Goal: Task Accomplishment & Management: Manage account settings

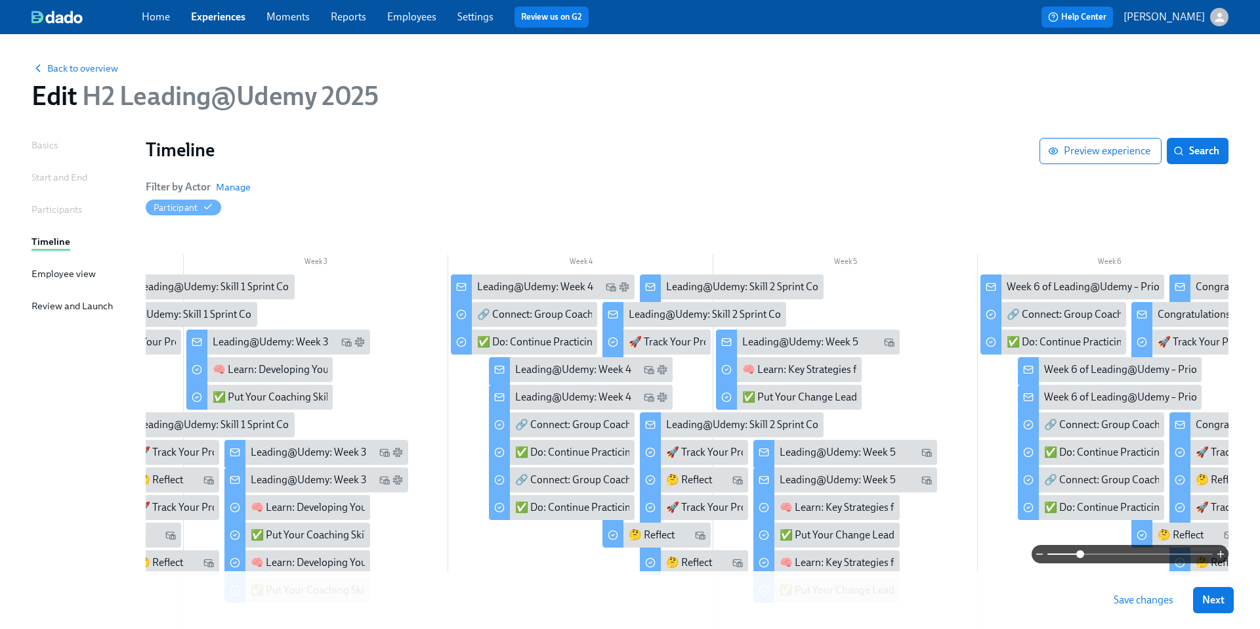
click at [216, 20] on link "Experiences" at bounding box center [218, 17] width 54 height 12
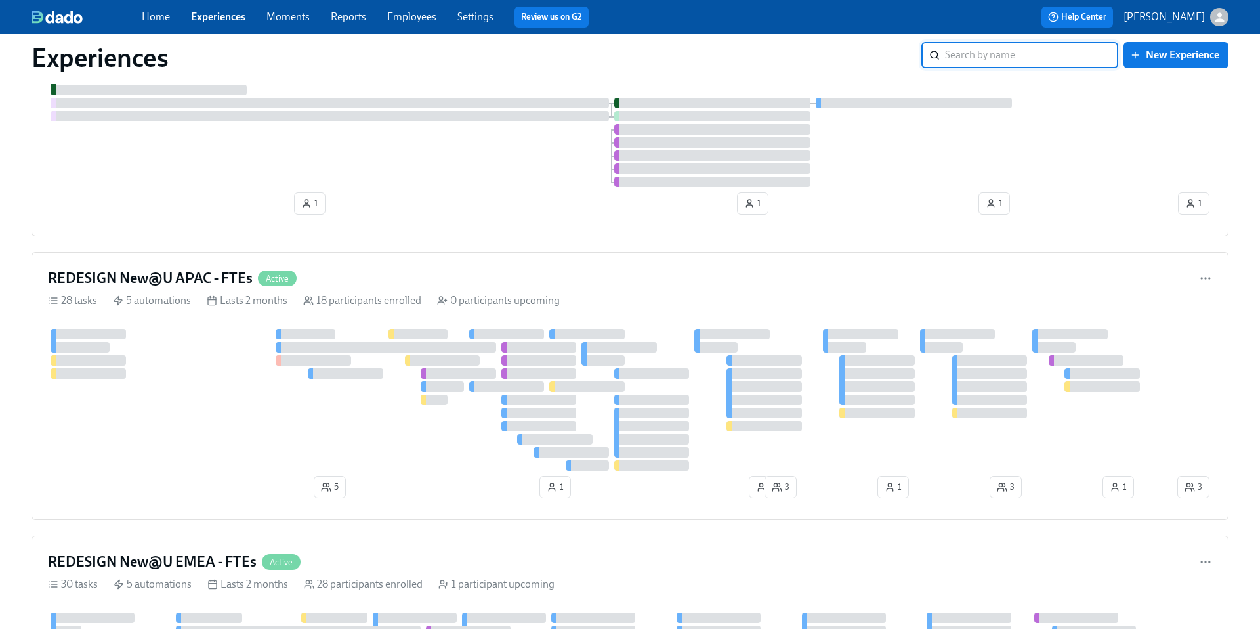
scroll to position [616, 0]
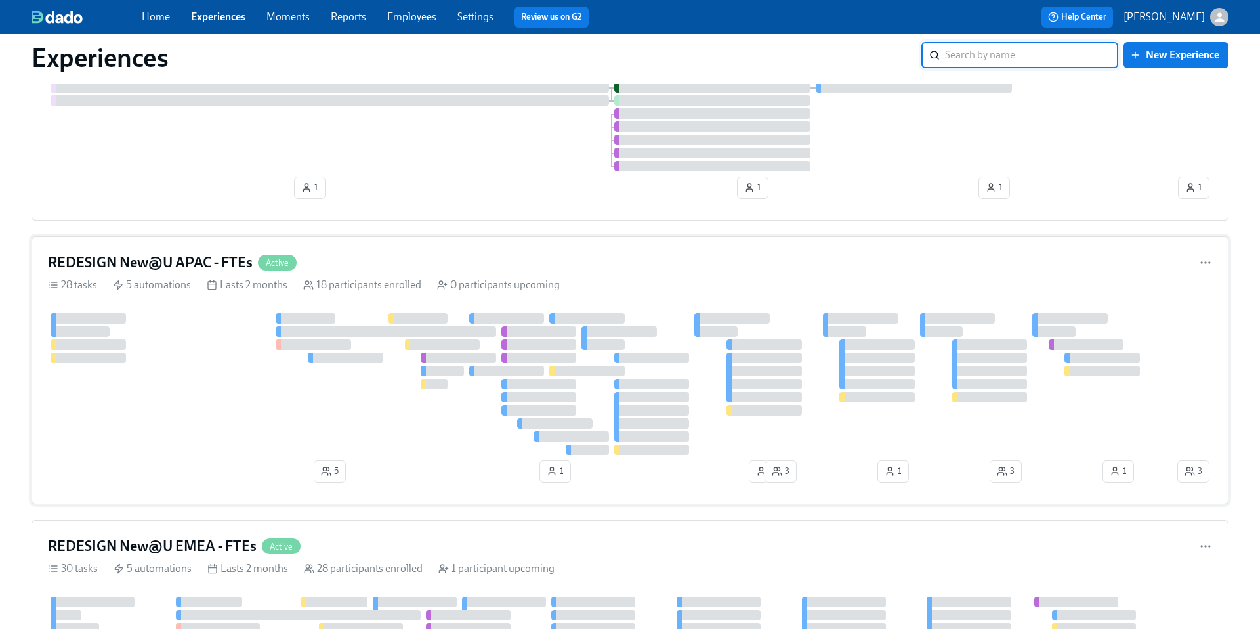
click at [194, 264] on h4 "REDESIGN New@U APAC - FTEs" at bounding box center [150, 263] width 205 height 20
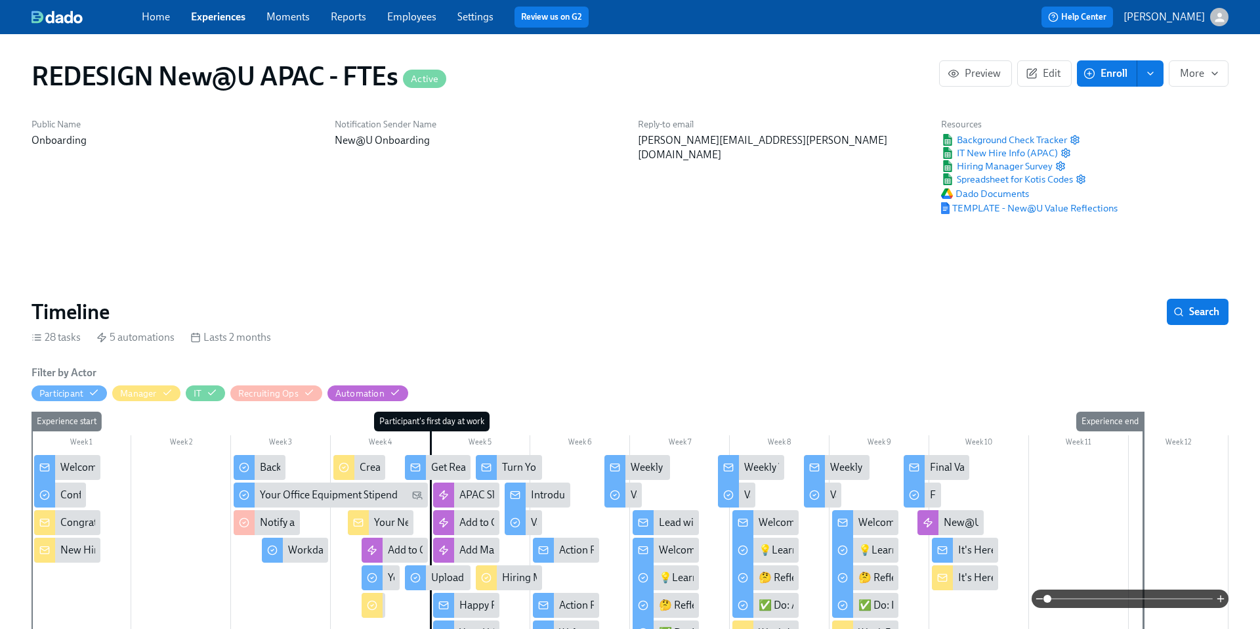
scroll to position [121, 0]
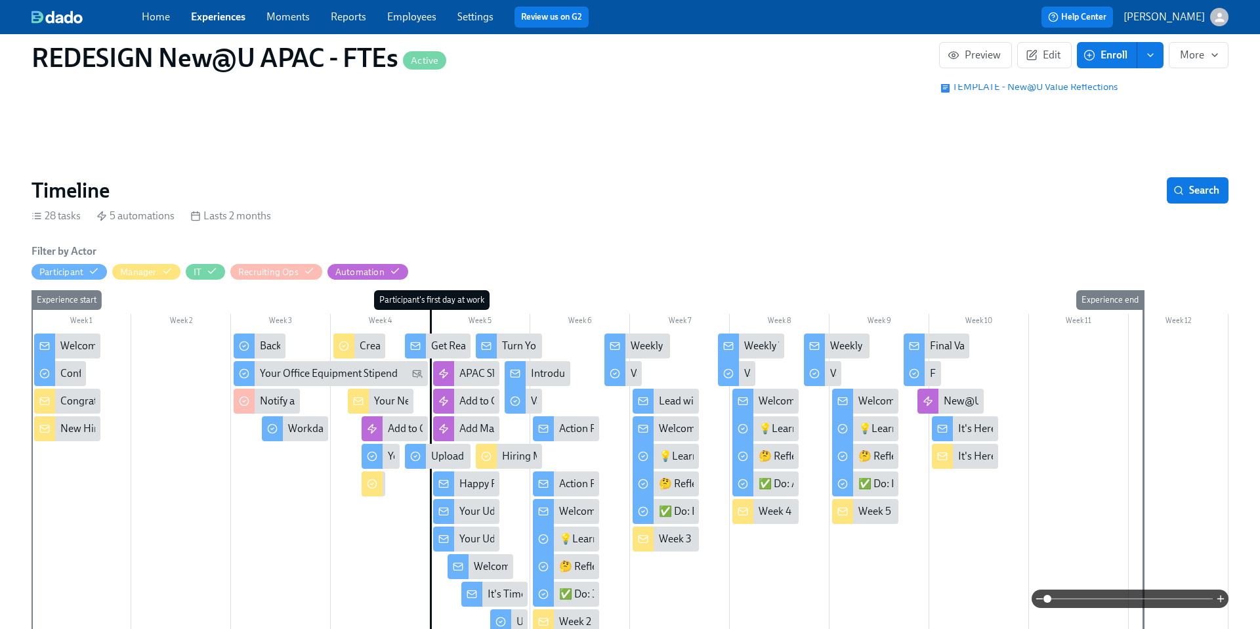
click at [443, 347] on div "Get Ready for your First Day at [GEOGRAPHIC_DATA]!" at bounding box center [552, 346] width 242 height 14
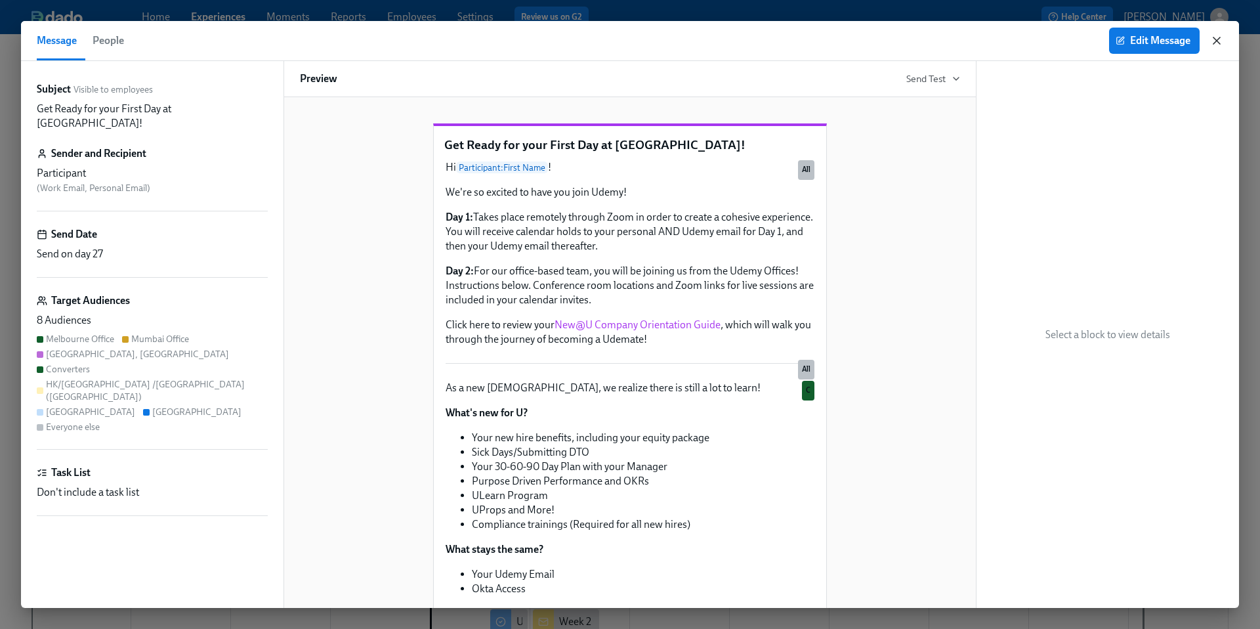
click at [1220, 39] on icon "button" at bounding box center [1217, 40] width 13 height 13
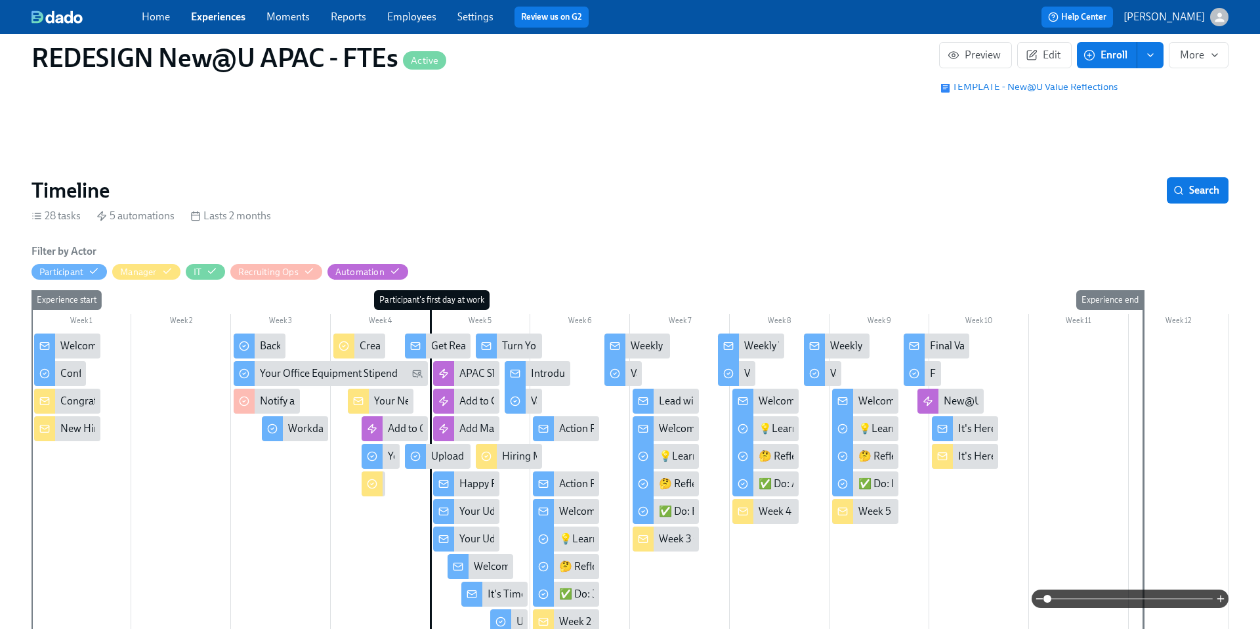
click at [479, 481] on div "Happy First Day!" at bounding box center [497, 484] width 74 height 14
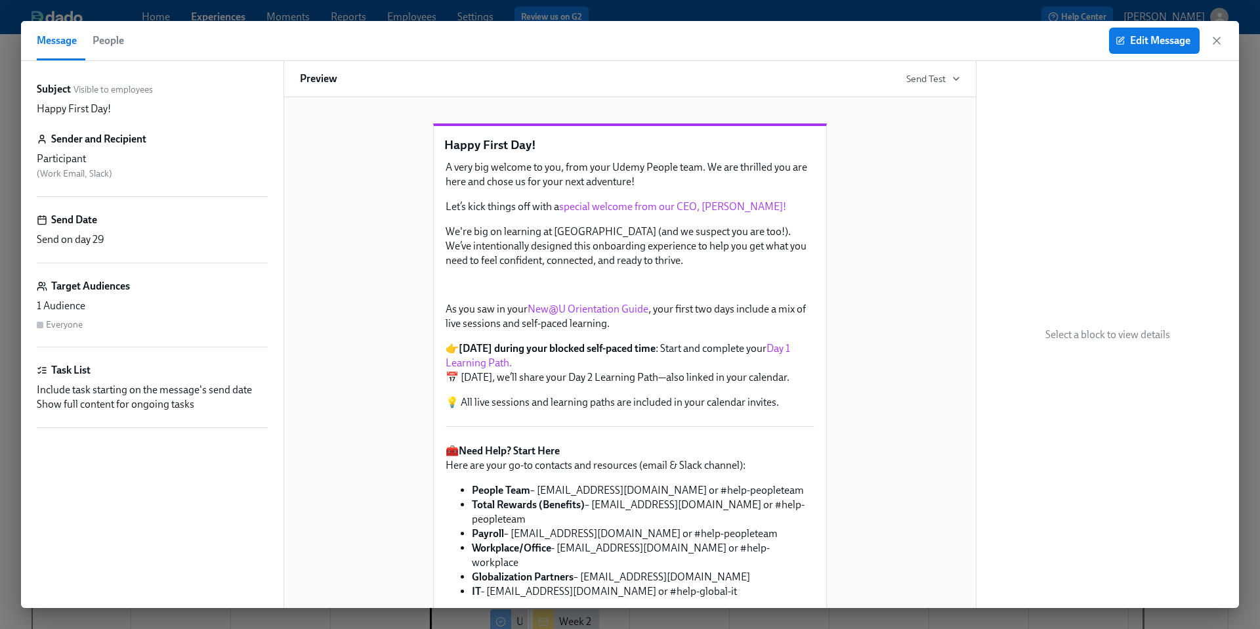
click at [446, 154] on p "Happy First Day!" at bounding box center [630, 145] width 372 height 17
click at [1222, 44] on icon "button" at bounding box center [1217, 40] width 13 height 13
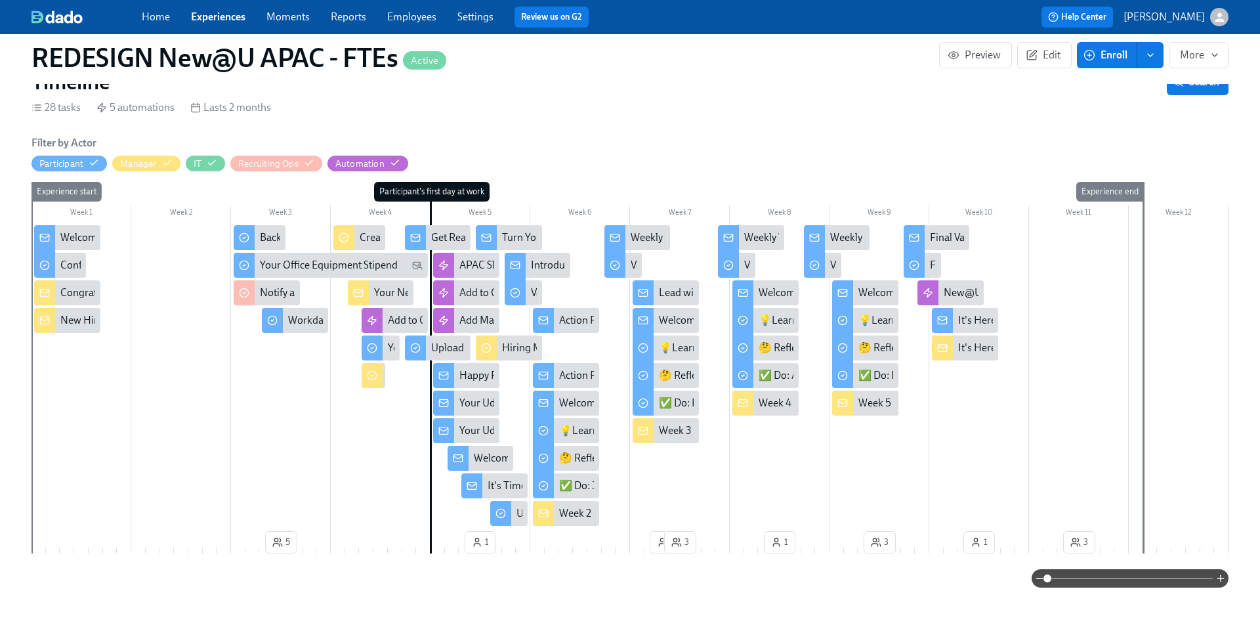
scroll to position [228, 0]
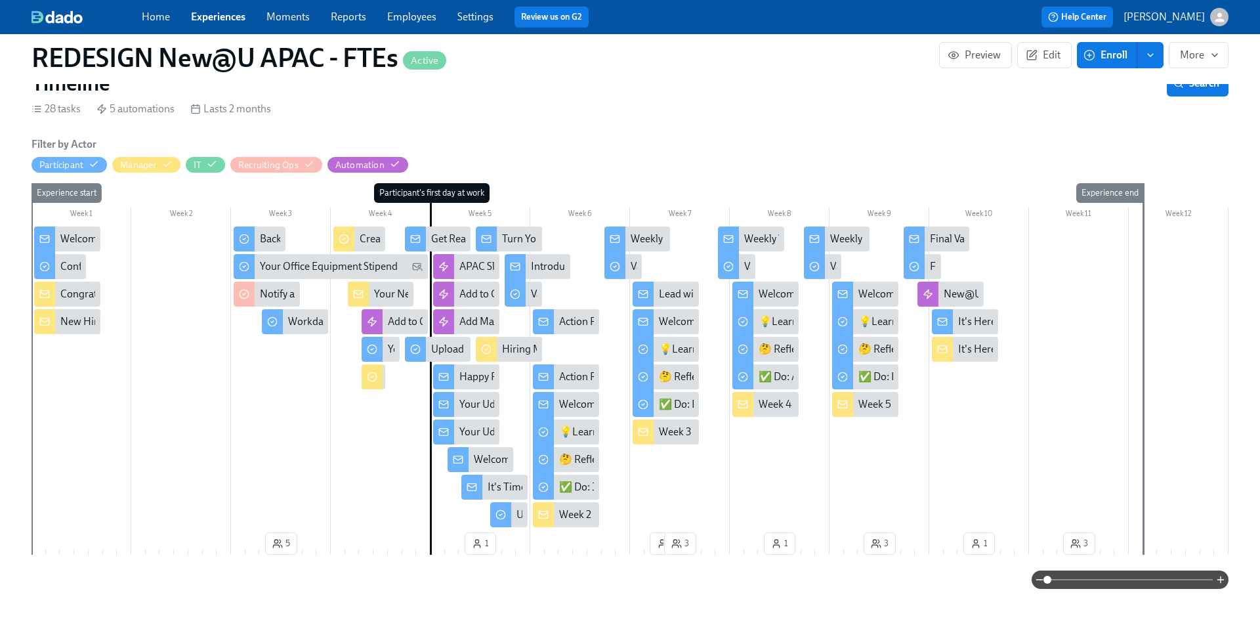
click at [75, 233] on div "Welcome to Udemy - We’re So Happy You’re Here!" at bounding box center [170, 239] width 221 height 14
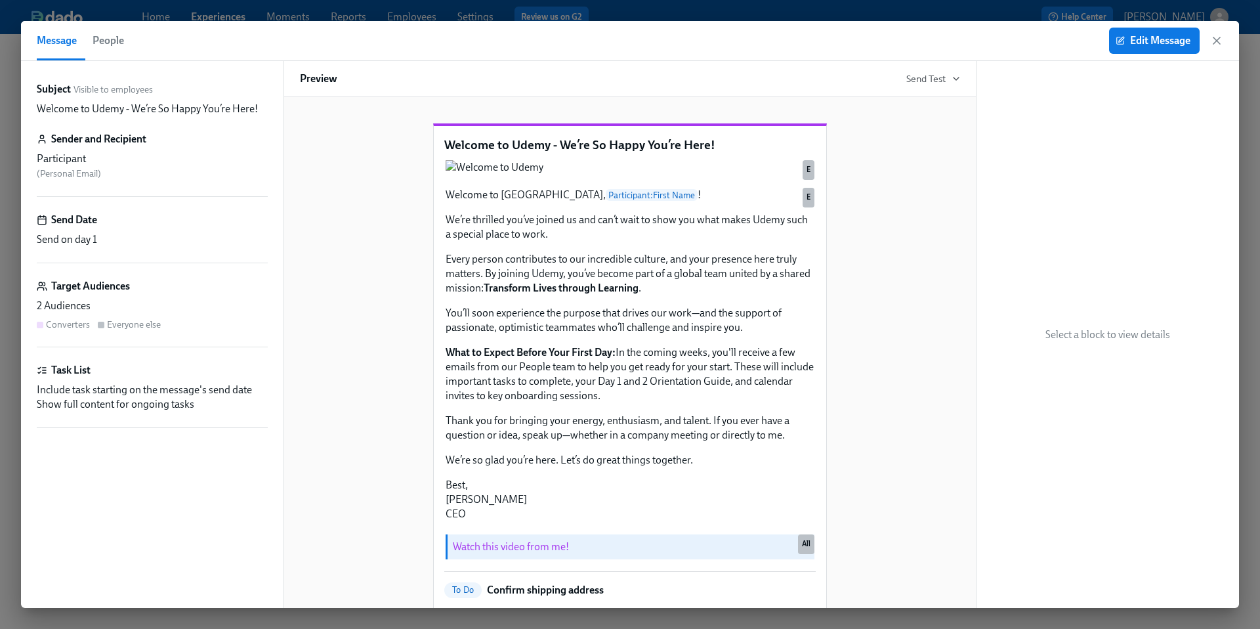
click at [1225, 41] on div "Message People Edit Message" at bounding box center [630, 41] width 1218 height 40
click at [1220, 43] on icon "button" at bounding box center [1217, 40] width 13 height 13
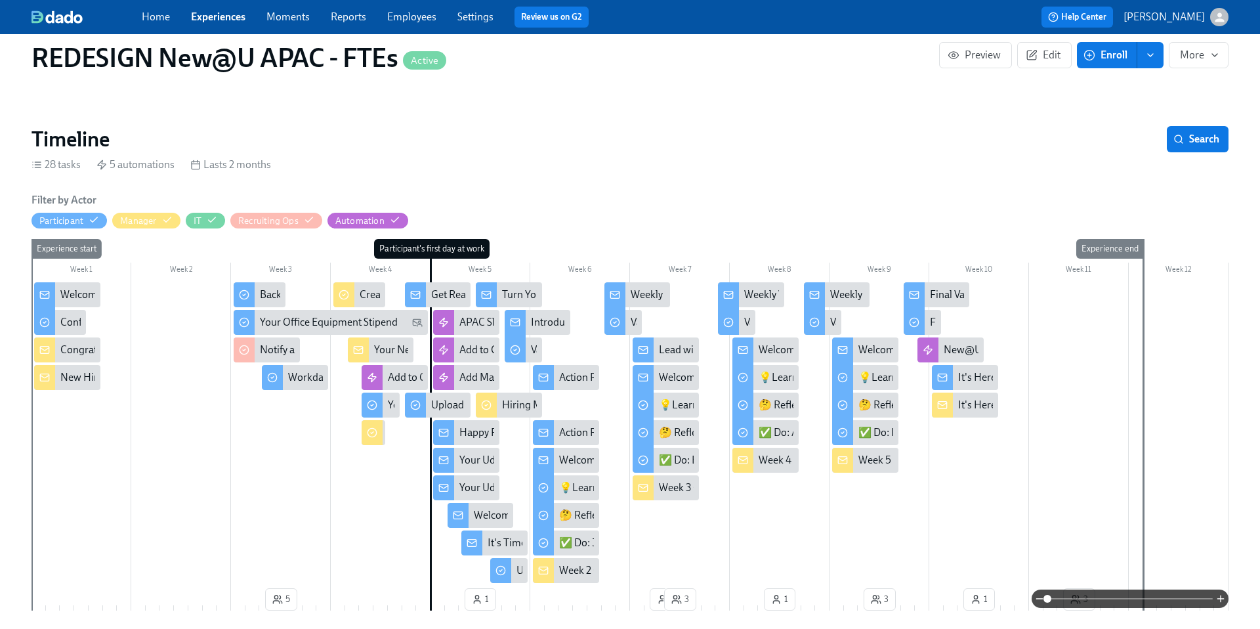
scroll to position [173, 0]
click at [228, 21] on link "Experiences" at bounding box center [218, 17] width 54 height 12
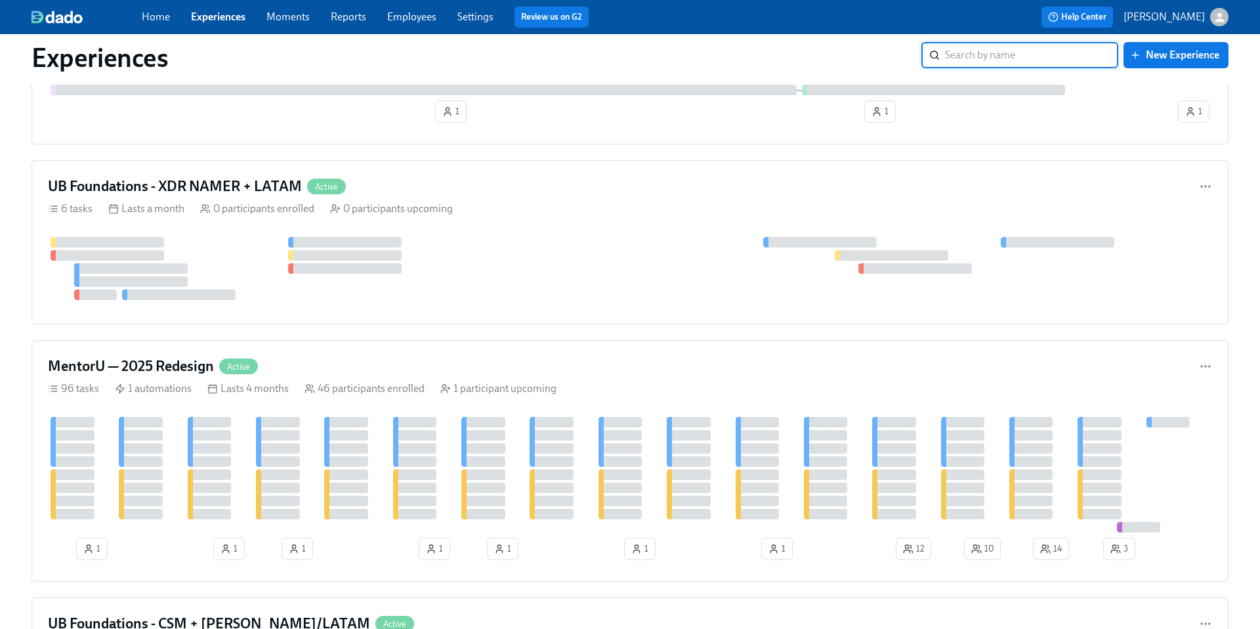
scroll to position [4861, 0]
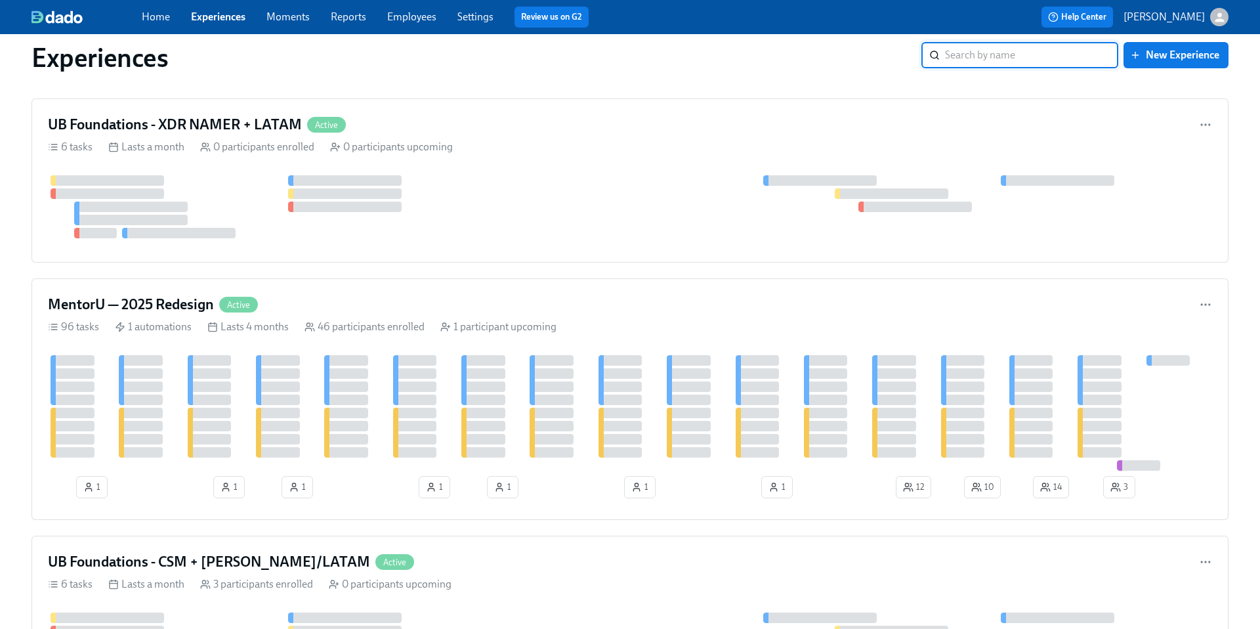
click at [972, 55] on input "search" at bounding box center [1031, 55] width 173 height 26
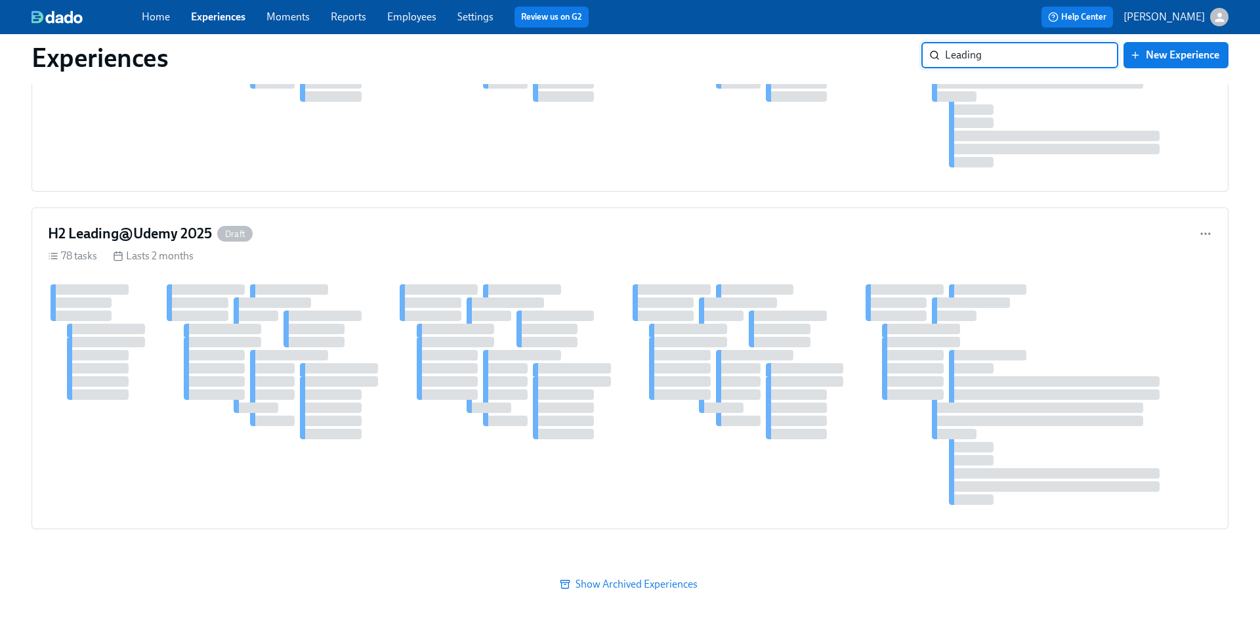
scroll to position [248, 0]
type input "Leading@"
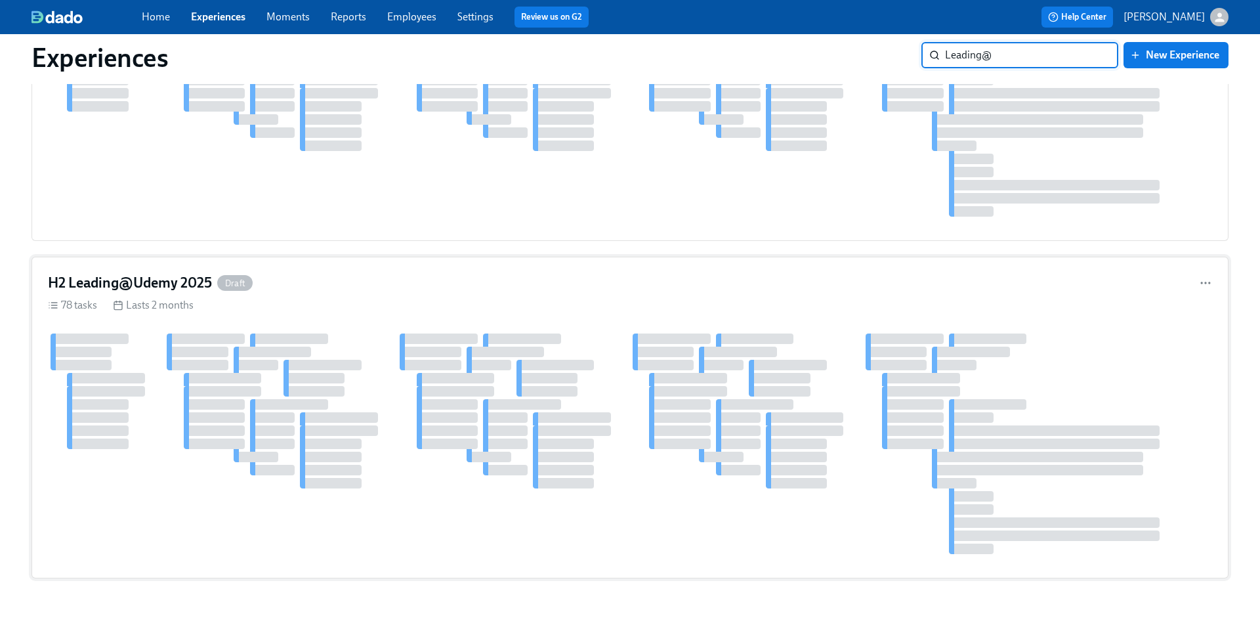
scroll to position [190, 0]
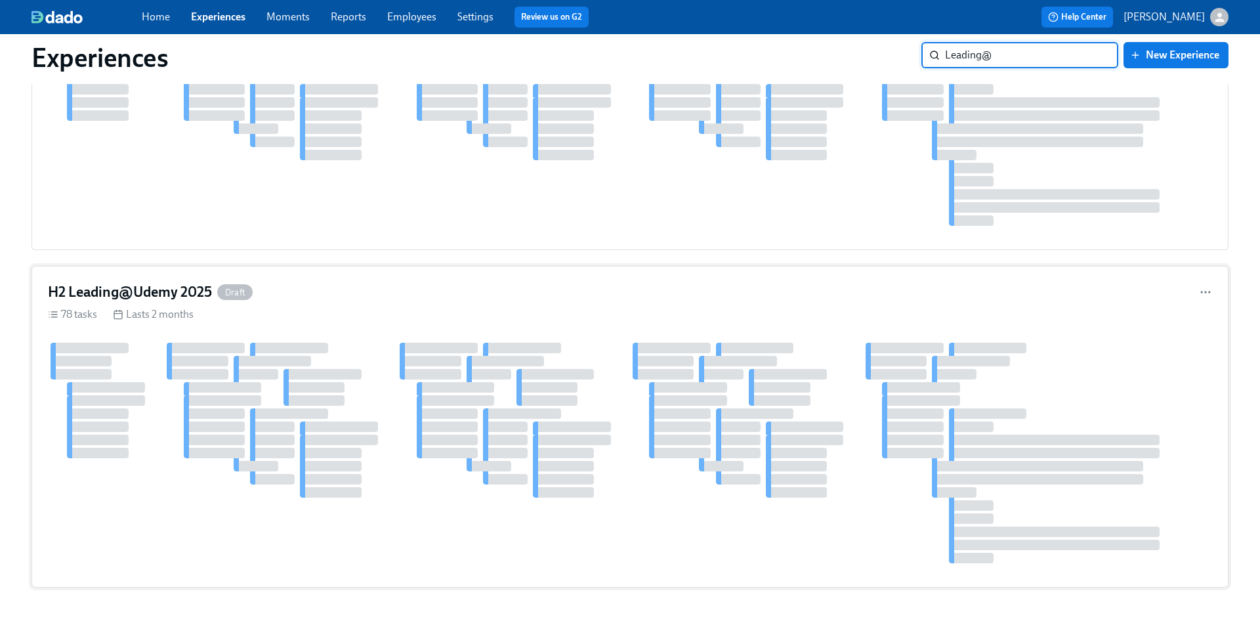
click at [174, 290] on h4 "H2 Leading@Udemy 2025" at bounding box center [130, 292] width 164 height 20
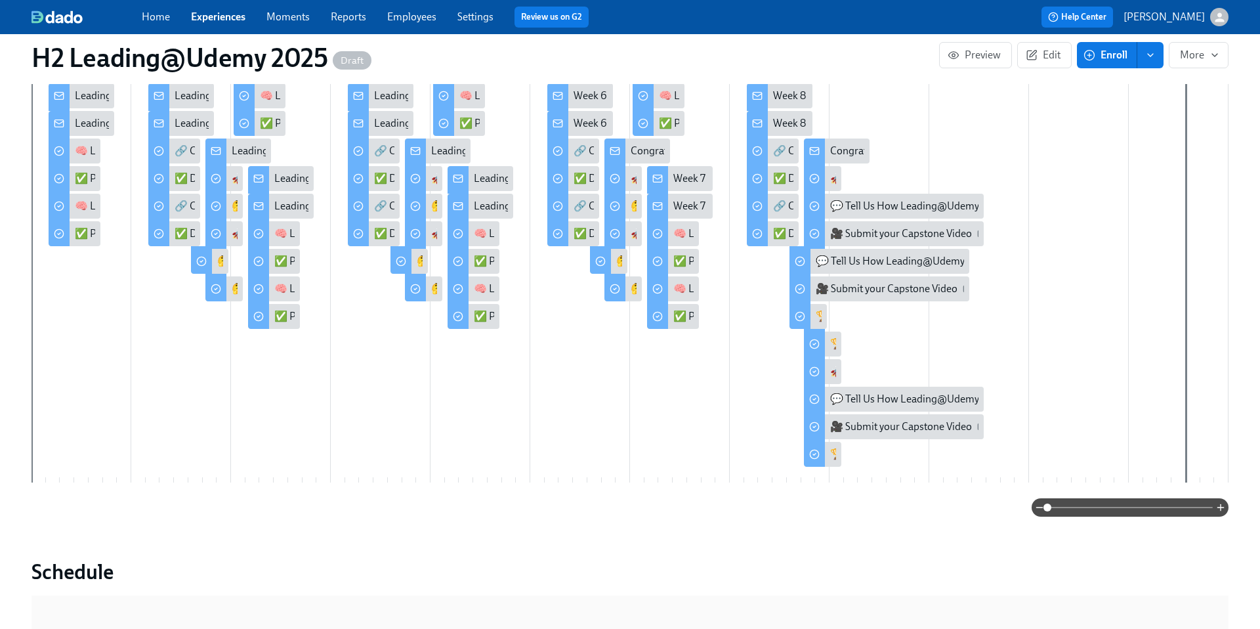
scroll to position [207, 0]
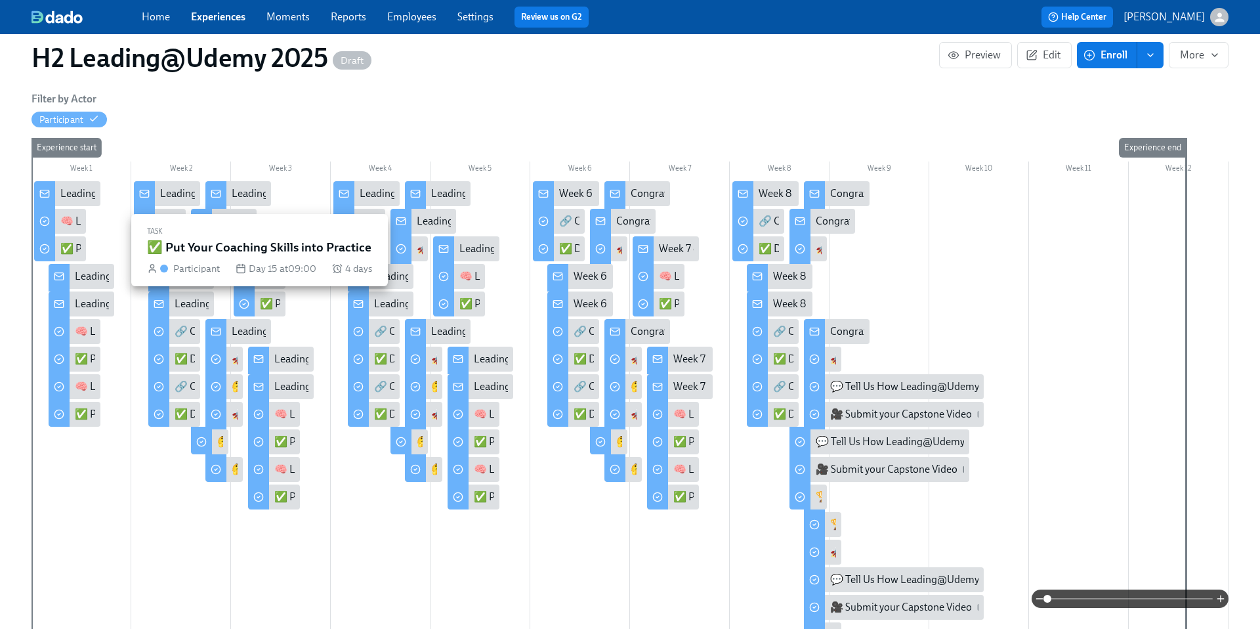
click at [266, 307] on div "✅ Put Your Coaching Skills into Practice" at bounding box center [350, 304] width 181 height 14
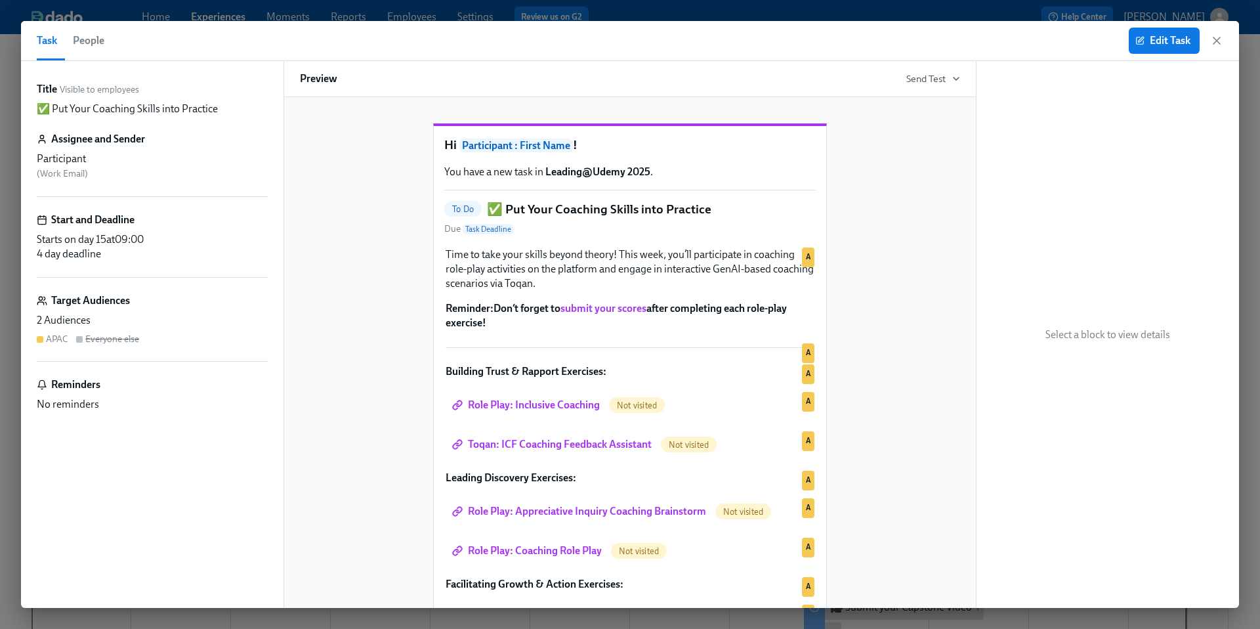
scroll to position [98, 0]
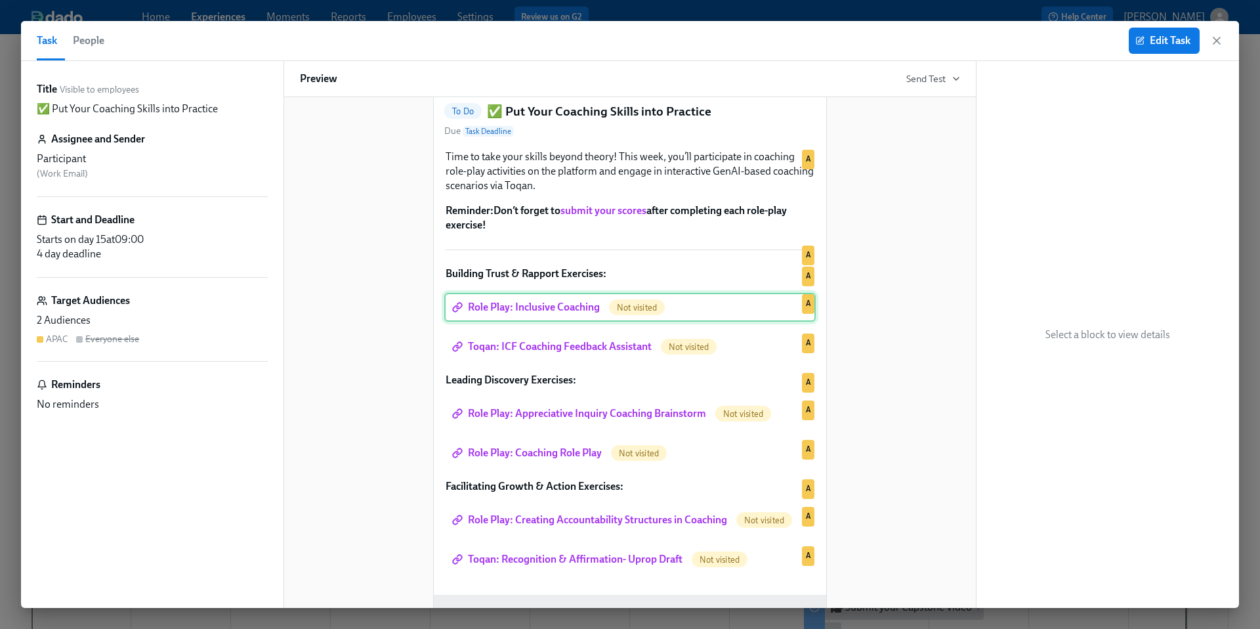
click at [536, 322] on div "Role Play: Inclusive Coaching Not visited A" at bounding box center [630, 307] width 372 height 29
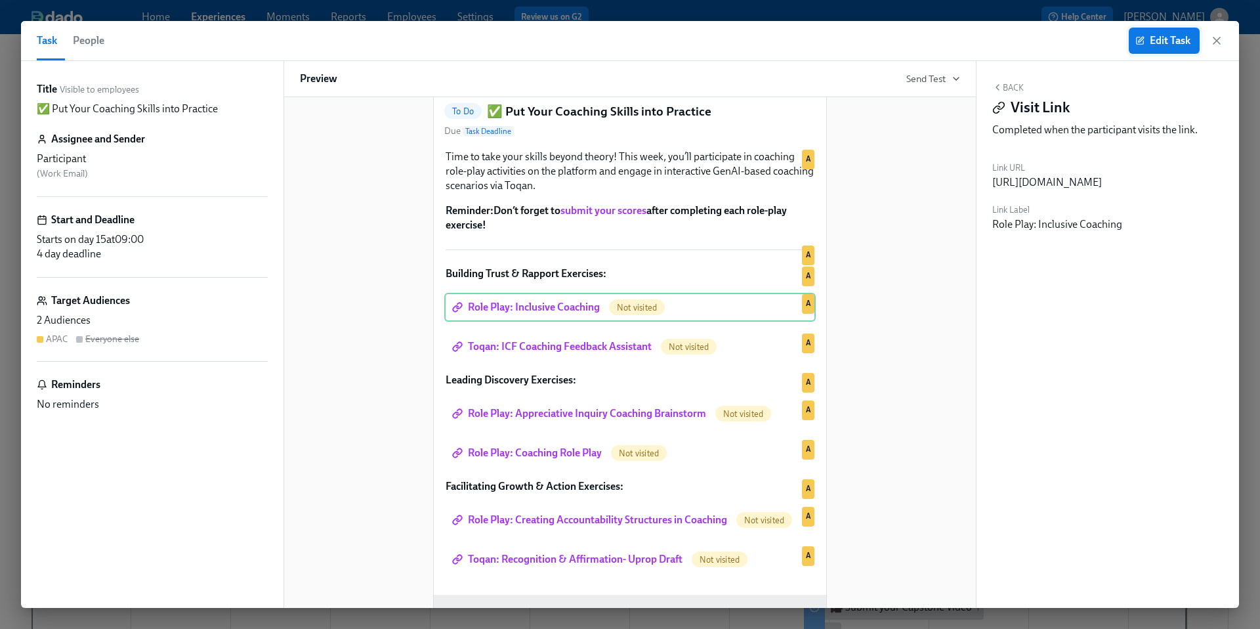
click at [1161, 38] on span "Edit Task" at bounding box center [1164, 40] width 53 height 13
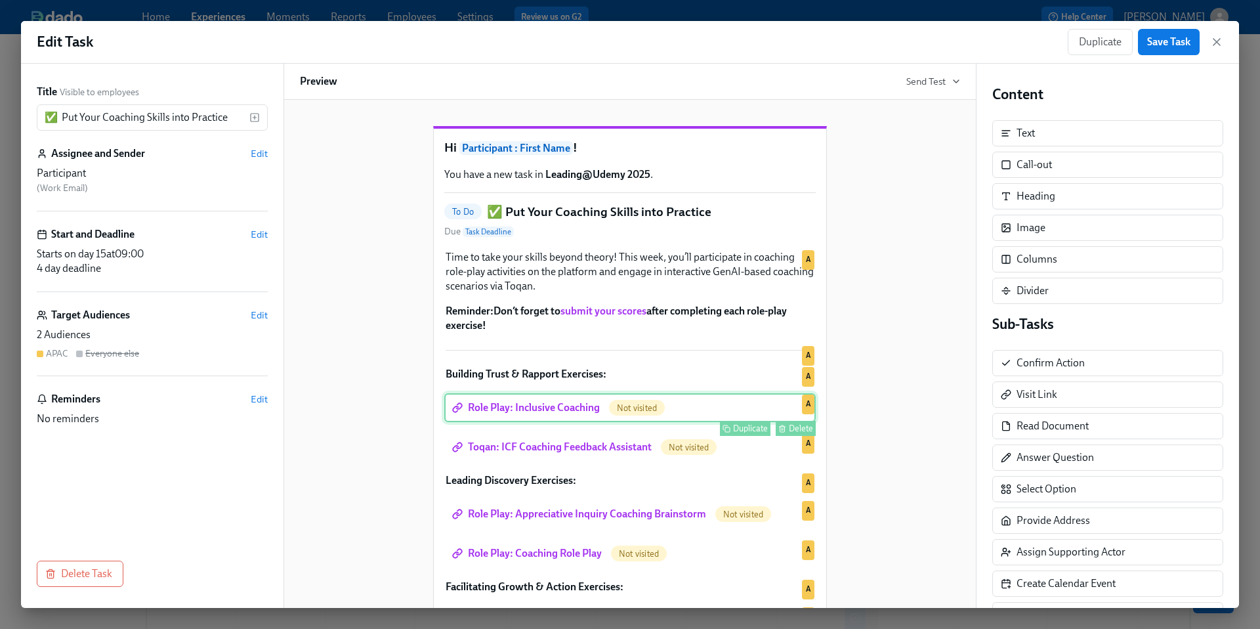
click at [593, 422] on div "Role Play: Inclusive Coaching Not visited Duplicate Delete A" at bounding box center [630, 407] width 372 height 29
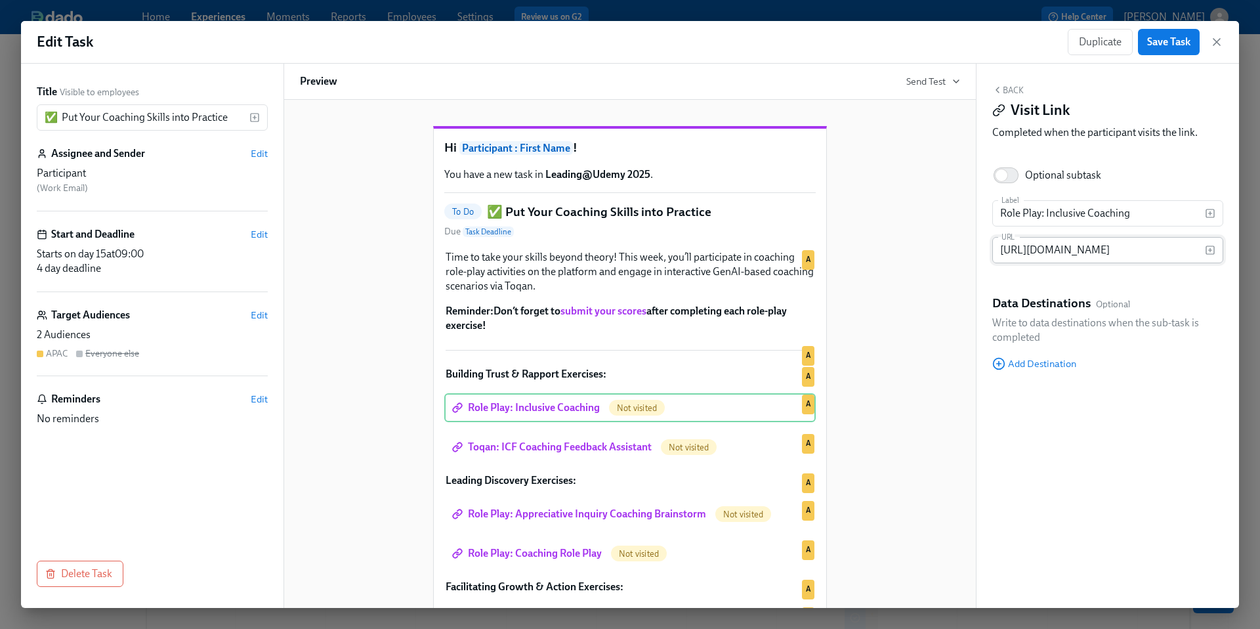
click at [1070, 252] on input "[URL][DOMAIN_NAME]" at bounding box center [1099, 250] width 213 height 26
paste input "[URL][DOMAIN_NAME]"
type input "[URL][DOMAIN_NAME]"
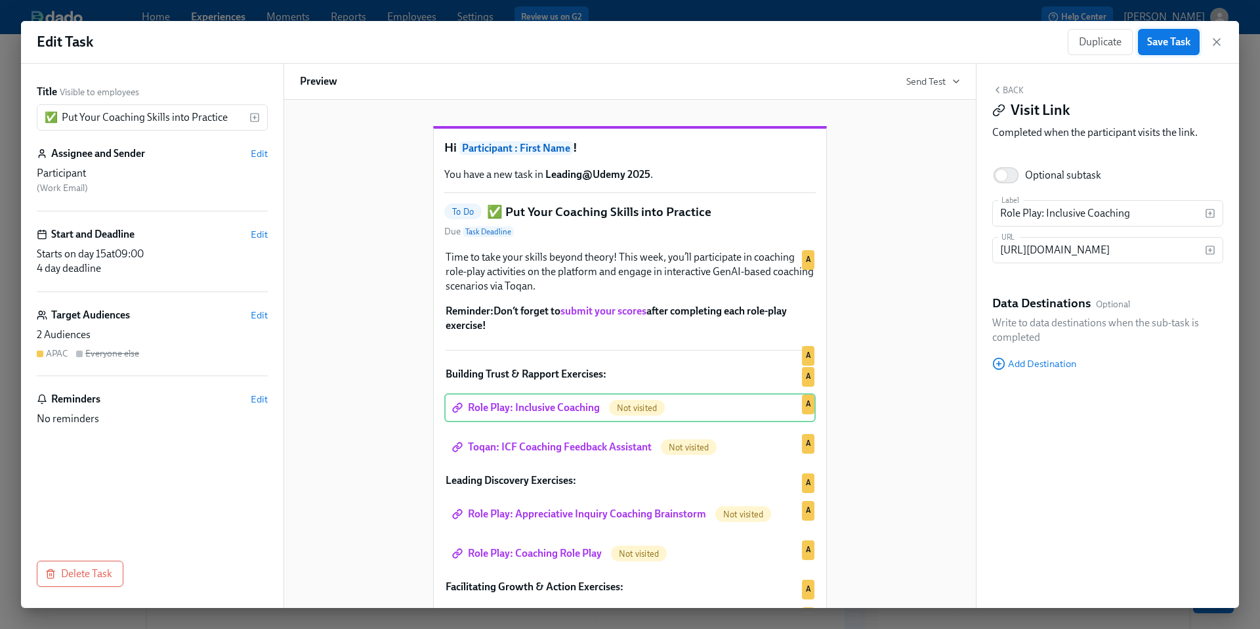
click at [1165, 42] on span "Save Task" at bounding box center [1169, 41] width 43 height 13
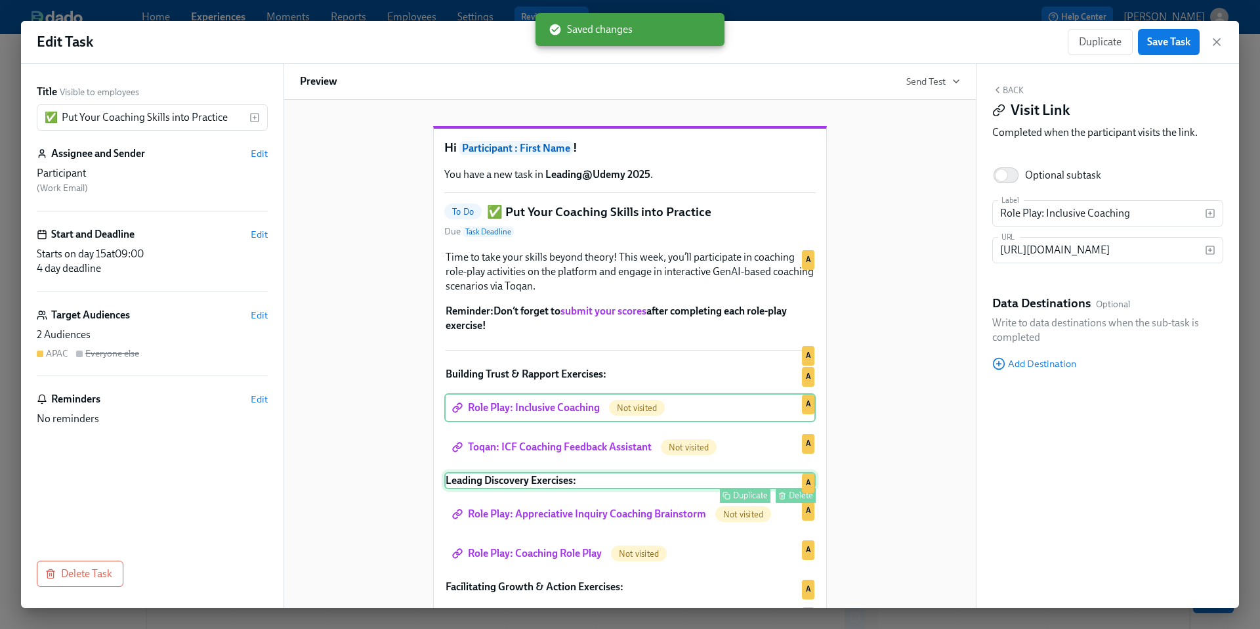
scroll to position [41, 0]
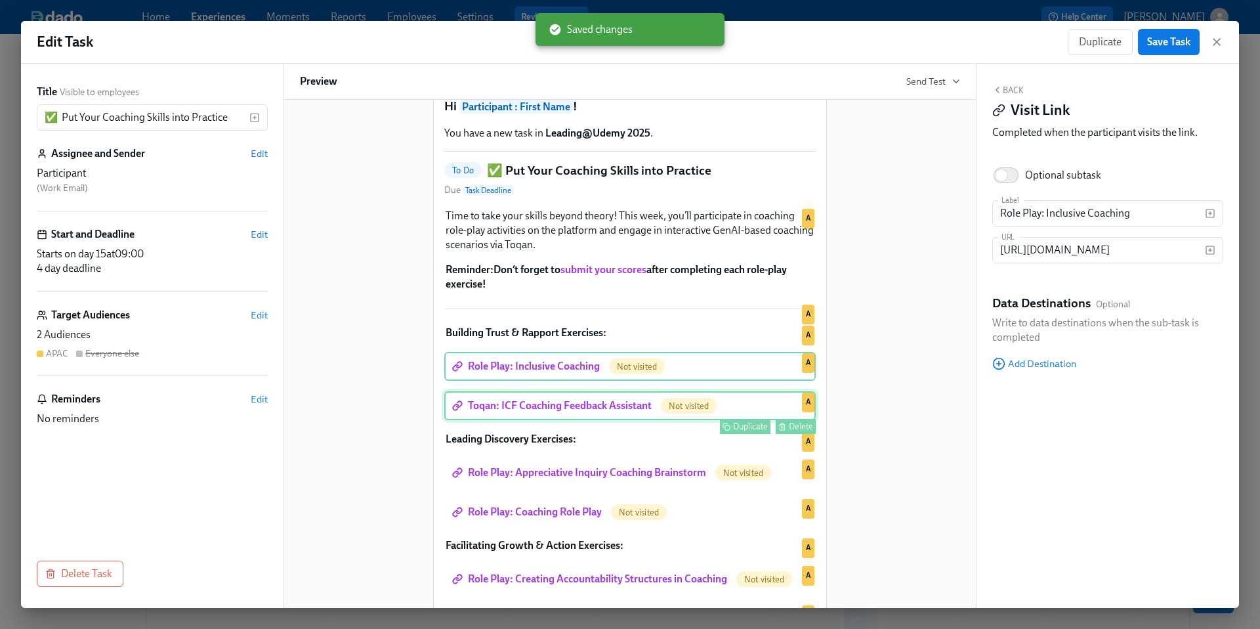
click at [574, 420] on div "Toqan: ICF Coaching Feedback Assistant Not visited Duplicate Delete A" at bounding box center [630, 405] width 372 height 29
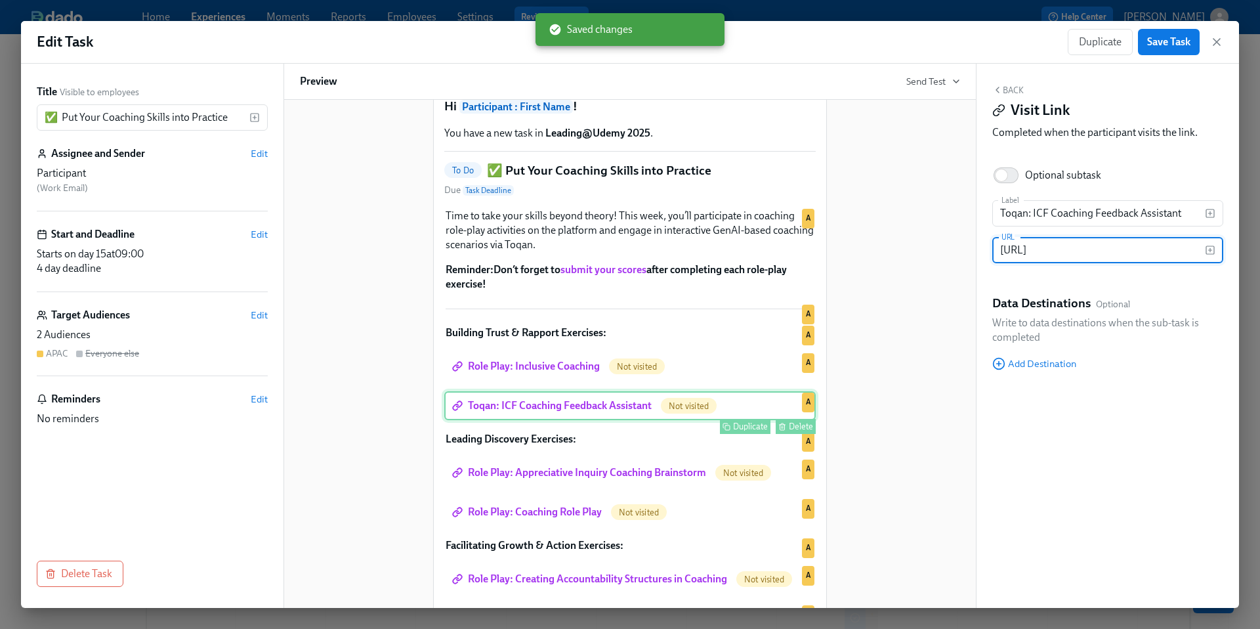
scroll to position [0, 146]
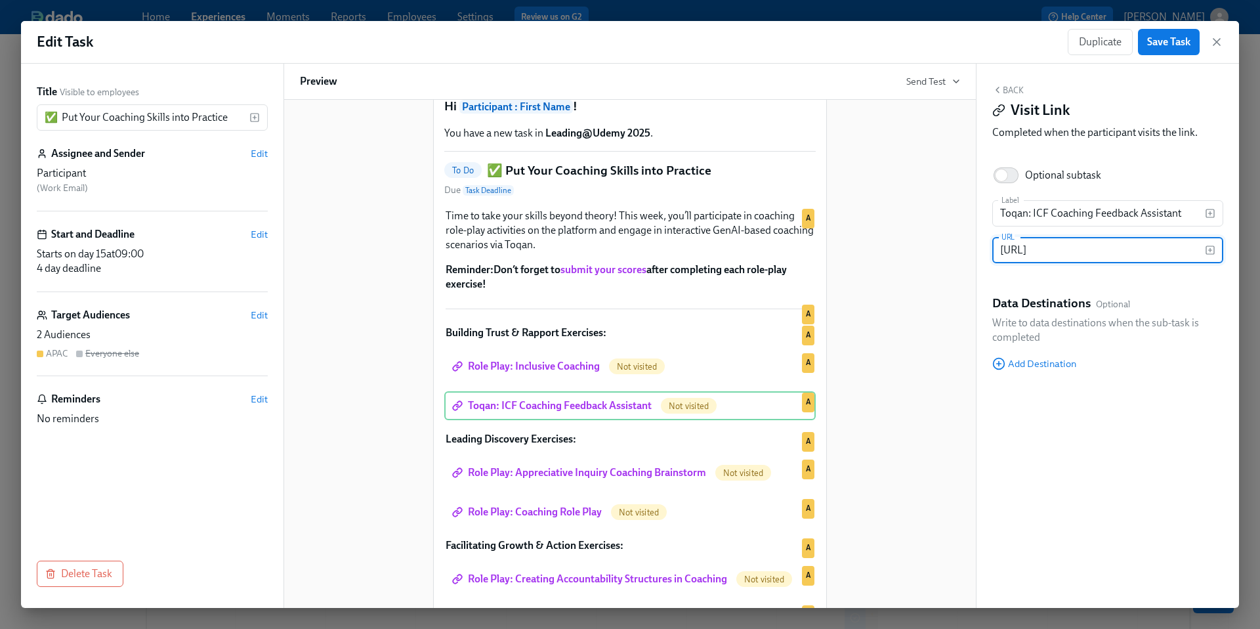
click at [1013, 88] on button "Back" at bounding box center [1009, 90] width 32 height 11
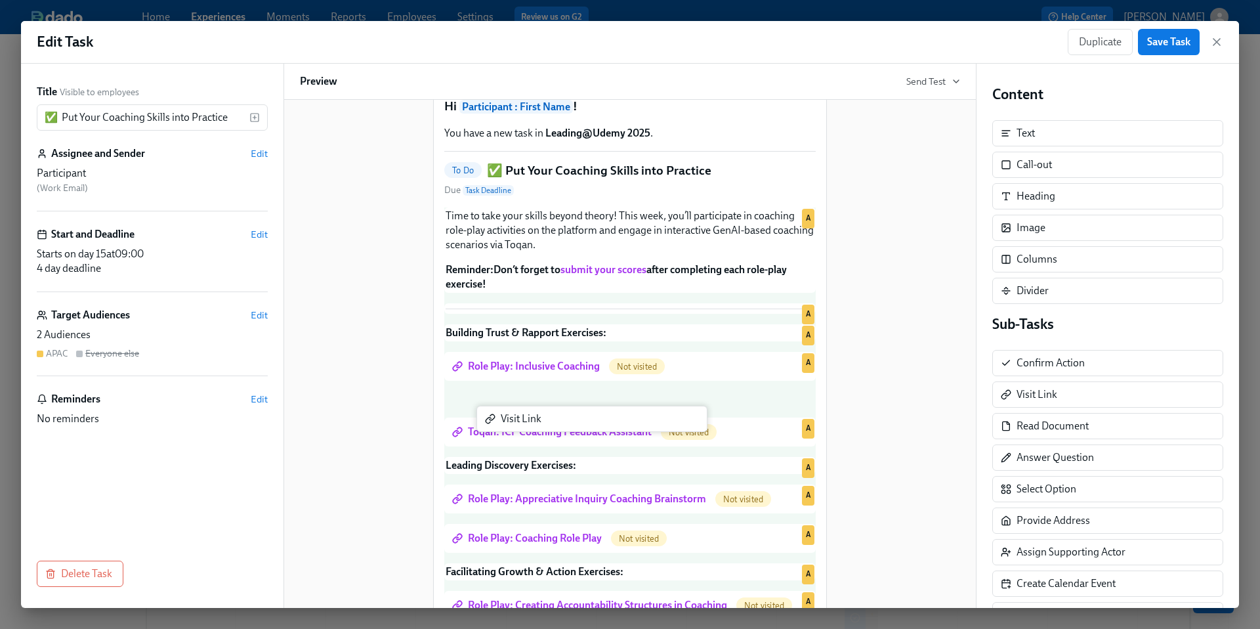
drag, startPoint x: 1041, startPoint y: 398, endPoint x: 519, endPoint y: 425, distance: 522.6
click at [519, 425] on div "Title Visible to employees ✅ Put Your Coaching Skills into Practice ​ Assignee …" at bounding box center [630, 336] width 1218 height 544
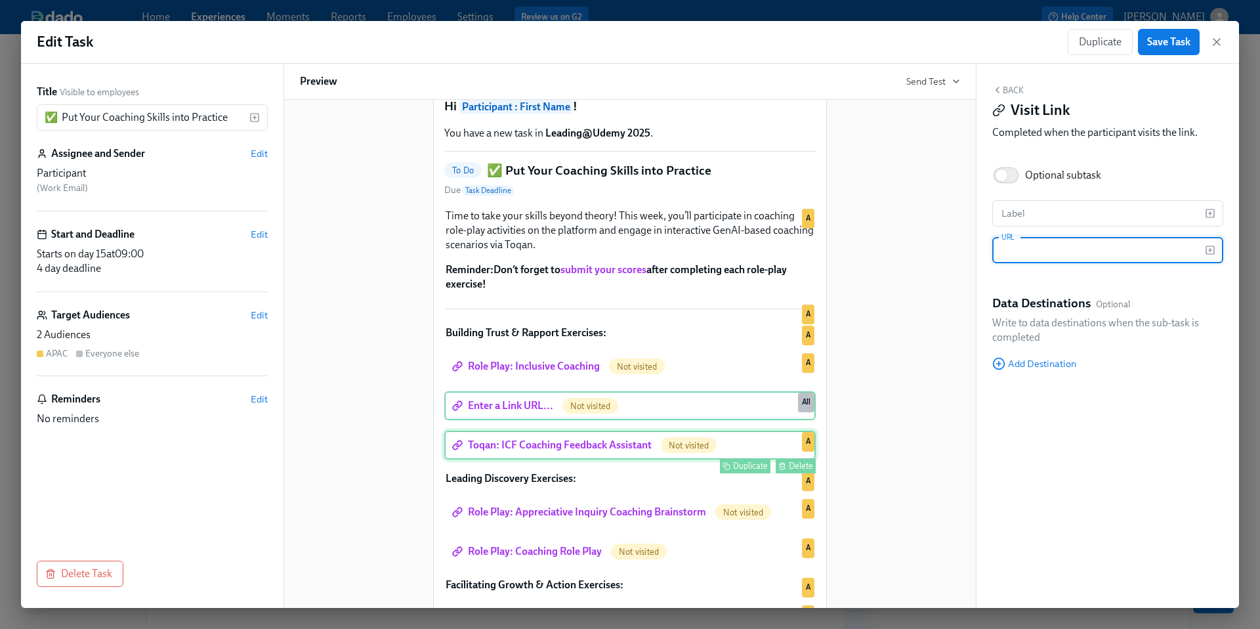
click at [522, 460] on div "Toqan: ICF Coaching Feedback Assistant Not visited Duplicate Delete A" at bounding box center [630, 445] width 372 height 29
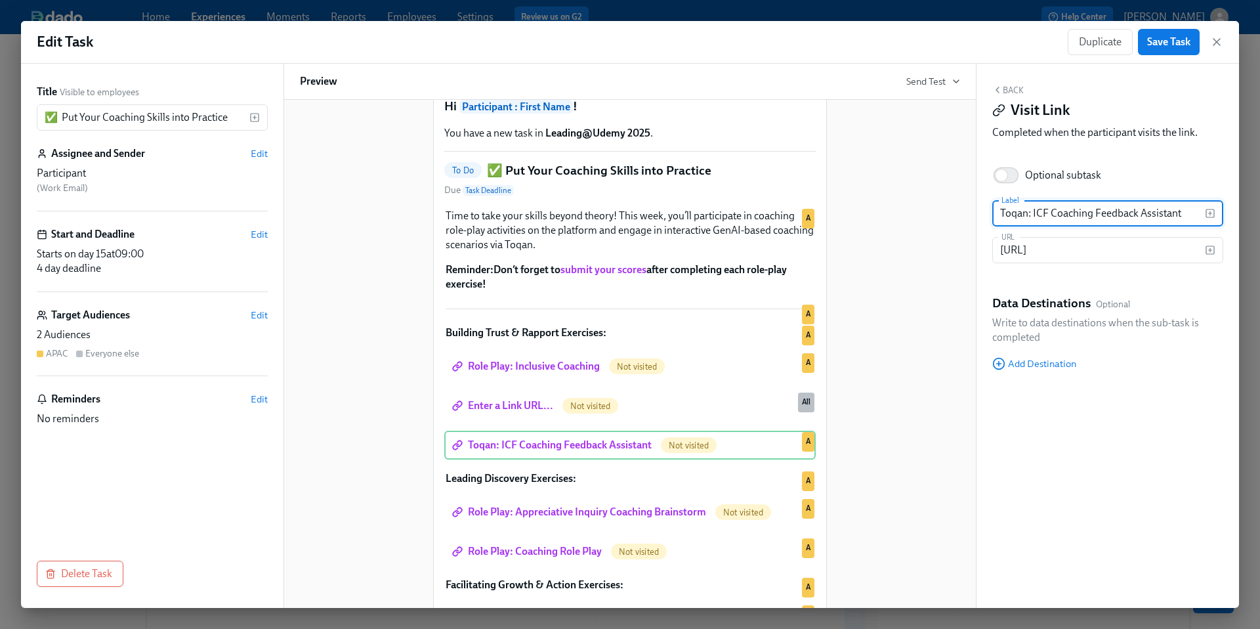
click at [1199, 215] on input "Toqan: ICF Coaching Feedback Assistant" at bounding box center [1099, 213] width 213 height 26
type input "Toqan: ICF Coaching Feedback Assistant (optional)"
click at [892, 477] on div "Hi Participant : First Name ! You have a new task in Leading@Udemy 2025 . To Do…" at bounding box center [630, 416] width 660 height 705
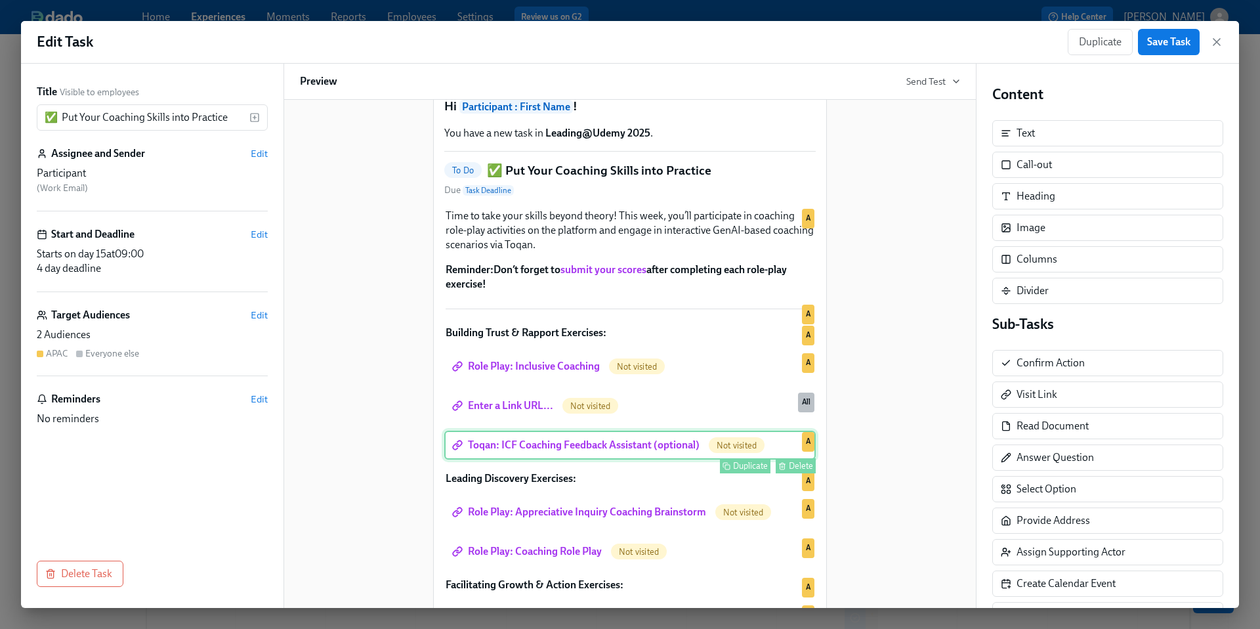
click at [596, 460] on div "Toqan: ICF Coaching Feedback Assistant (optional) Not visited Duplicate Delete A" at bounding box center [630, 445] width 372 height 29
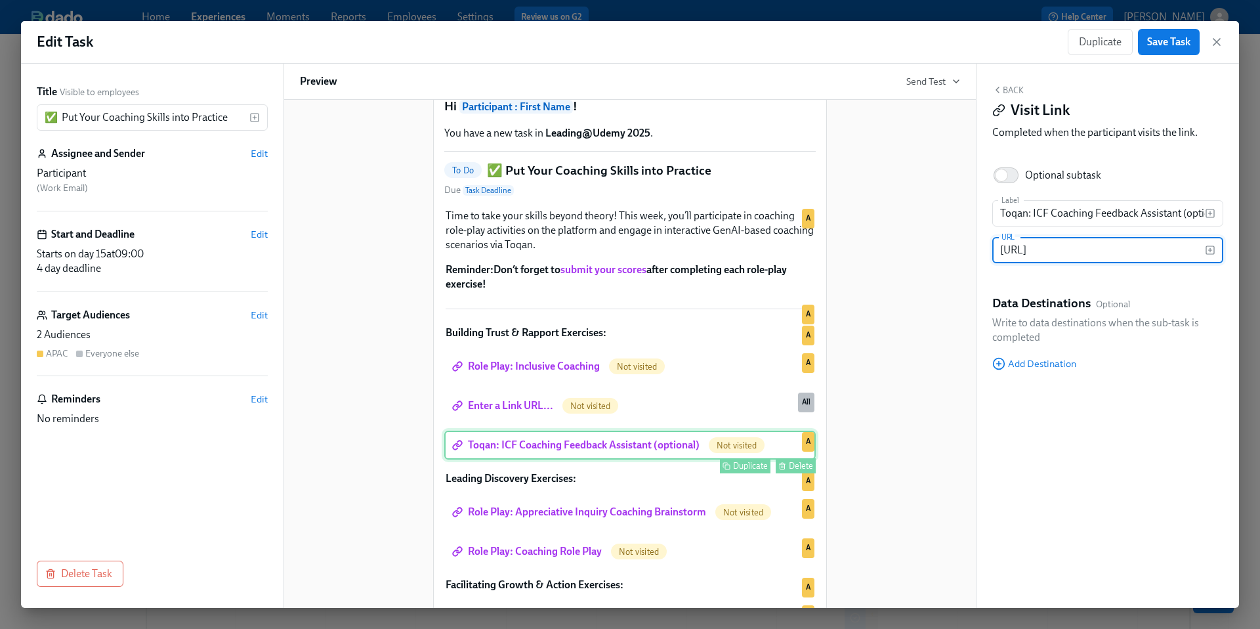
scroll to position [0, 146]
click at [1046, 258] on input "[URL]" at bounding box center [1099, 250] width 213 height 26
click at [923, 306] on div "Hi Participant : First Name ! You have a new task in Leading@Udemy 2025 . To Do…" at bounding box center [630, 416] width 660 height 705
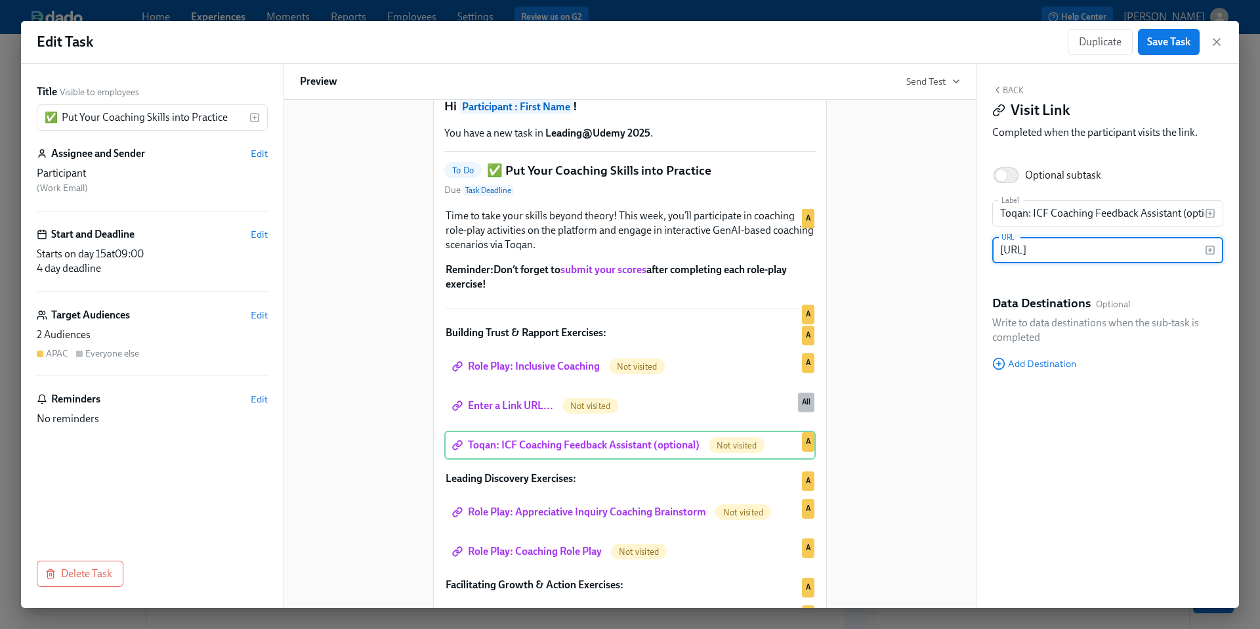
scroll to position [0, 0]
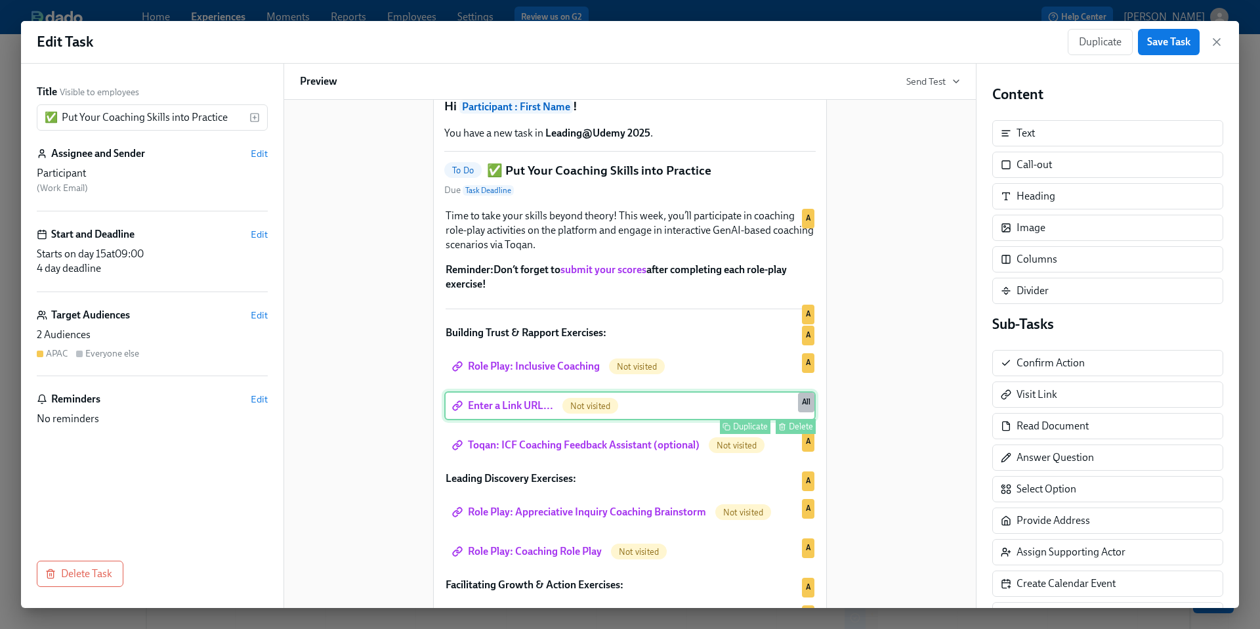
click at [500, 420] on div "Enter a Link URL... Not visited Duplicate Delete All" at bounding box center [630, 405] width 372 height 29
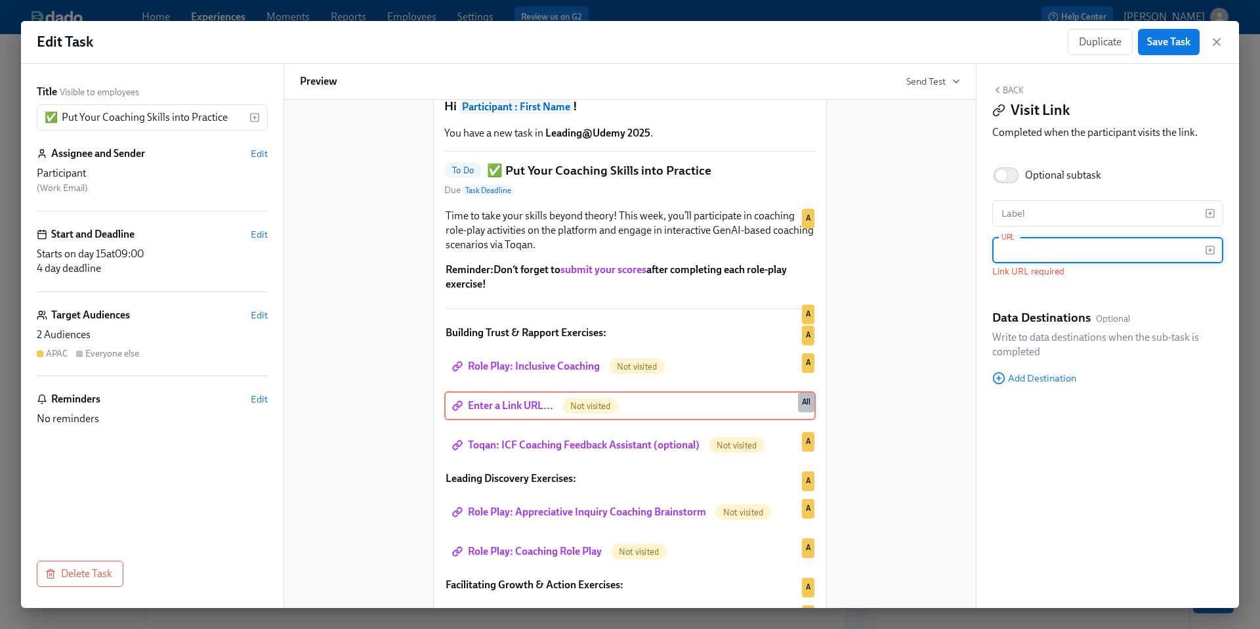
click at [1035, 249] on input "text" at bounding box center [1099, 250] width 213 height 26
paste input "[URL][DOMAIN_NAME]"
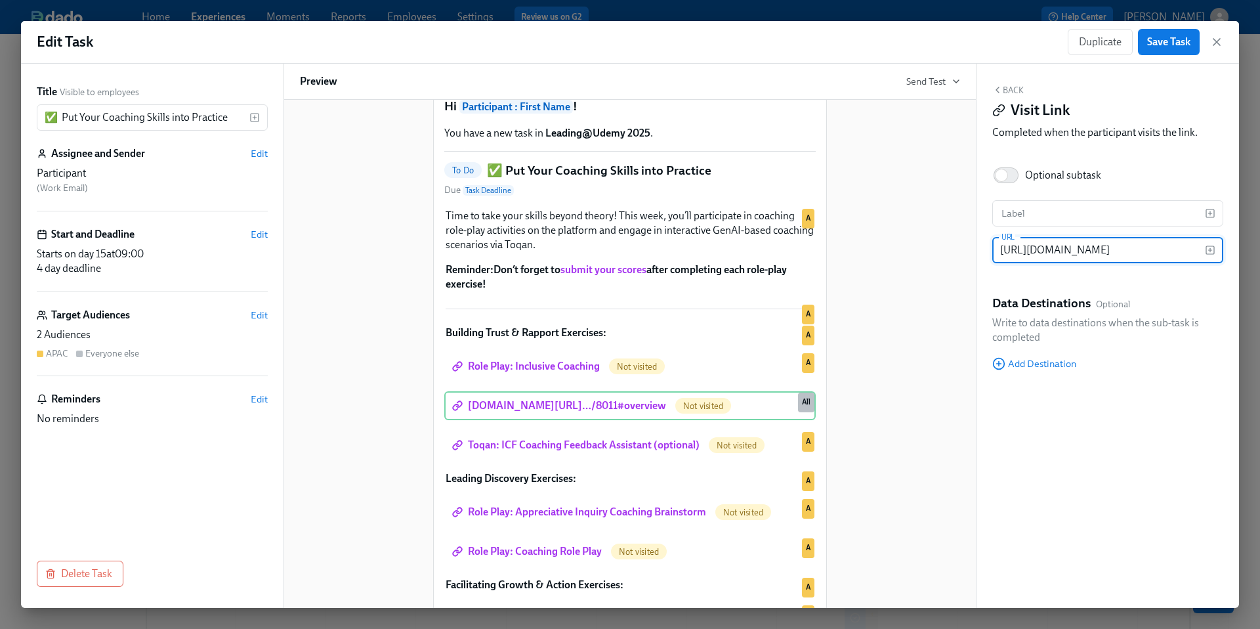
scroll to position [0, 294]
type input "[URL][DOMAIN_NAME]"
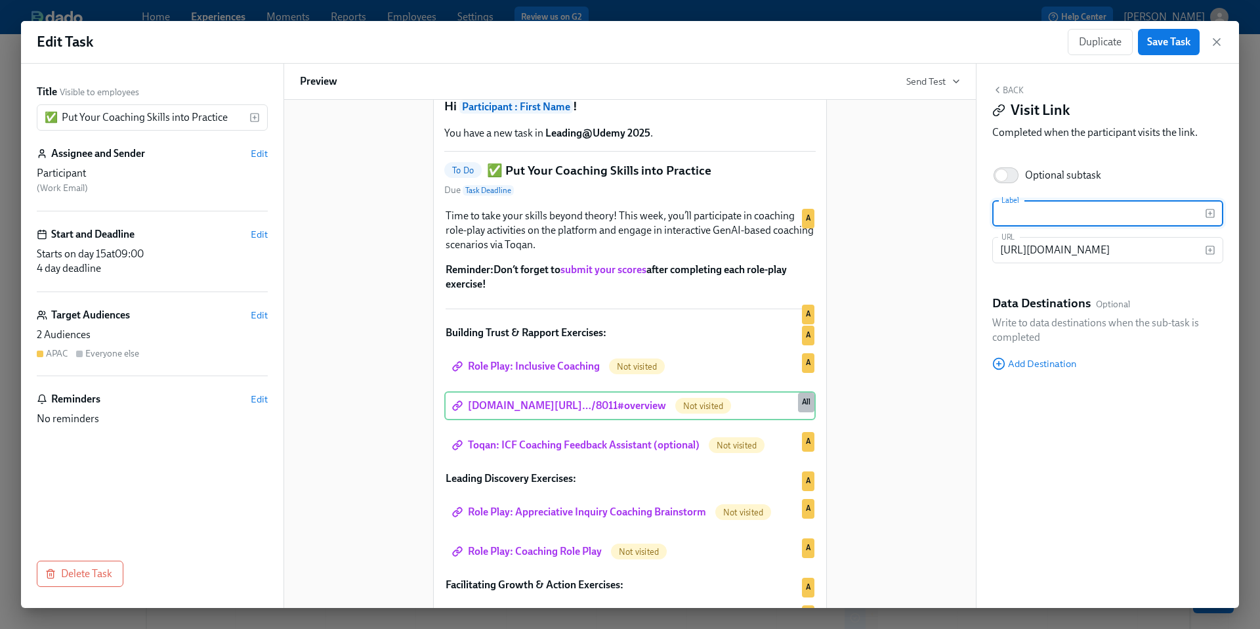
click at [1032, 212] on input "text" at bounding box center [1099, 213] width 213 height 26
click at [1088, 215] on input "Role Play: The Magic of Paraphrsing : Meeting with [PERSON_NAME]" at bounding box center [1099, 213] width 213 height 26
type input "Role Play: The Magic of Paraphrasing : Meeting with [PERSON_NAME]"
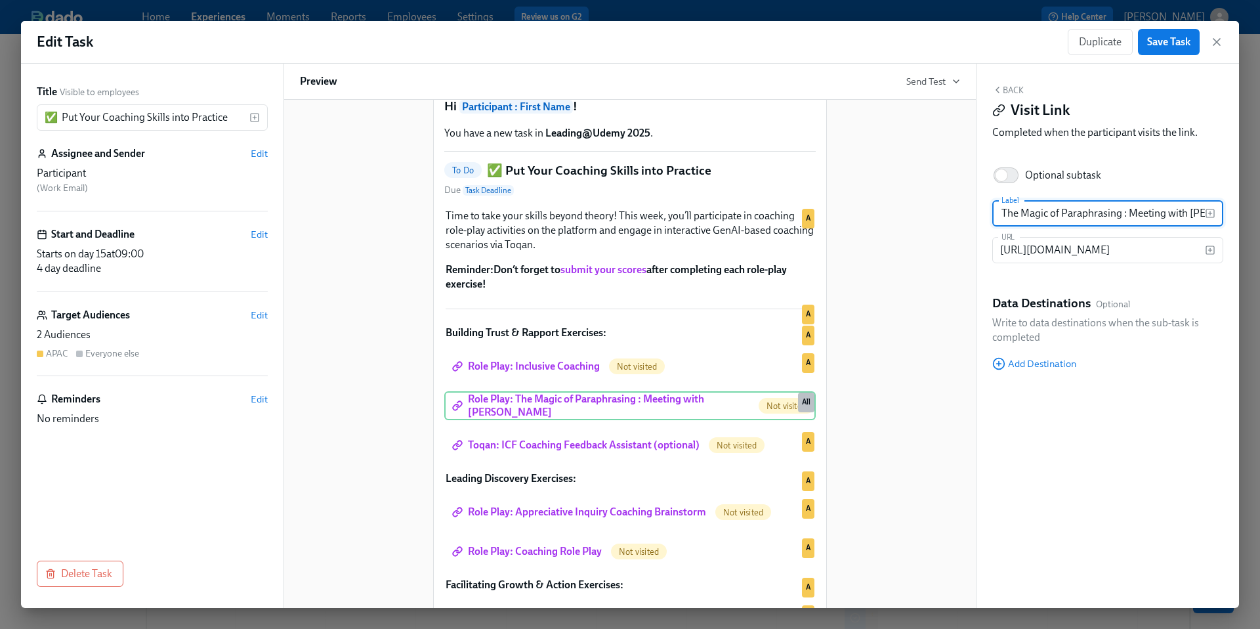
click at [871, 382] on div "Hi Participant : First Name ! You have a new task in Leading@Udemy 2025 . To Do…" at bounding box center [630, 416] width 660 height 705
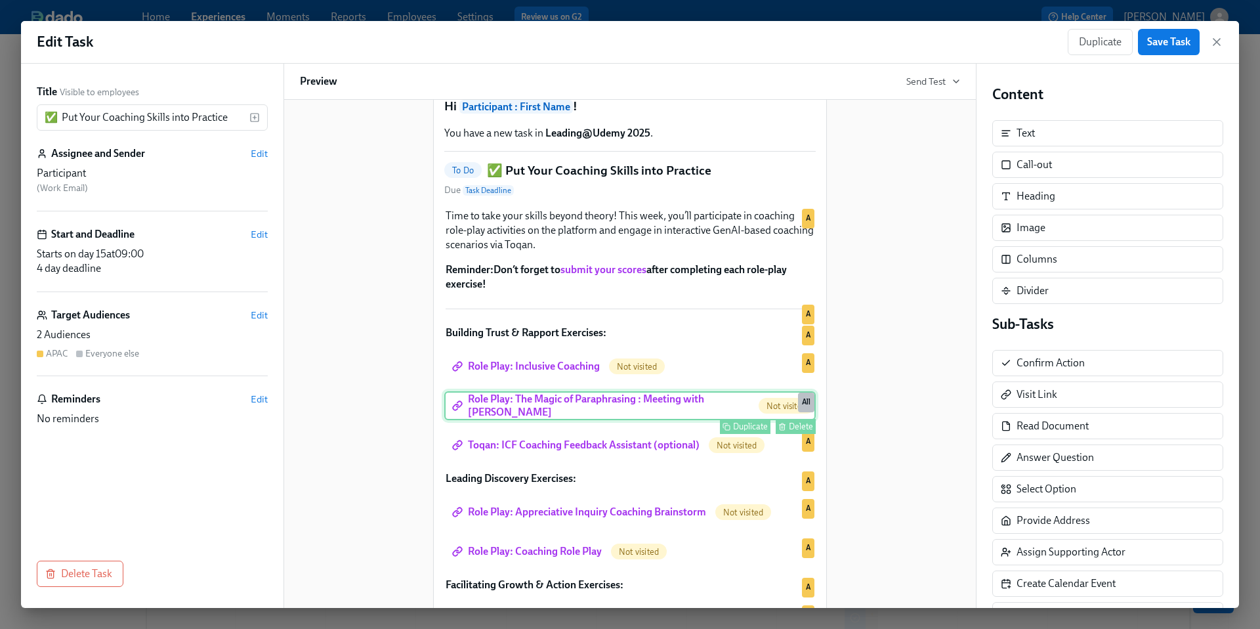
click at [736, 420] on div "Role Play: The Magic of Paraphrasing : Meeting with [PERSON_NAME] Not visited D…" at bounding box center [630, 405] width 372 height 29
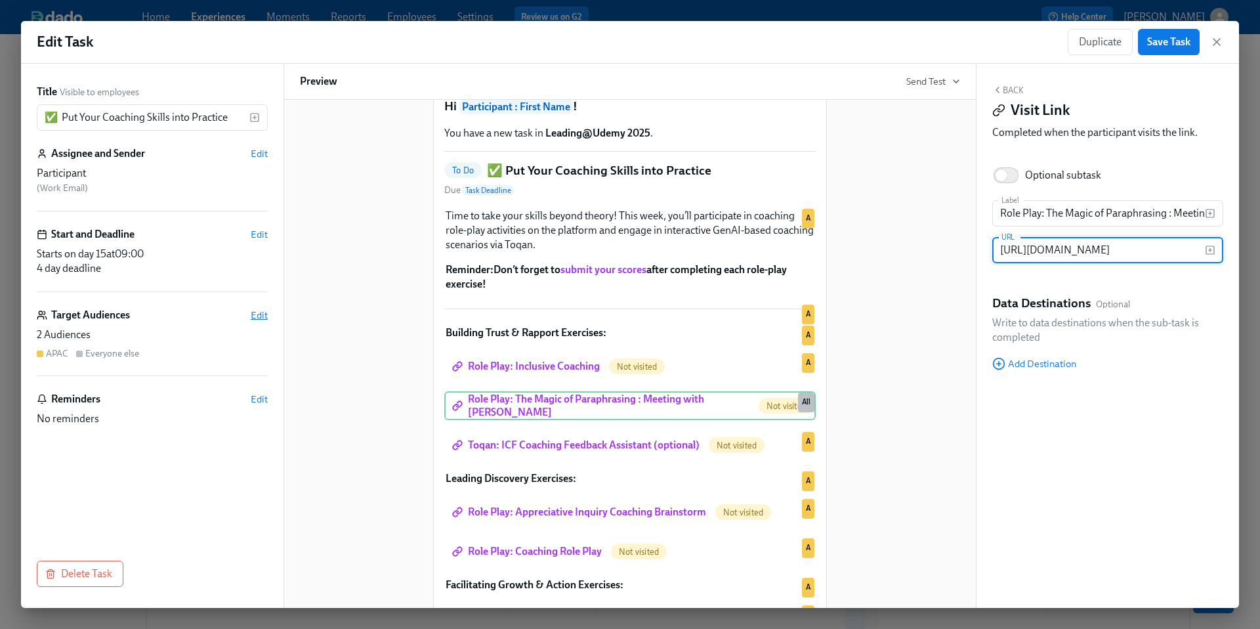
click at [257, 312] on span "Edit" at bounding box center [259, 315] width 17 height 13
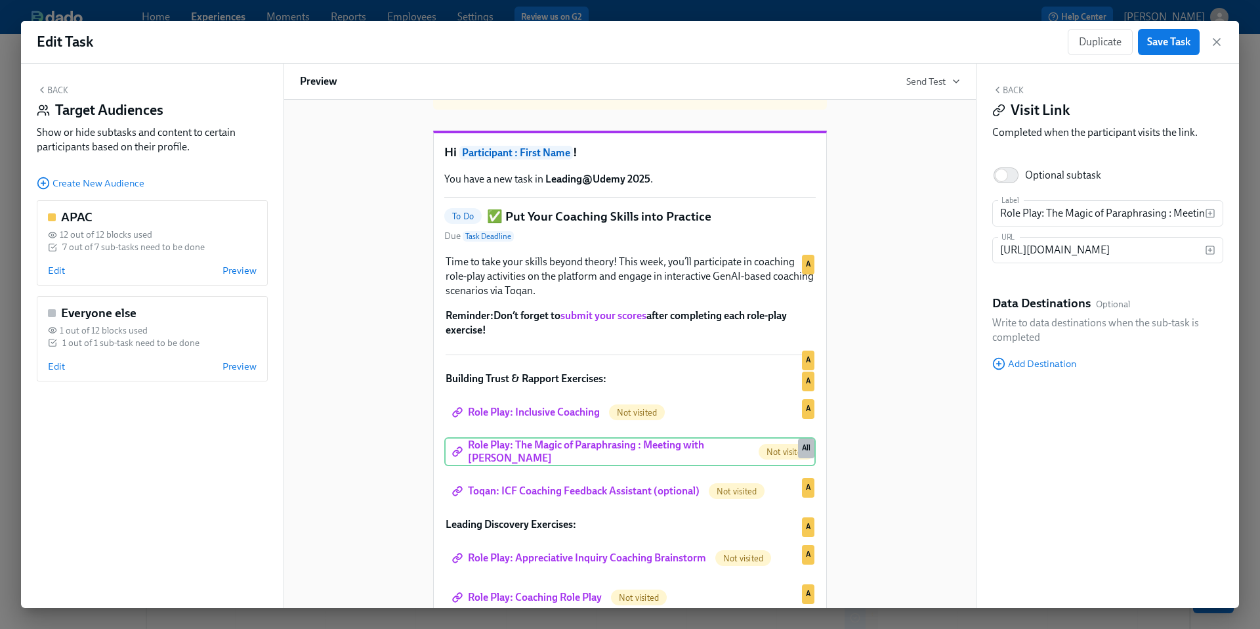
scroll to position [87, 0]
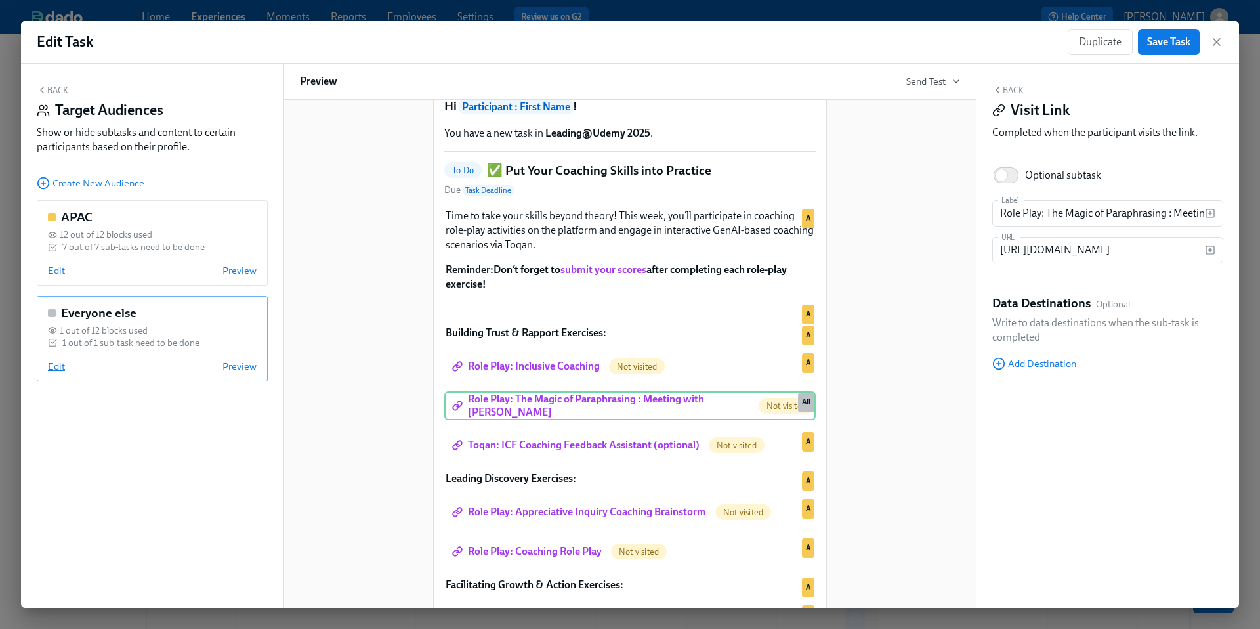
click at [54, 362] on span "Edit" at bounding box center [56, 366] width 17 height 13
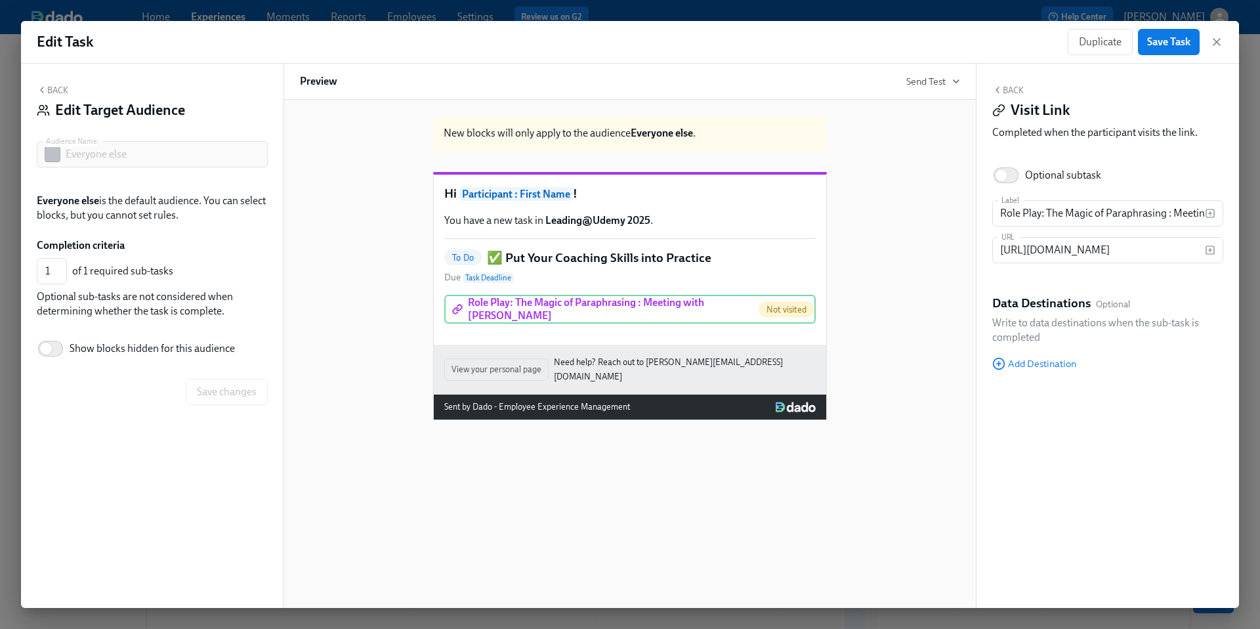
scroll to position [0, 0]
click at [704, 335] on div "Hide block" at bounding box center [693, 330] width 39 height 10
type input "0"
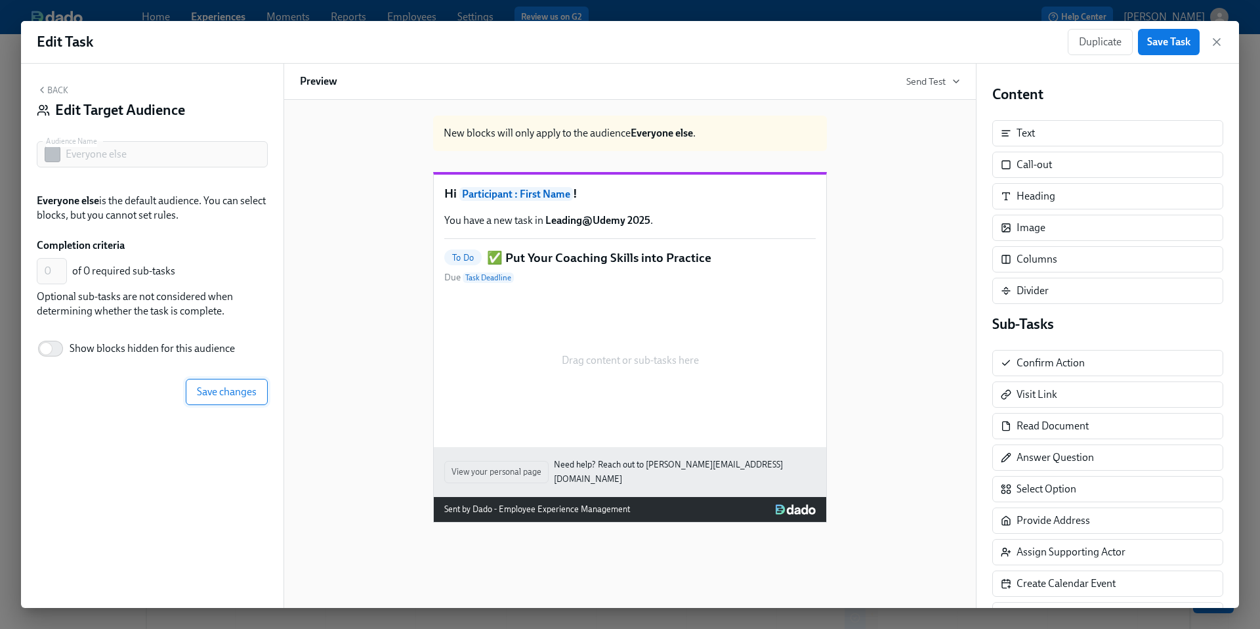
click at [240, 392] on span "Save changes" at bounding box center [227, 391] width 60 height 13
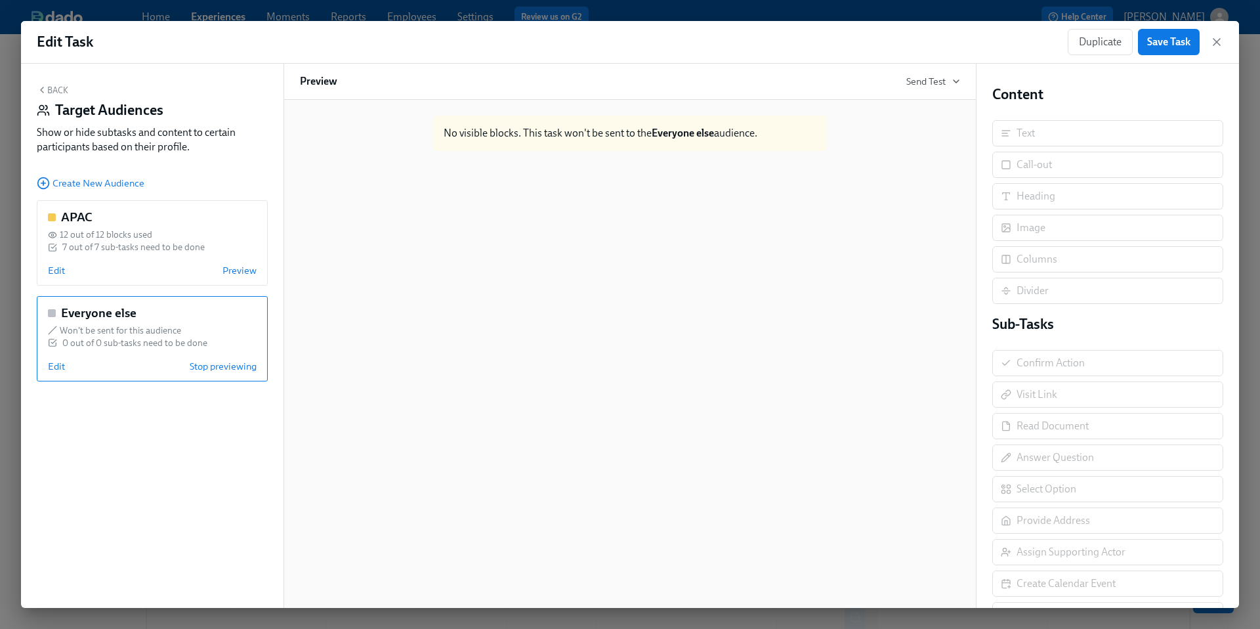
click at [60, 93] on button "Back" at bounding box center [53, 90] width 32 height 11
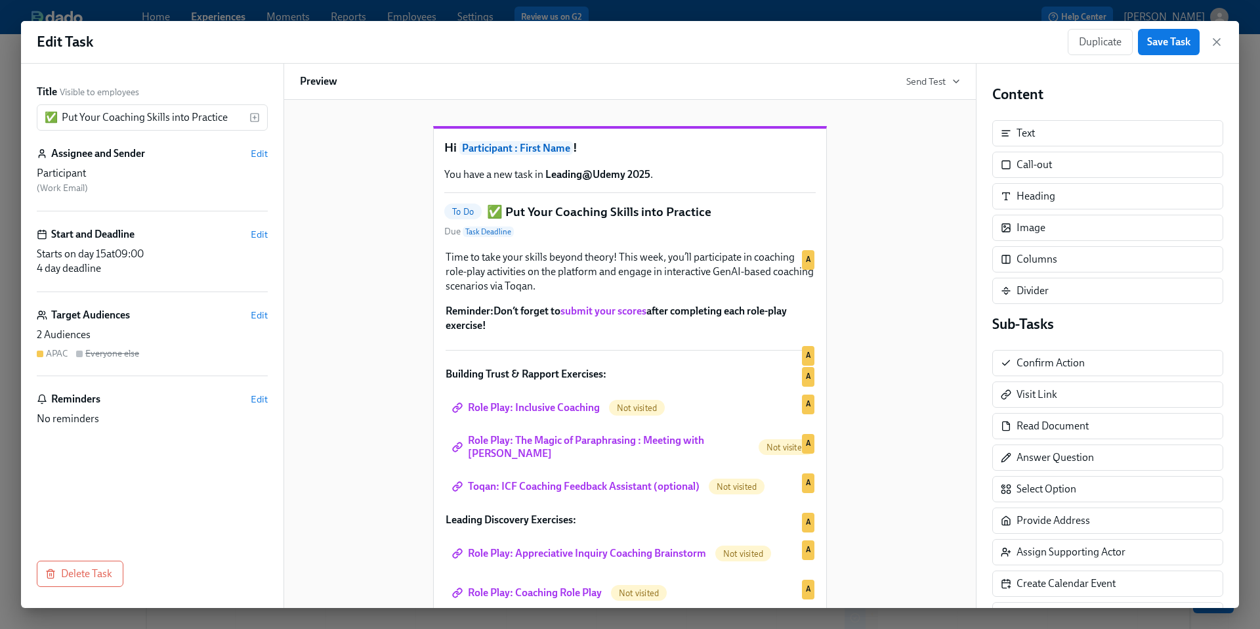
click at [349, 433] on div "Hi Participant : First Name ! You have a new task in Leading@Udemy 2025 . To Do…" at bounding box center [630, 457] width 660 height 705
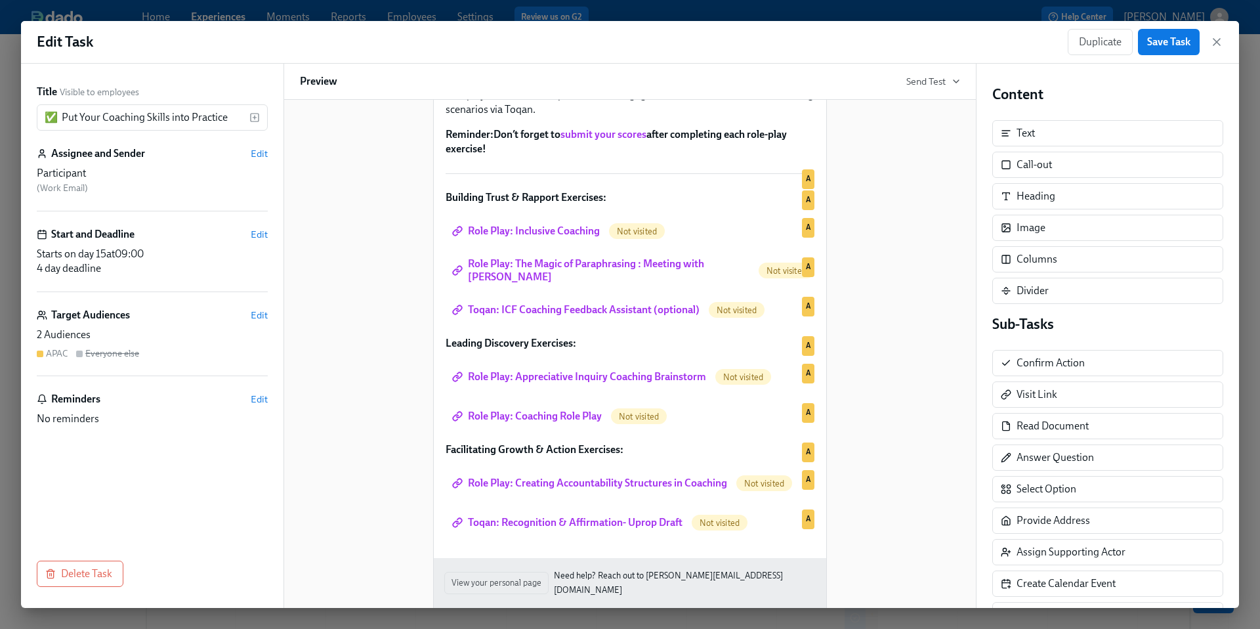
scroll to position [183, 0]
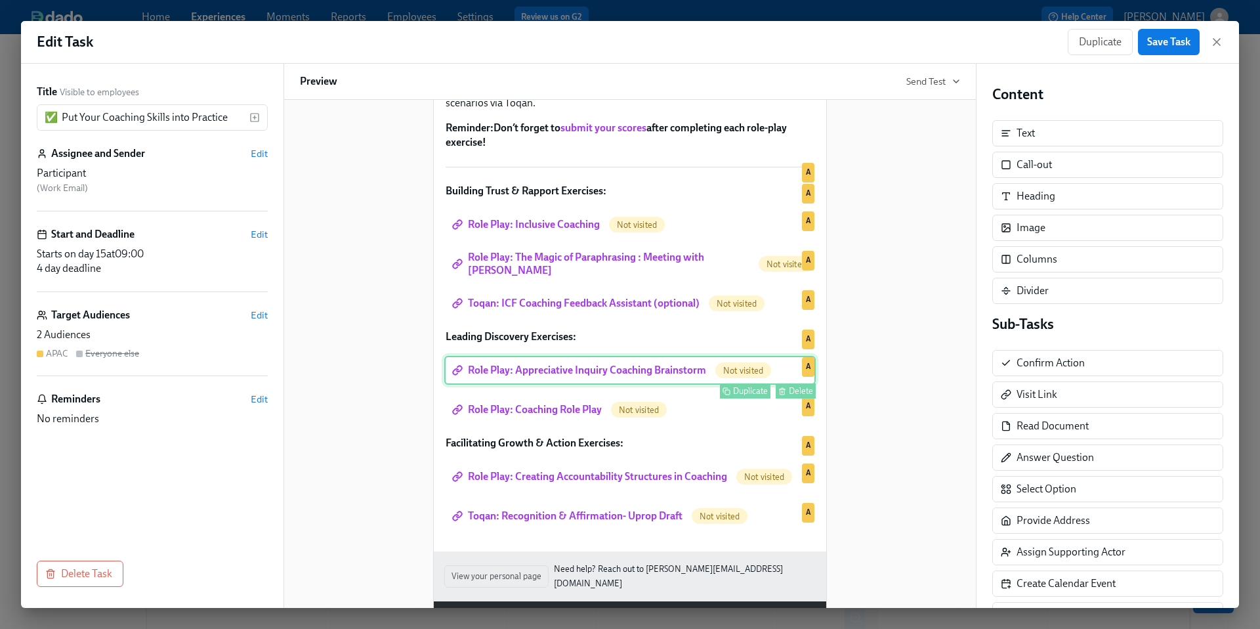
click at [608, 385] on div "Role Play: Appreciative Inquiry Coaching Brainstorm Not visited Duplicate Delet…" at bounding box center [630, 370] width 372 height 29
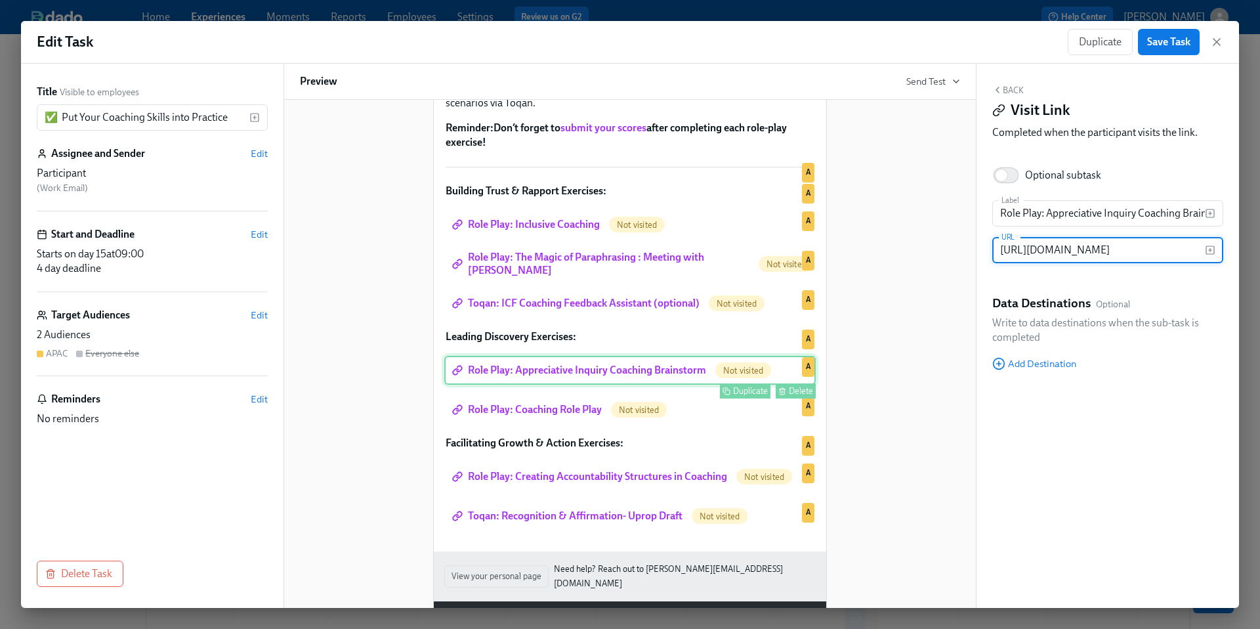
scroll to position [0, 171]
click at [794, 396] on div "Delete" at bounding box center [801, 391] width 24 height 10
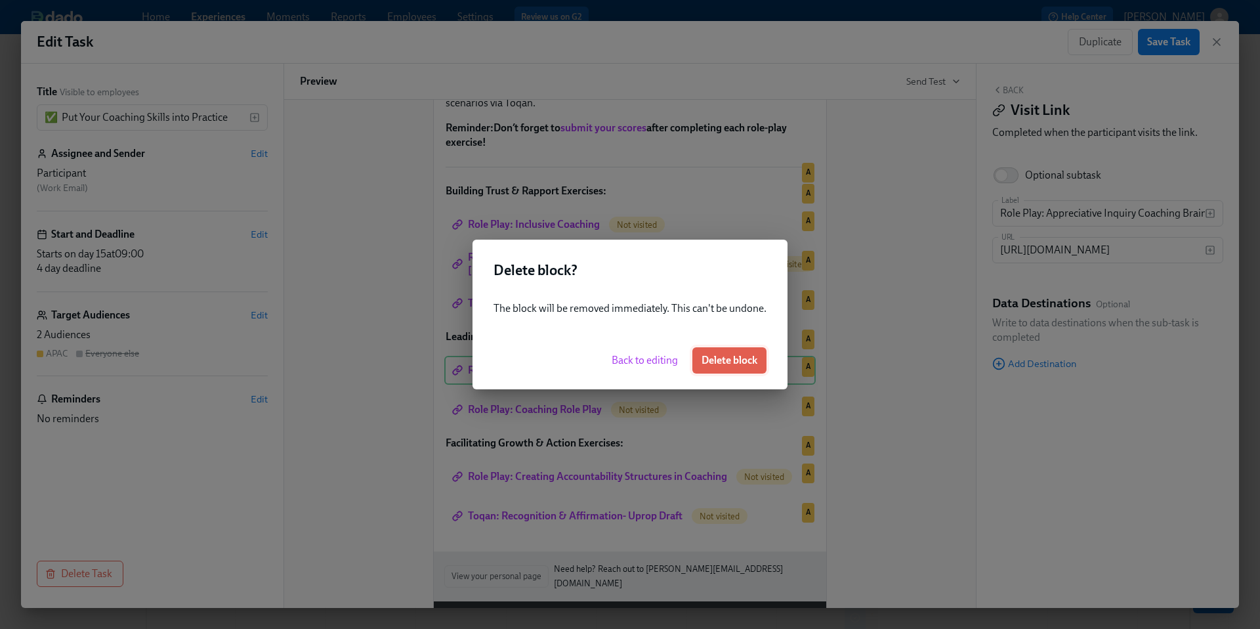
click at [724, 359] on span "Delete block" at bounding box center [730, 360] width 56 height 13
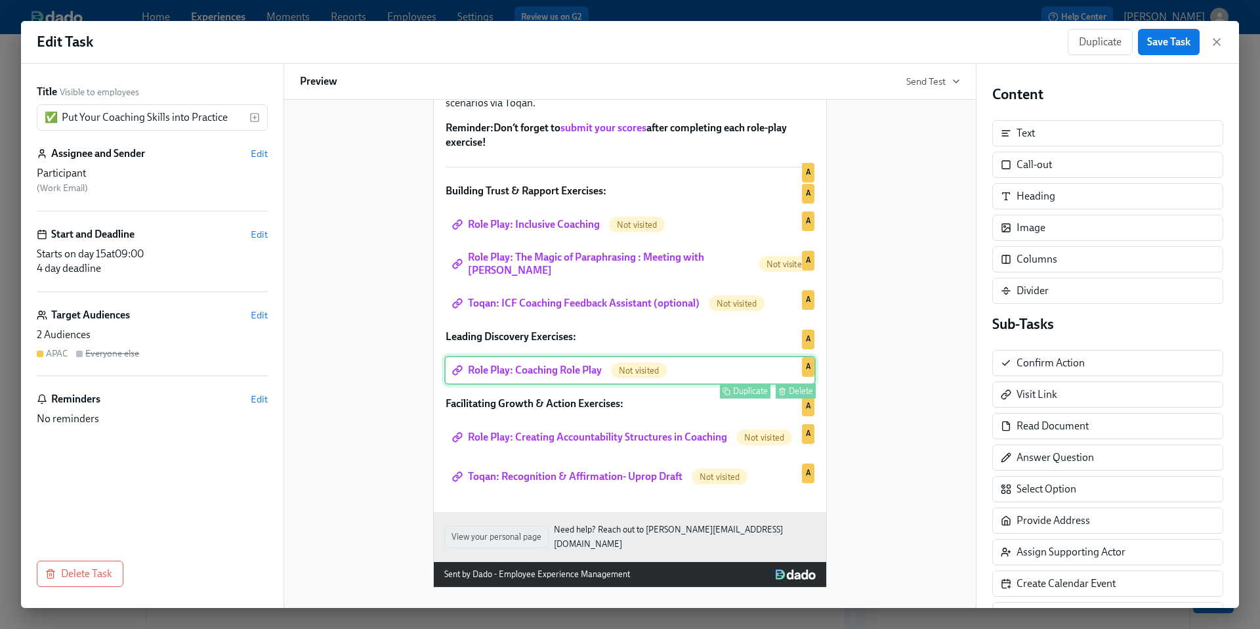
click at [573, 385] on div "Role Play: Coaching Role Play Not visited Duplicate Delete A" at bounding box center [630, 370] width 372 height 29
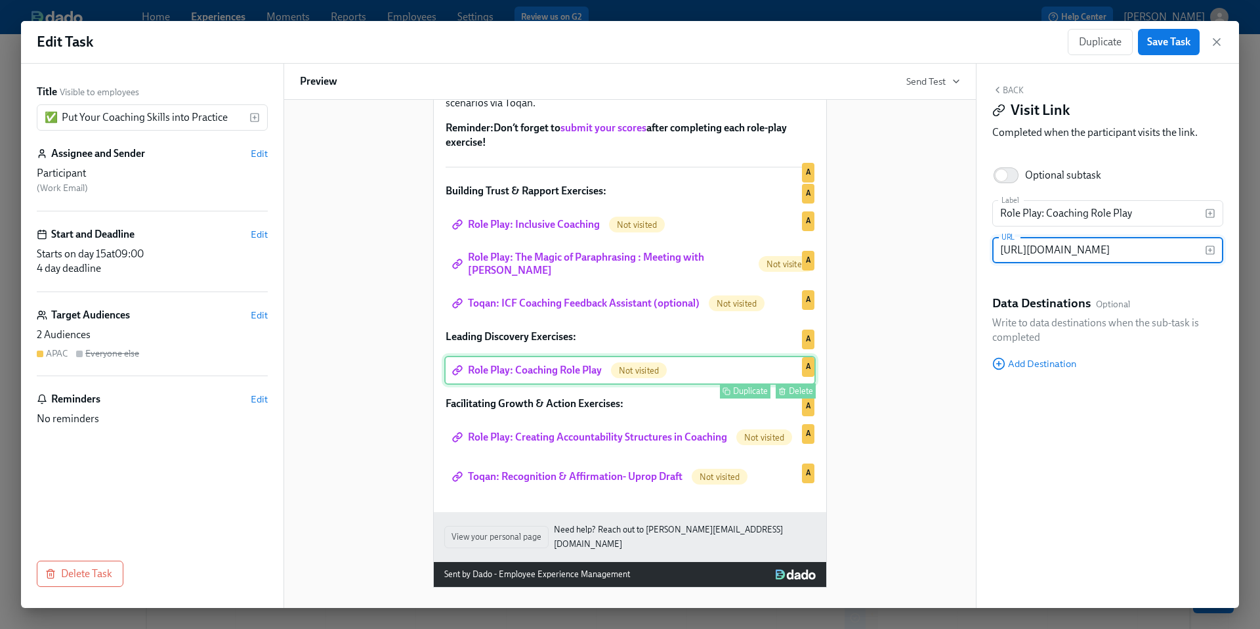
click at [604, 385] on div "Role Play: Coaching Role Play Not visited Duplicate Delete A" at bounding box center [630, 370] width 372 height 29
click at [1031, 255] on input "[URL][DOMAIN_NAME]" at bounding box center [1099, 250] width 213 height 26
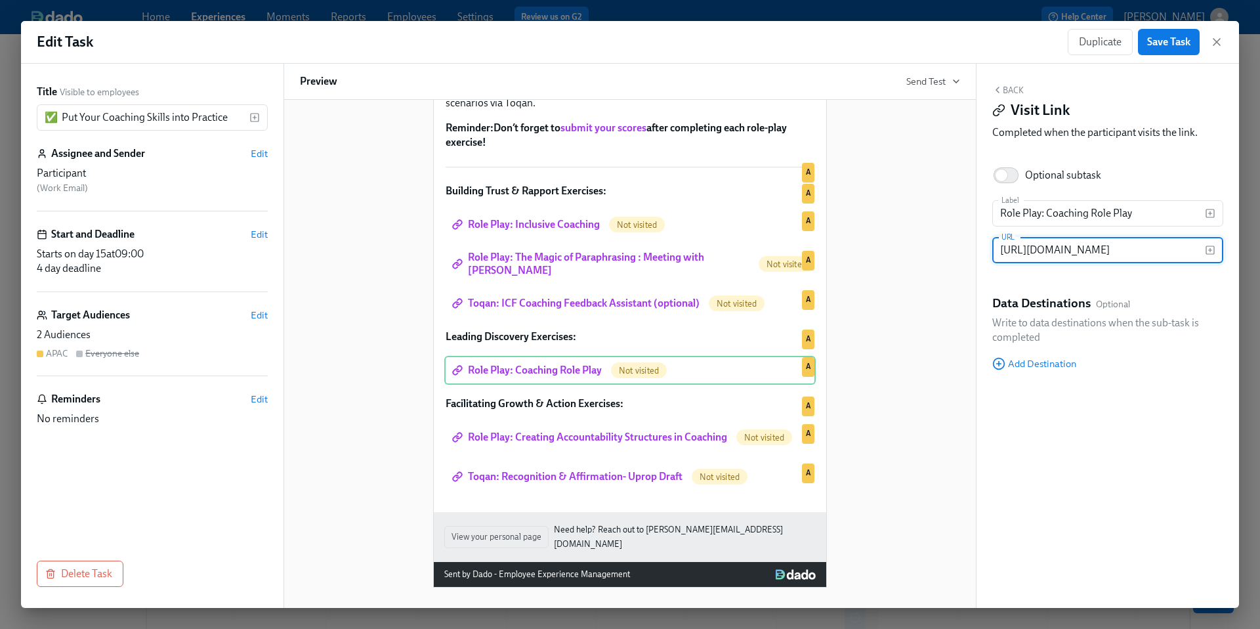
click at [846, 324] on div "Hi Participant : First Name ! You have a new task in Leading@Udemy 2025 . To Do…" at bounding box center [630, 255] width 660 height 666
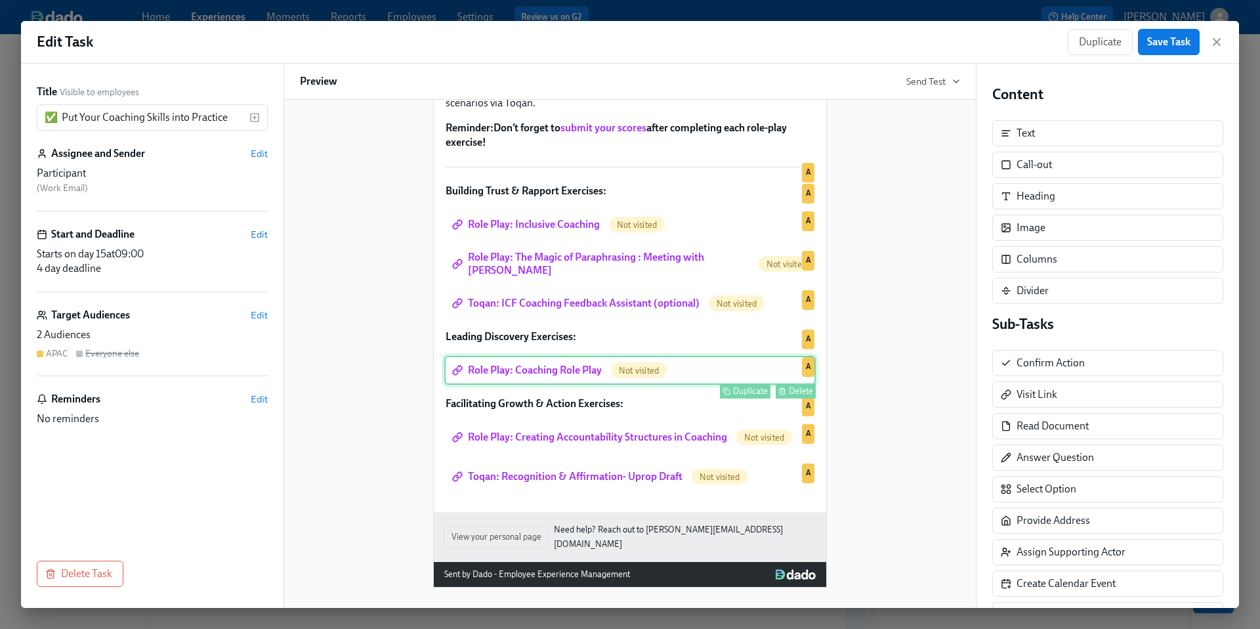
click at [590, 385] on div "Role Play: Coaching Role Play Not visited Duplicate Delete A" at bounding box center [630, 370] width 372 height 29
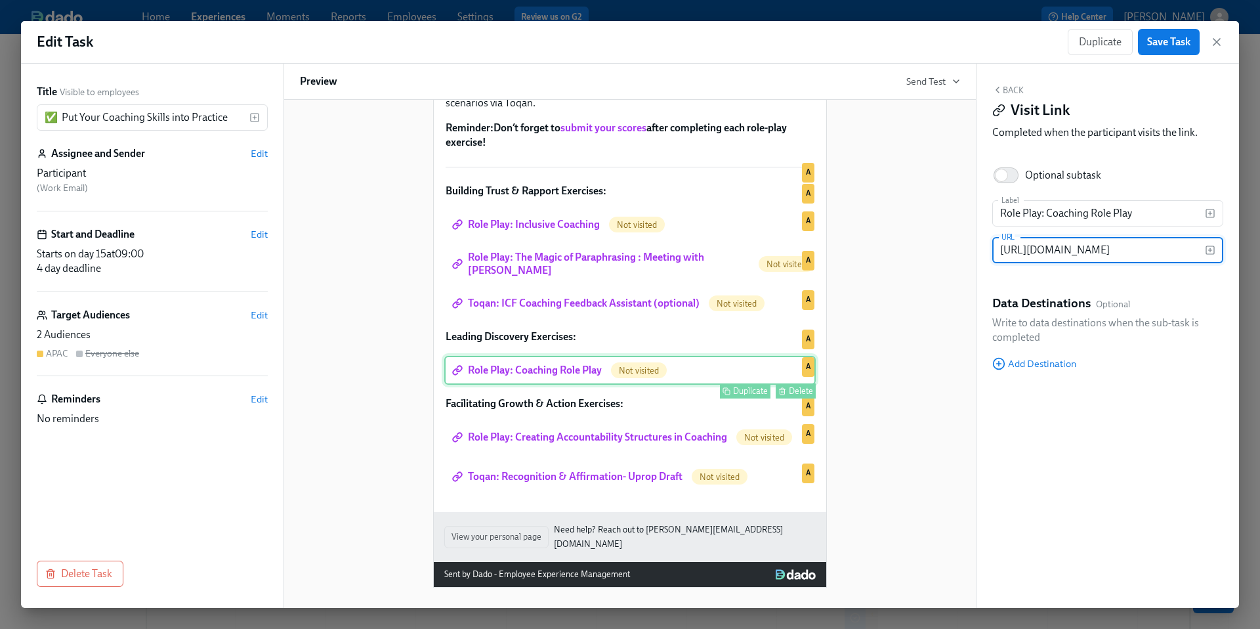
scroll to position [0, 171]
click at [1010, 90] on button "Back" at bounding box center [1009, 90] width 32 height 11
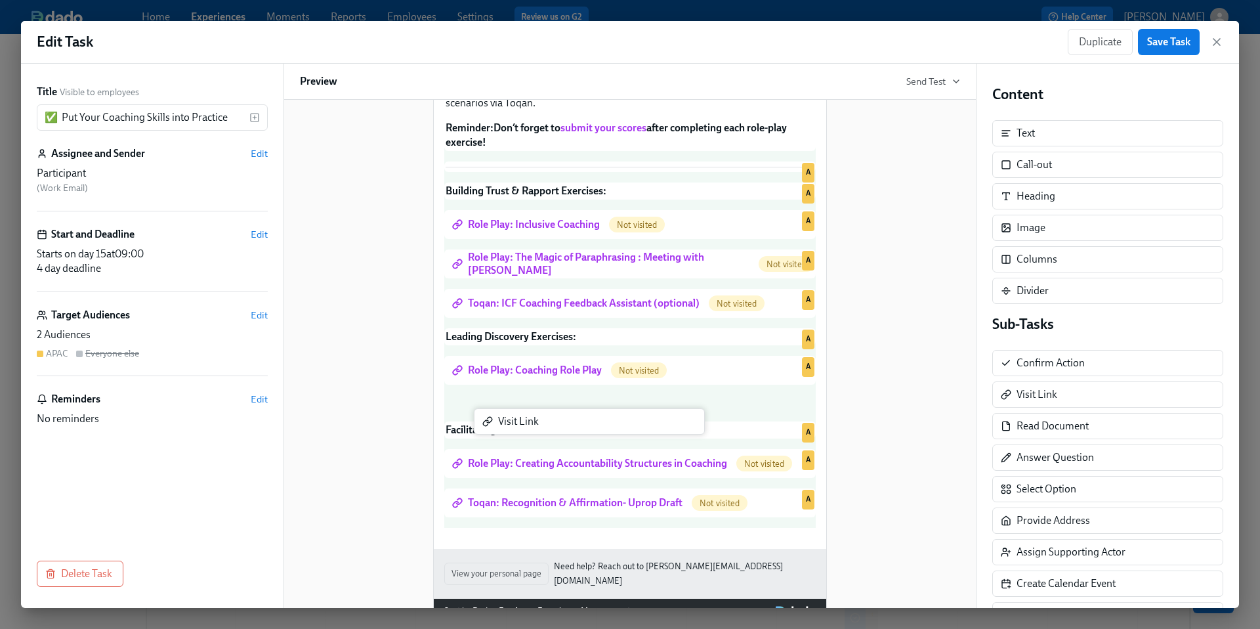
drag, startPoint x: 1031, startPoint y: 395, endPoint x: 509, endPoint y: 422, distance: 522.6
click at [509, 422] on div "Title Visible to employees ✅ Put Your Coaching Skills into Practice ​ Assignee …" at bounding box center [630, 336] width 1218 height 544
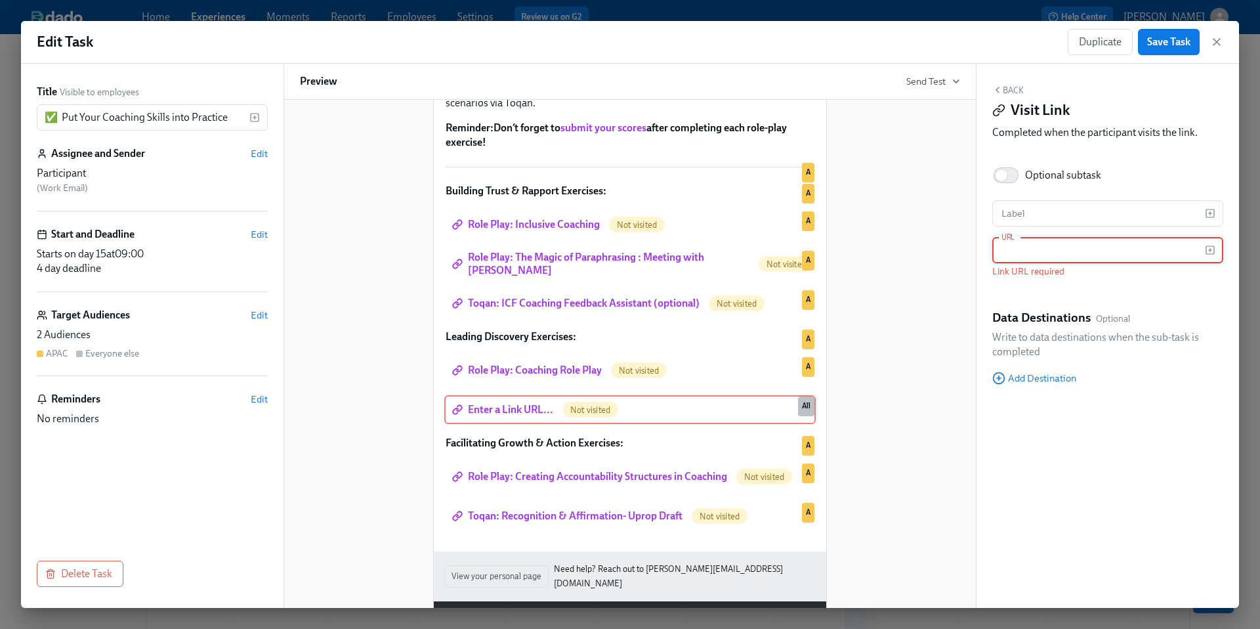
paste input "[URL][DOMAIN_NAME]"
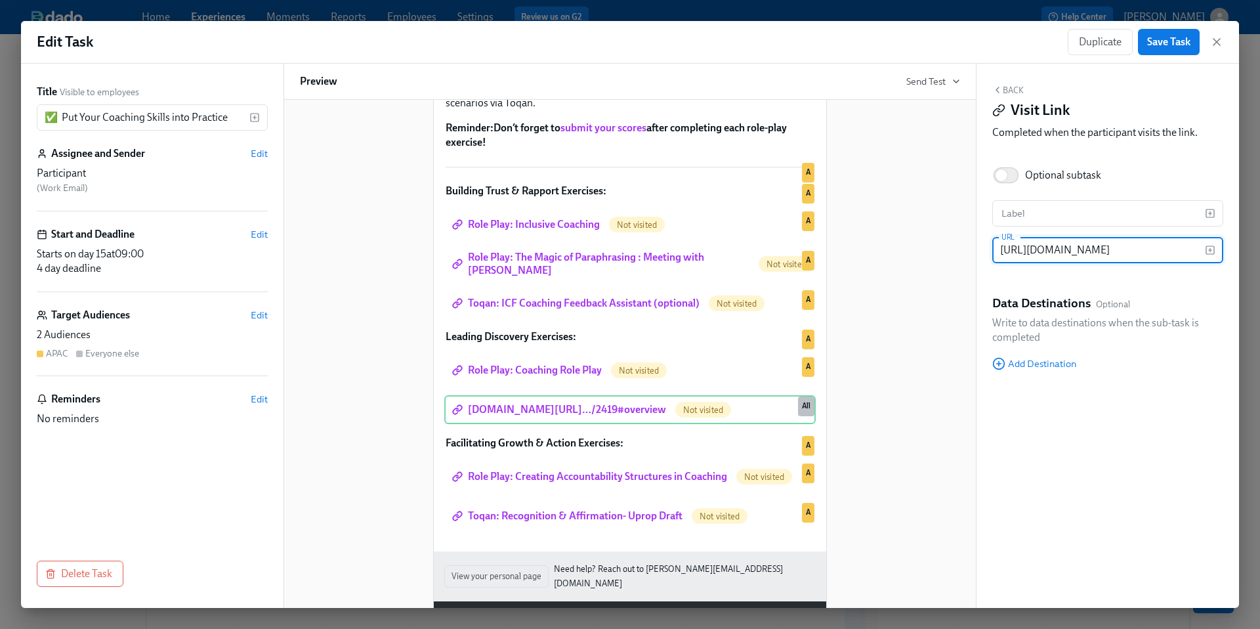
scroll to position [0, 192]
type input "[URL][DOMAIN_NAME]"
click at [1100, 213] on input "text" at bounding box center [1099, 213] width 213 height 26
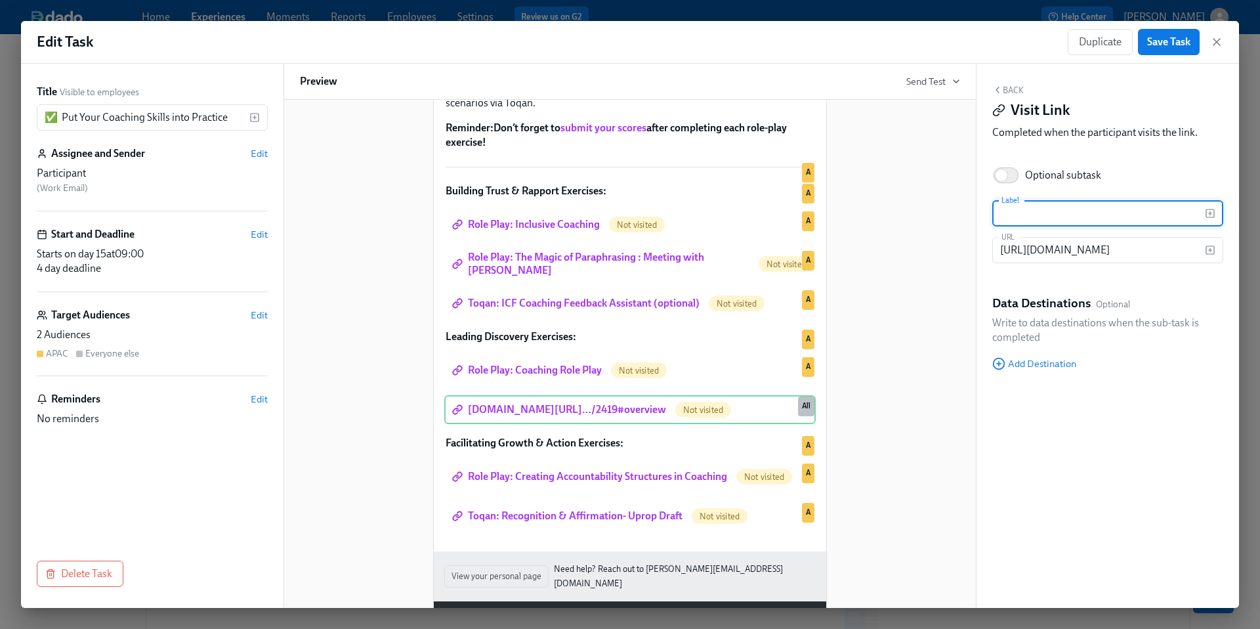
paste input "Practice your four conversational skills: Meeting with [PERSON_NAME]"
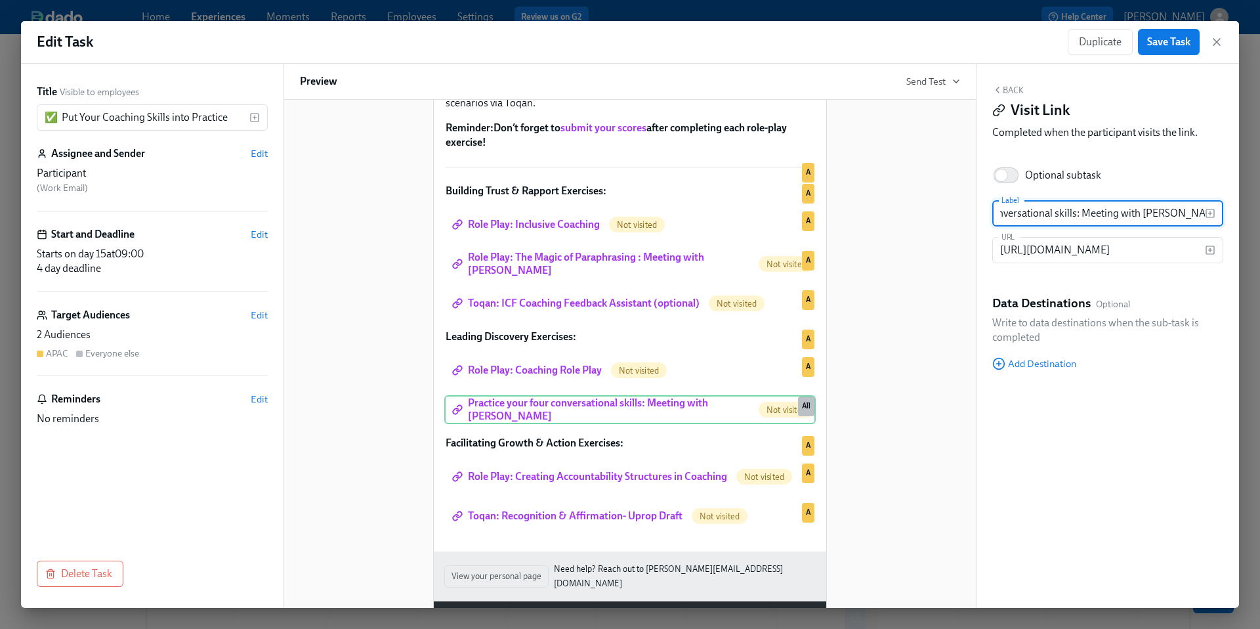
click at [998, 215] on input "Practice your four conversational skills: Meeting with [PERSON_NAME]" at bounding box center [1099, 213] width 213 height 26
type input "Role Play: Practice your four conversational skills: Meeting with [PERSON_NAME]"
click at [893, 378] on div "Hi Participant : First Name ! You have a new task in Leading@Udemy 2025 . To Do…" at bounding box center [630, 274] width 660 height 705
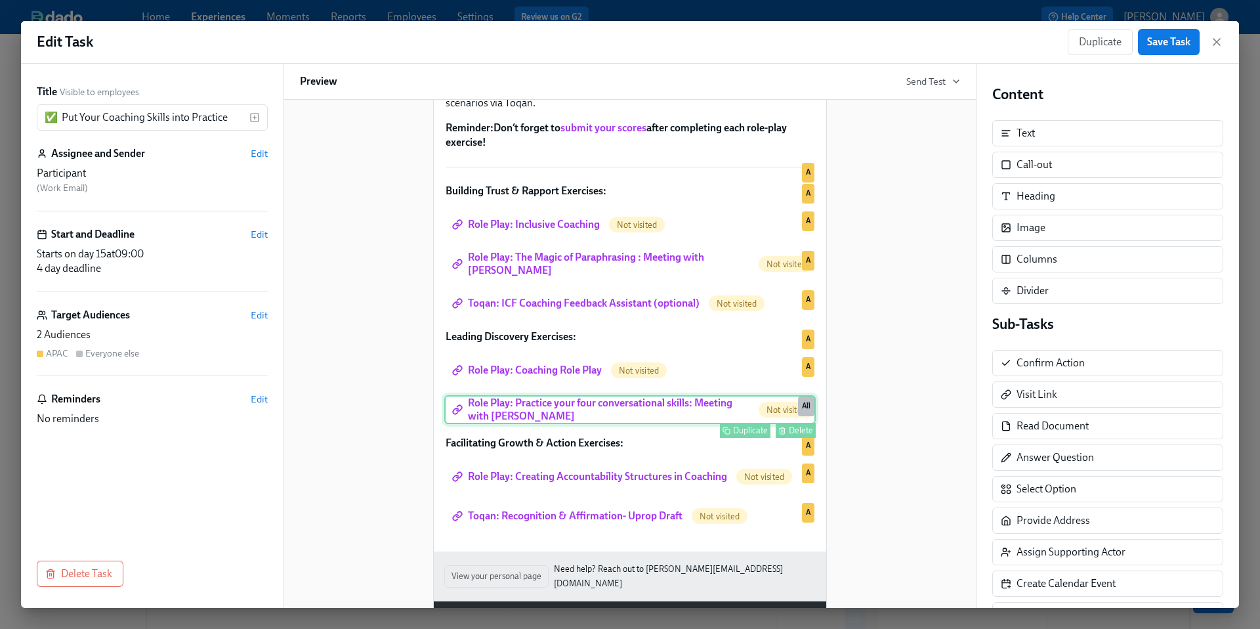
click at [603, 424] on div "Role Play: Practice your four conversational skills: Meeting with [PERSON_NAME]…" at bounding box center [630, 409] width 372 height 29
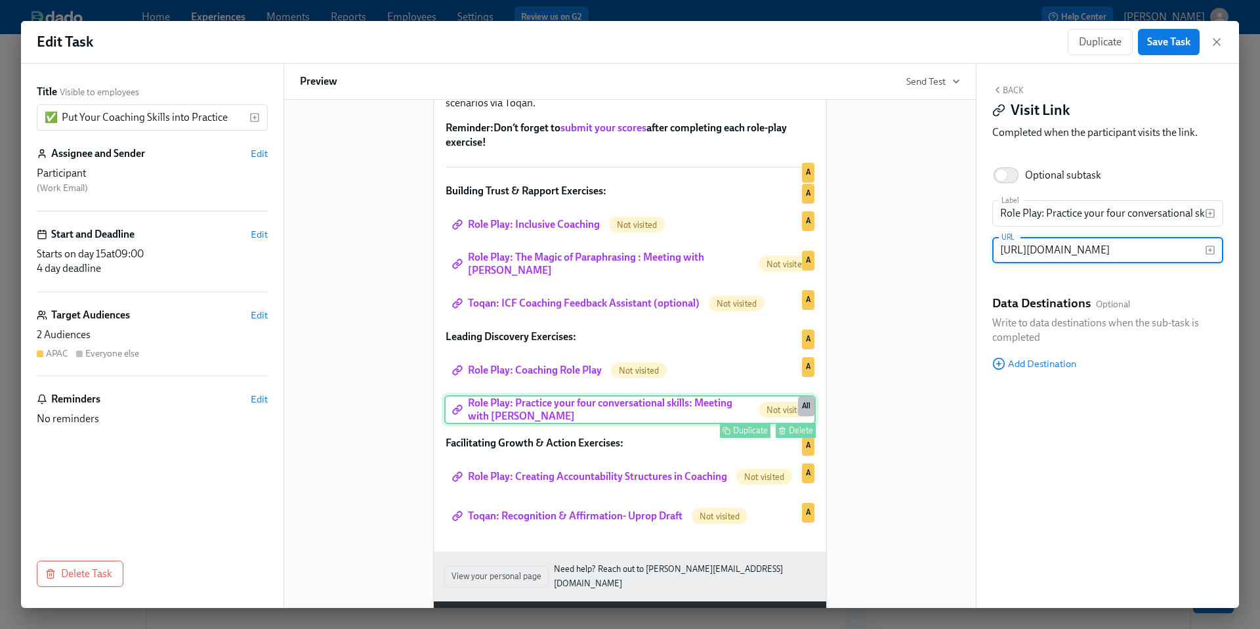
scroll to position [0, 193]
click at [257, 318] on span "Edit" at bounding box center [259, 315] width 17 height 13
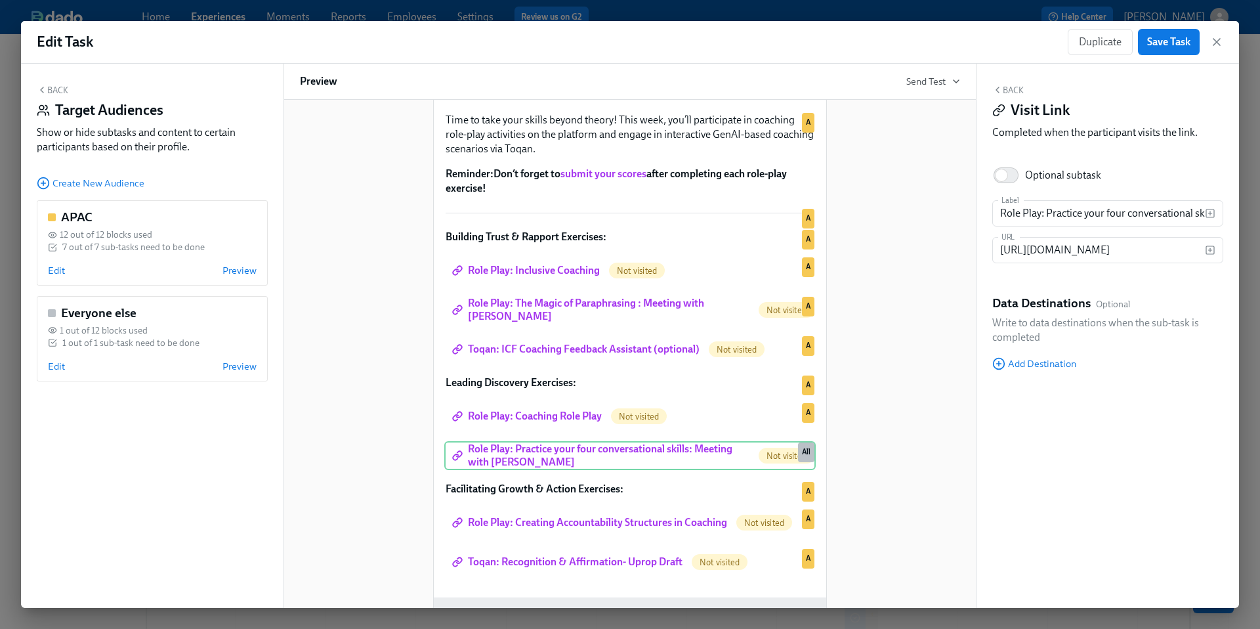
scroll to position [229, 0]
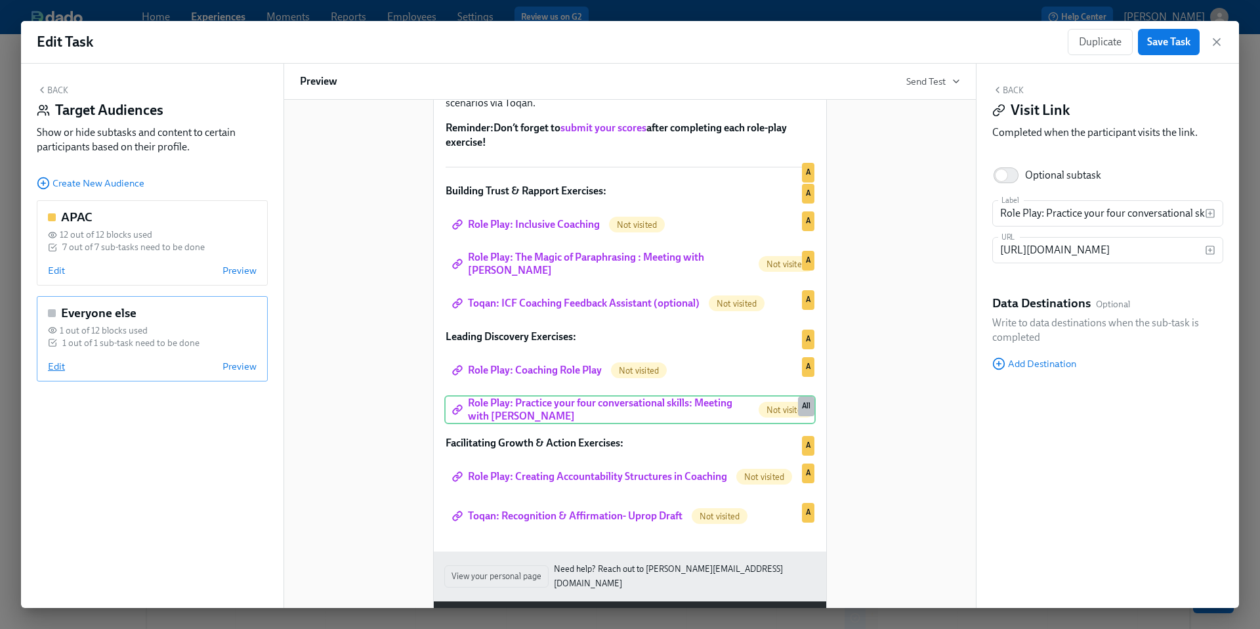
click at [58, 367] on span "Edit" at bounding box center [56, 366] width 17 height 13
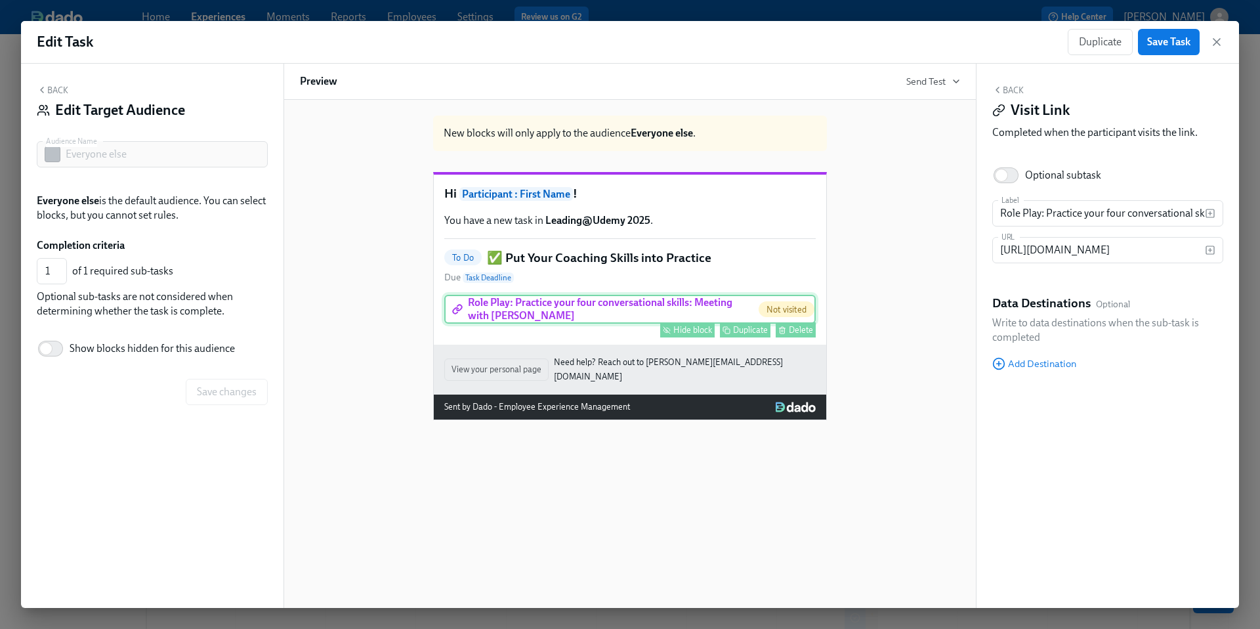
click at [702, 335] on div "Hide block" at bounding box center [693, 330] width 39 height 10
type input "0"
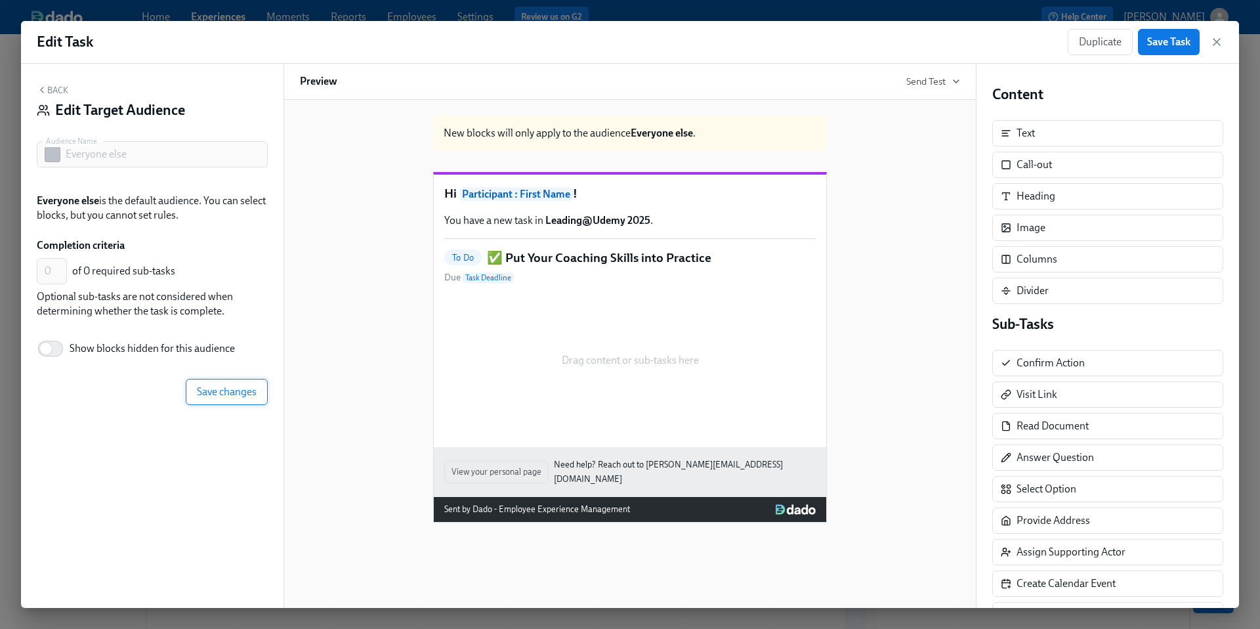
click at [230, 387] on span "Save changes" at bounding box center [227, 391] width 60 height 13
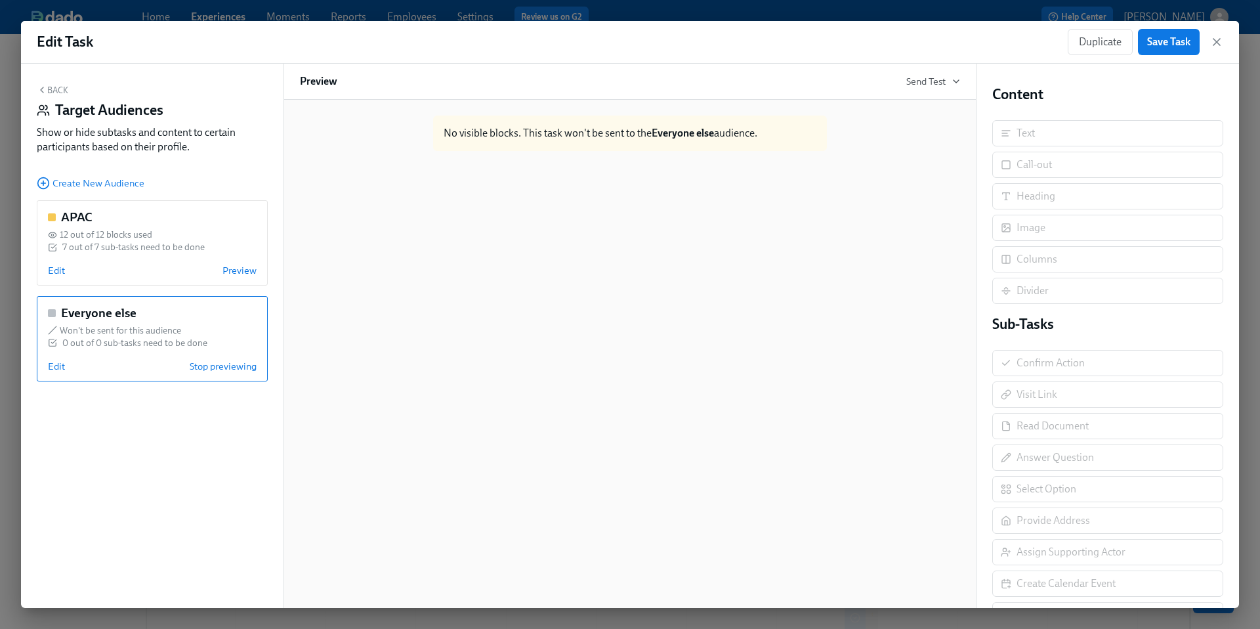
click at [60, 86] on button "Back" at bounding box center [53, 90] width 32 height 11
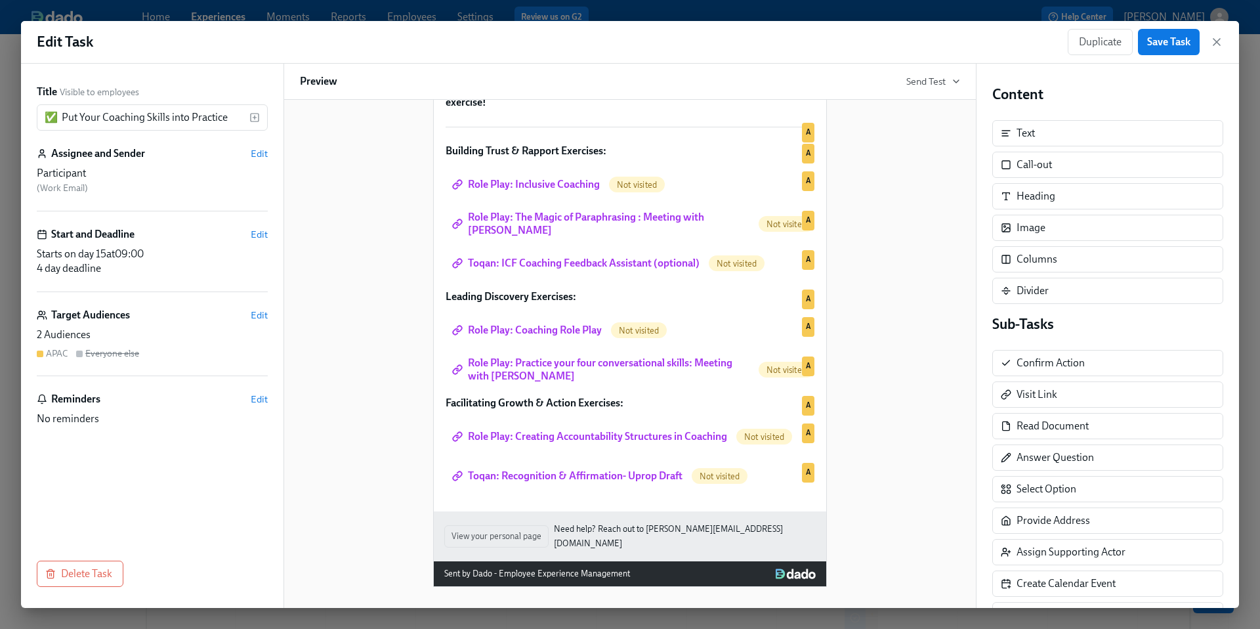
scroll to position [240, 0]
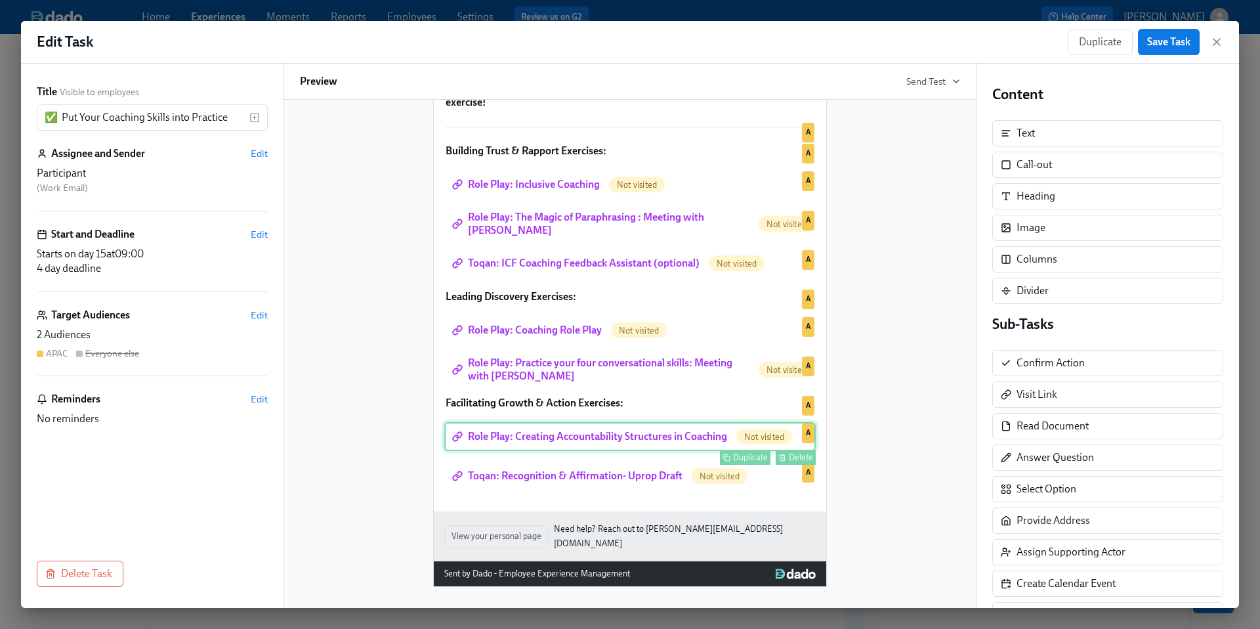
click at [634, 443] on div "Role Play: Creating Accountability Structures in Coaching Not visited Duplicate…" at bounding box center [630, 436] width 372 height 29
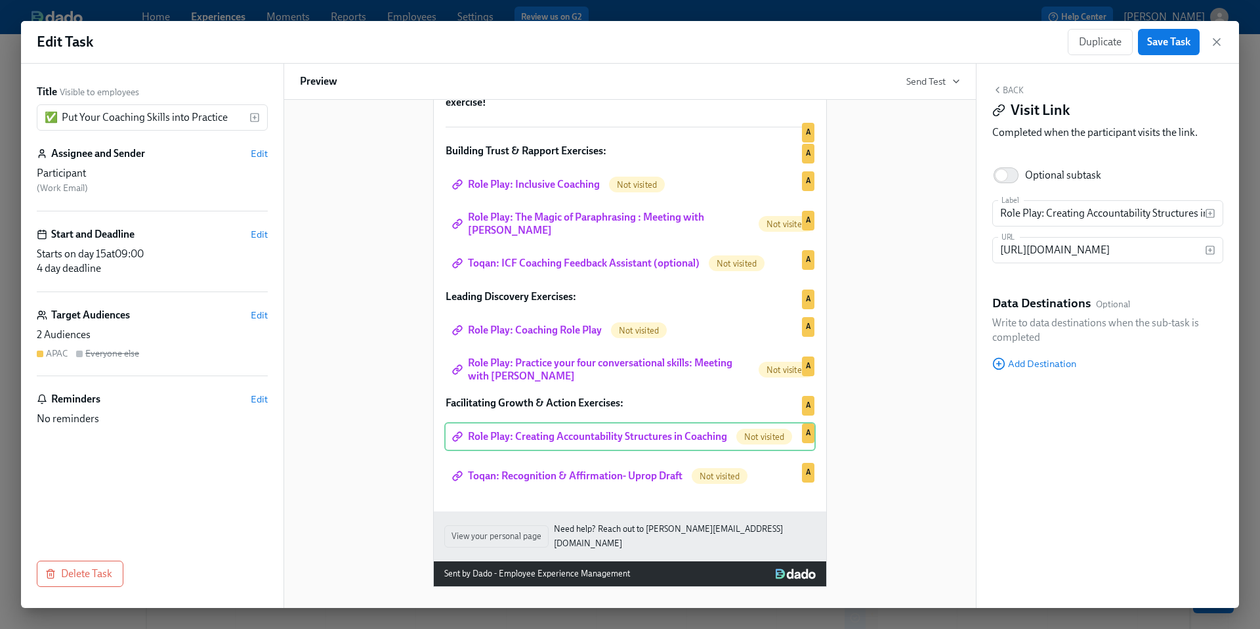
scroll to position [0, 0]
click at [1059, 249] on input "[URL][DOMAIN_NAME]" at bounding box center [1099, 250] width 213 height 26
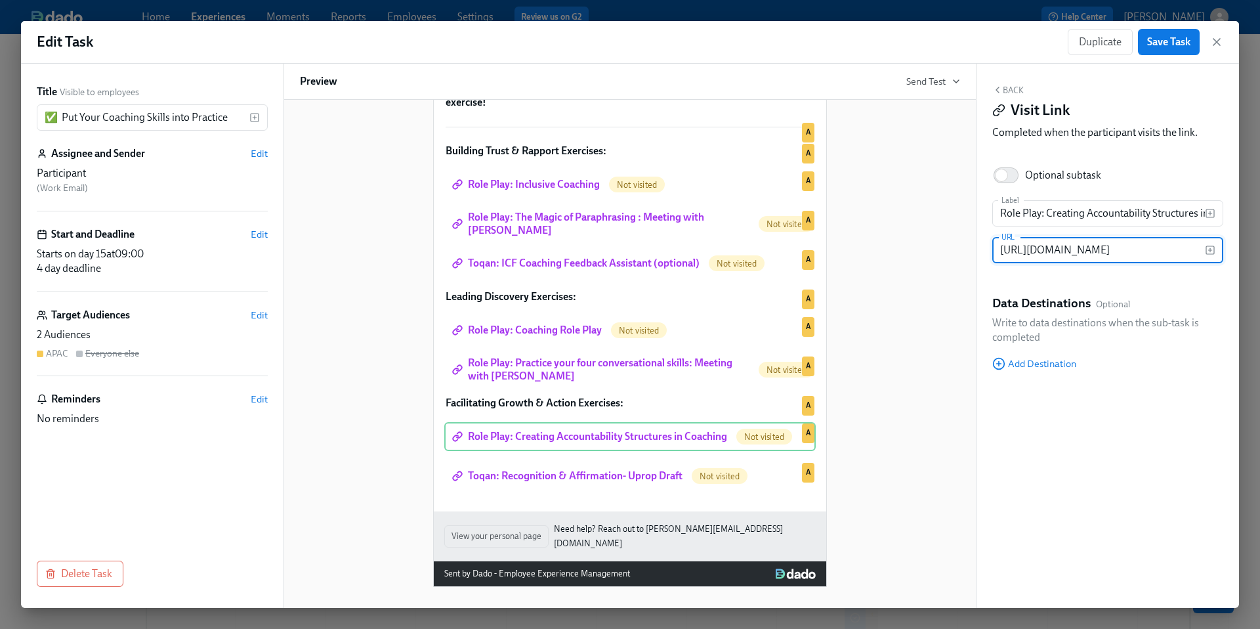
click at [851, 442] on div "Hi Participant : First Name ! You have a new task in Leading@Udemy 2025 . To Do…" at bounding box center [630, 234] width 660 height 705
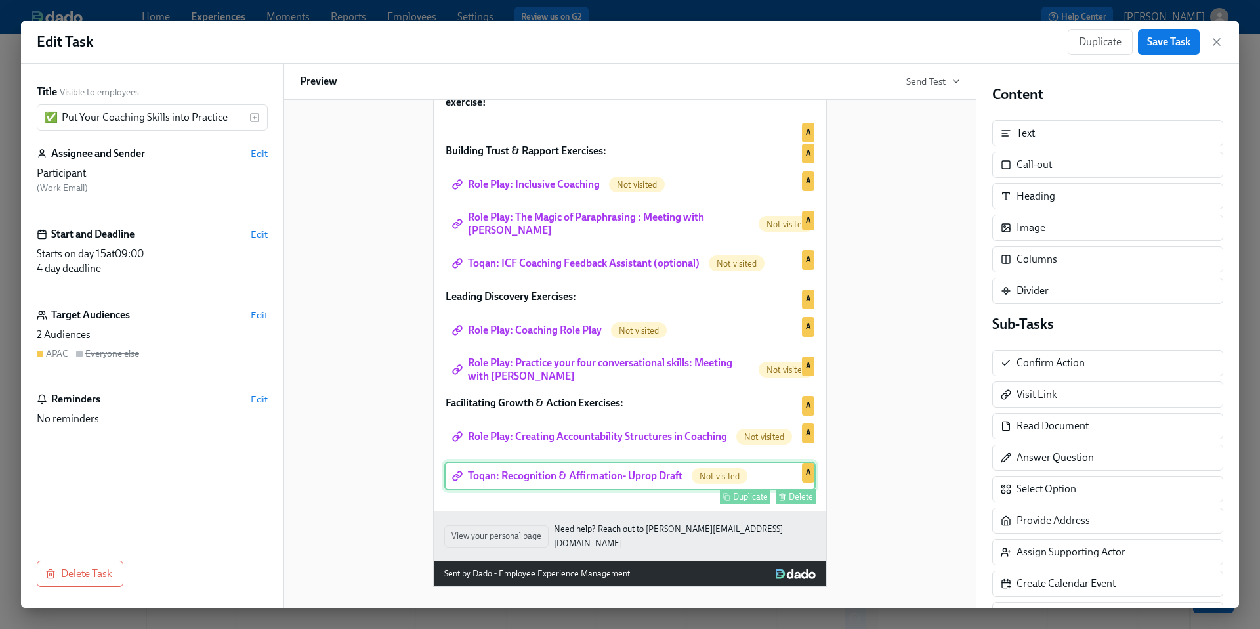
click at [588, 484] on div "Toqan: Recognition & Affirmation- Uprop Draft Not visited Duplicate Delete A" at bounding box center [630, 476] width 372 height 29
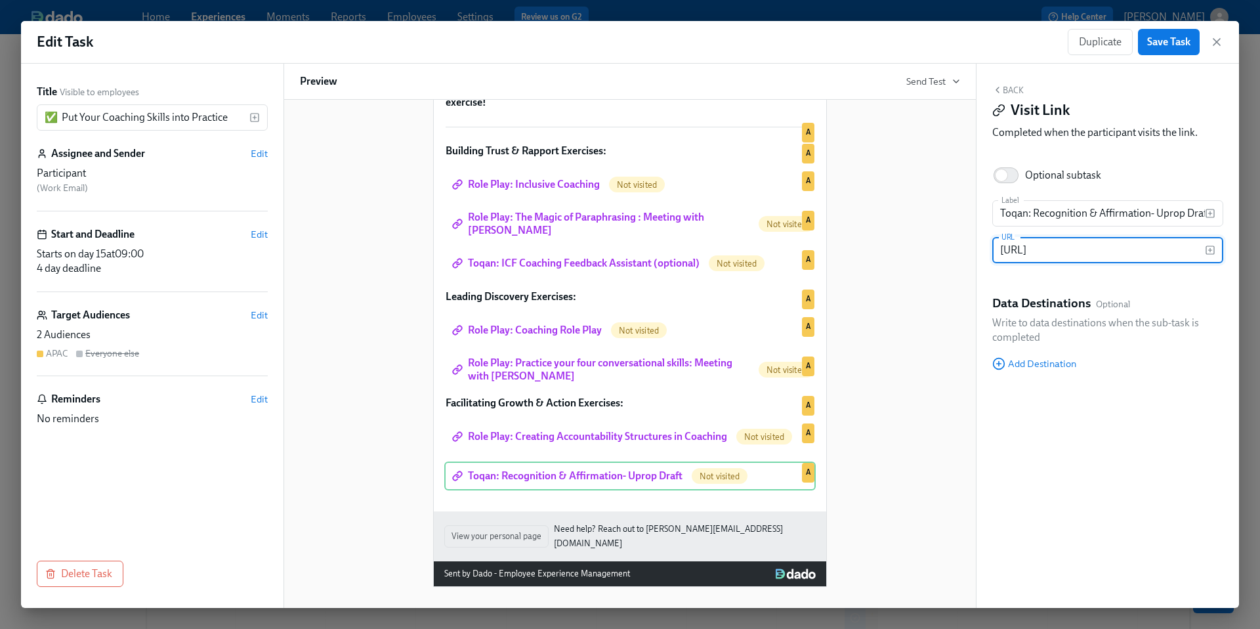
click at [1059, 251] on input "[URL]" at bounding box center [1099, 250] width 213 height 26
paste input "[DOMAIN_NAME][URL]"
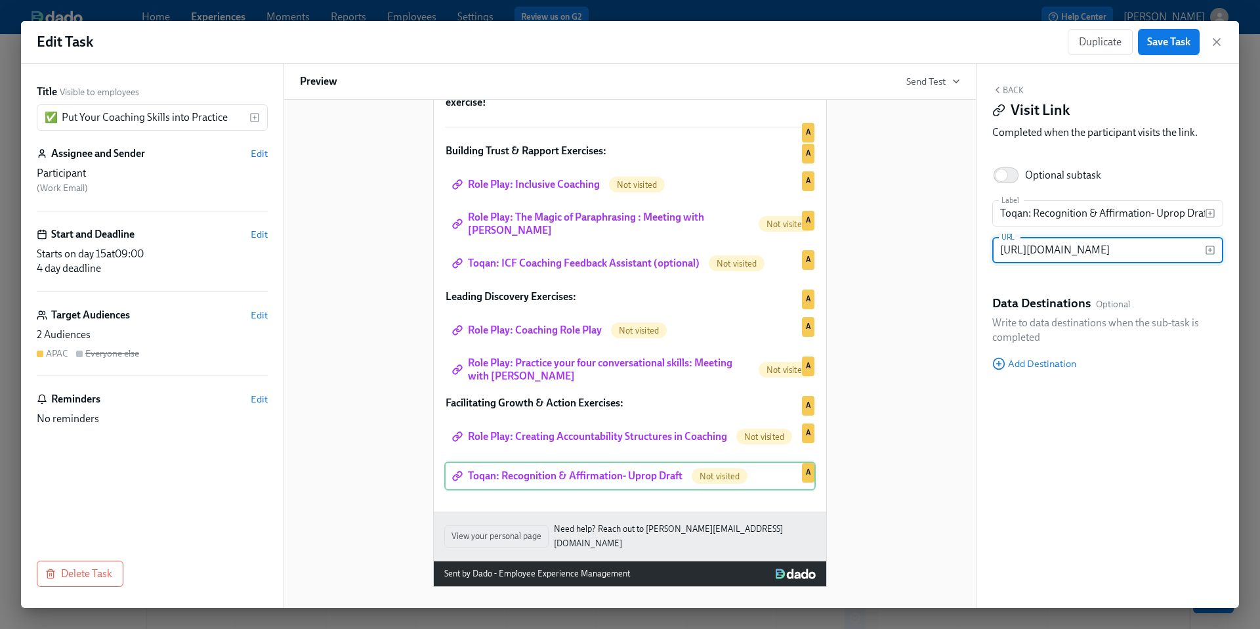
type input "[URL][DOMAIN_NAME]"
click at [1094, 215] on input "Toqan: Recognition & Affirmation- Uprop Draft" at bounding box center [1099, 213] width 213 height 26
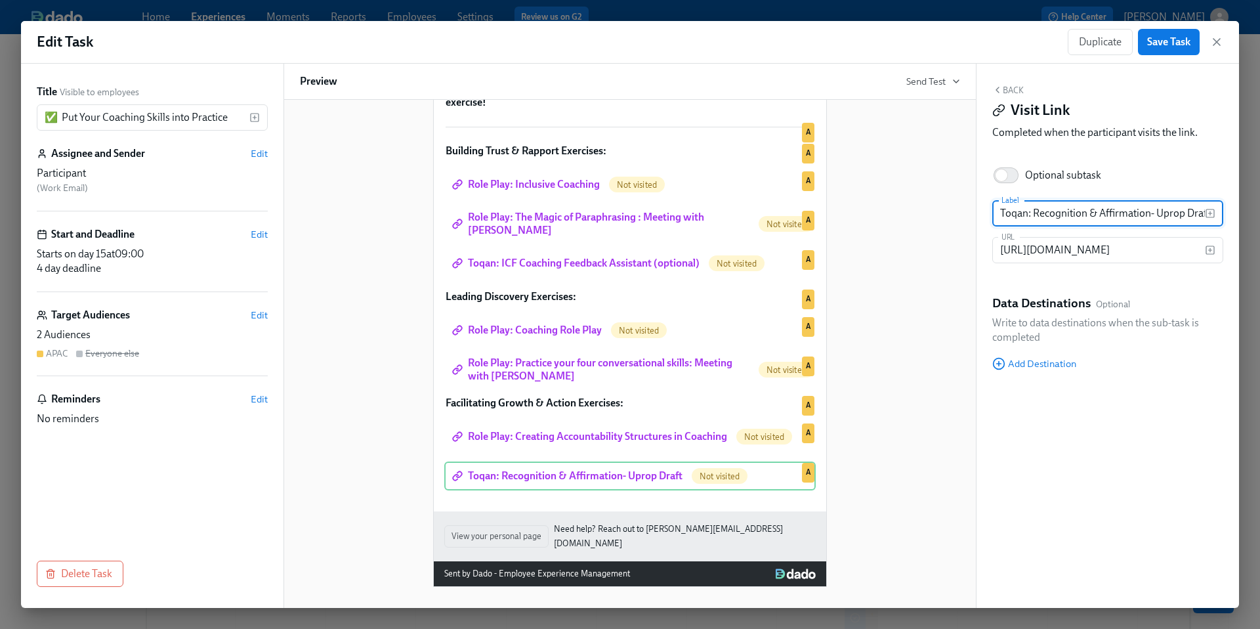
click at [1094, 215] on input "Toqan: Recognition & Affirmation- Uprop Draft" at bounding box center [1099, 213] width 213 height 26
paste input "Practice your four action skills: Meeting with [PERSON_NAME]"
type input "Role Play: Practice your four action skills: Meeting with [PERSON_NAME]"
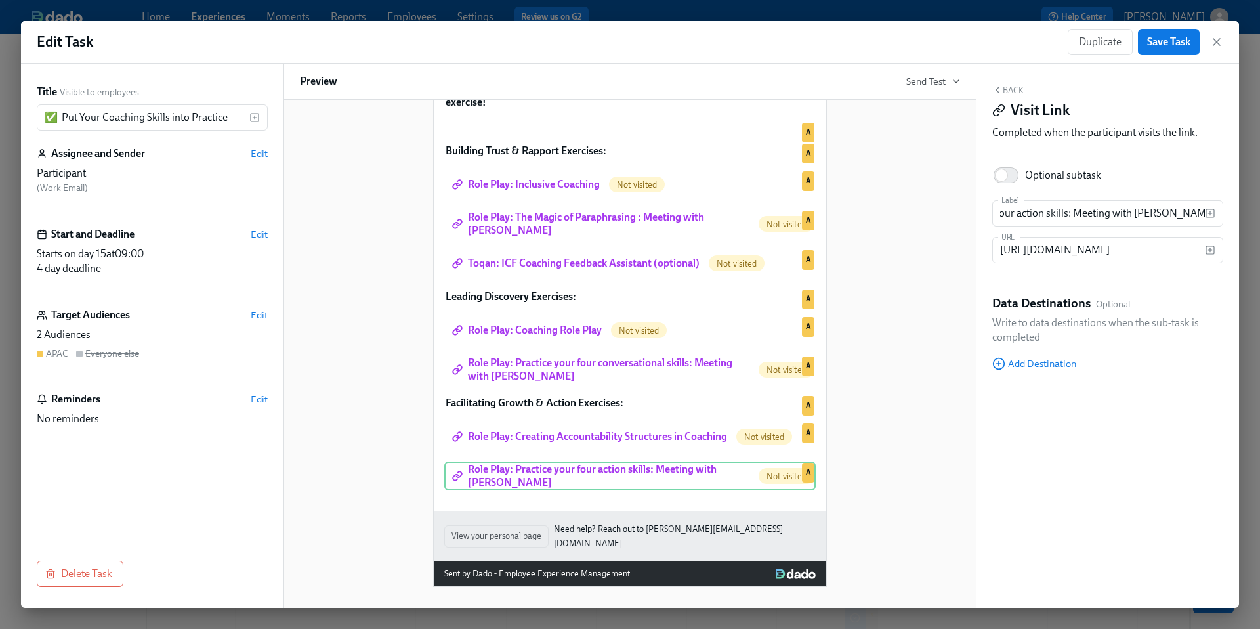
click at [895, 447] on div "Hi Participant : First Name ! You have a new task in Leading@Udemy 2025 . To Do…" at bounding box center [630, 234] width 660 height 705
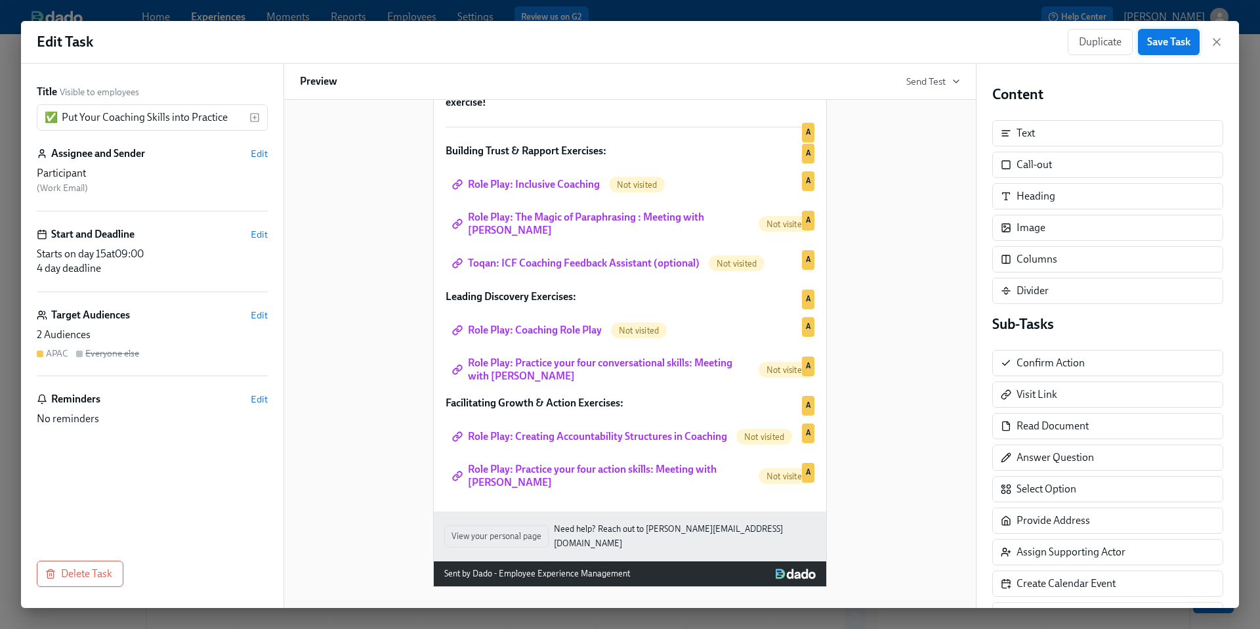
click at [1159, 43] on span "Save Task" at bounding box center [1169, 41] width 43 height 13
click at [1215, 43] on icon "button" at bounding box center [1217, 41] width 13 height 13
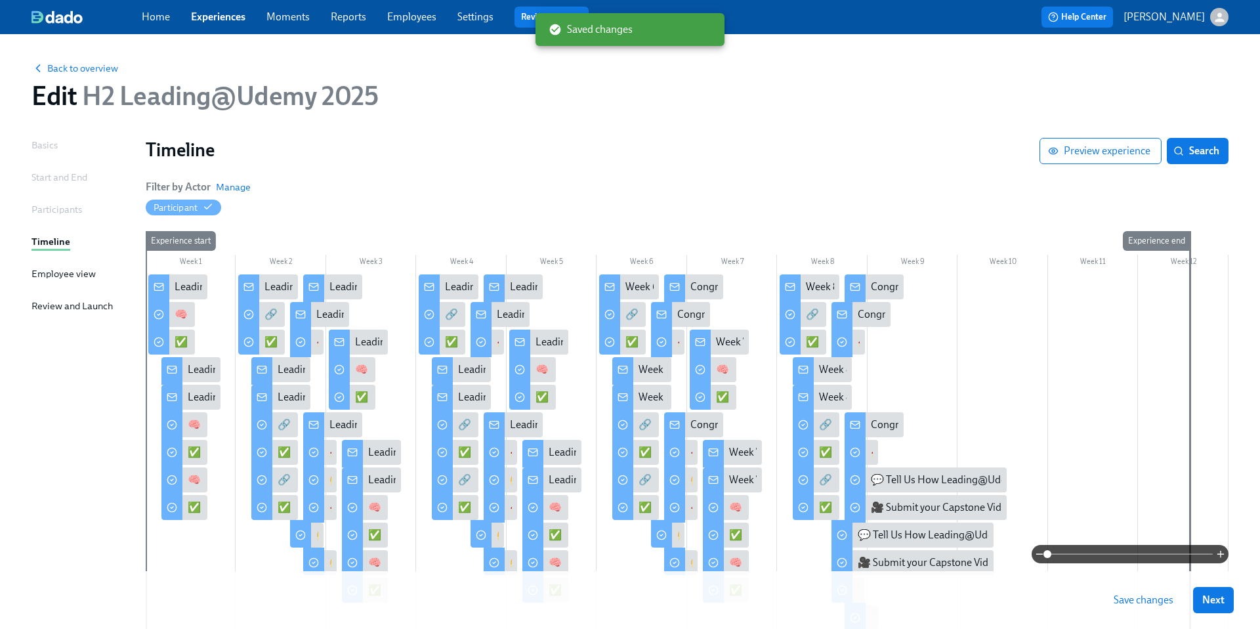
click at [1125, 603] on span "Save changes" at bounding box center [1144, 599] width 60 height 13
click at [359, 395] on div "✅ Put Your Coaching Skills into Practice" at bounding box center [445, 397] width 181 height 14
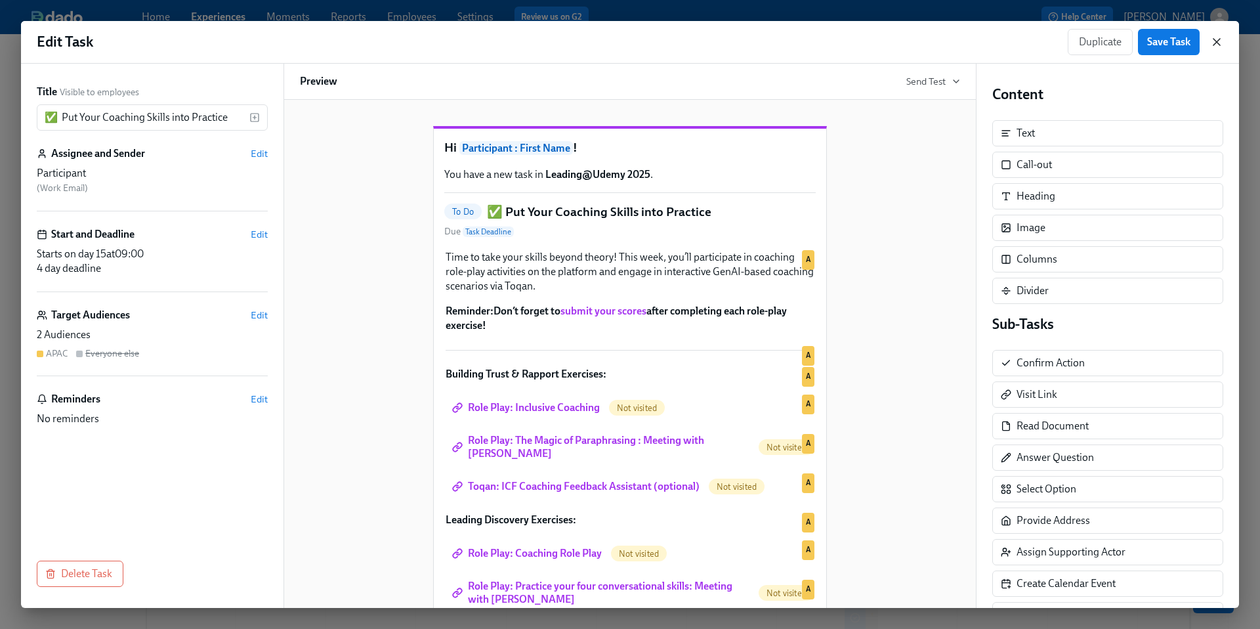
click at [1217, 41] on icon "button" at bounding box center [1217, 42] width 7 height 7
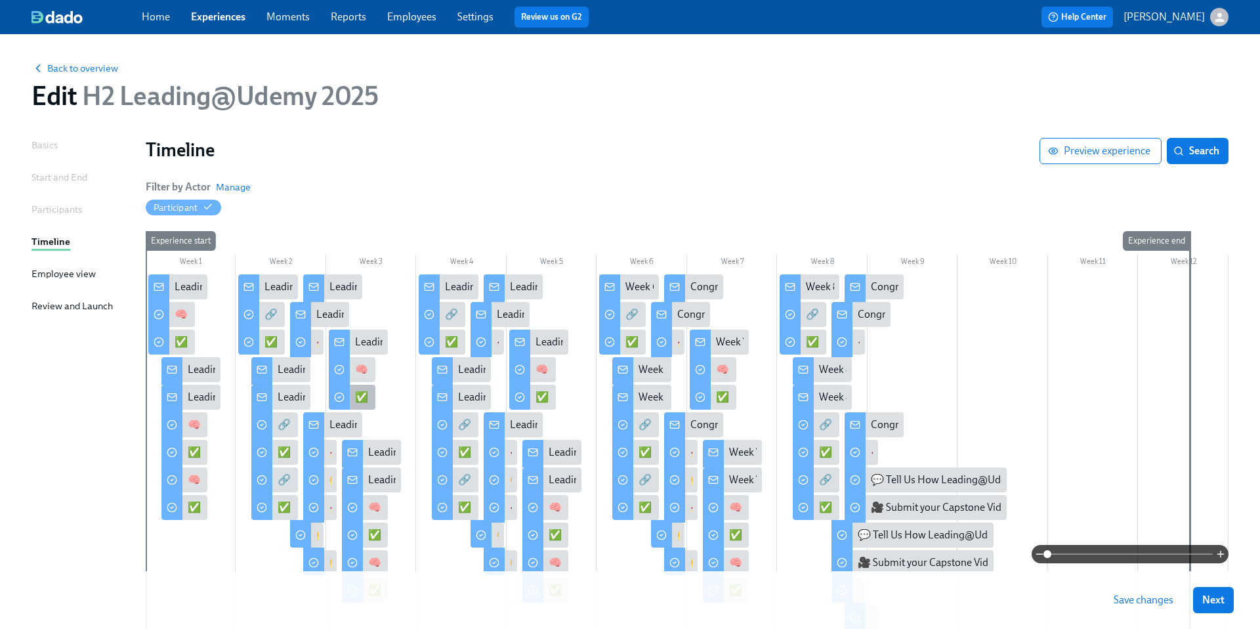
click at [348, 400] on div at bounding box center [339, 396] width 21 height 28
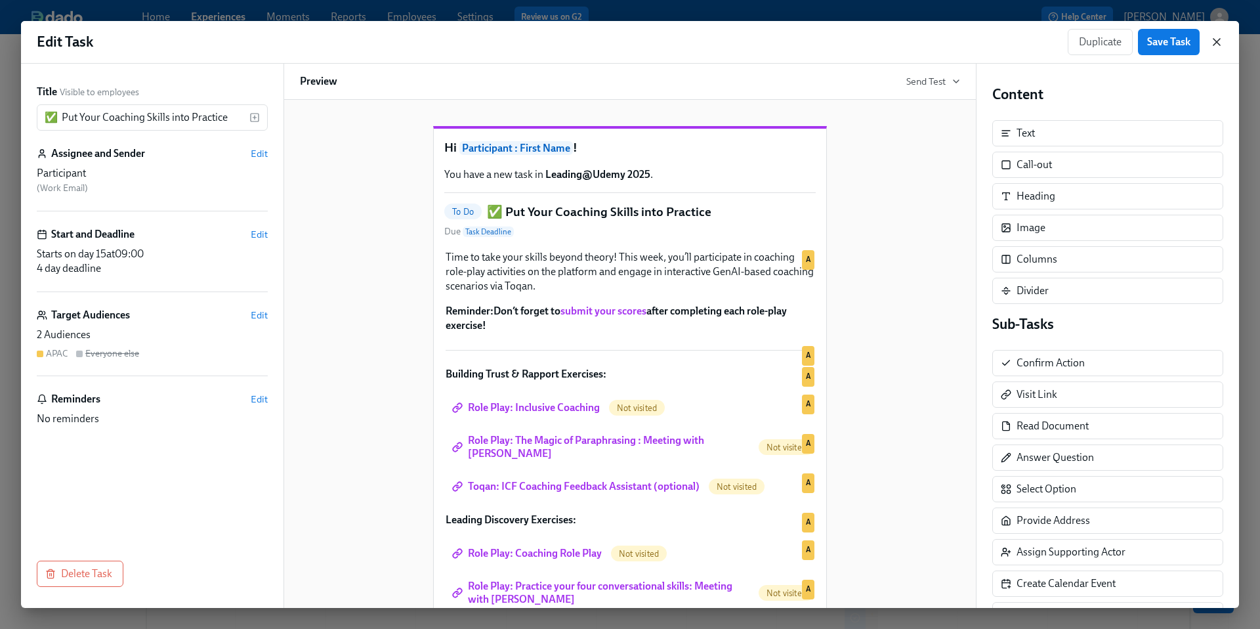
click at [1216, 39] on icon "button" at bounding box center [1217, 41] width 13 height 13
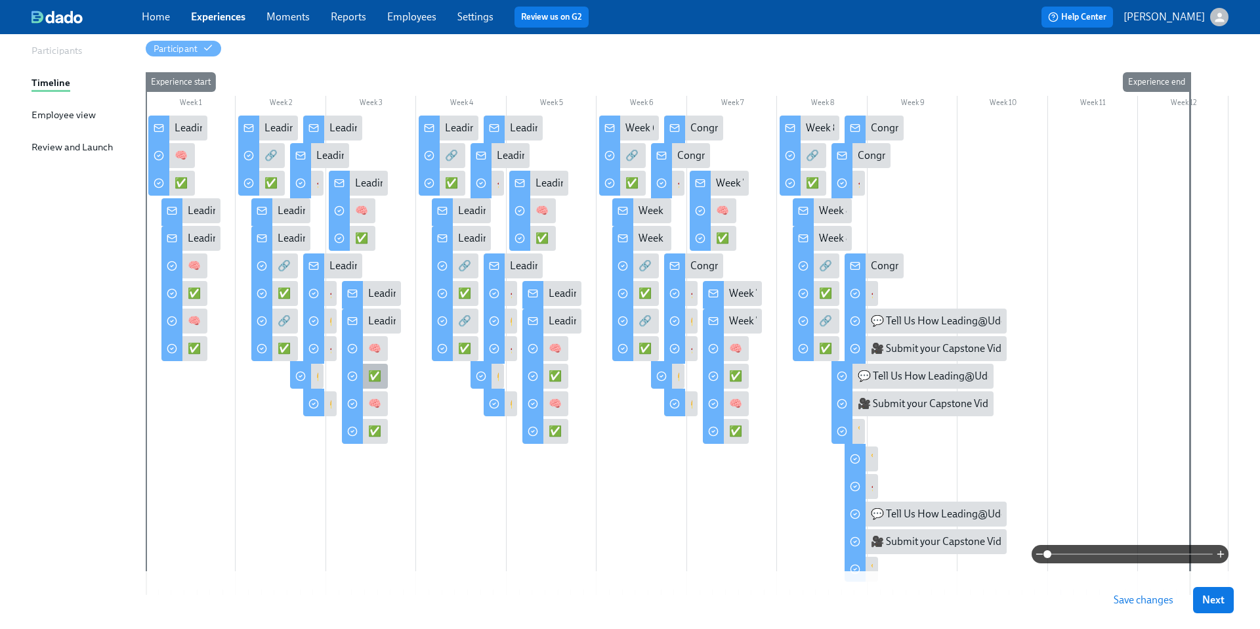
scroll to position [157, 0]
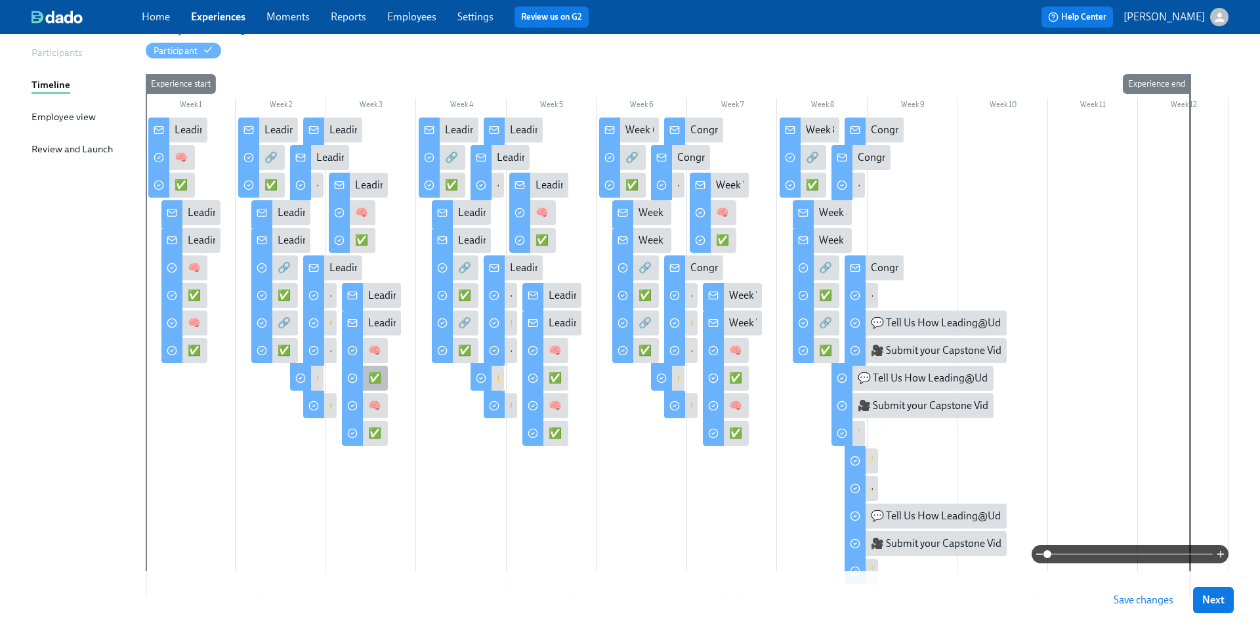
click at [371, 380] on div "✅ Put Your Coaching Skills into Practice" at bounding box center [458, 378] width 181 height 14
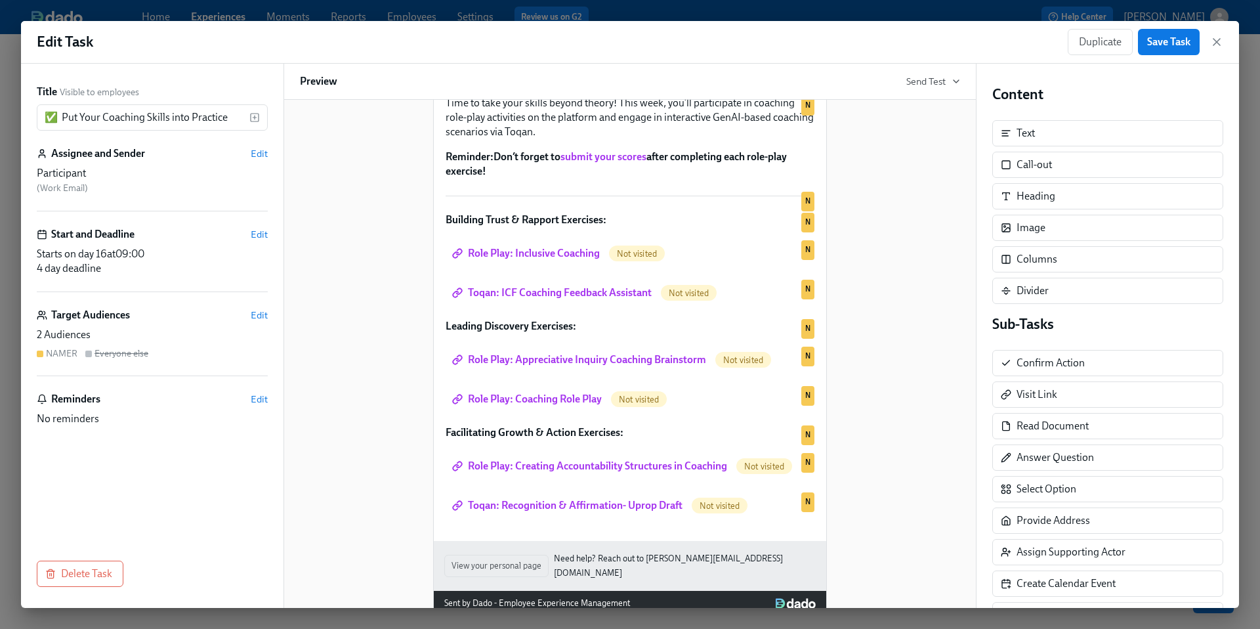
scroll to position [153, 0]
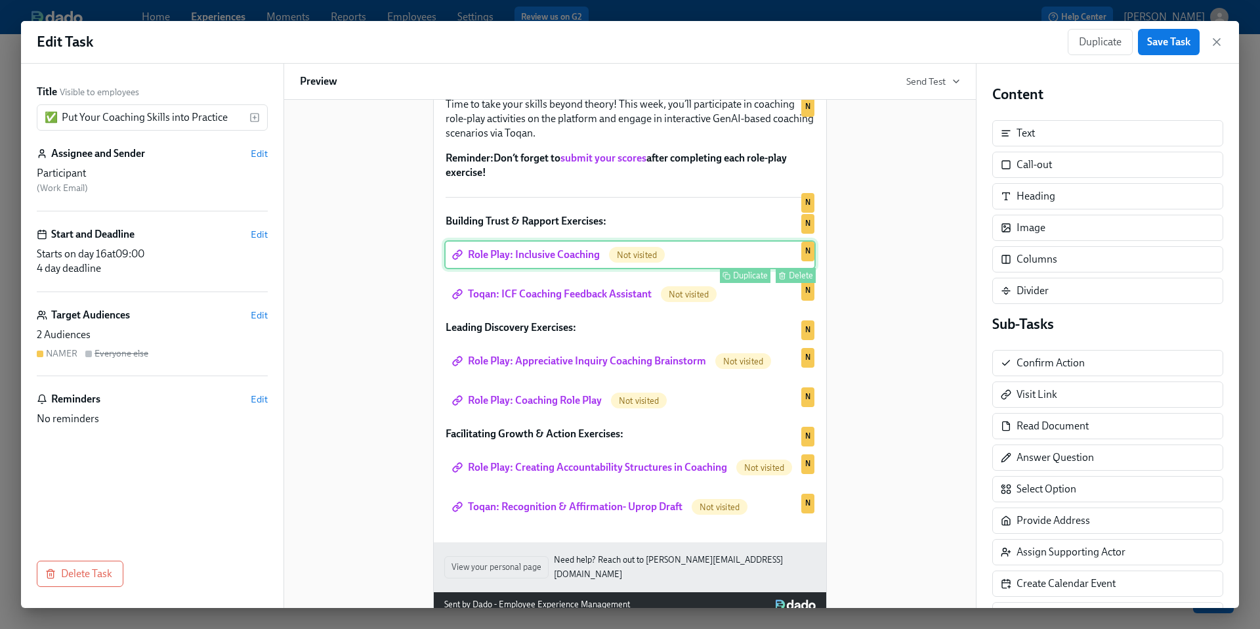
click at [588, 269] on div "Role Play: Inclusive Coaching Not visited Duplicate Delete N" at bounding box center [630, 254] width 372 height 29
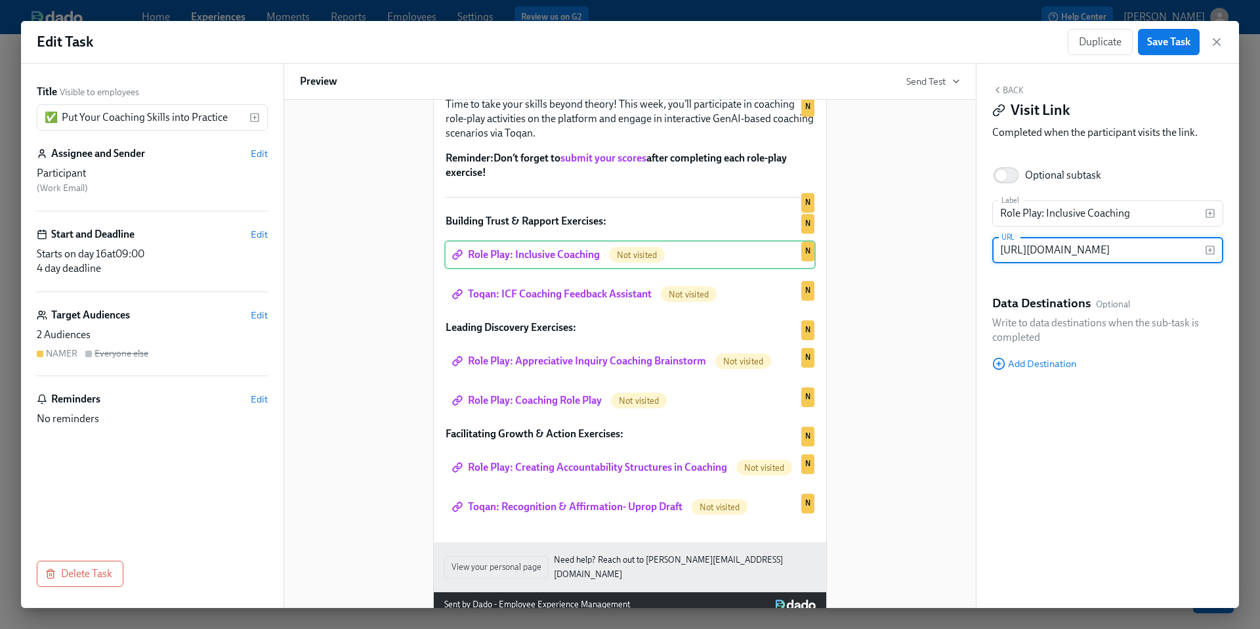
scroll to position [0, 0]
click at [1053, 248] on input "[URL][DOMAIN_NAME]" at bounding box center [1099, 250] width 213 height 26
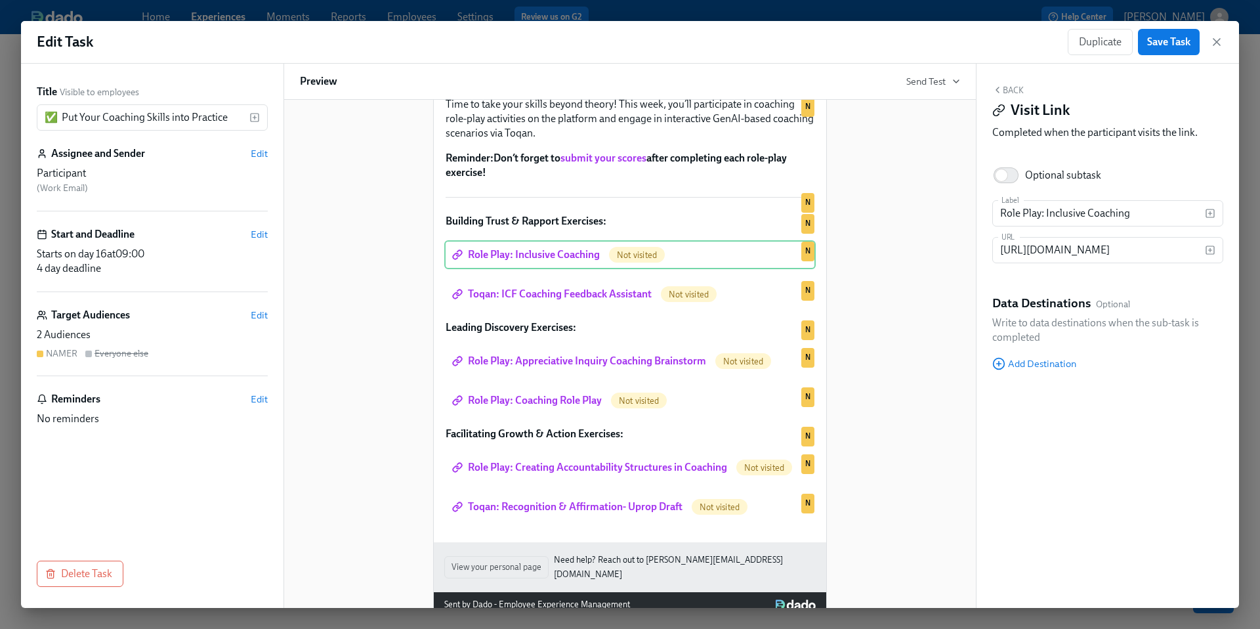
click at [894, 368] on div "Hi Participant : First Name ! You have a new task in Leading@Udemy 2025 . To Do…" at bounding box center [630, 285] width 660 height 666
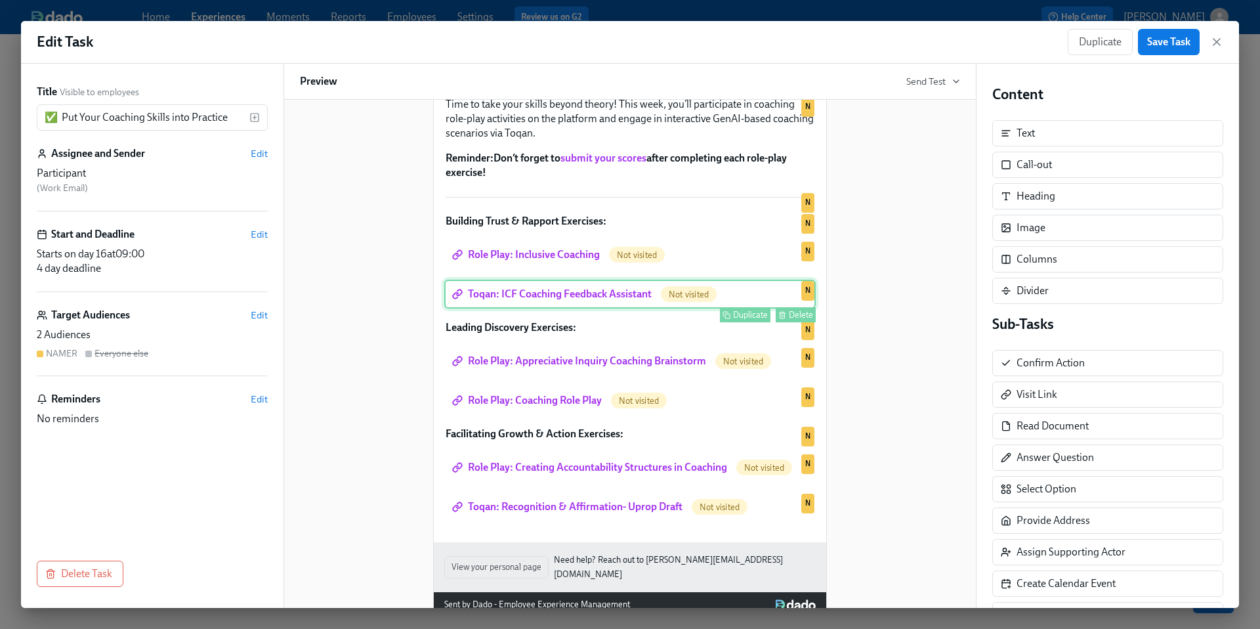
click at [637, 309] on div "Toqan: ICF Coaching Feedback Assistant Not visited Duplicate Delete N" at bounding box center [630, 294] width 372 height 29
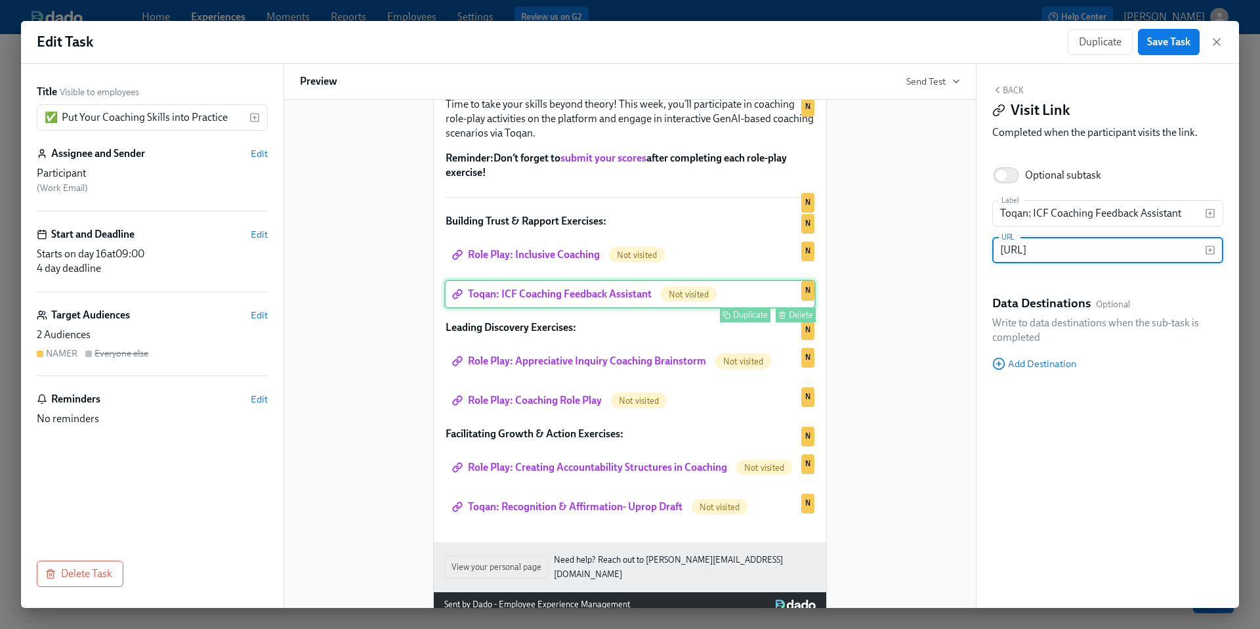
scroll to position [0, 146]
click at [1004, 257] on input "[URL]" at bounding box center [1099, 250] width 213 height 26
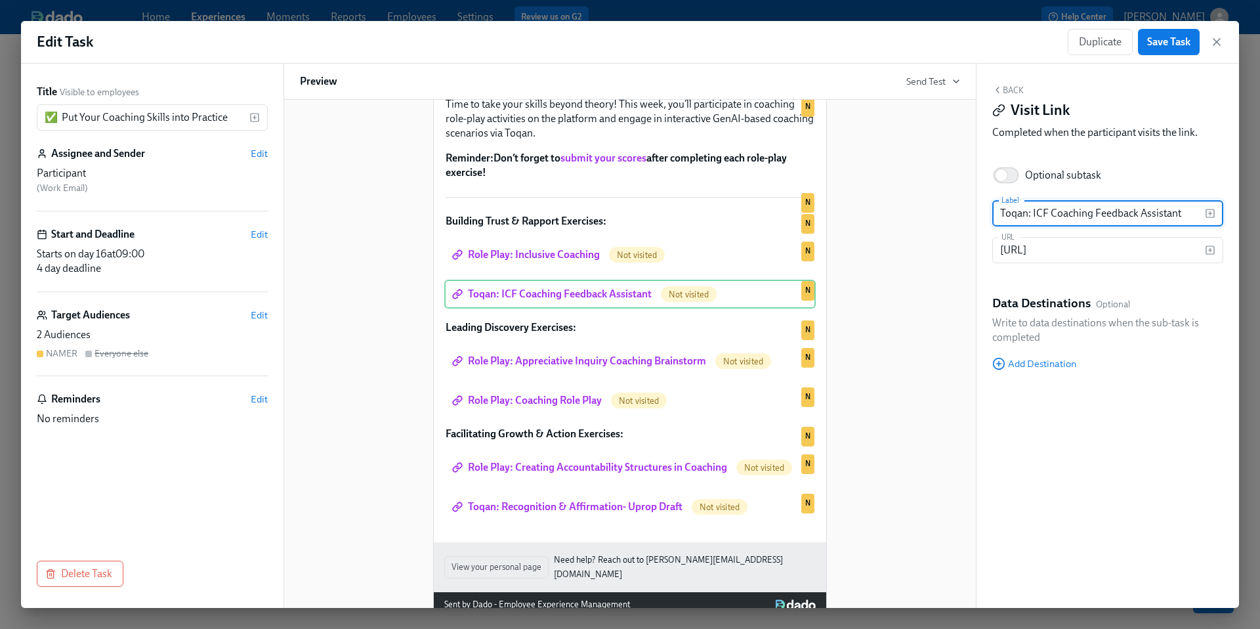
click at [1184, 215] on input "Toqan: ICF Coaching Feedback Assistant" at bounding box center [1099, 213] width 213 height 26
type input "Toqan: ICF Coaching Feedback Assistant (optional)"
click at [922, 370] on div "Hi Participant : First Name ! You have a new task in Leading@Udemy 2025 . To Do…" at bounding box center [630, 285] width 660 height 666
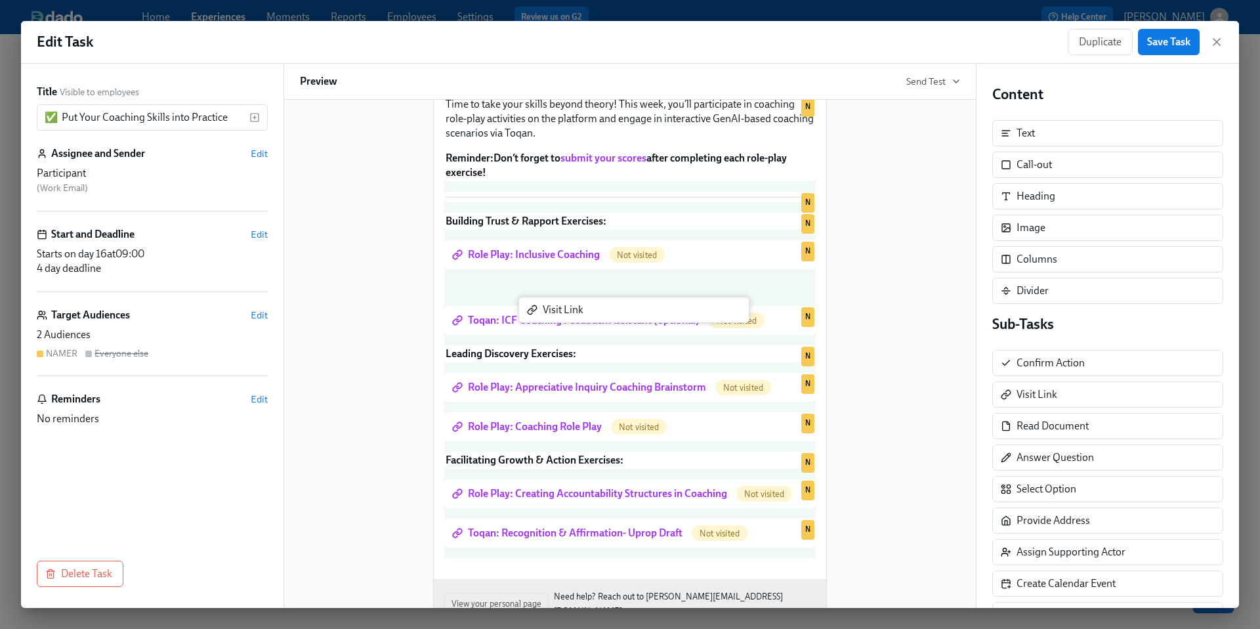
drag, startPoint x: 1026, startPoint y: 399, endPoint x: 547, endPoint y: 314, distance: 486.7
click at [547, 314] on div "Title Visible to employees ✅ Put Your Coaching Skills into Practice ​ Assignee …" at bounding box center [630, 336] width 1218 height 544
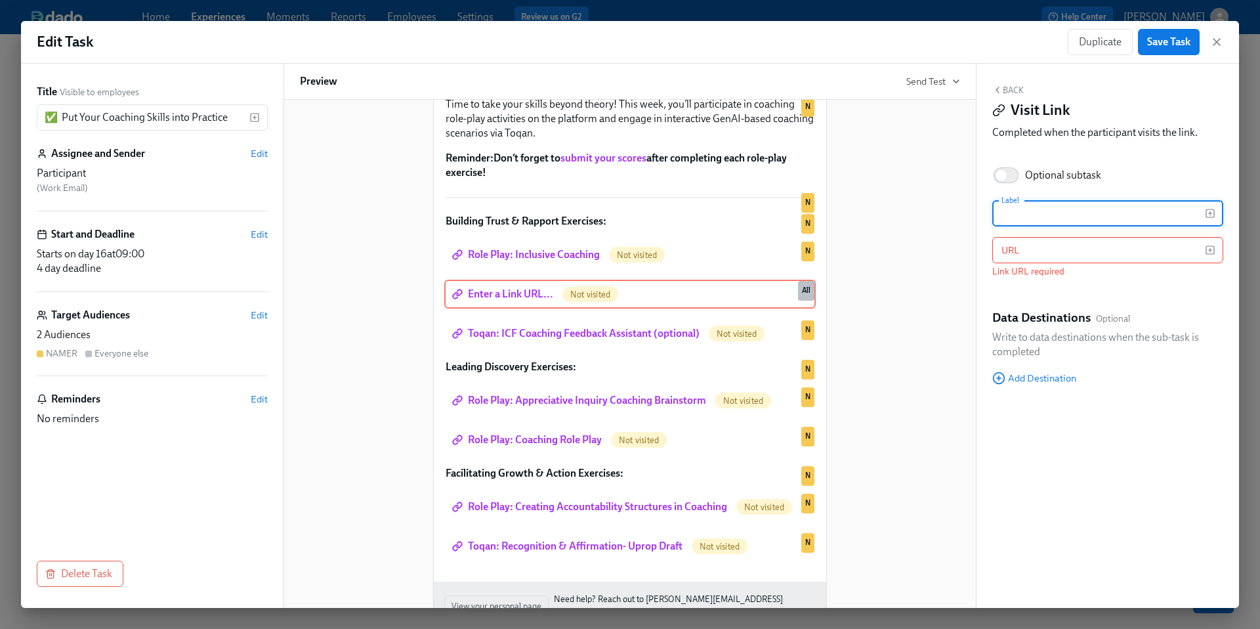
click at [1022, 213] on input "text" at bounding box center [1099, 213] width 213 height 26
type input "Role Play:"
click at [1016, 255] on input "text" at bounding box center [1099, 250] width 213 height 26
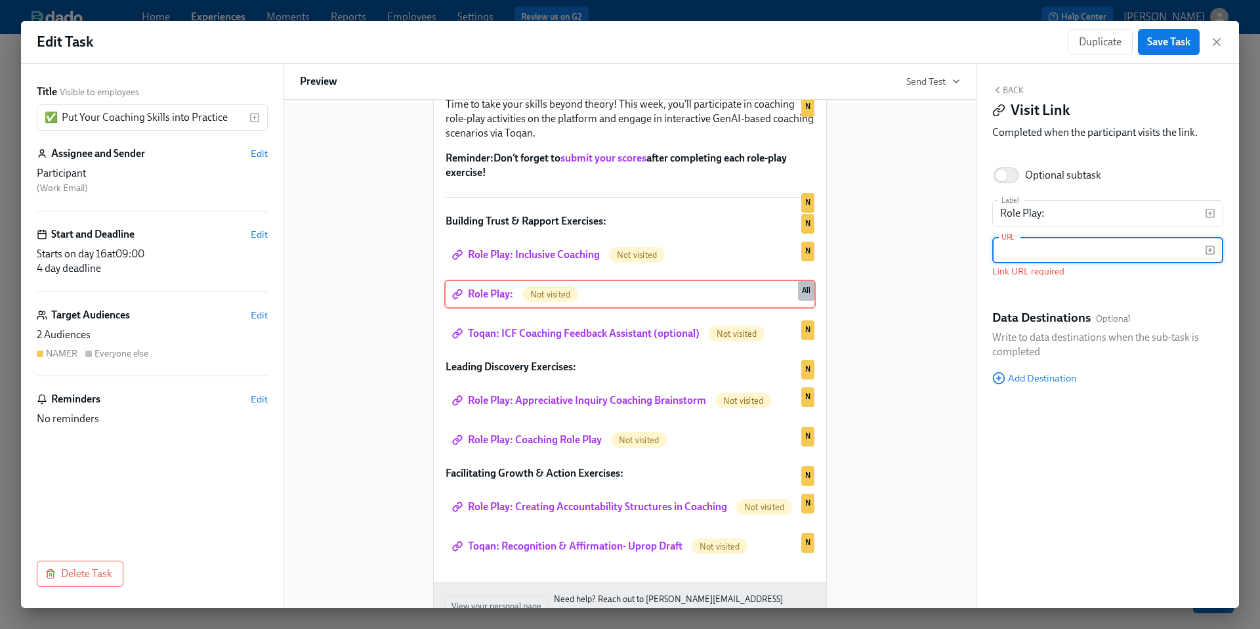
paste input "[URL][DOMAIN_NAME]"
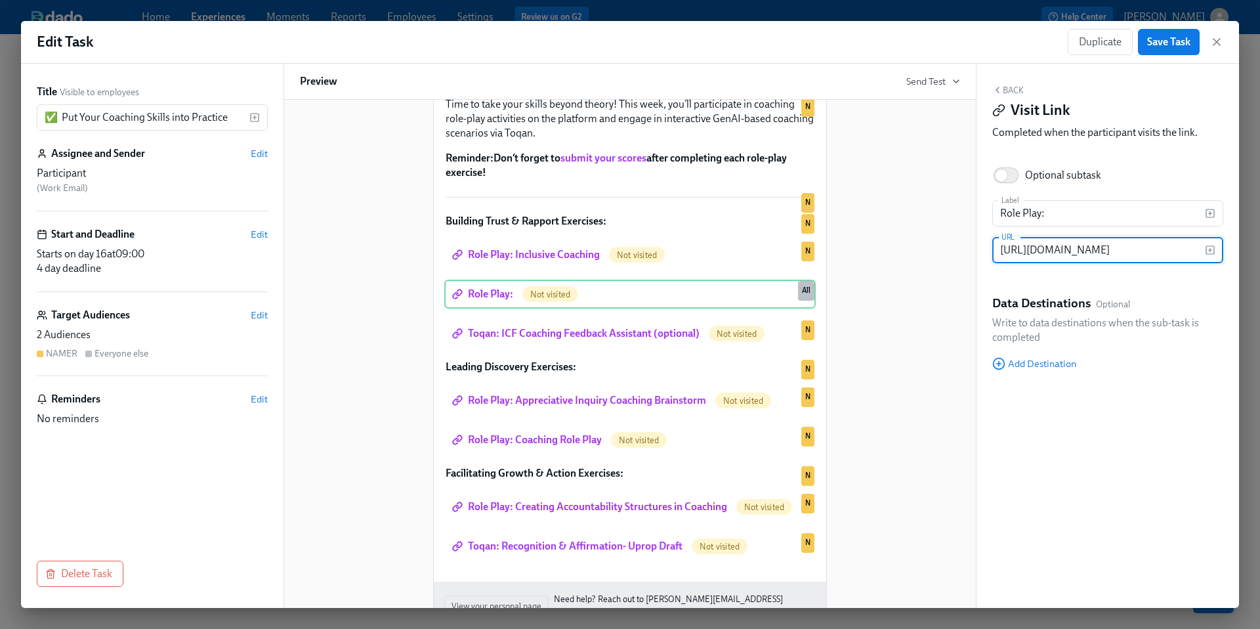
type input "[URL][DOMAIN_NAME]"
click at [1053, 217] on input "Role Play:" at bounding box center [1099, 213] width 213 height 26
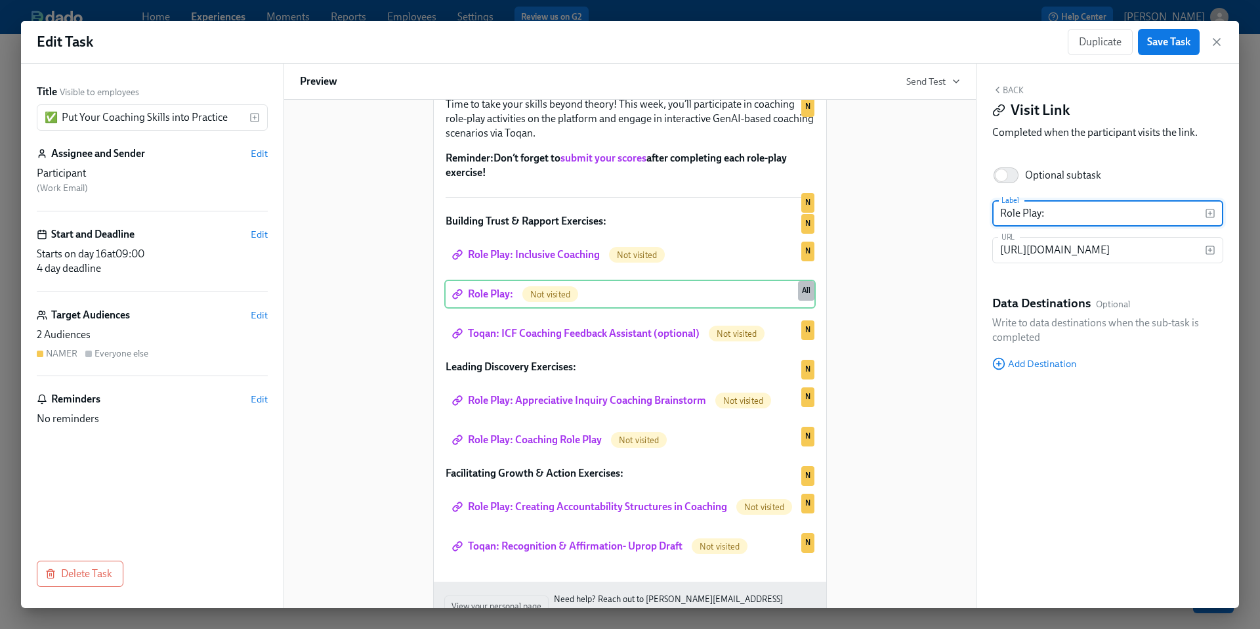
click at [1053, 217] on input "Role Play:" at bounding box center [1099, 213] width 213 height 26
paste input "The Magic of Paraphrasing: Meeting with [PERSON_NAME]"
type input "Role Play: The Magic of Paraphrasing: Meeting with [PERSON_NAME]"
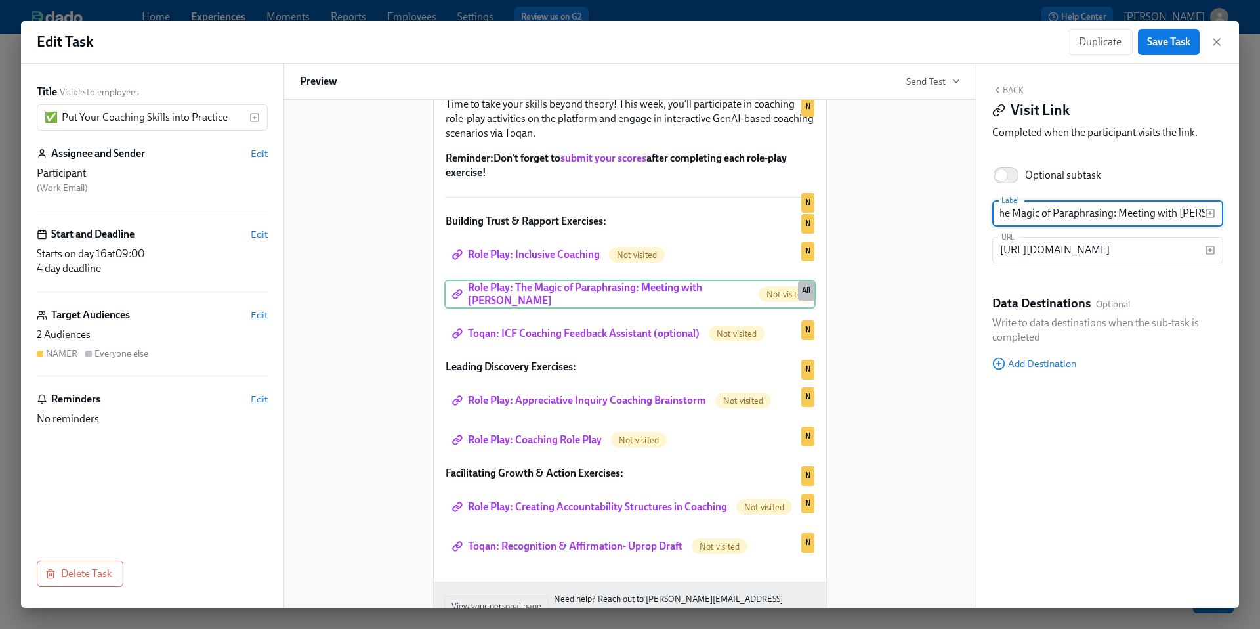
click at [898, 356] on div "Hi Participant : First Name ! You have a new task in Leading@Udemy 2025 . To Do…" at bounding box center [630, 304] width 660 height 705
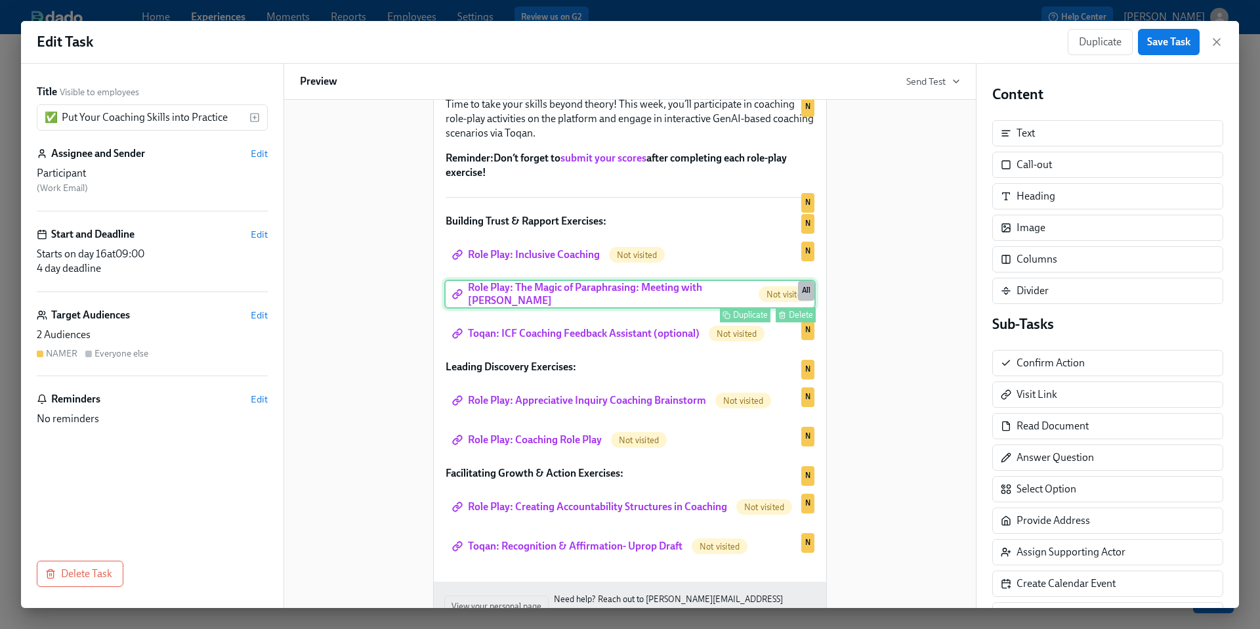
click at [663, 309] on div "Role Play: The Magic of Paraphrasing: Meeting with [PERSON_NAME] Not visited Du…" at bounding box center [630, 294] width 372 height 29
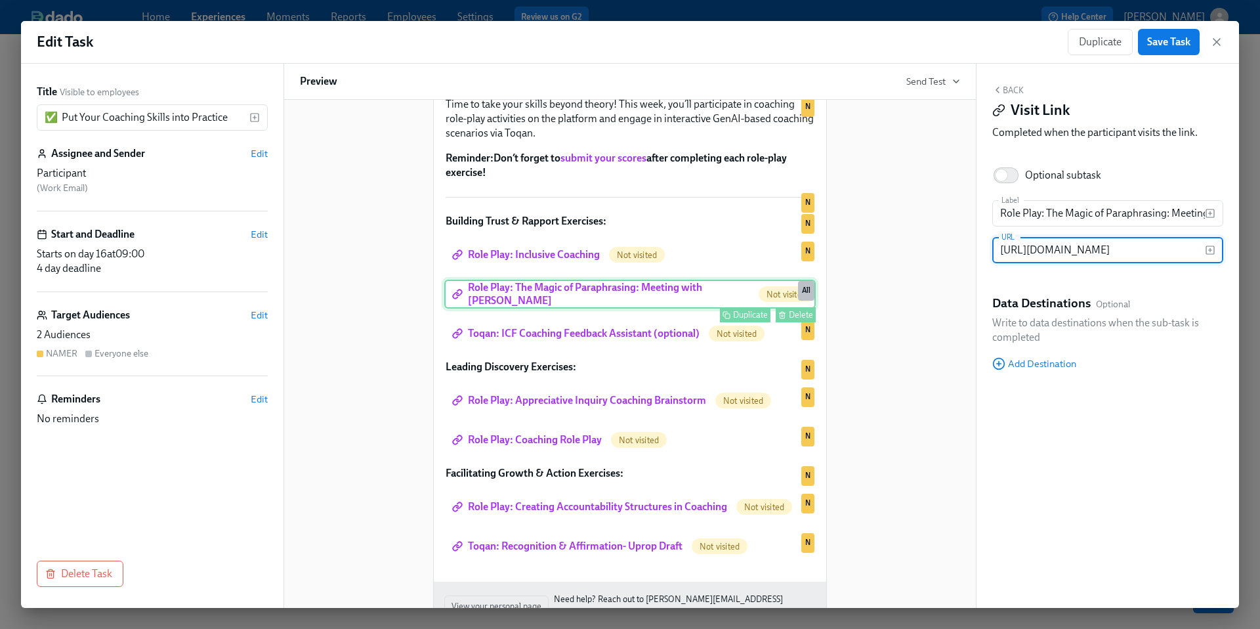
scroll to position [0, 294]
click at [255, 315] on span "Edit" at bounding box center [259, 315] width 17 height 13
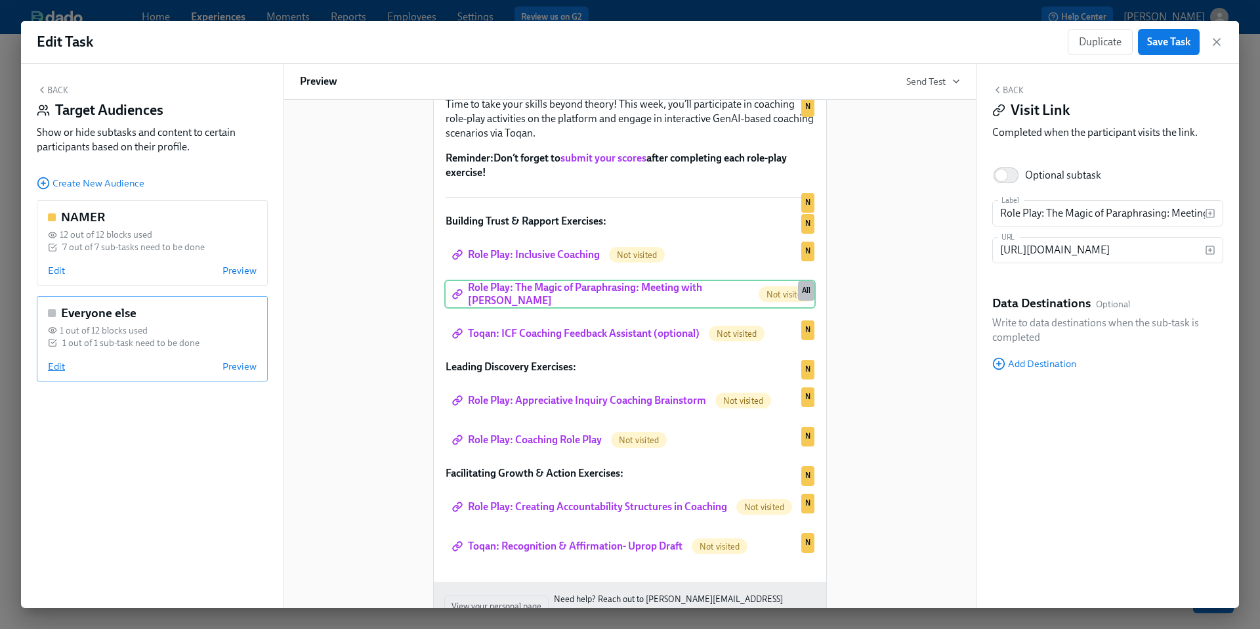
click at [54, 366] on span "Edit" at bounding box center [56, 366] width 17 height 13
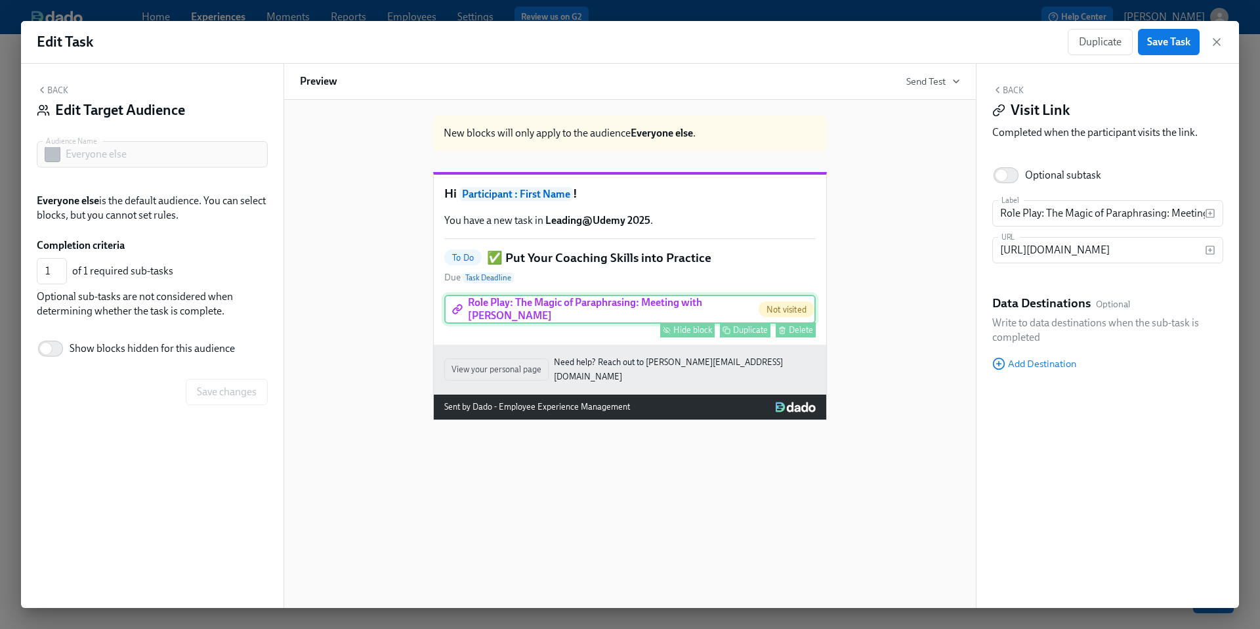
click at [683, 335] on div "Hide block" at bounding box center [693, 330] width 39 height 10
type input "0"
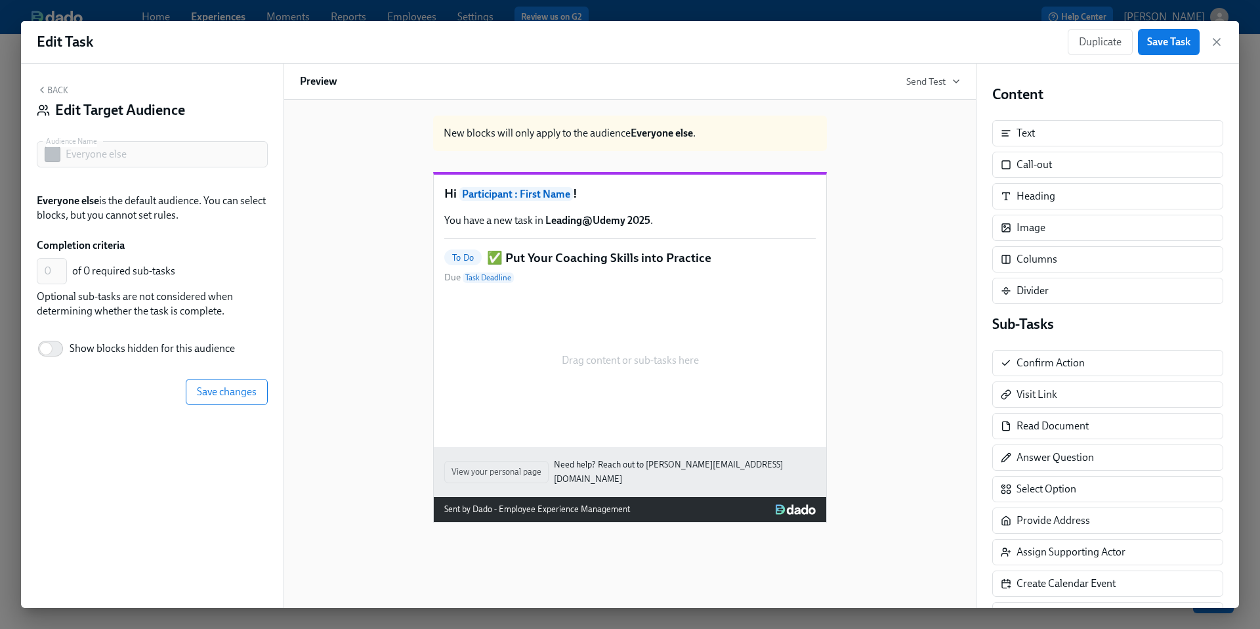
click at [61, 89] on button "Back" at bounding box center [53, 90] width 32 height 11
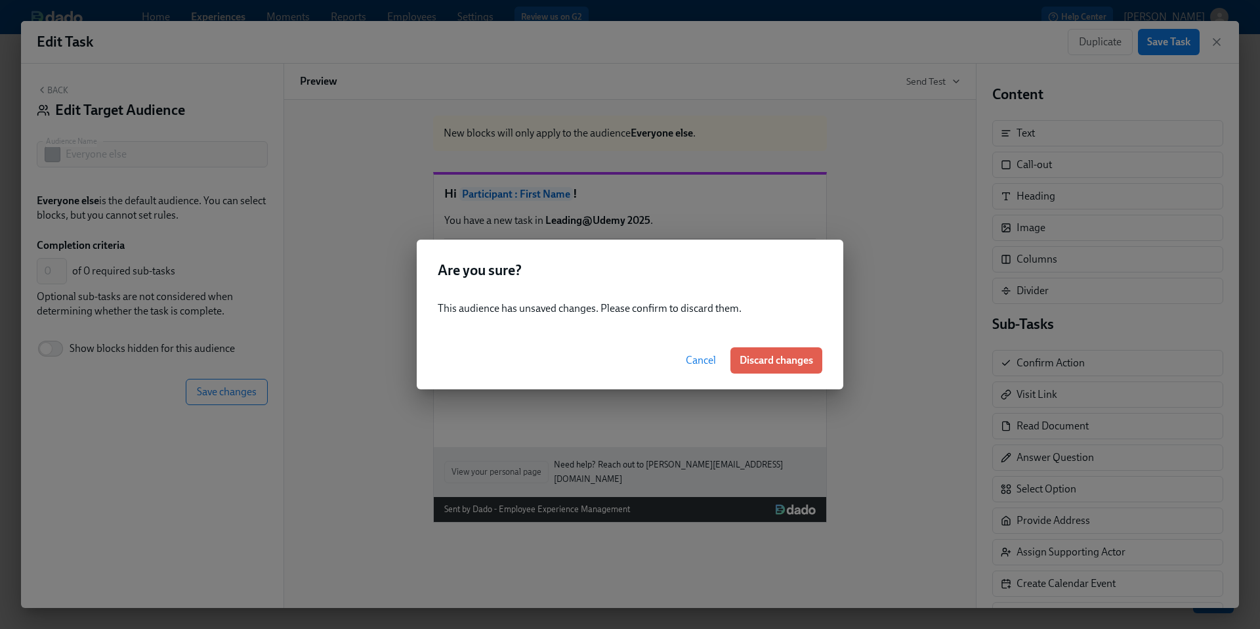
click at [712, 366] on span "Cancel" at bounding box center [701, 360] width 30 height 13
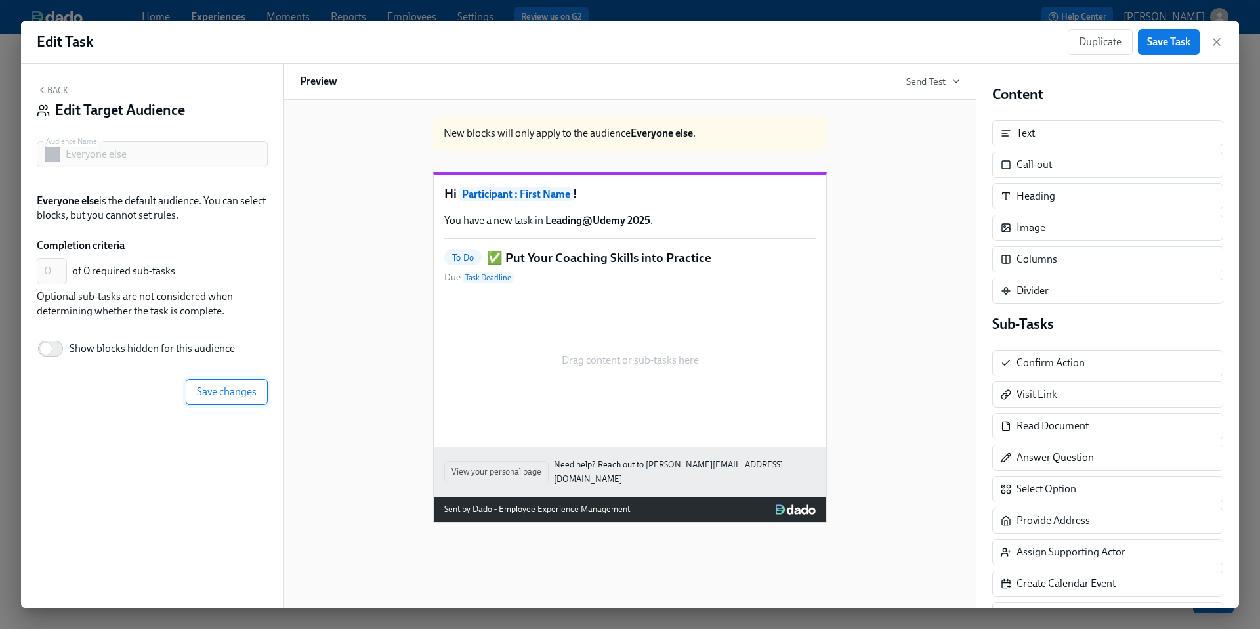
click at [238, 394] on span "Save changes" at bounding box center [227, 391] width 60 height 13
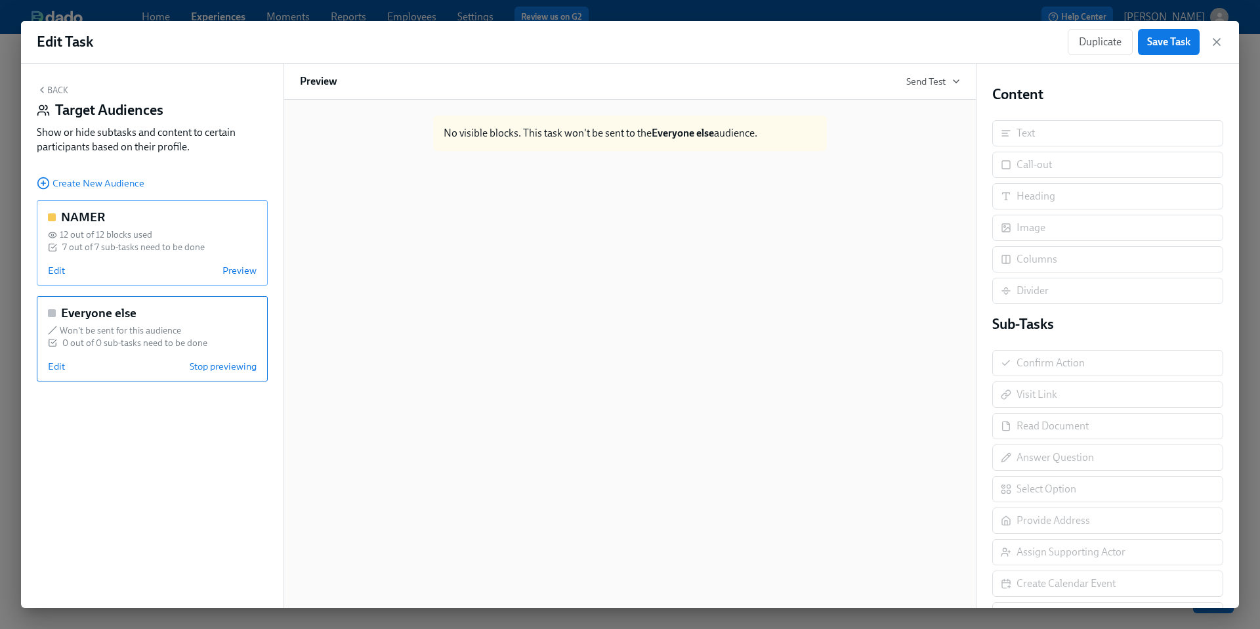
click at [157, 232] on div "12 out of 12 blocks used" at bounding box center [152, 234] width 209 height 12
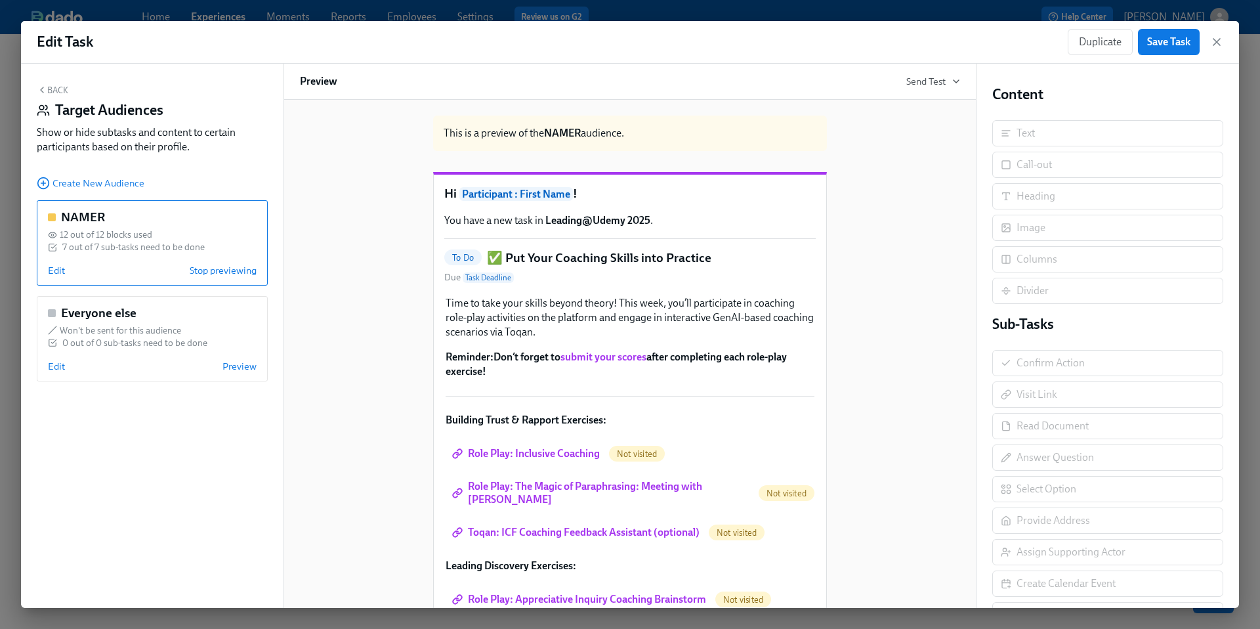
click at [54, 85] on button "Back" at bounding box center [53, 90] width 32 height 11
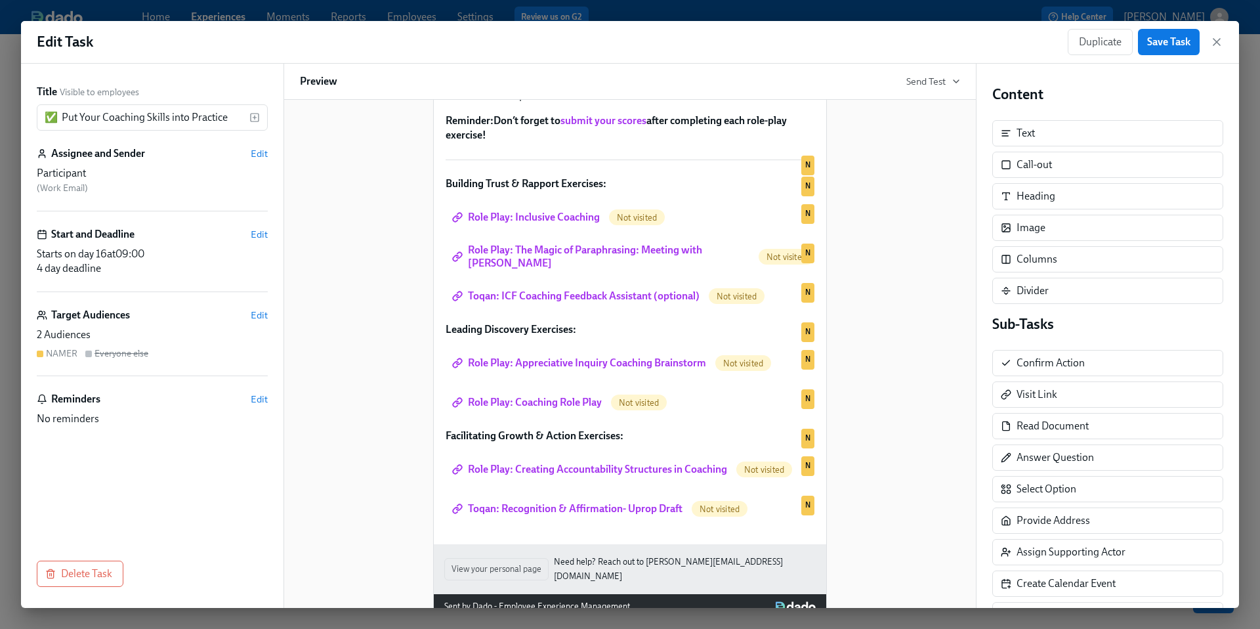
scroll to position [242, 0]
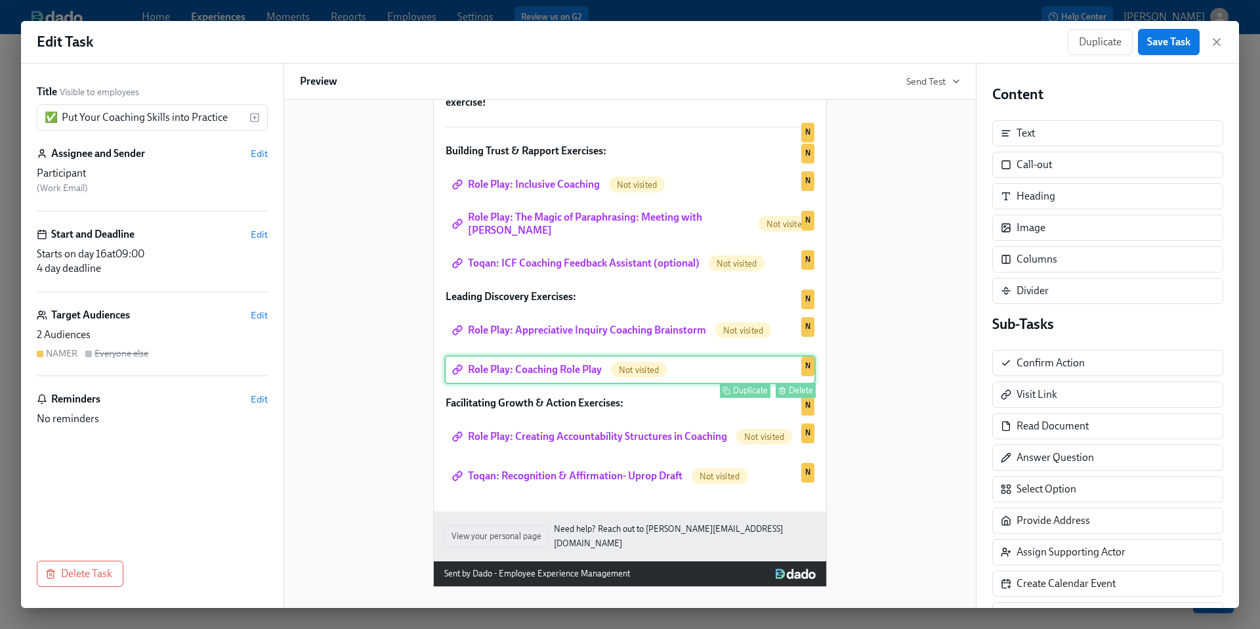
click at [539, 371] on div "Role Play: Coaching Role Play Not visited Duplicate Delete N" at bounding box center [630, 369] width 372 height 29
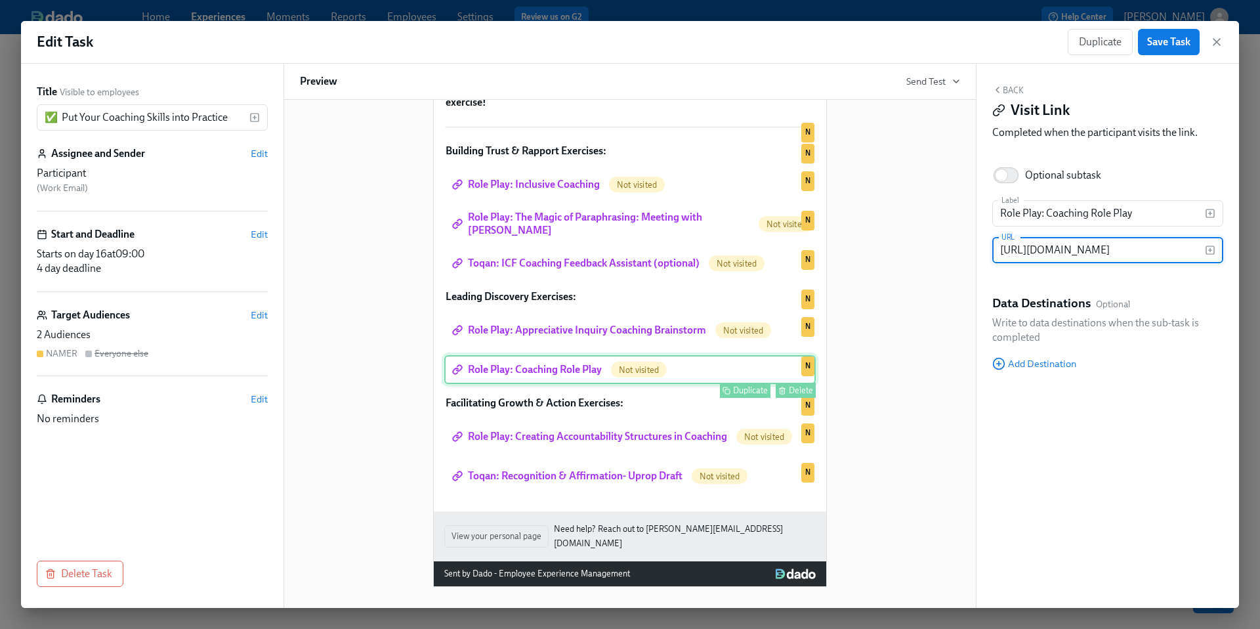
scroll to position [0, 171]
click at [1028, 250] on input "[URL][DOMAIN_NAME]" at bounding box center [1099, 250] width 213 height 26
click at [934, 280] on div "Hi Participant : First Name ! You have a new task in Leading@Udemy 2025 . To Do…" at bounding box center [630, 234] width 660 height 705
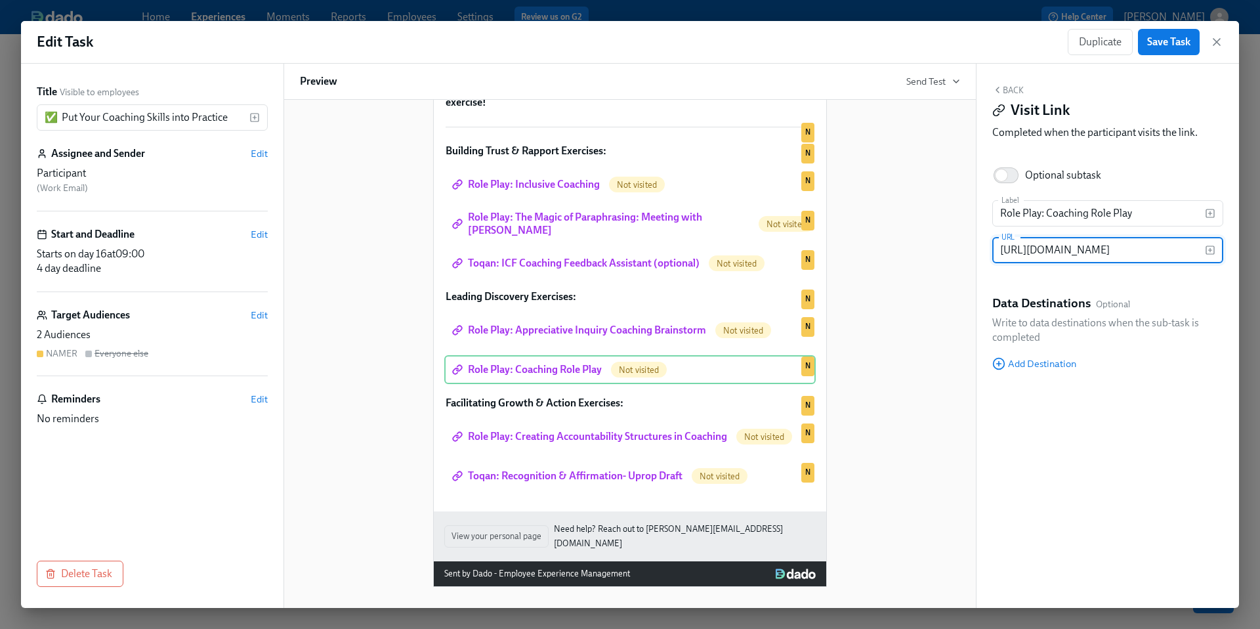
scroll to position [0, 0]
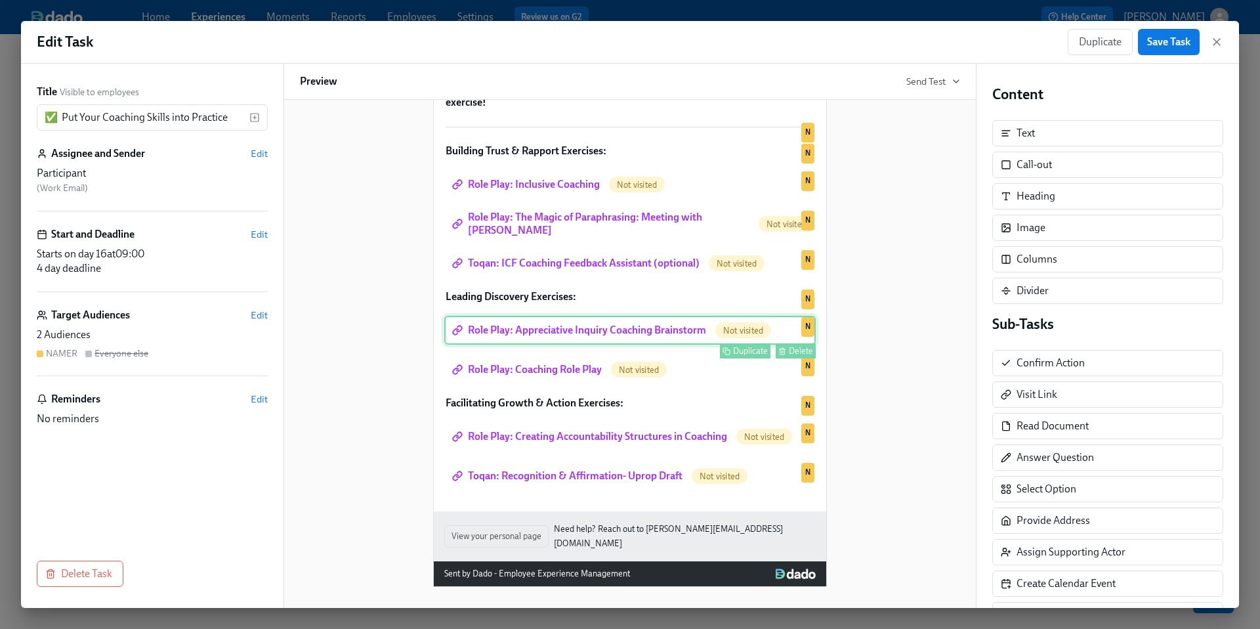
click at [584, 345] on div "Role Play: Appreciative Inquiry Coaching Brainstorm Not visited Duplicate Delet…" at bounding box center [630, 330] width 372 height 29
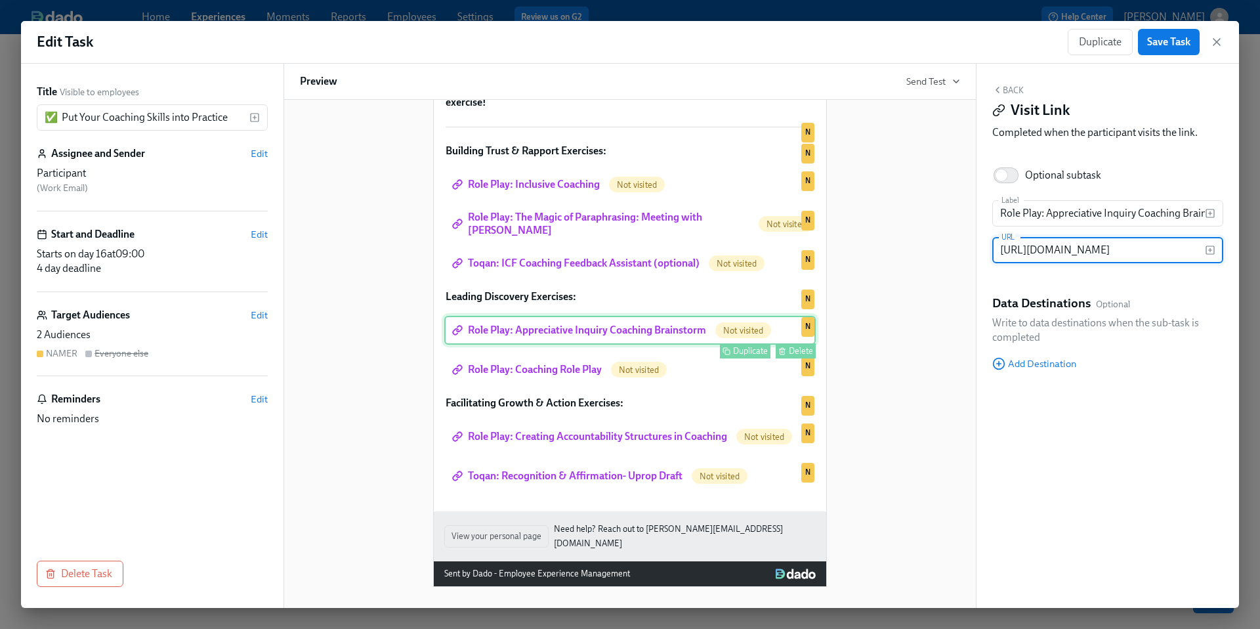
scroll to position [0, 171]
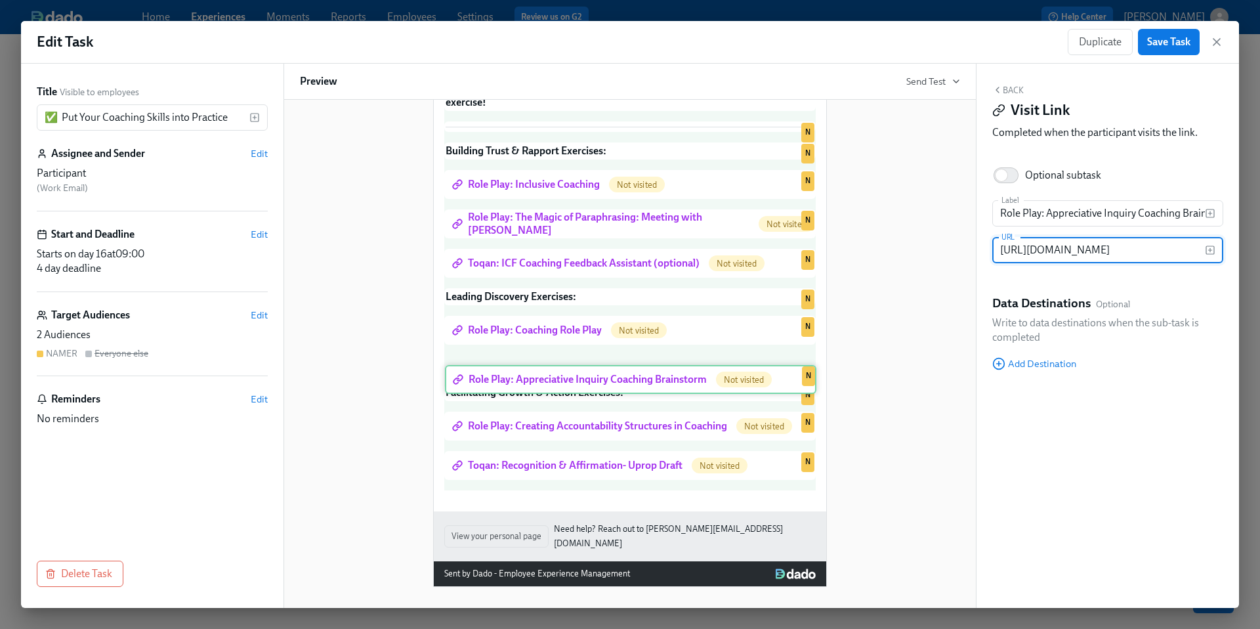
drag, startPoint x: 446, startPoint y: 337, endPoint x: 446, endPoint y: 384, distance: 46.6
click at [446, 384] on div "Time to take your skills beyond theory! This week, you’ll participate in coachi…" at bounding box center [630, 258] width 372 height 465
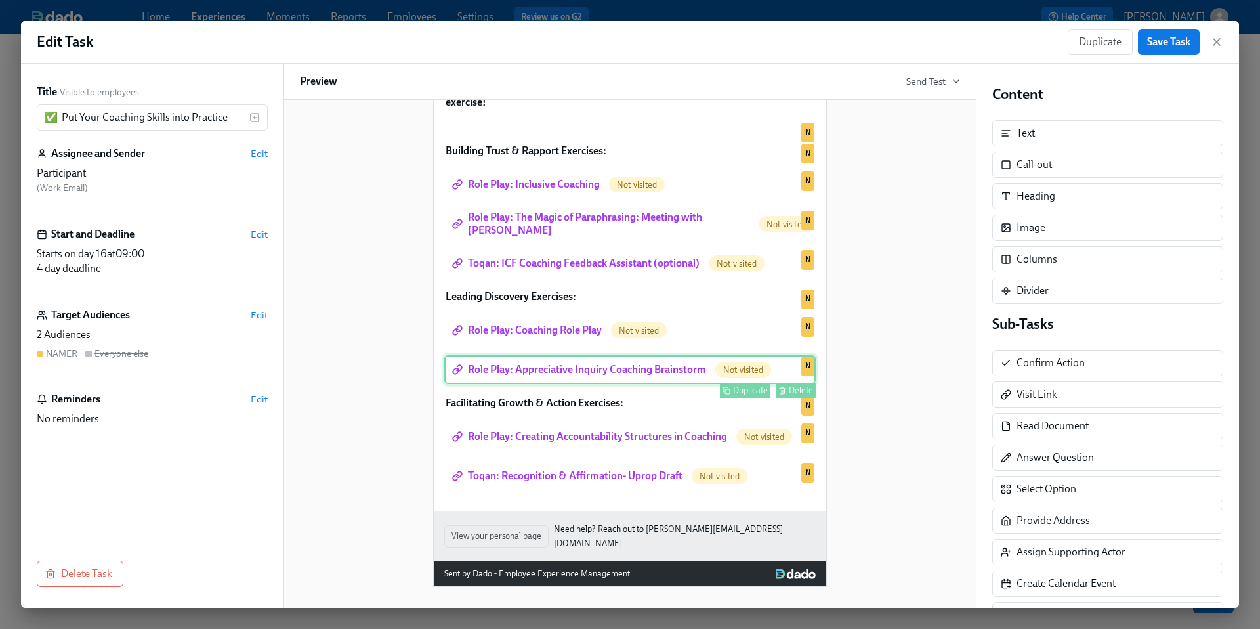
click at [591, 370] on div "Role Play: Appreciative Inquiry Coaching Brainstorm Not visited Duplicate Delet…" at bounding box center [630, 369] width 372 height 29
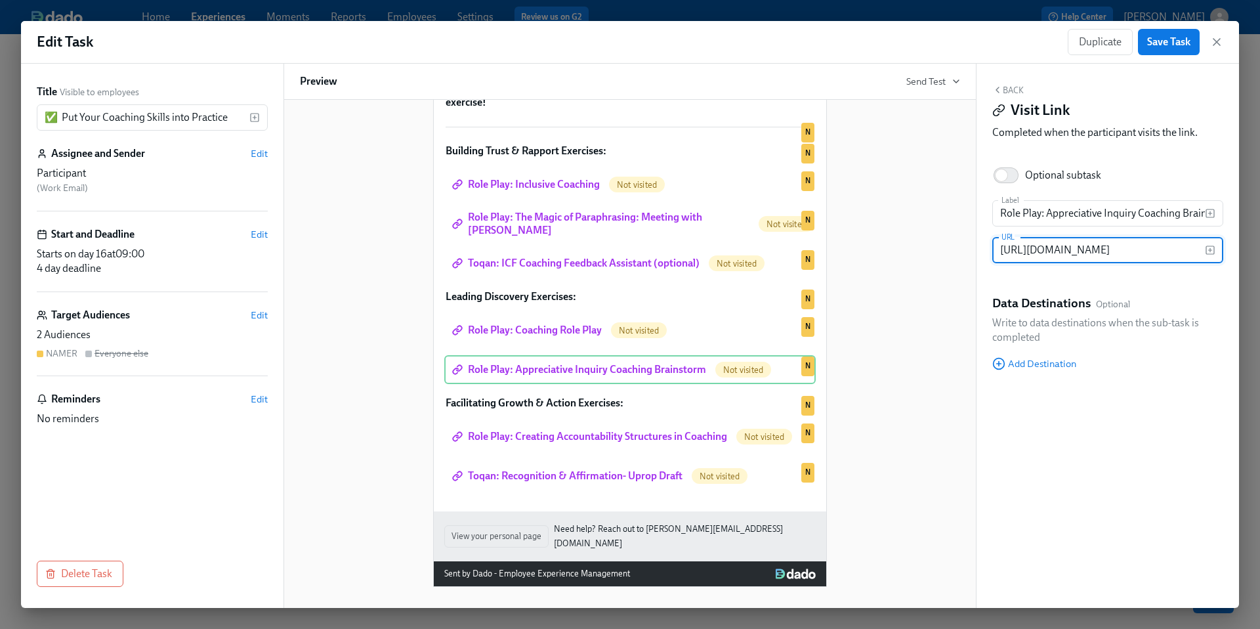
scroll to position [0, 0]
click at [1037, 253] on input "[URL][DOMAIN_NAME]" at bounding box center [1099, 250] width 213 height 26
paste input "coaching-for-growth/learn/role-play/2419"
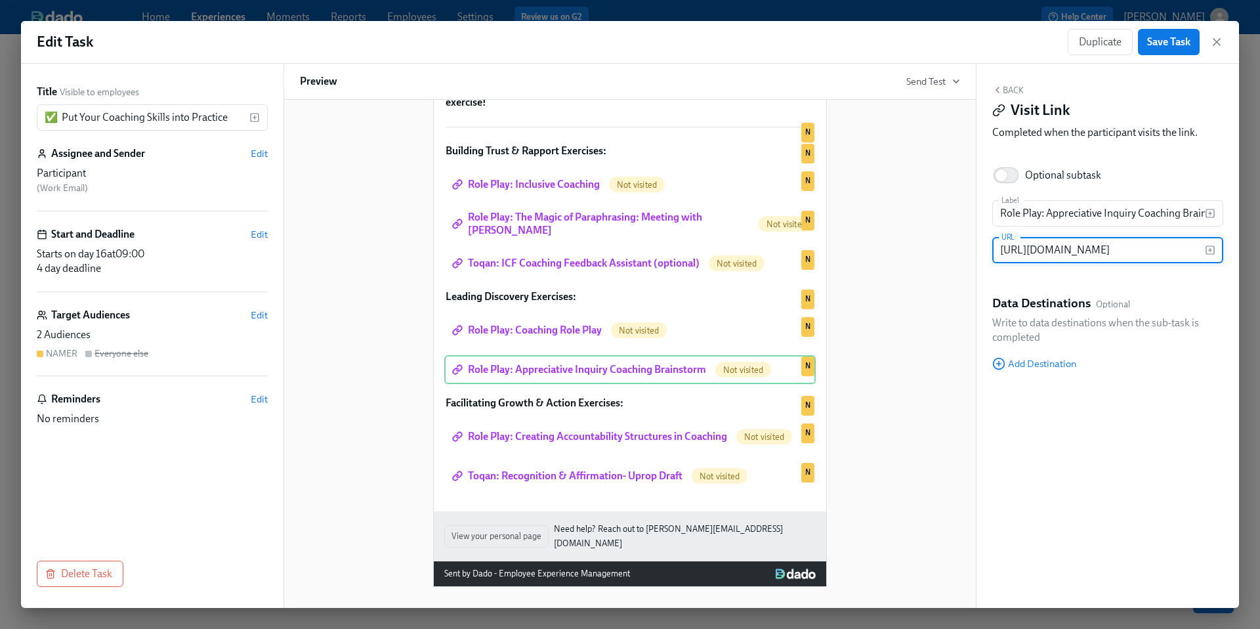
click at [1052, 249] on input "[URL][DOMAIN_NAME]" at bounding box center [1099, 250] width 213 height 26
paste input "Practice your four conversational skills: Meeting with [PERSON_NAME]"
type input "Practice your four conversational skills: Meeting with [PERSON_NAME]"
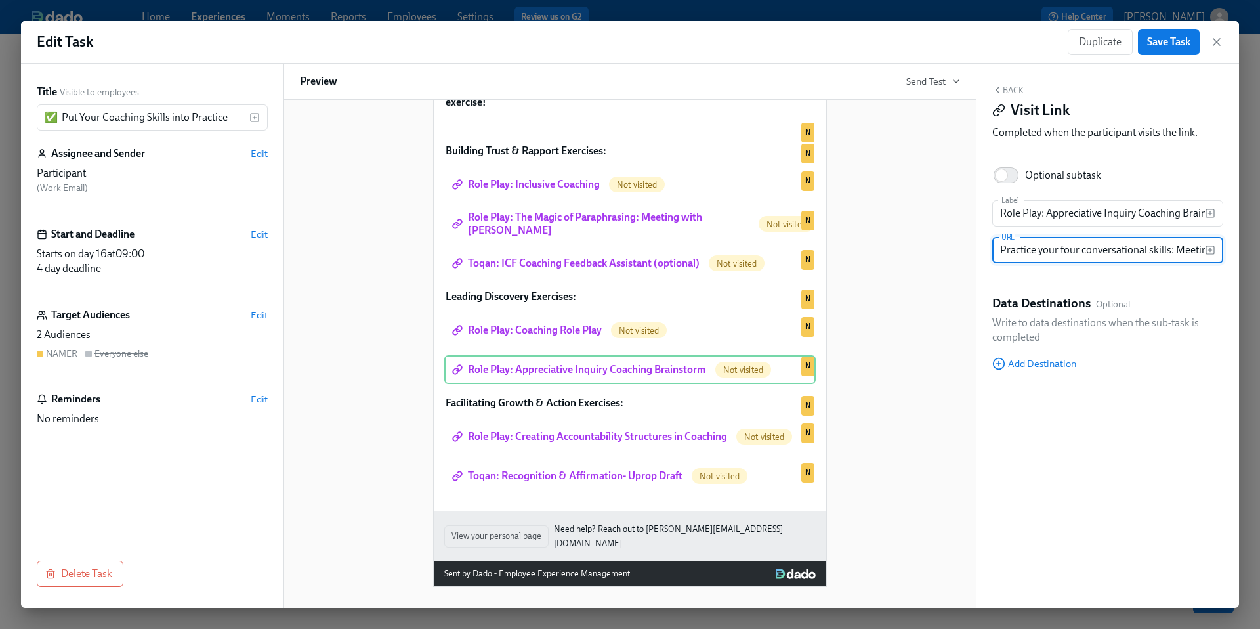
scroll to position [0, 95]
click at [1033, 245] on input "Practice your four conversational skills: Meeting with [PERSON_NAME]" at bounding box center [1099, 250] width 213 height 26
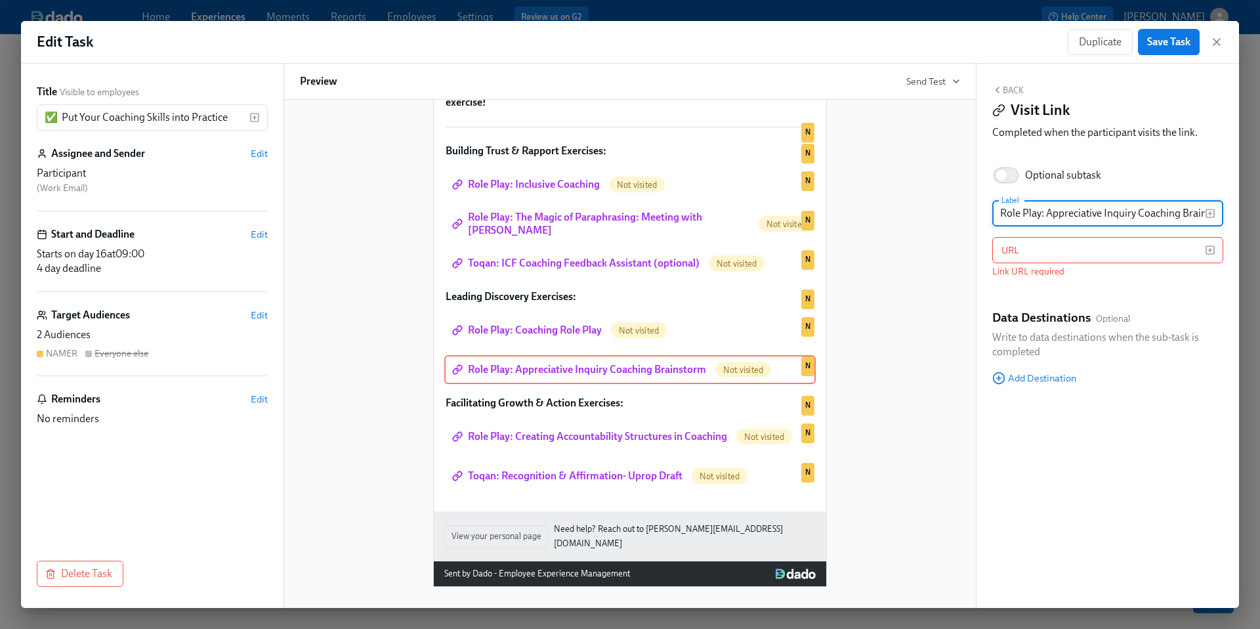
scroll to position [0, 28]
drag, startPoint x: 1049, startPoint y: 215, endPoint x: 1212, endPoint y: 230, distance: 163.5
click at [1213, 230] on div "Label Role Play: Appreciative Inquiry Coaching Brainstorm Label URL URL Link UR…" at bounding box center [1108, 244] width 231 height 88
paste input "Practice your four conversational skills: Meeting with [PERSON_NAME]"
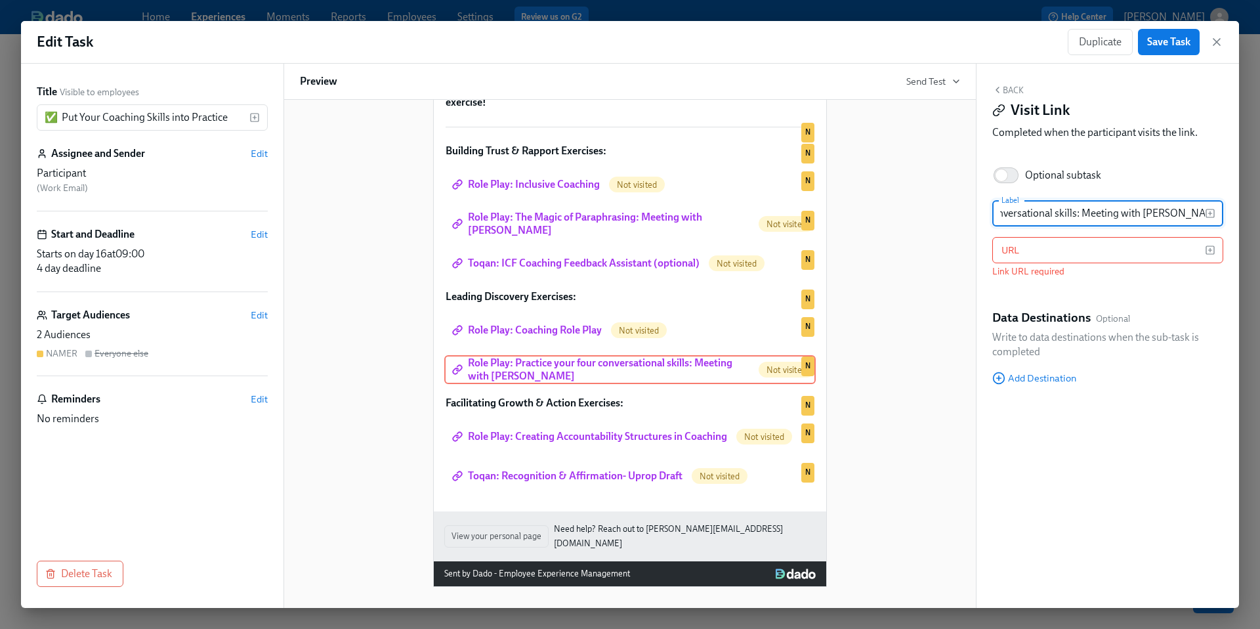
type input "Role Play: Practice your four conversational skills: Meeting with [PERSON_NAME]"
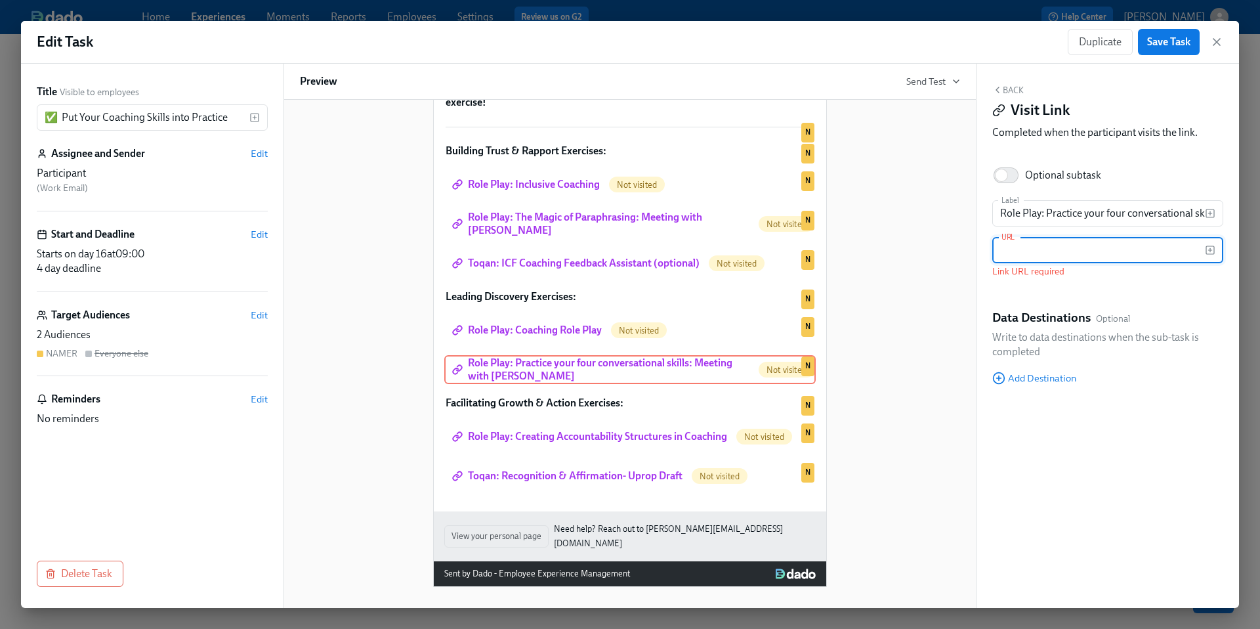
click at [1003, 250] on input "text" at bounding box center [1099, 250] width 213 height 26
paste input "[URL][DOMAIN_NAME]"
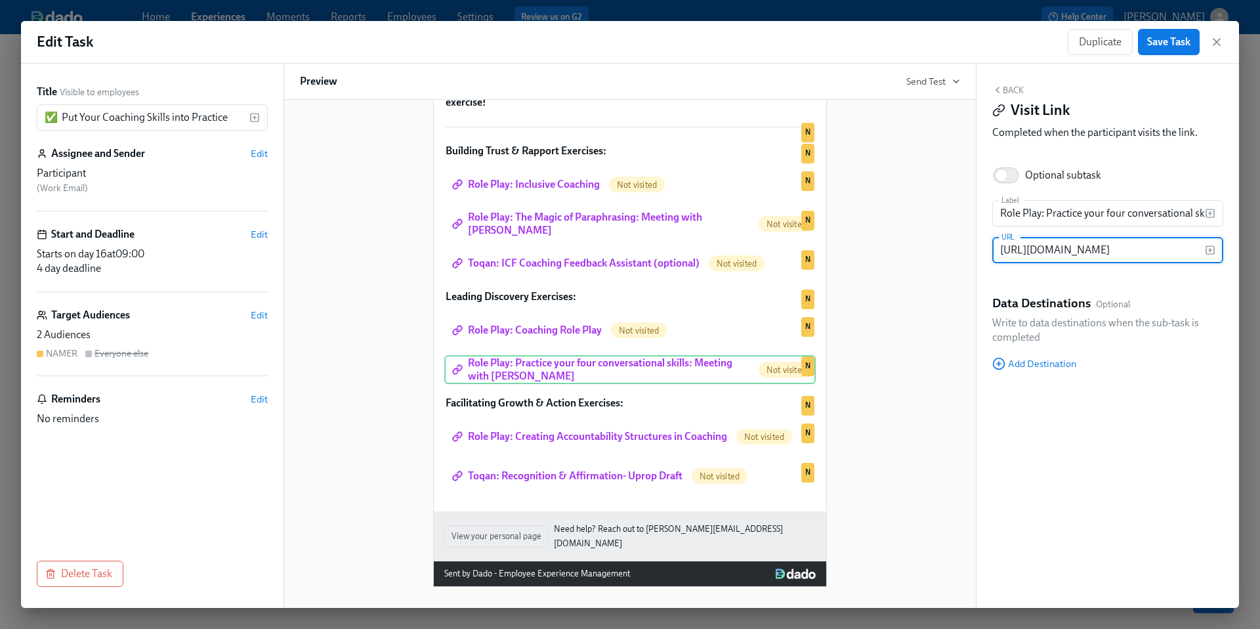
scroll to position [0, 192]
type input "[URL][DOMAIN_NAME]"
click at [942, 316] on div "Hi Participant : First Name ! You have a new task in Leading@Udemy 2025 . To Do…" at bounding box center [630, 234] width 660 height 705
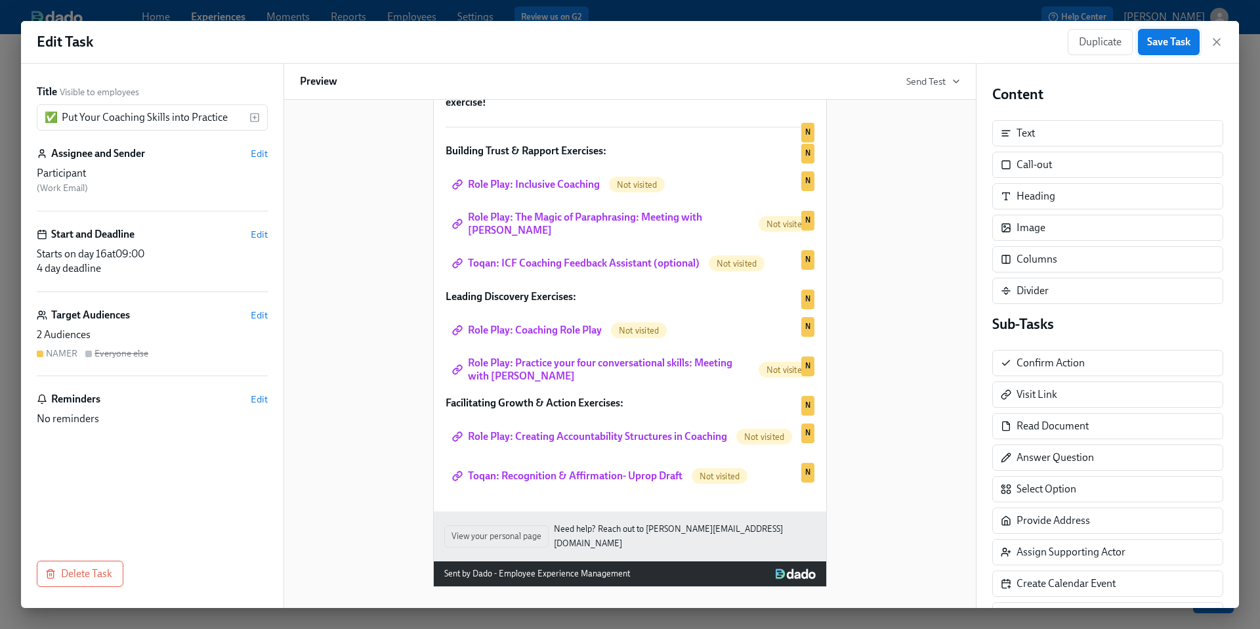
click at [1170, 38] on span "Save Task" at bounding box center [1169, 41] width 43 height 13
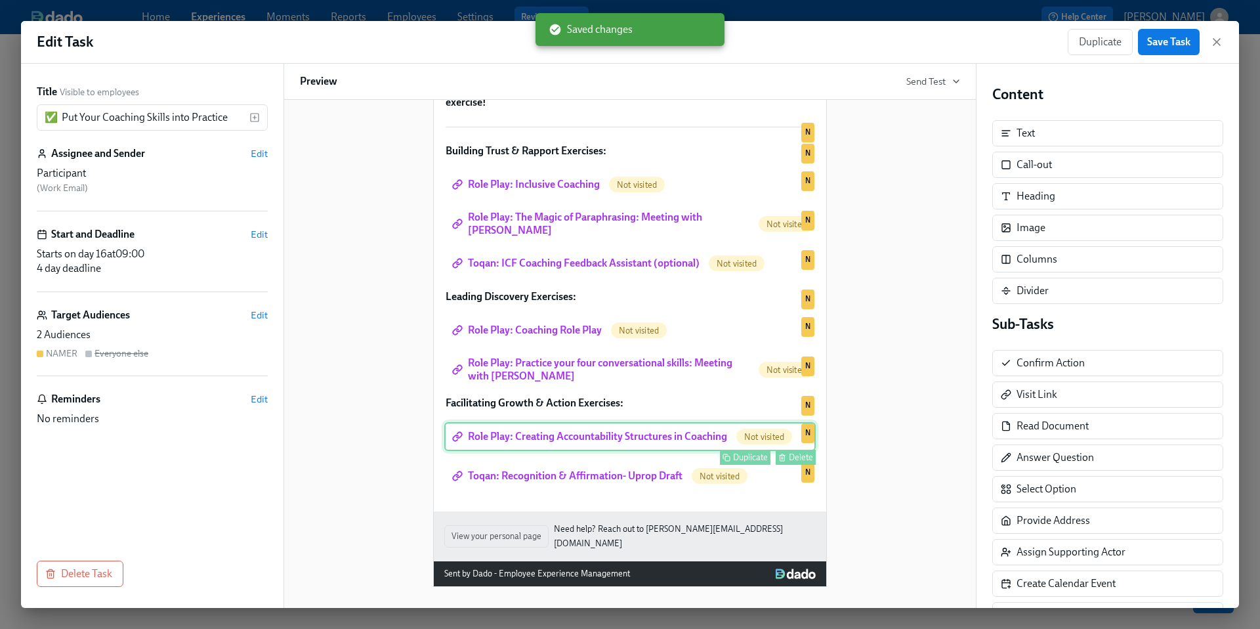
click at [643, 444] on div "Role Play: Creating Accountability Structures in Coaching Not visited Duplicate…" at bounding box center [630, 436] width 372 height 29
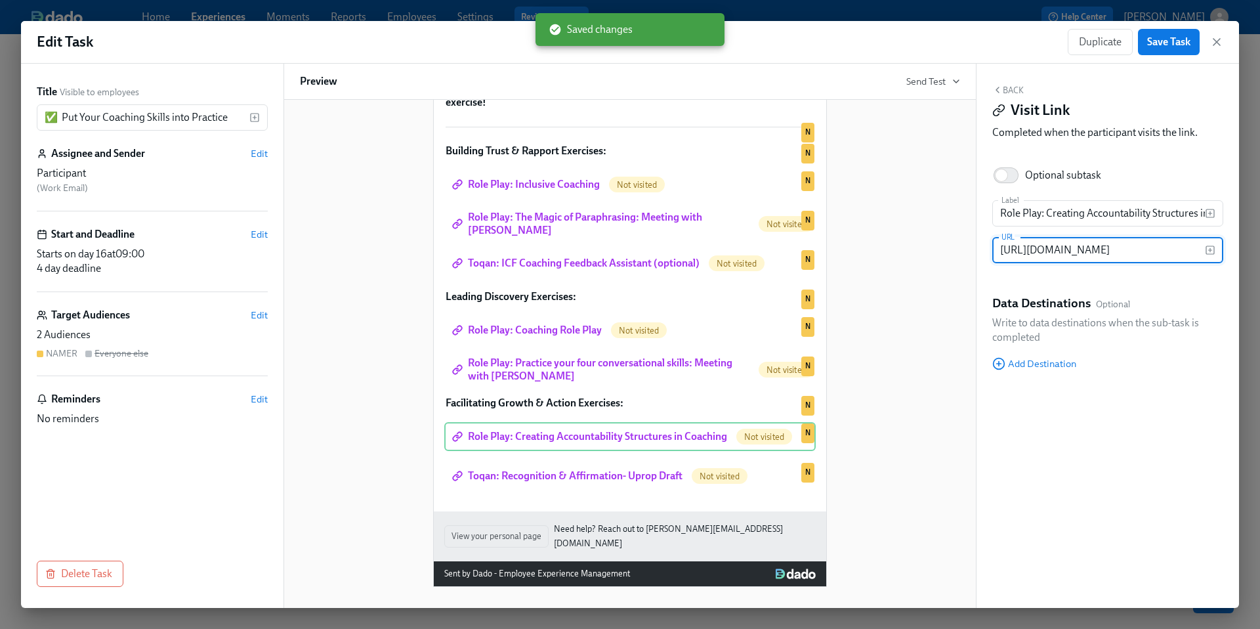
scroll to position [0, 171]
click at [1044, 251] on input "[URL][DOMAIN_NAME]" at bounding box center [1099, 250] width 213 height 26
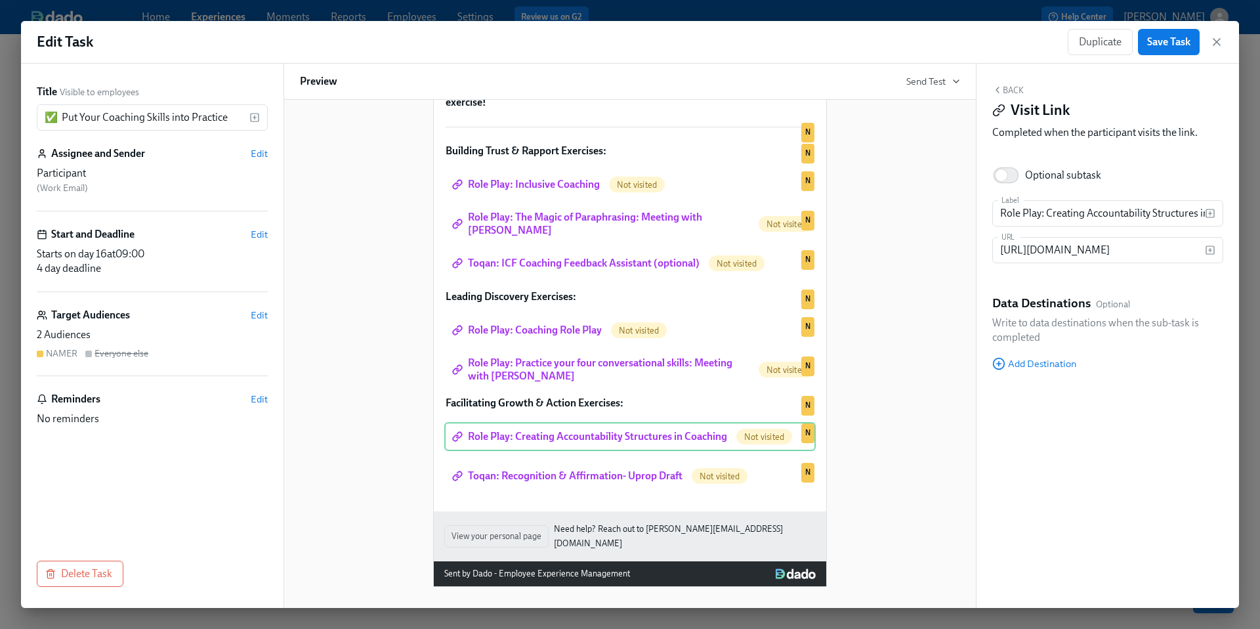
click at [914, 391] on div "Hi Participant : First Name ! You have a new task in Leading@Udemy 2025 . To Do…" at bounding box center [630, 234] width 660 height 705
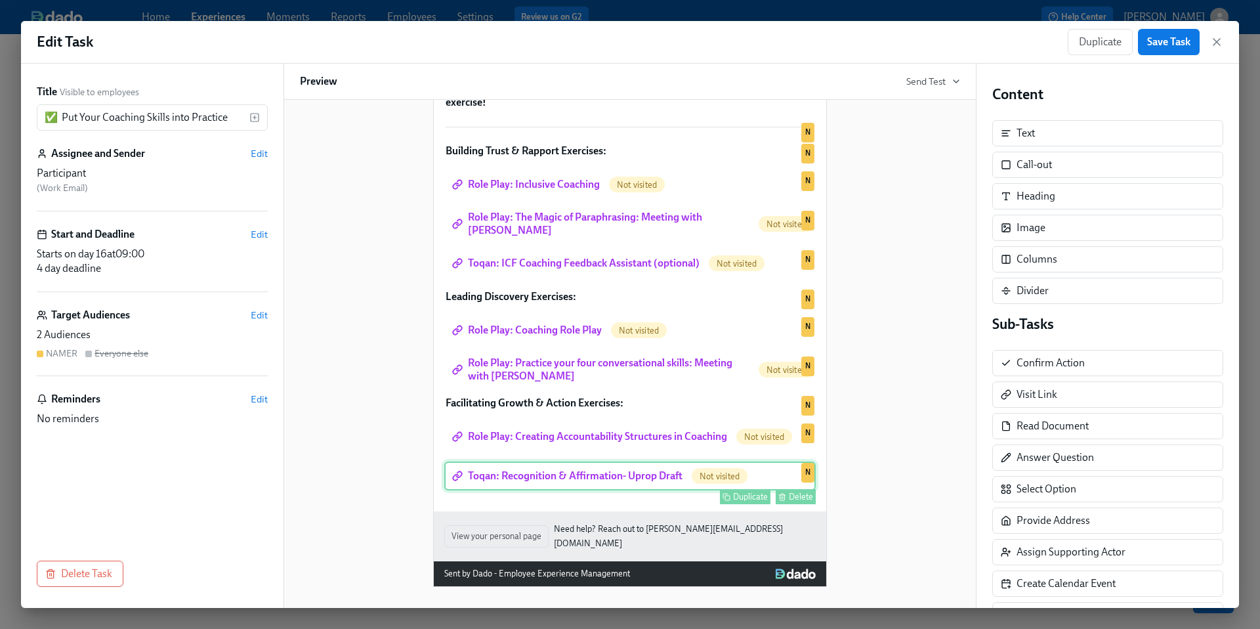
click at [635, 483] on div "Toqan: Recognition & Affirmation- Uprop Draft Not visited Duplicate Delete N" at bounding box center [630, 476] width 372 height 29
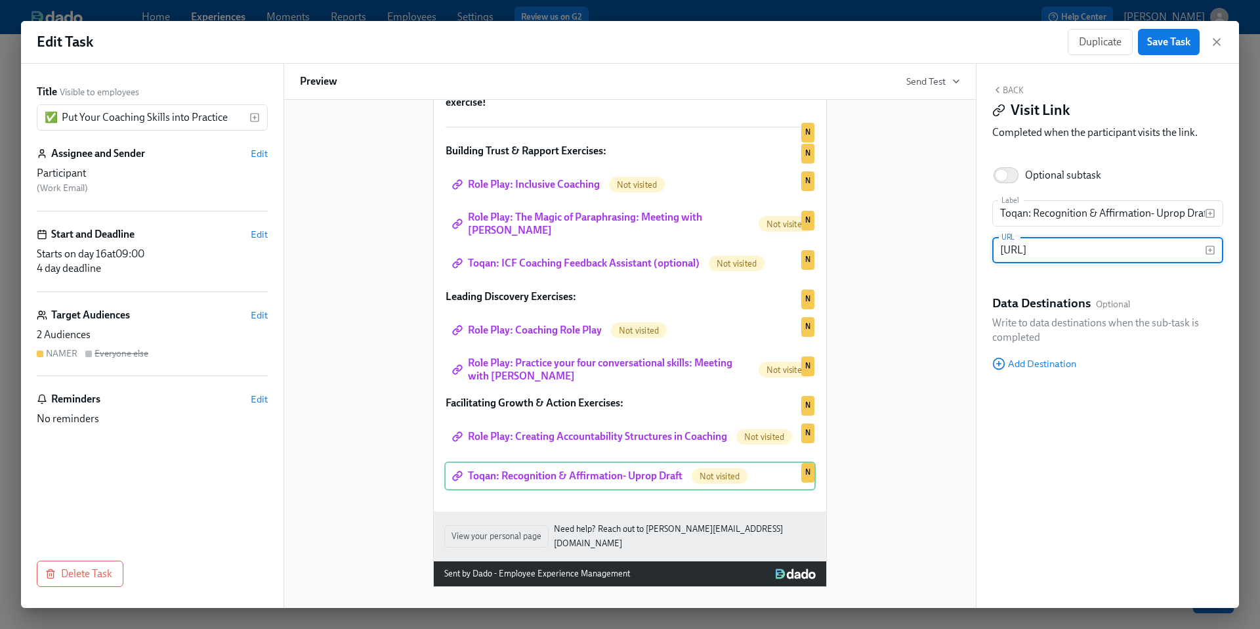
click at [1037, 250] on input "[URL]" at bounding box center [1099, 250] width 213 height 26
paste input "[DOMAIN_NAME][URL]"
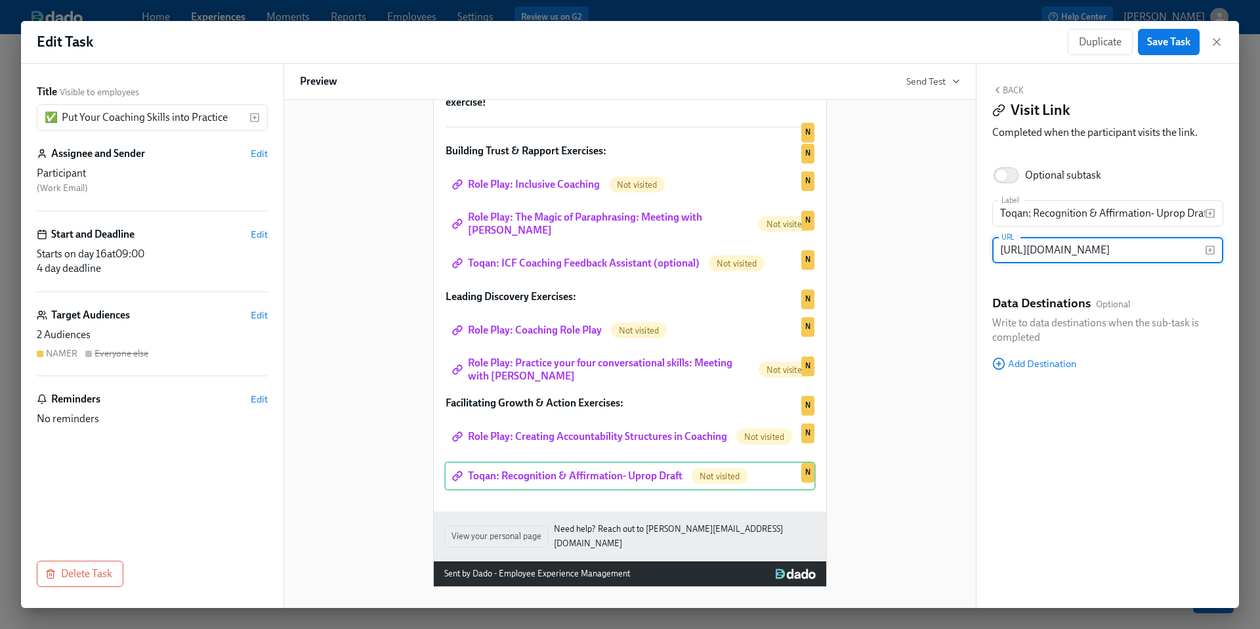
type input "[URL][DOMAIN_NAME]"
click at [1044, 211] on input "Toqan: Recognition & Affirmation- Uprop Draft" at bounding box center [1099, 213] width 213 height 26
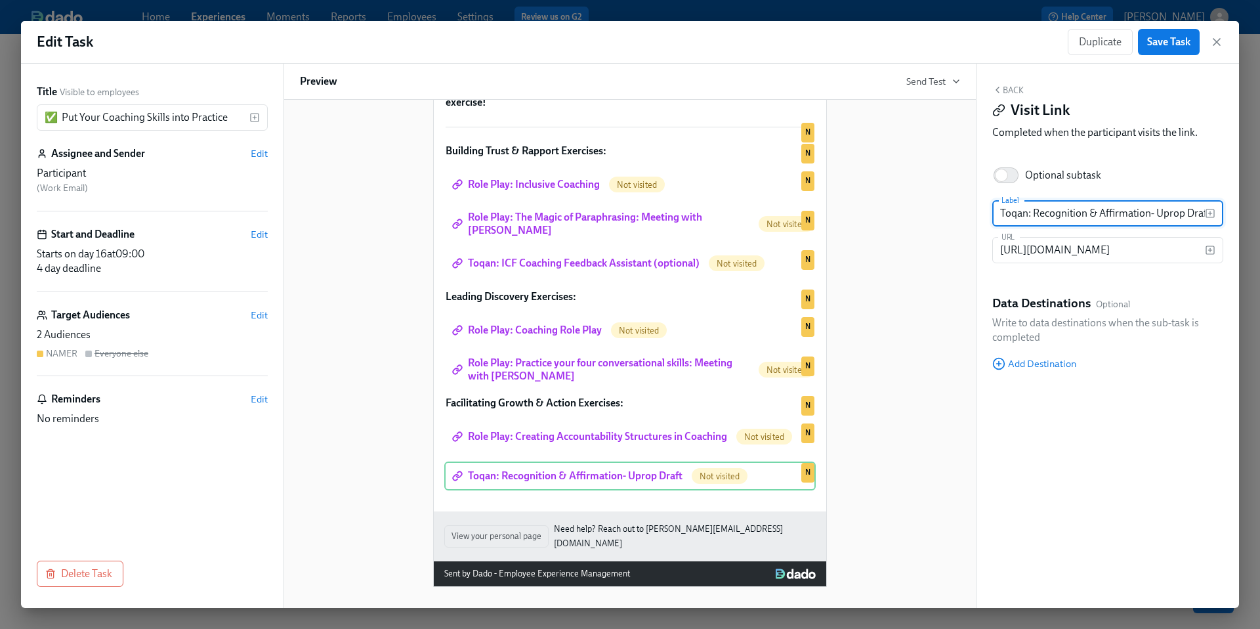
click at [1044, 211] on input "Toqan: Recognition & Affirmation- Uprop Draft" at bounding box center [1099, 213] width 213 height 26
paste input "Practice your four action skills: Meeting with [PERSON_NAME]"
type input "Role Play: Practice your four action skills: Meeting with [PERSON_NAME]"
click at [902, 410] on div "Hi Participant : First Name ! You have a new task in Leading@Udemy 2025 . To Do…" at bounding box center [630, 234] width 660 height 705
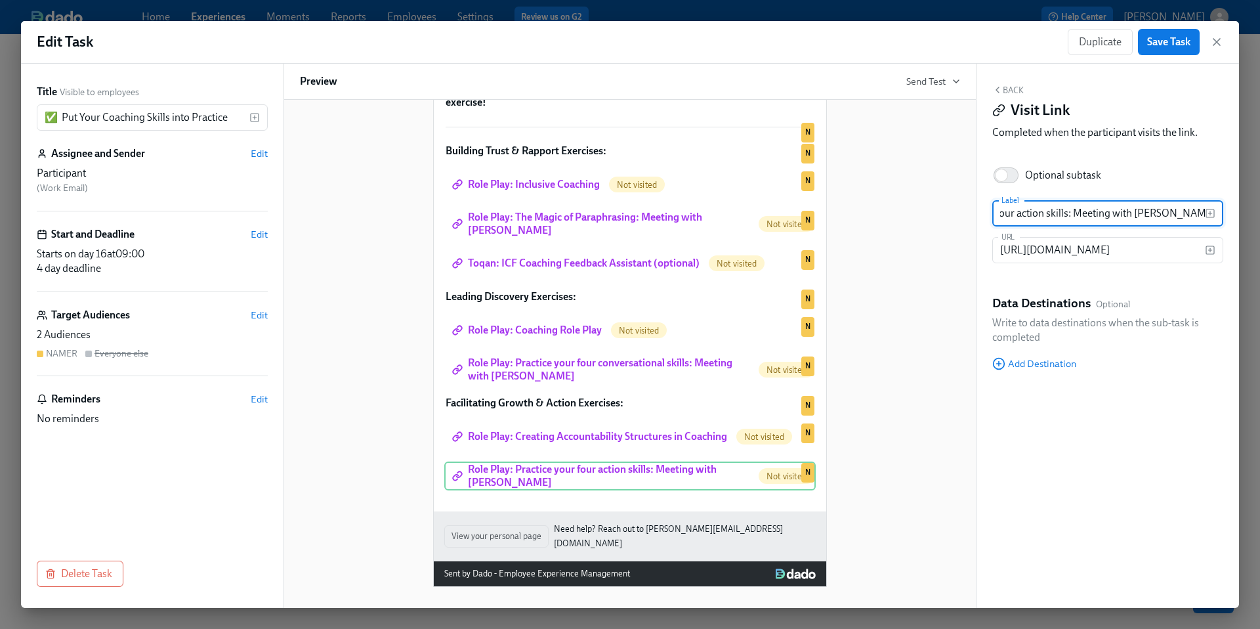
scroll to position [0, 0]
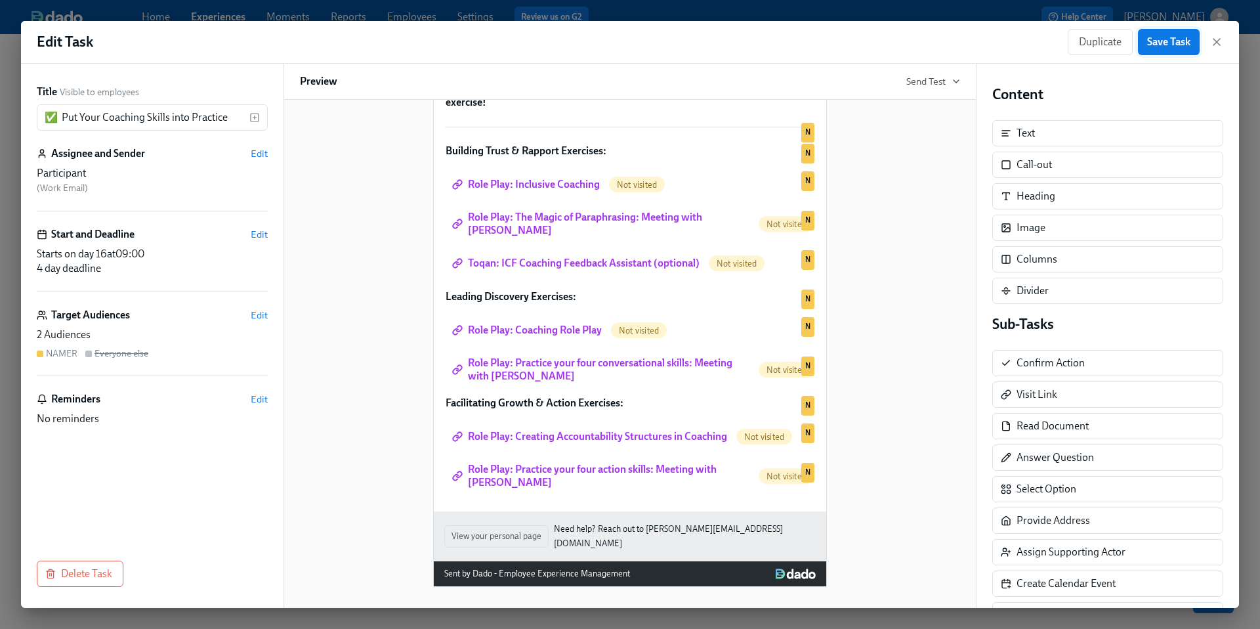
click at [1159, 46] on span "Save Task" at bounding box center [1169, 41] width 43 height 13
click at [1216, 47] on icon "button" at bounding box center [1217, 41] width 13 height 13
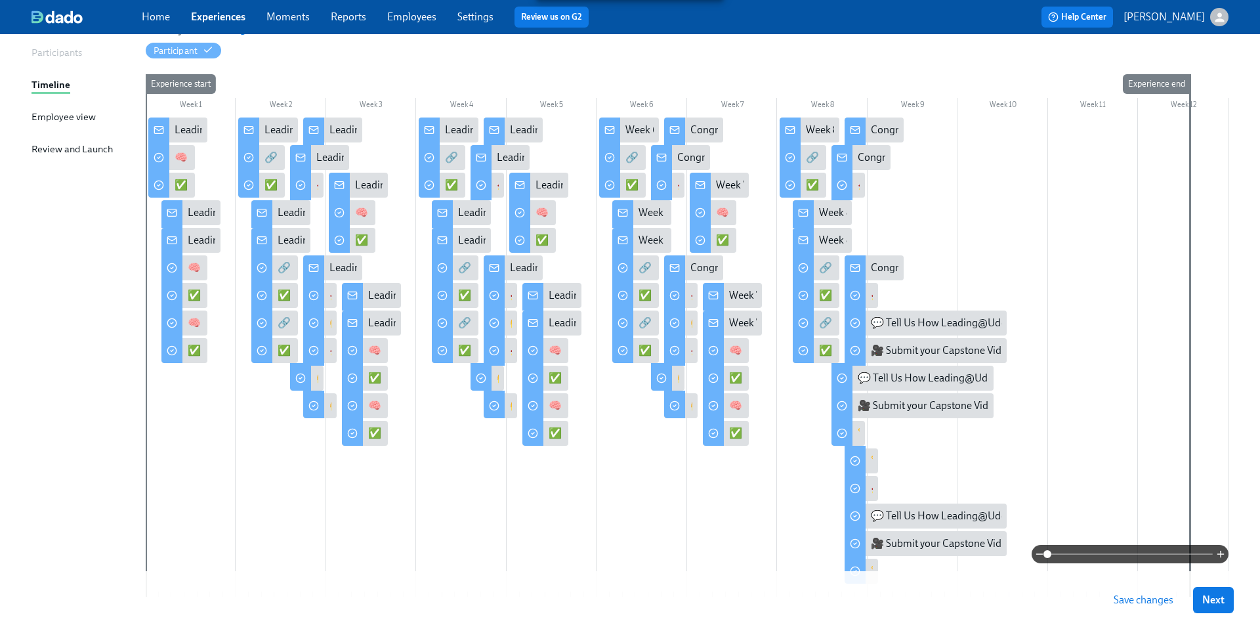
click at [1138, 600] on span "Save changes" at bounding box center [1144, 599] width 60 height 13
click at [372, 436] on div "✅ Put Your Coaching Skills into Practice" at bounding box center [458, 433] width 181 height 14
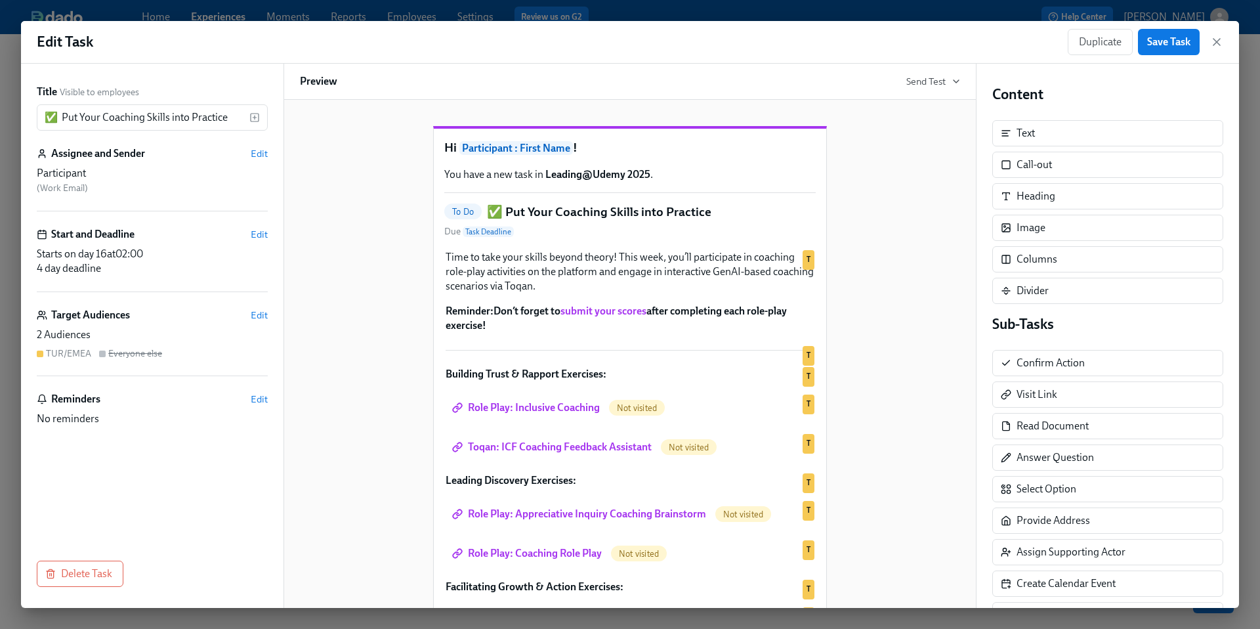
scroll to position [111, 0]
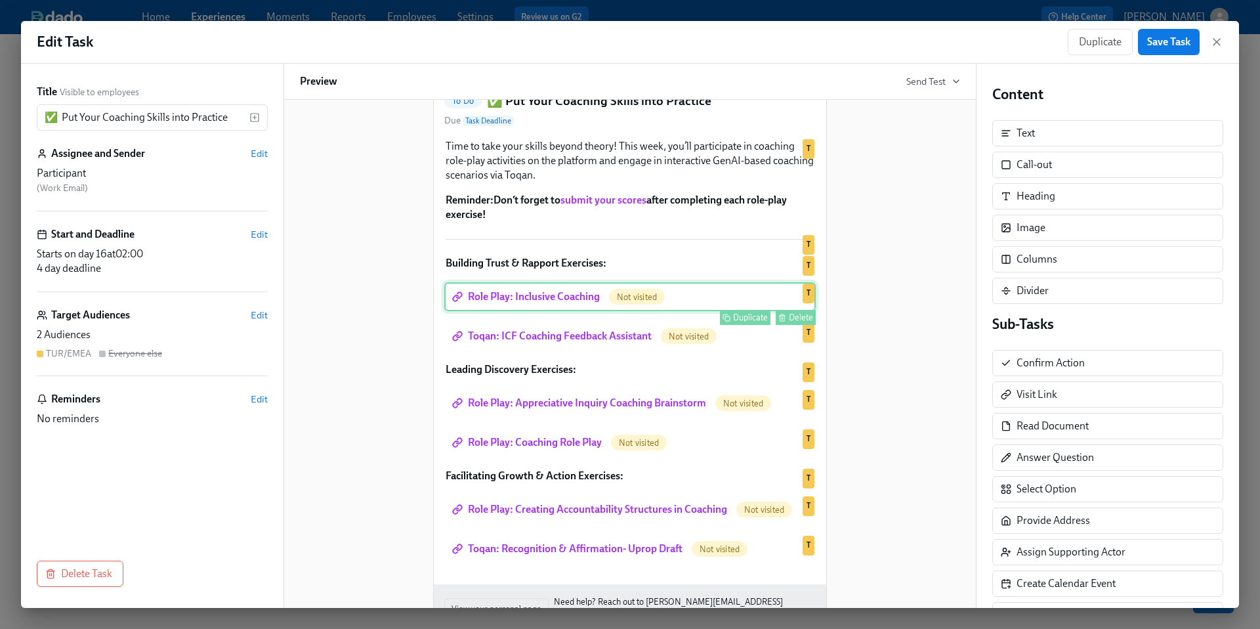
click at [561, 311] on div "Role Play: Inclusive Coaching Not visited Duplicate Delete T" at bounding box center [630, 296] width 372 height 29
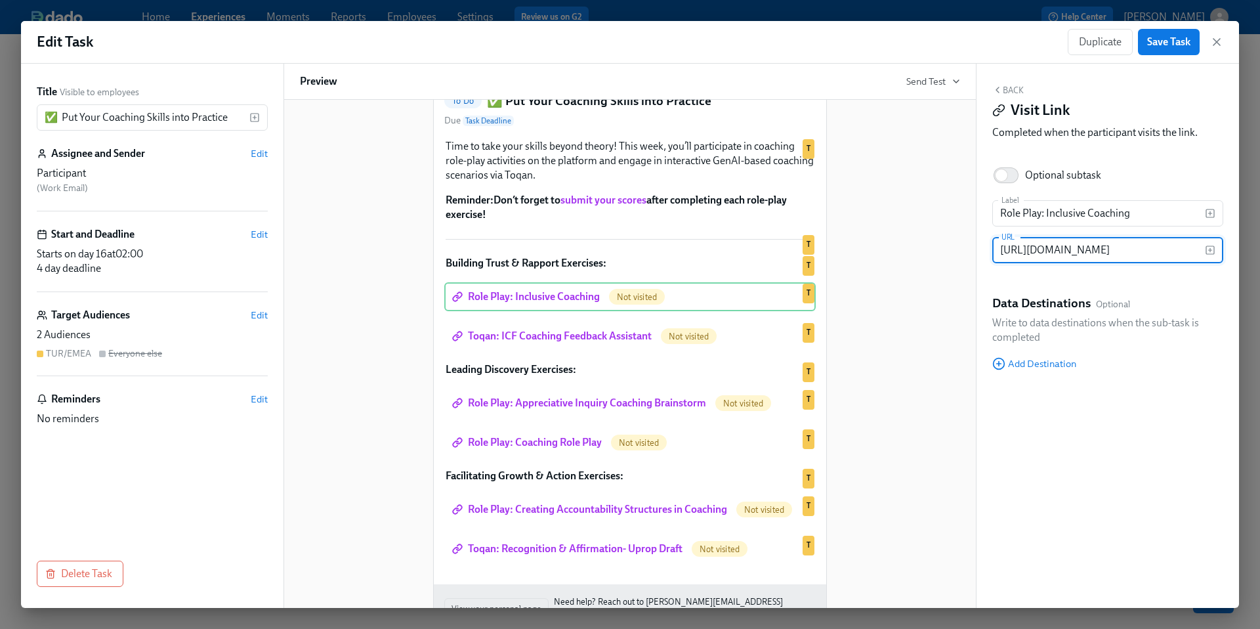
scroll to position [0, 171]
click at [1041, 253] on input "[URL][DOMAIN_NAME]" at bounding box center [1099, 250] width 213 height 26
click at [915, 383] on div "Hi Participant : First Name ! You have a new task in Leading@Udemy 2025 . To Do…" at bounding box center [630, 327] width 660 height 666
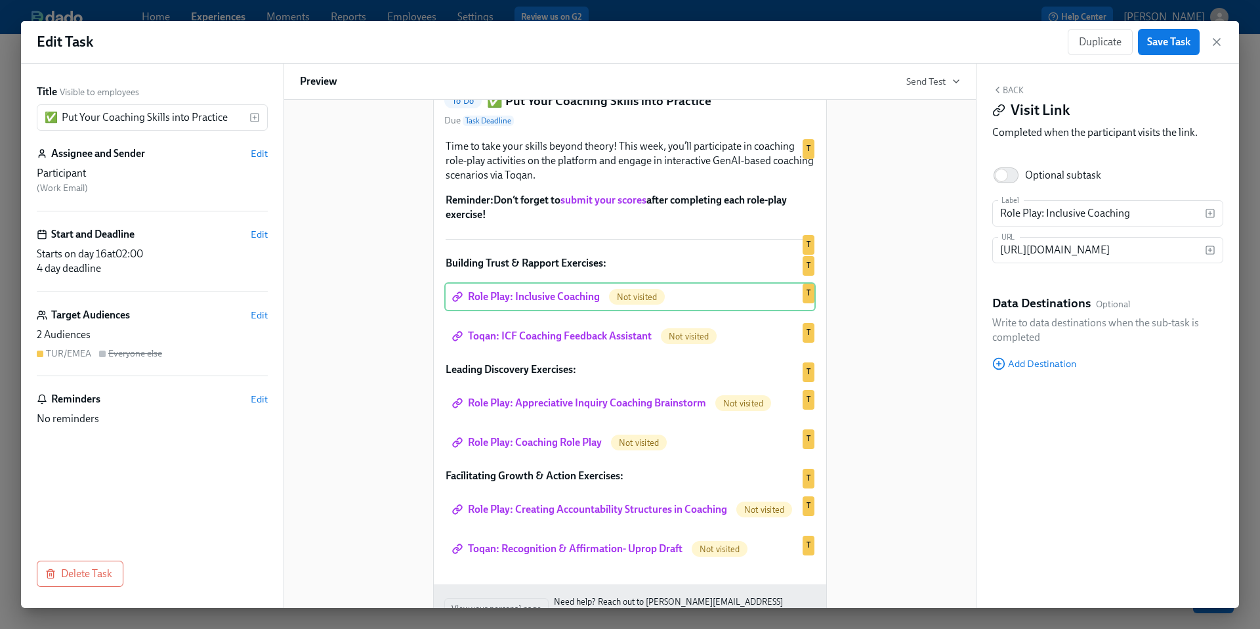
scroll to position [0, 0]
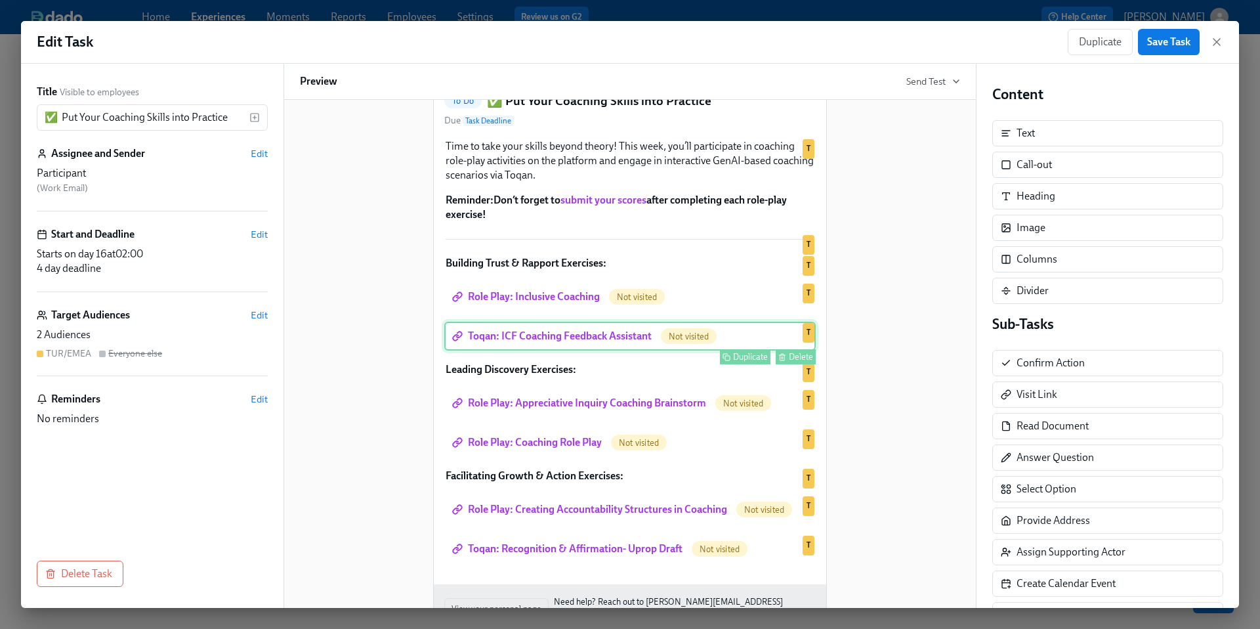
click at [629, 351] on div "Toqan: ICF Coaching Feedback Assistant Not visited Duplicate Delete T" at bounding box center [630, 336] width 372 height 29
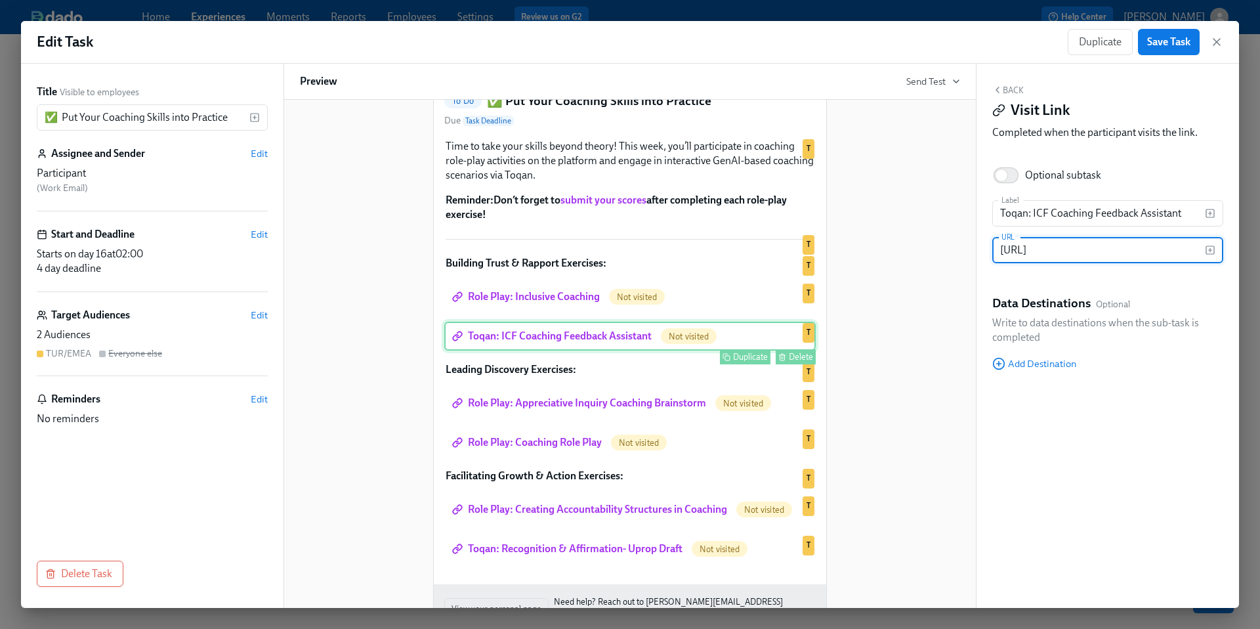
scroll to position [0, 146]
click at [1184, 215] on input "Toqan: ICF Coaching Feedback Assistant" at bounding box center [1099, 213] width 213 height 26
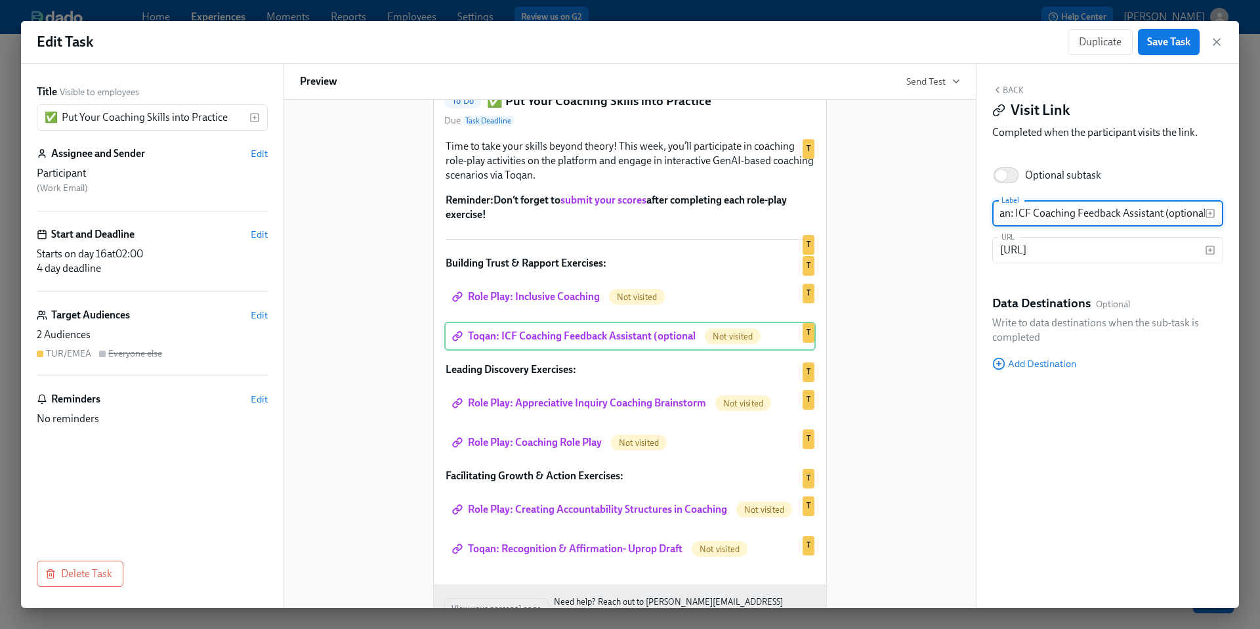
scroll to position [0, 22]
type input "Toqan: ICF Coaching Feedback Assistant (optional)"
click at [911, 341] on div "Hi Participant : First Name ! You have a new task in Leading@Udemy 2025 . To Do…" at bounding box center [630, 327] width 660 height 666
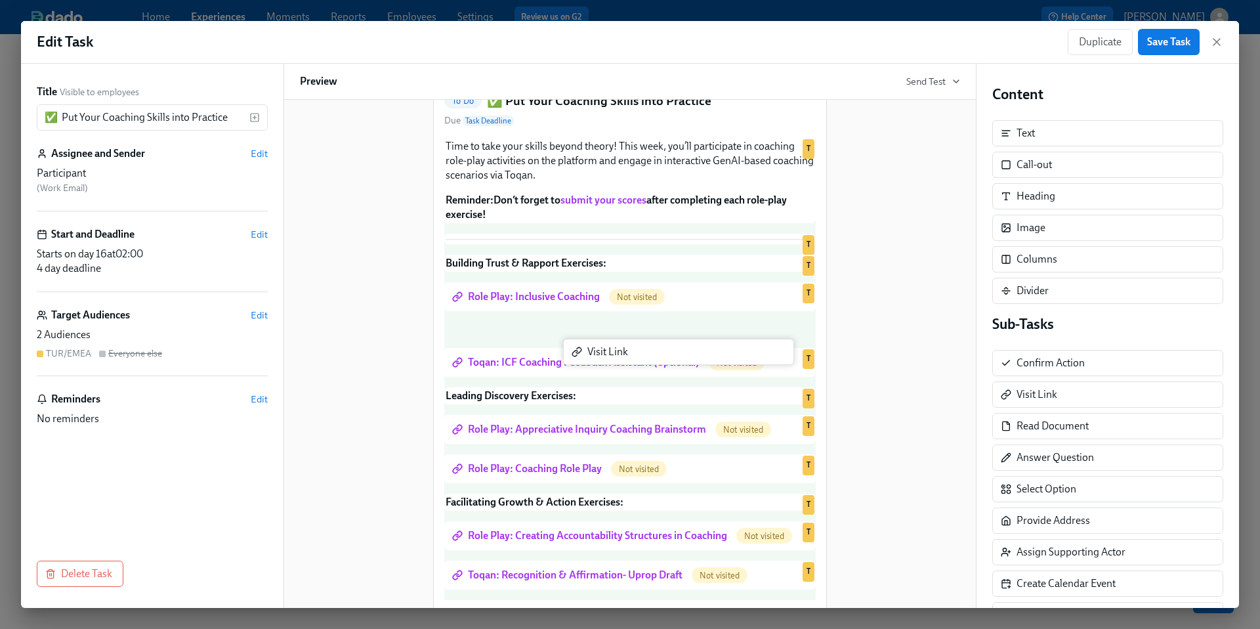
drag, startPoint x: 1037, startPoint y: 396, endPoint x: 595, endPoint y: 353, distance: 443.9
click at [595, 353] on div "Title Visible to employees ✅ Put Your Coaching Skills into Practice ​ Assignee …" at bounding box center [630, 336] width 1218 height 544
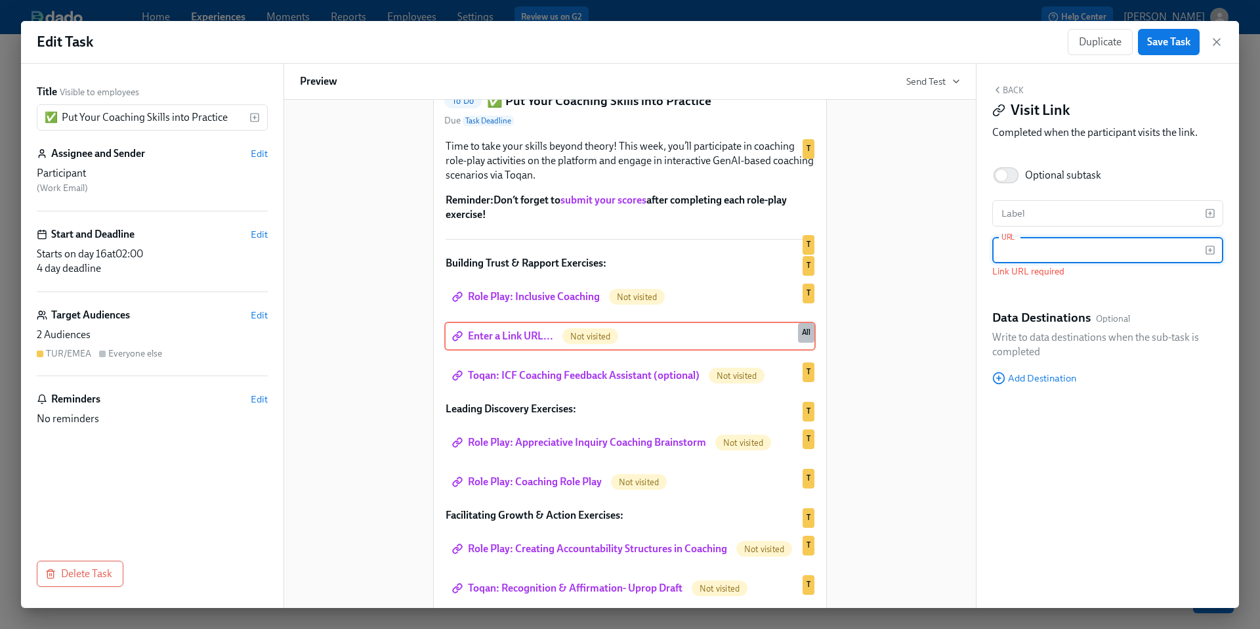
click at [1020, 251] on input "text" at bounding box center [1099, 250] width 213 height 26
paste input "[URL][DOMAIN_NAME]"
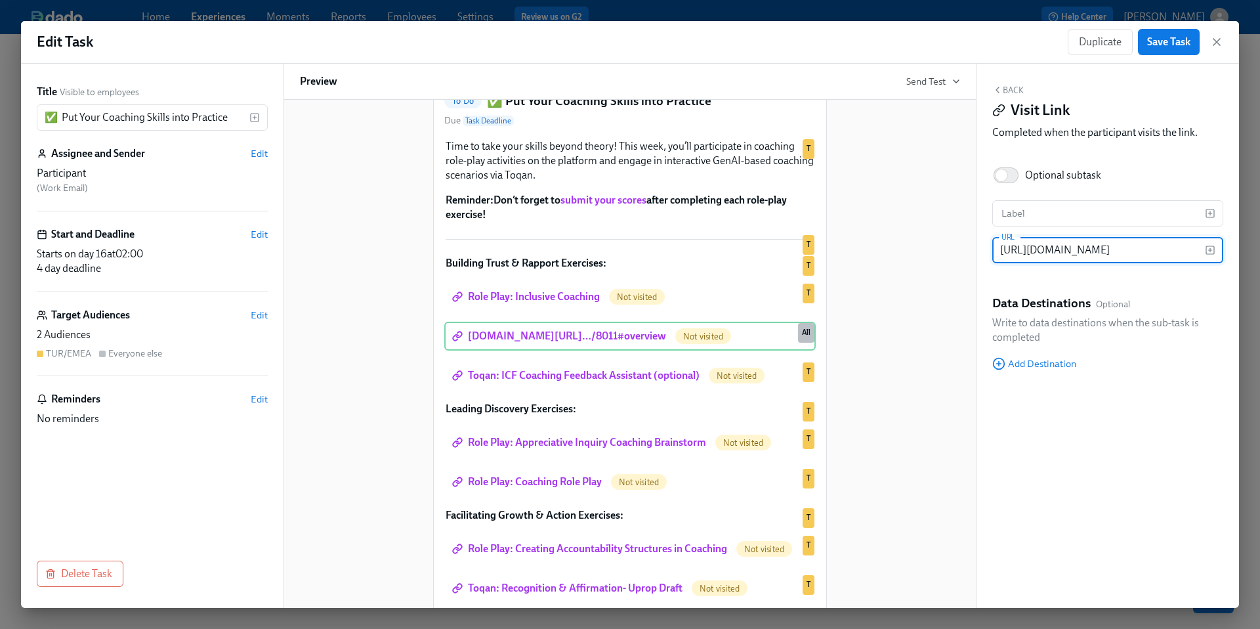
scroll to position [0, 294]
type input "[URL][DOMAIN_NAME]"
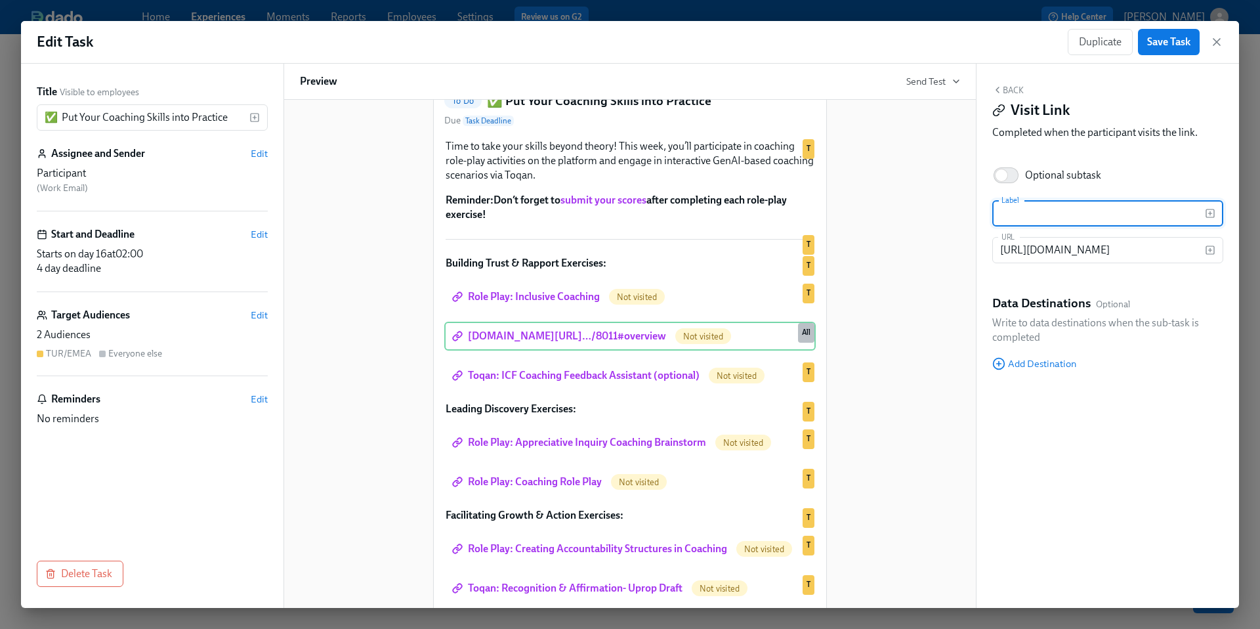
click at [1014, 211] on input "text" at bounding box center [1099, 213] width 213 height 26
paste input "The Magic of Paraphrasing: Meeting with [PERSON_NAME]"
type input "Role Play: The Magic of Paraphrasing: Meeting with [PERSON_NAME]"
click at [886, 436] on div "Hi Participant : First Name ! You have a new task in Leading@Udemy 2025 . To Do…" at bounding box center [630, 346] width 660 height 705
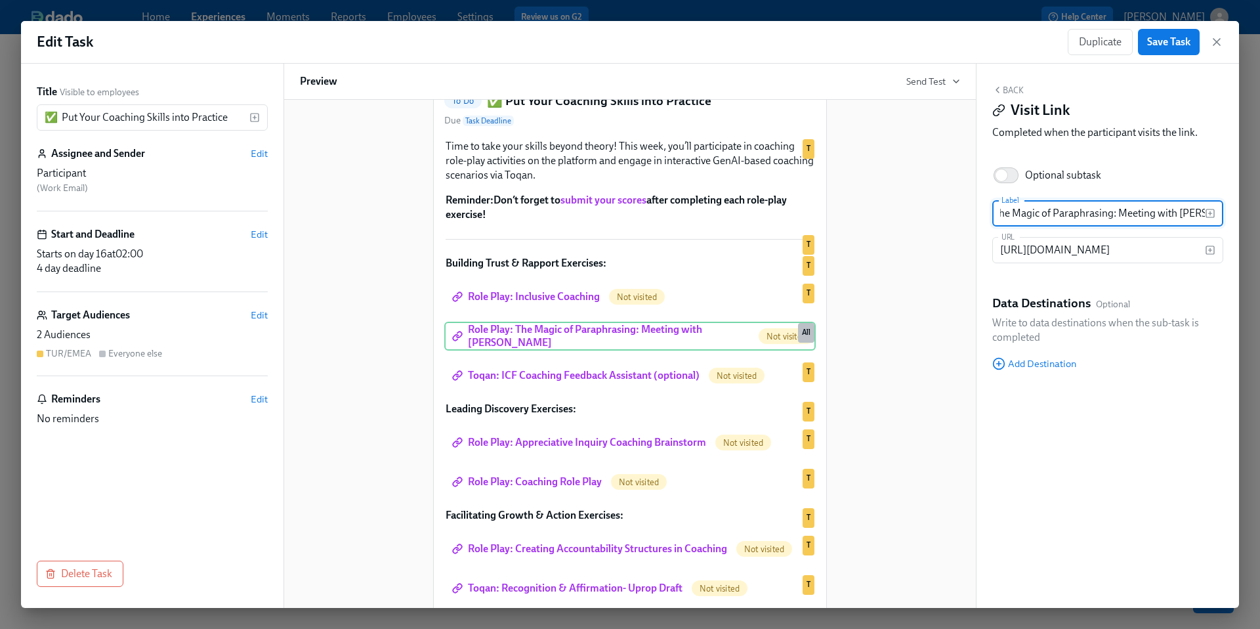
scroll to position [0, 0]
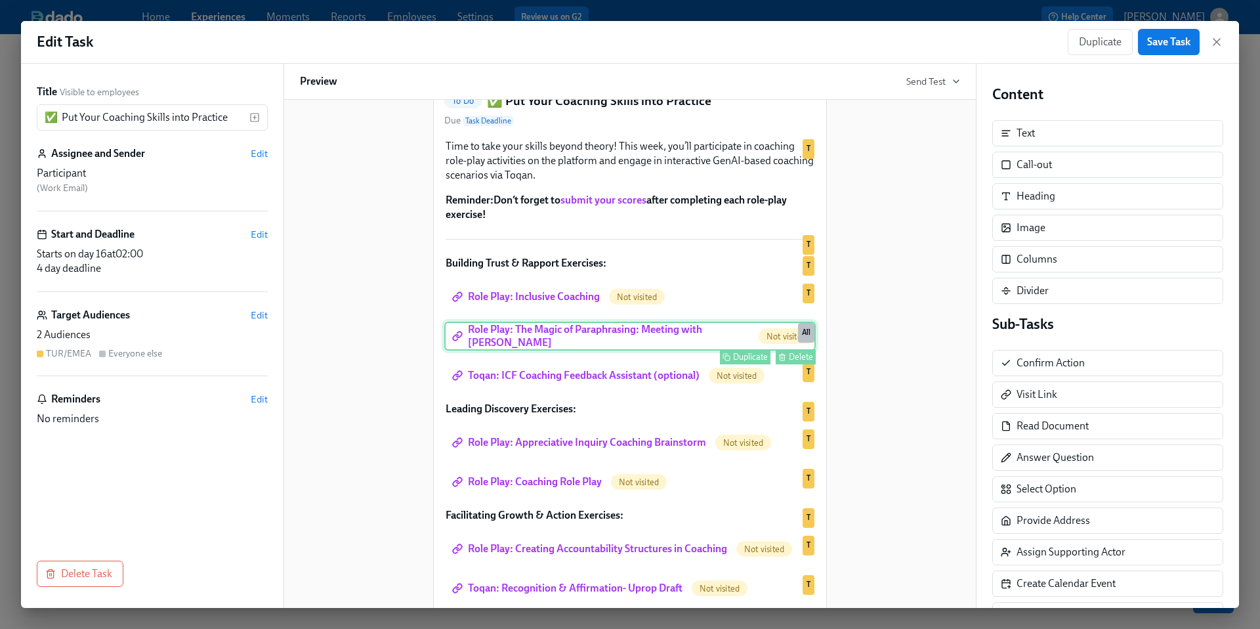
click at [668, 351] on div "Role Play: The Magic of Paraphrasing: Meeting with [PERSON_NAME] Not visited Du…" at bounding box center [630, 336] width 372 height 29
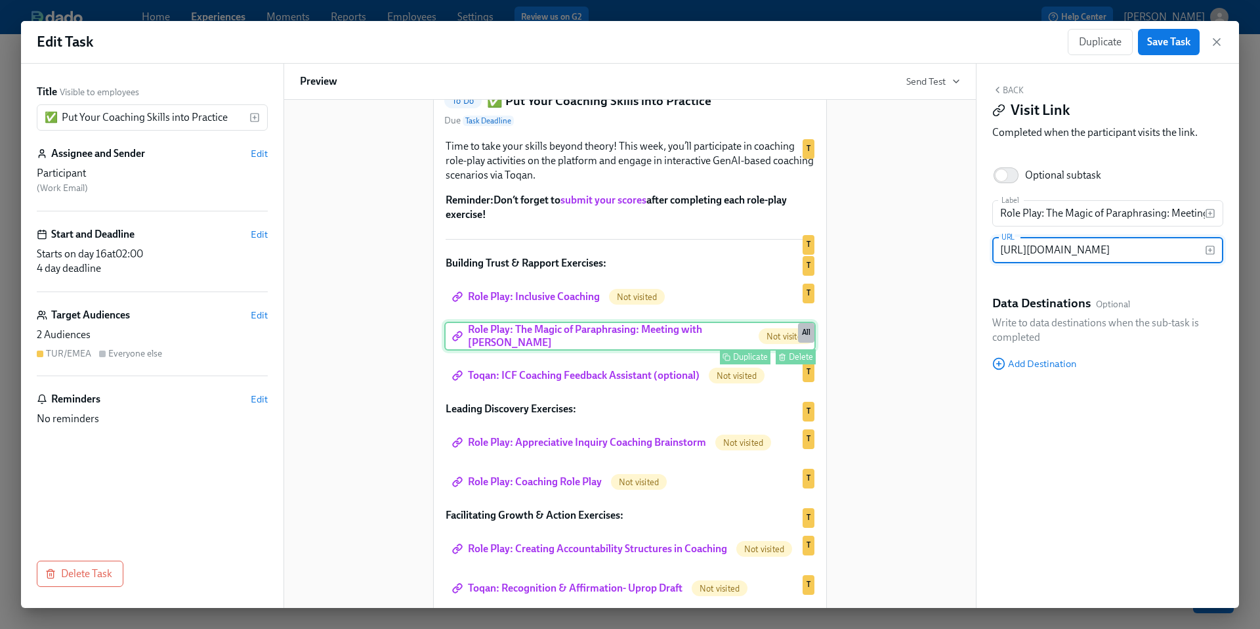
scroll to position [0, 294]
click at [255, 315] on span "Edit" at bounding box center [259, 315] width 17 height 13
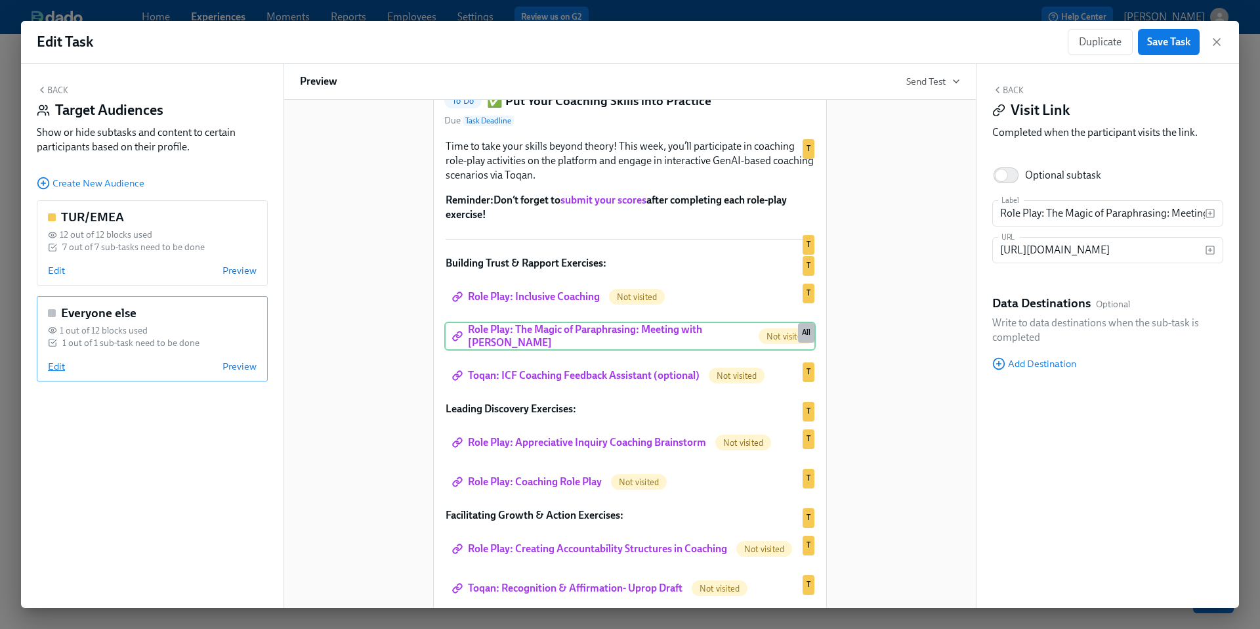
click at [56, 361] on span "Edit" at bounding box center [56, 366] width 17 height 13
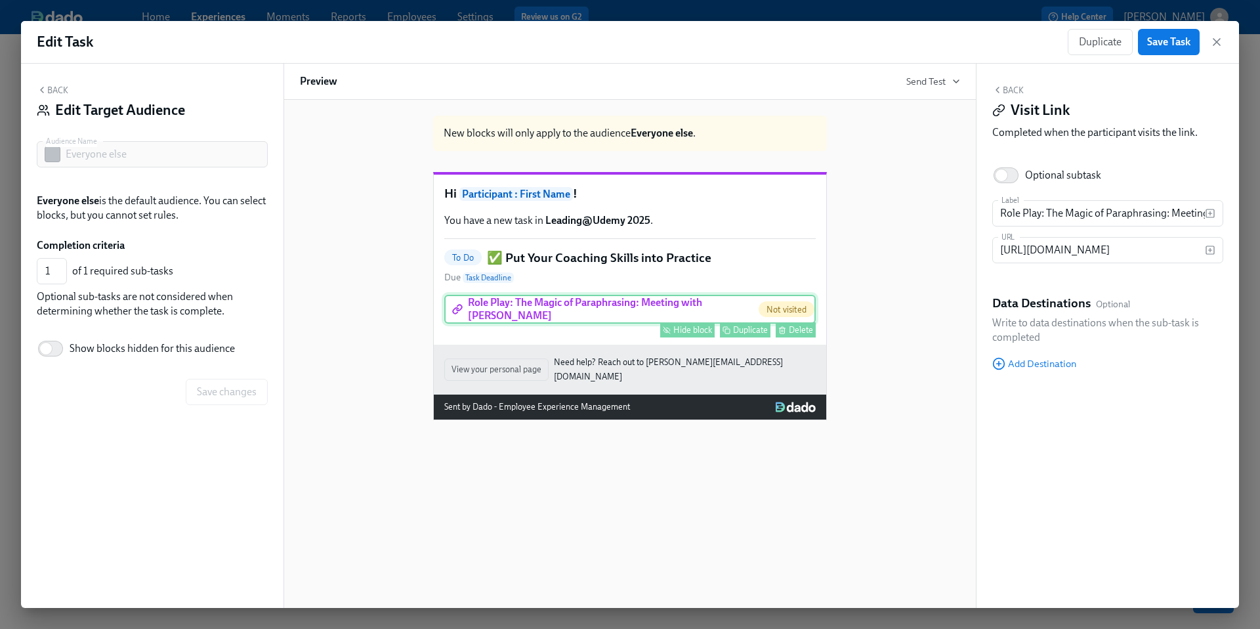
click at [700, 335] on div "Hide block" at bounding box center [693, 330] width 39 height 10
type input "0"
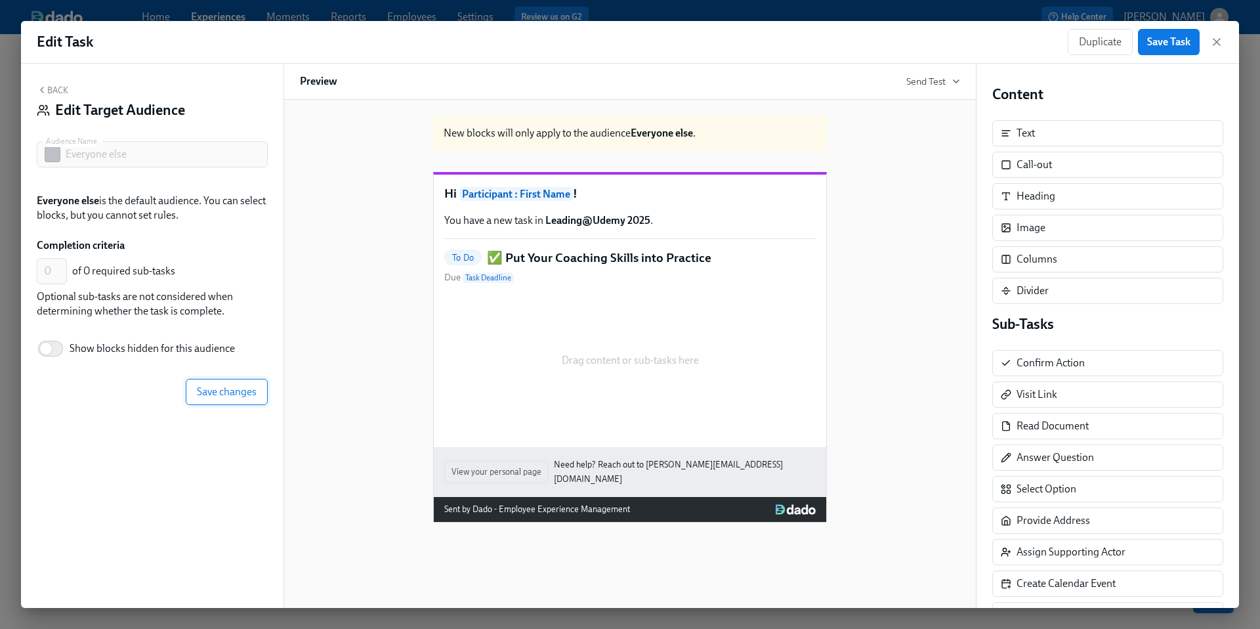
click at [238, 390] on span "Save changes" at bounding box center [227, 391] width 60 height 13
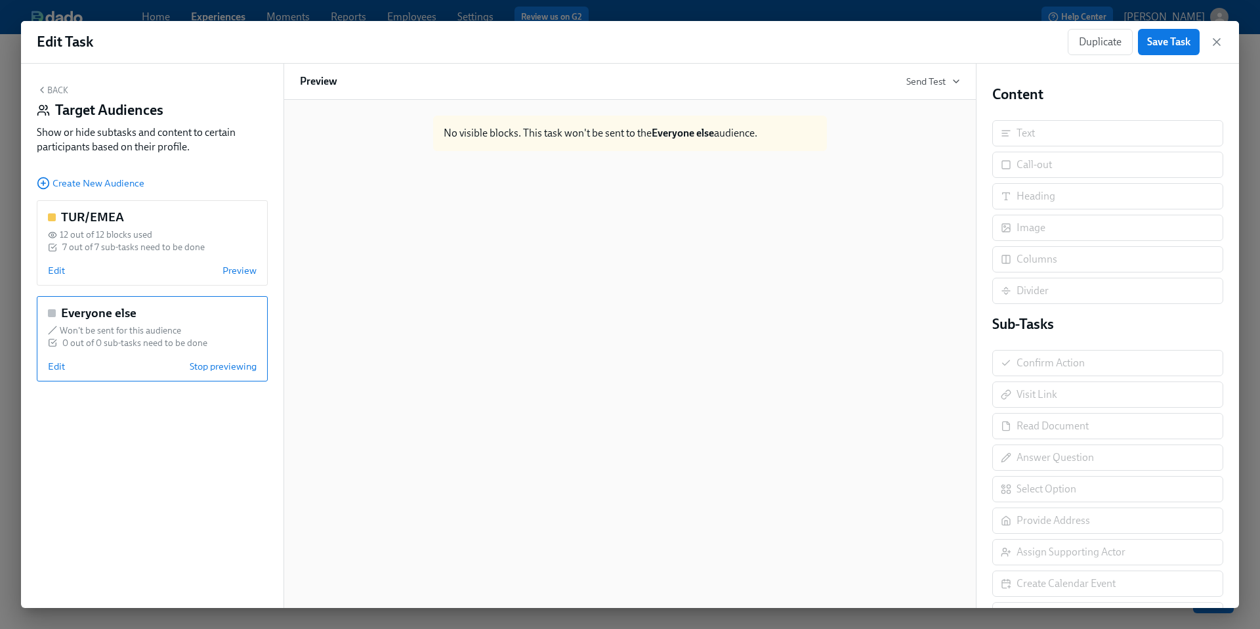
click at [58, 89] on button "Back" at bounding box center [53, 90] width 32 height 11
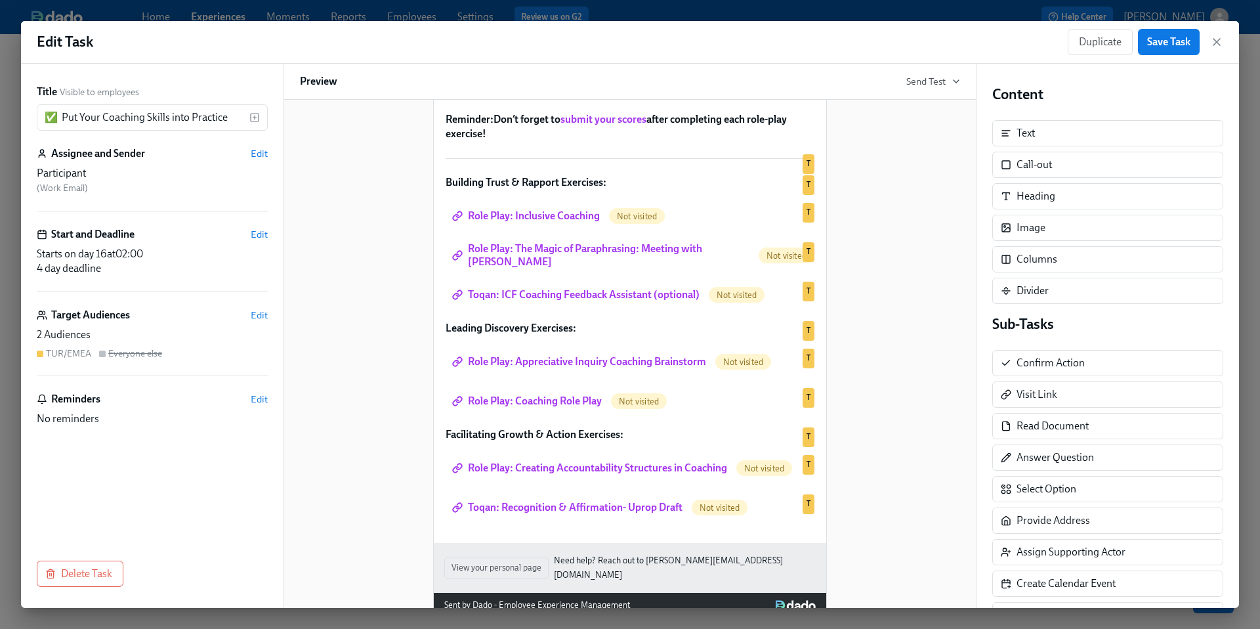
scroll to position [192, 0]
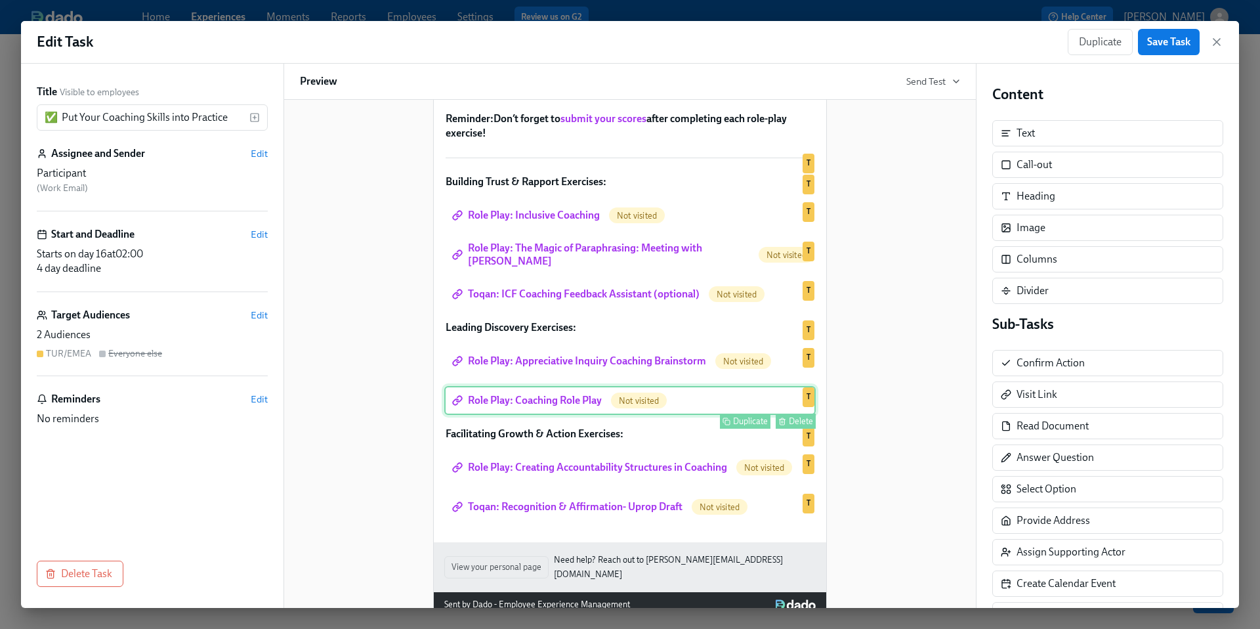
click at [515, 415] on div "Role Play: Coaching Role Play Not visited Duplicate Delete T" at bounding box center [630, 400] width 372 height 29
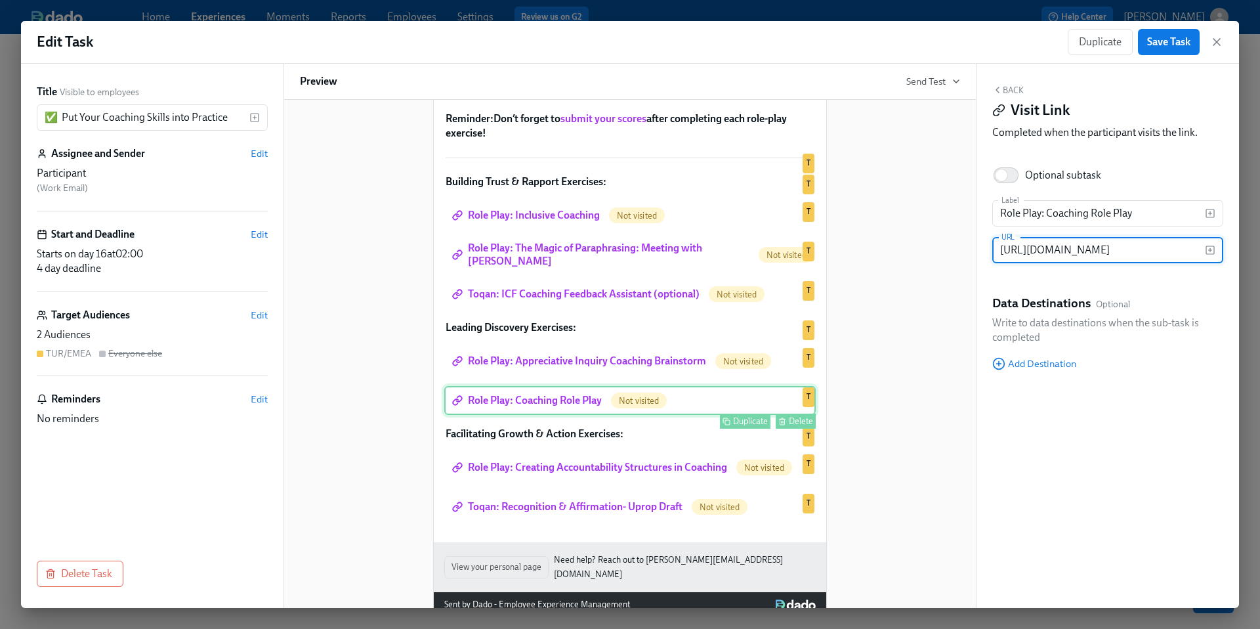
scroll to position [0, 171]
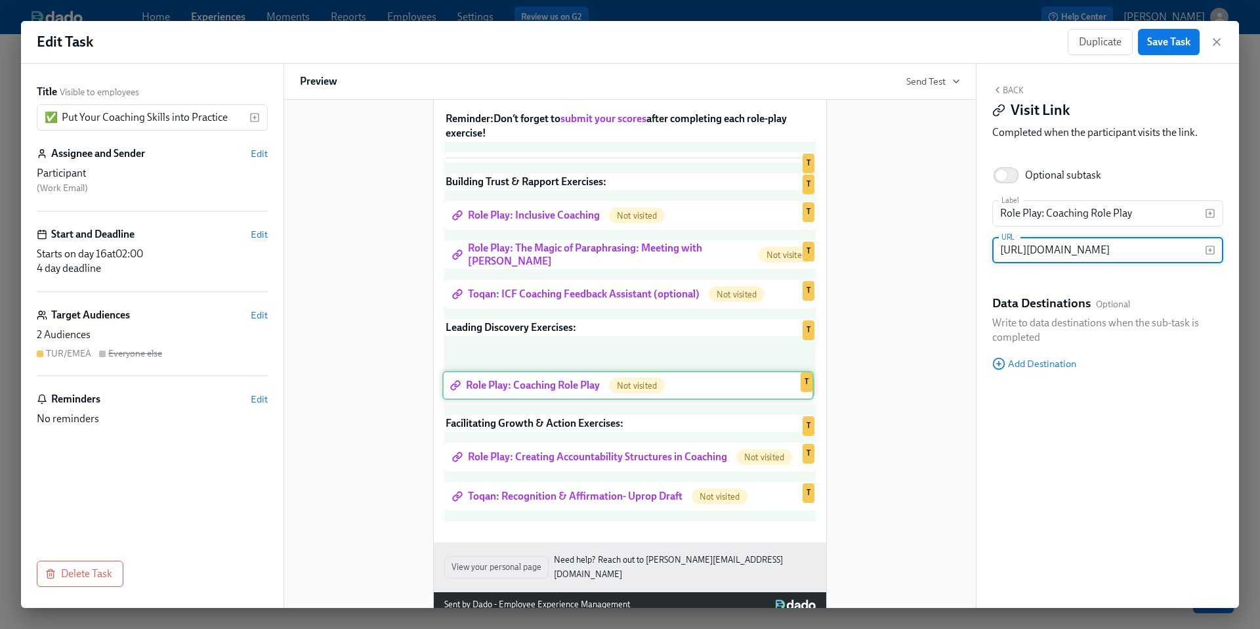
drag, startPoint x: 525, startPoint y: 415, endPoint x: 523, endPoint y: 371, distance: 44.0
click at [523, 371] on div "Time to take your skills beyond theory! This week, you’ll participate in coachi…" at bounding box center [630, 288] width 372 height 465
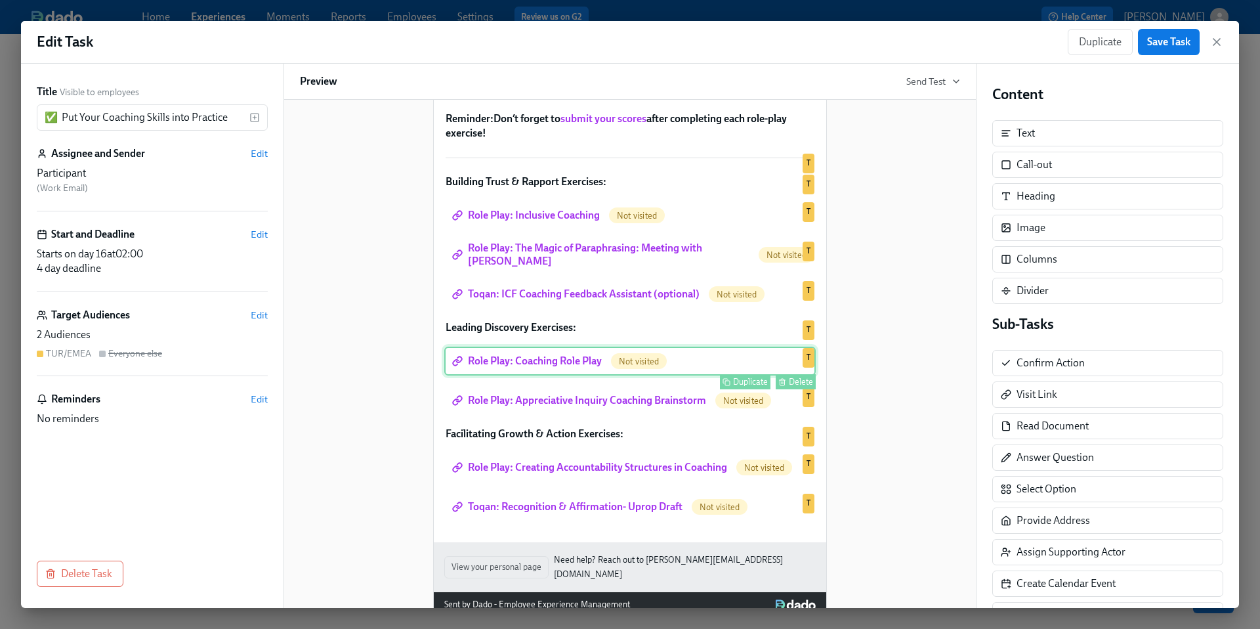
click at [591, 376] on div "Role Play: Coaching Role Play Not visited Duplicate Delete T" at bounding box center [630, 361] width 372 height 29
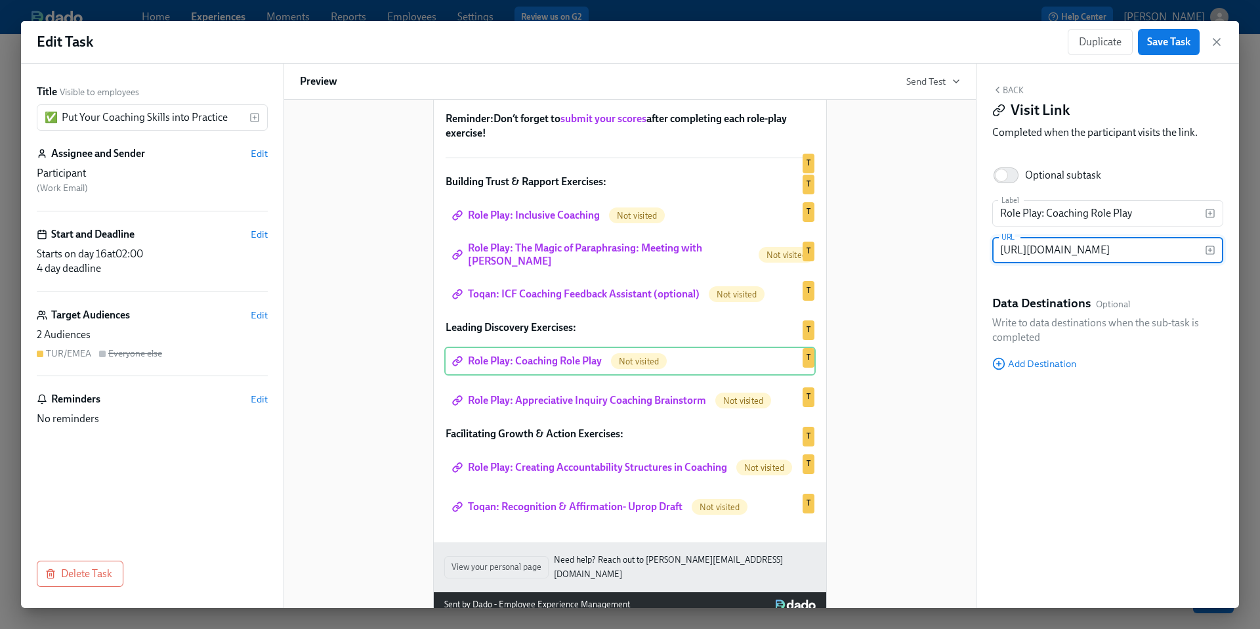
click at [1028, 255] on input "[URL][DOMAIN_NAME]" at bounding box center [1099, 250] width 213 height 26
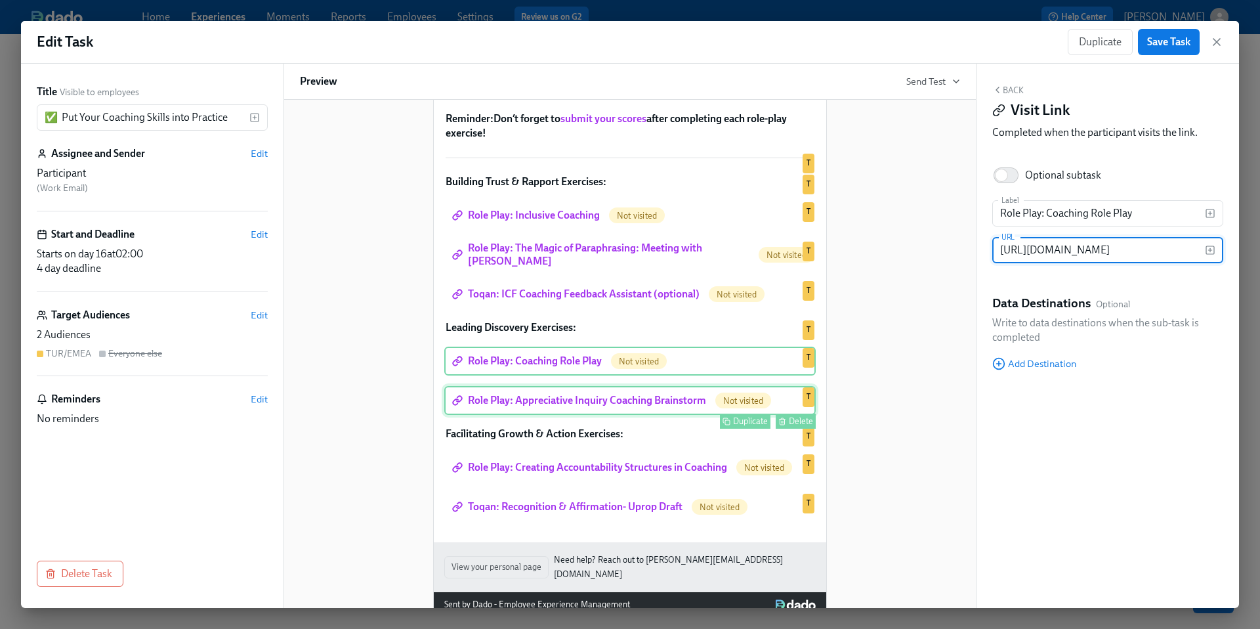
click at [570, 415] on div "Role Play: Appreciative Inquiry Coaching Brainstorm Not visited Duplicate Delet…" at bounding box center [630, 400] width 372 height 29
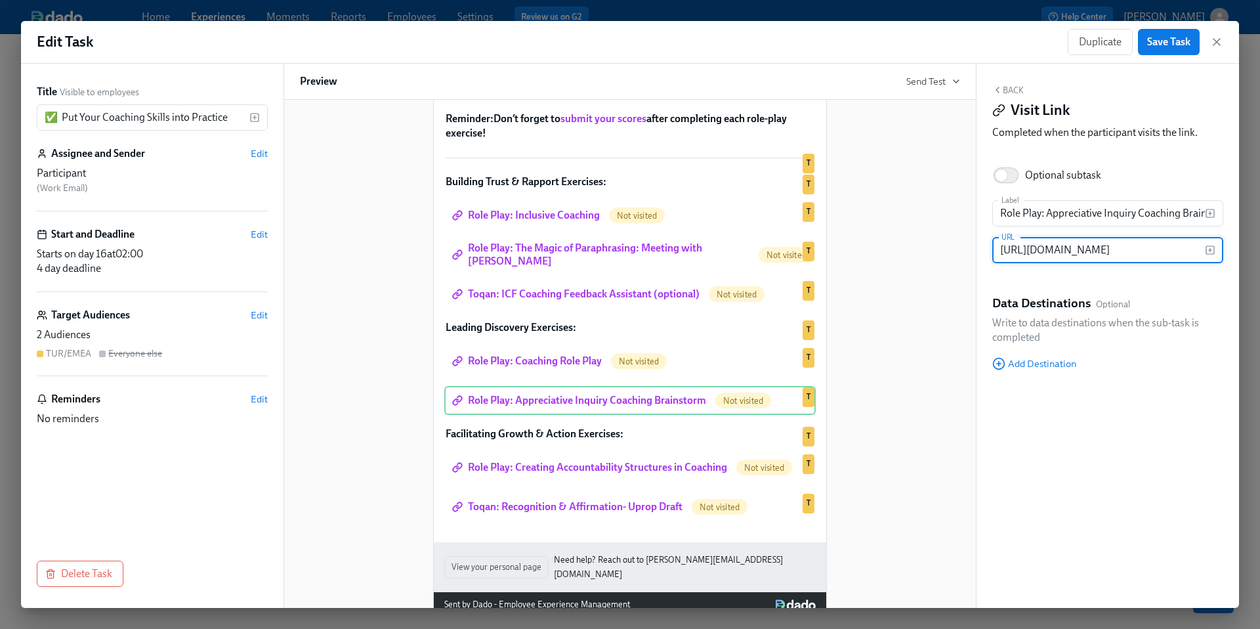
scroll to position [0, 0]
click at [1114, 252] on input "[URL][DOMAIN_NAME]" at bounding box center [1099, 250] width 213 height 26
paste input "coaching-for-growth/learn/role-play/2419"
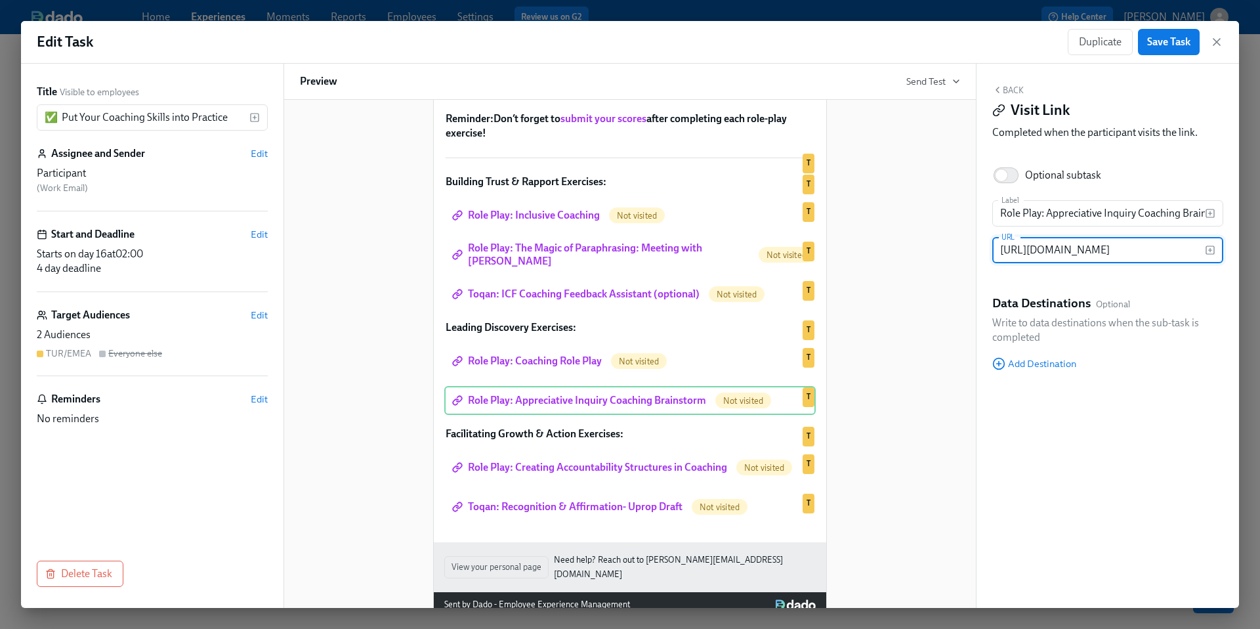
scroll to position [0, 192]
type input "[URL][DOMAIN_NAME]"
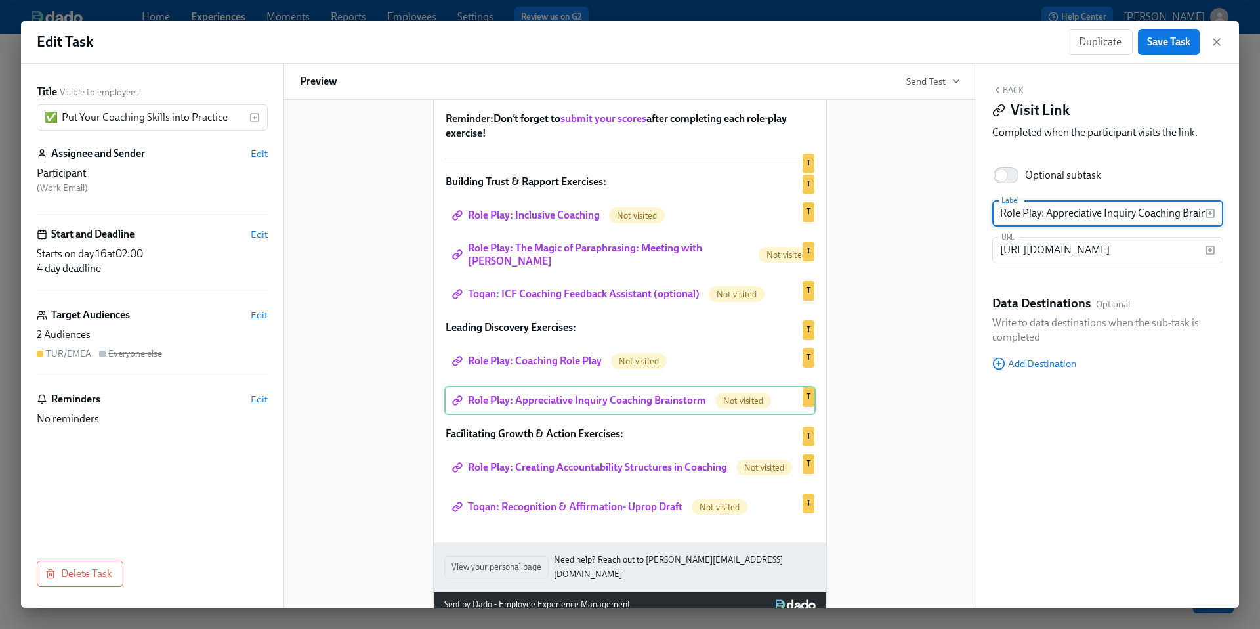
scroll to position [0, 28]
drag, startPoint x: 1048, startPoint y: 212, endPoint x: 1220, endPoint y: 236, distance: 173.0
click at [1220, 236] on div "Label Role Play: Appreciative Inquiry Coaching Brainstorm Label URL [URL][DOMAI…" at bounding box center [1108, 237] width 231 height 74
paste input "Practice your four conversational skills: Meeting with [PERSON_NAME]"
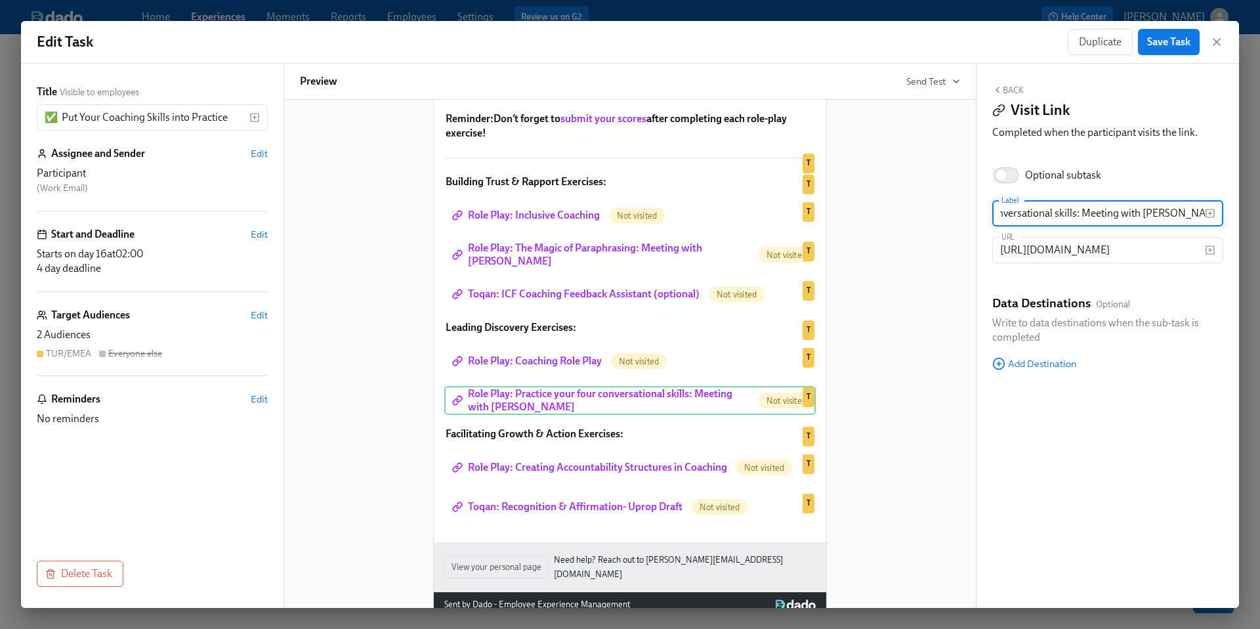
type input "Role Play: Practice your four conversational skills: Meeting with [PERSON_NAME]"
click at [906, 397] on div "Hi Participant : First Name ! You have a new task in Leading@Udemy 2025 . To Do…" at bounding box center [630, 265] width 660 height 705
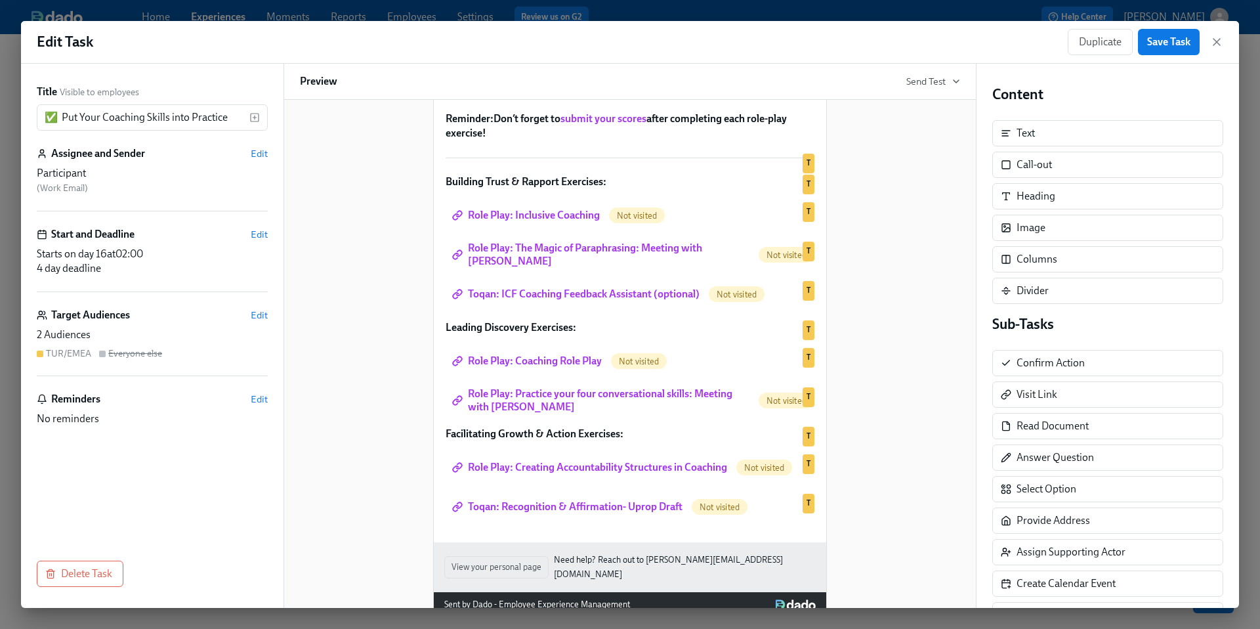
scroll to position [242, 0]
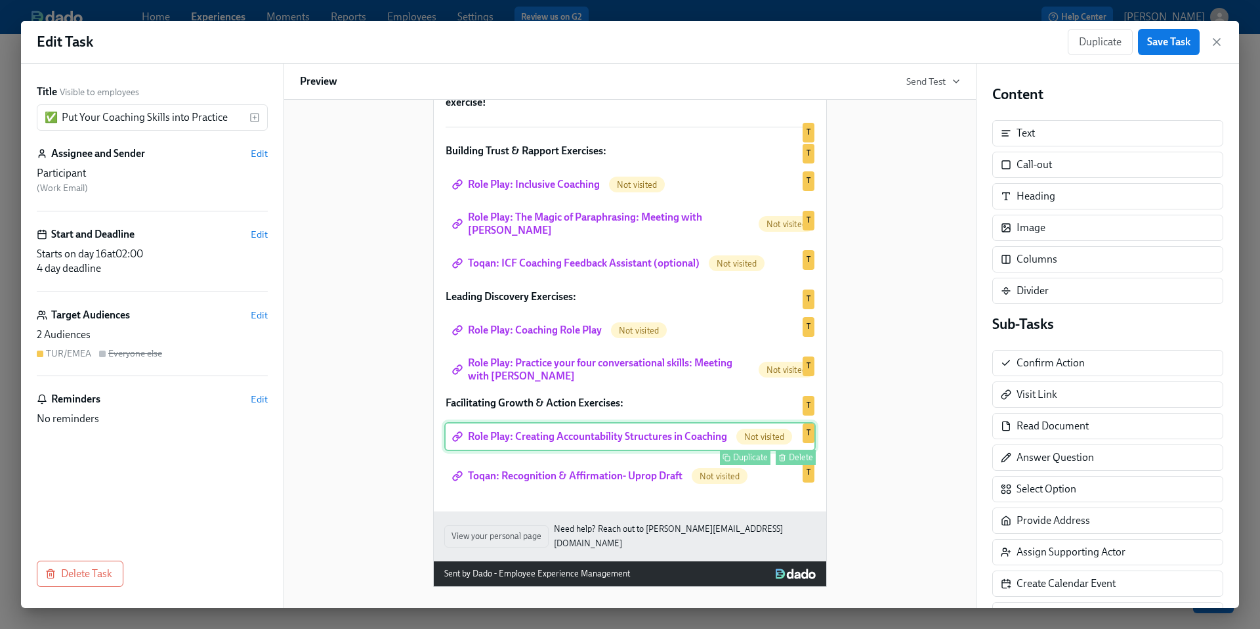
click at [668, 446] on div "Role Play: Creating Accountability Structures in Coaching Not visited Duplicate…" at bounding box center [630, 436] width 372 height 29
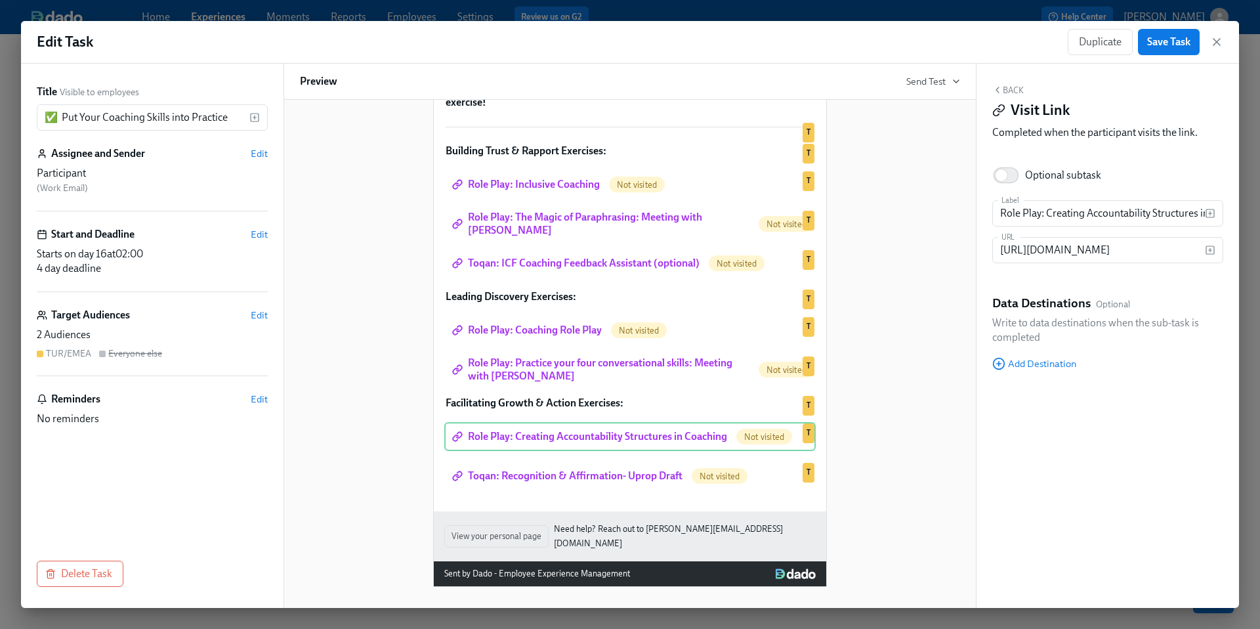
scroll to position [0, 0]
click at [1033, 250] on input "[URL][DOMAIN_NAME]" at bounding box center [1099, 250] width 213 height 26
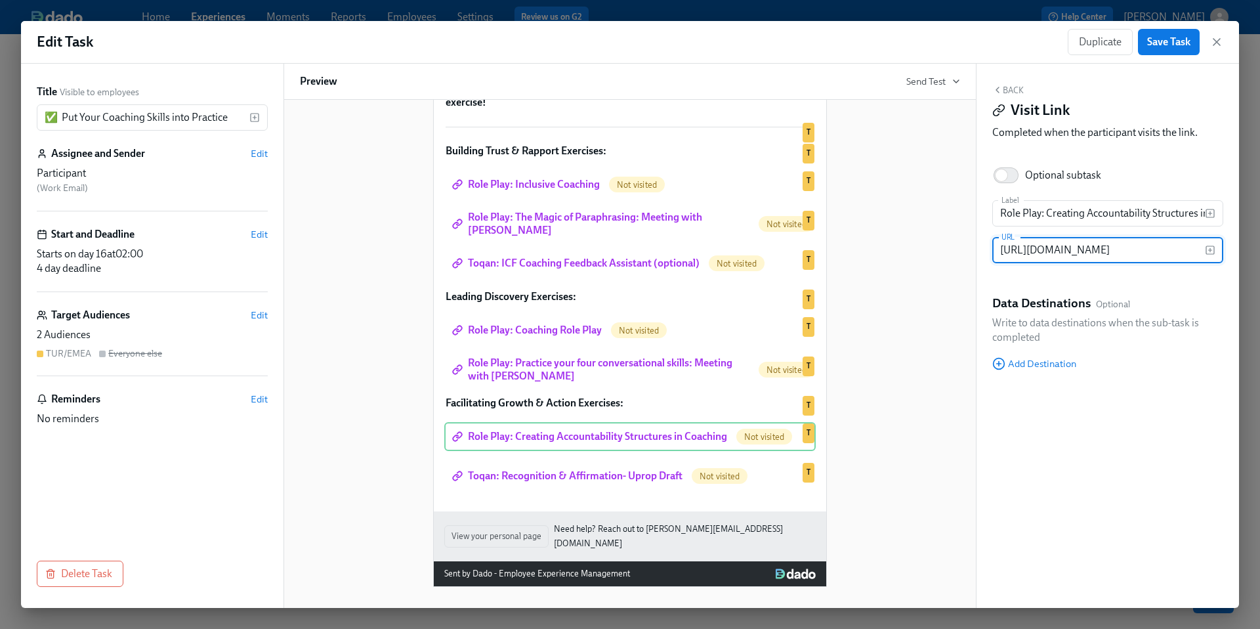
click at [912, 383] on div "Hi Participant : First Name ! You have a new task in Leading@Udemy 2025 . To Do…" at bounding box center [630, 234] width 660 height 705
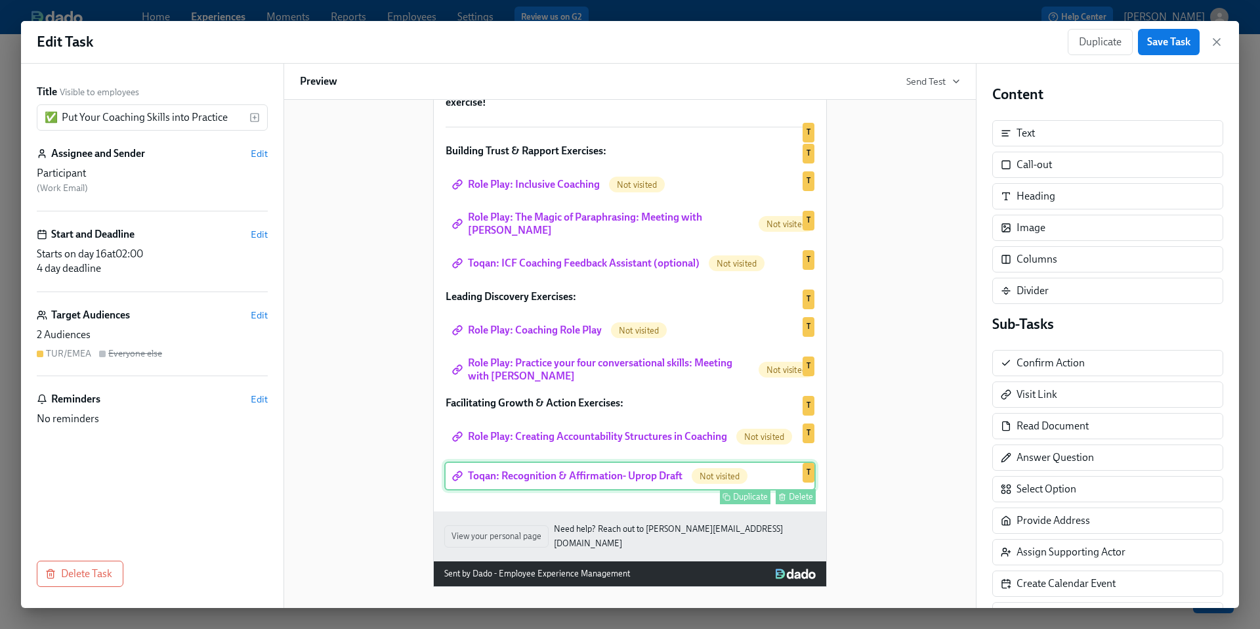
click at [654, 483] on div "Toqan: Recognition & Affirmation- Uprop Draft Not visited Duplicate Delete T" at bounding box center [630, 476] width 372 height 29
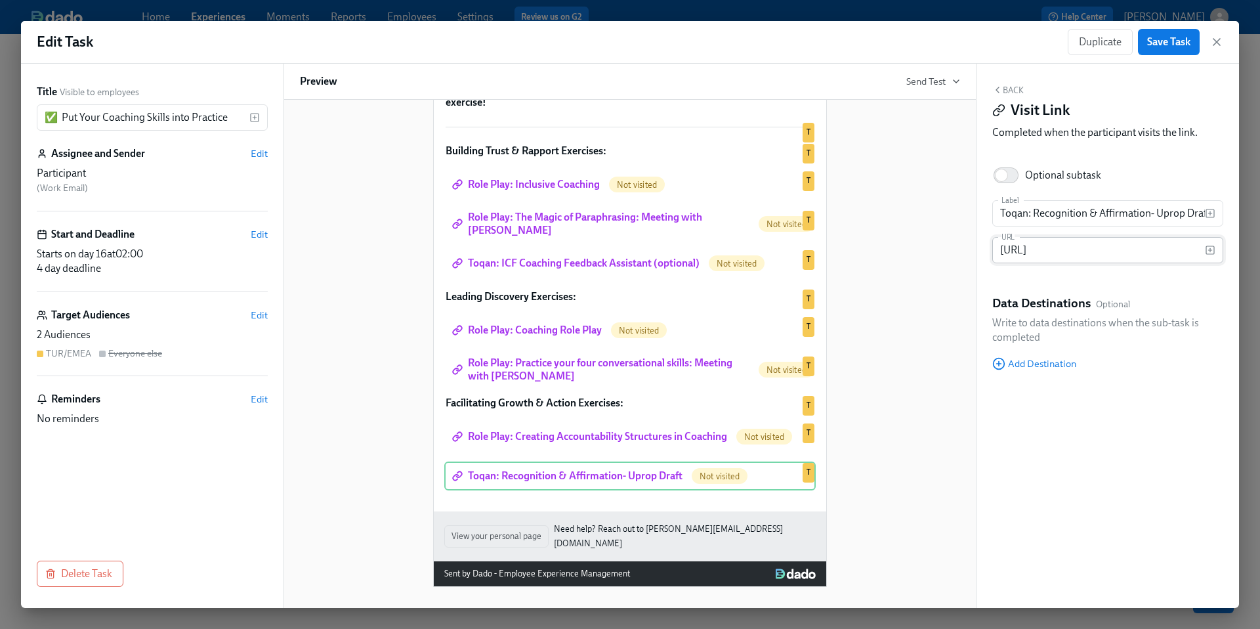
click at [1056, 252] on input "[URL]" at bounding box center [1099, 250] width 213 height 26
paste input "[DOMAIN_NAME][URL]"
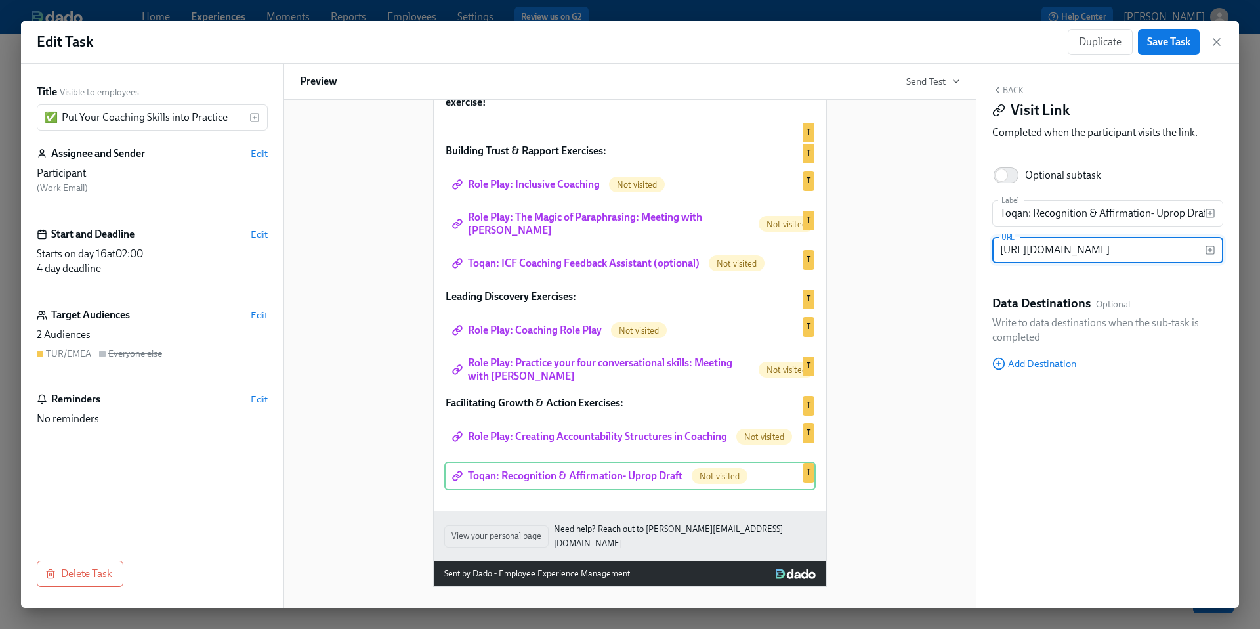
type input "[URL][DOMAIN_NAME]"
click at [1052, 213] on input "Toqan: Recognition & Affirmation- Uprop Draft" at bounding box center [1099, 213] width 213 height 26
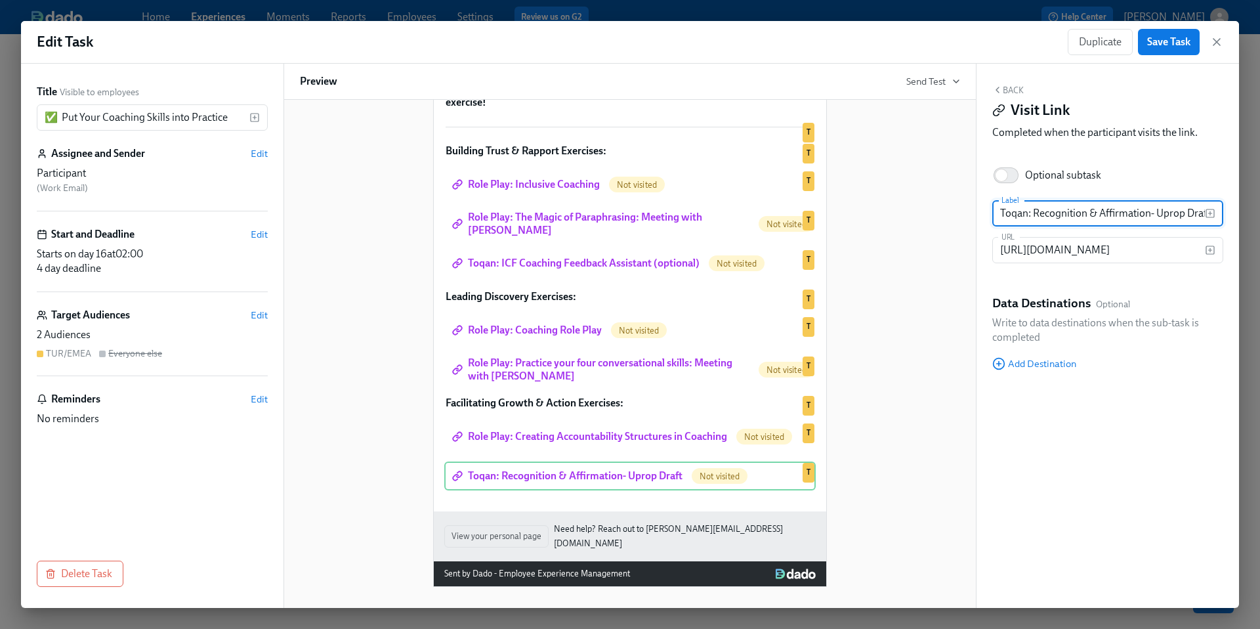
click at [1052, 213] on input "Toqan: Recognition & Affirmation- Uprop Draft" at bounding box center [1099, 213] width 213 height 26
paste input "Practice your four action skills: Meeting with [PERSON_NAME]"
type input "Role Play: Practice your four action skills: Meeting with [PERSON_NAME]"
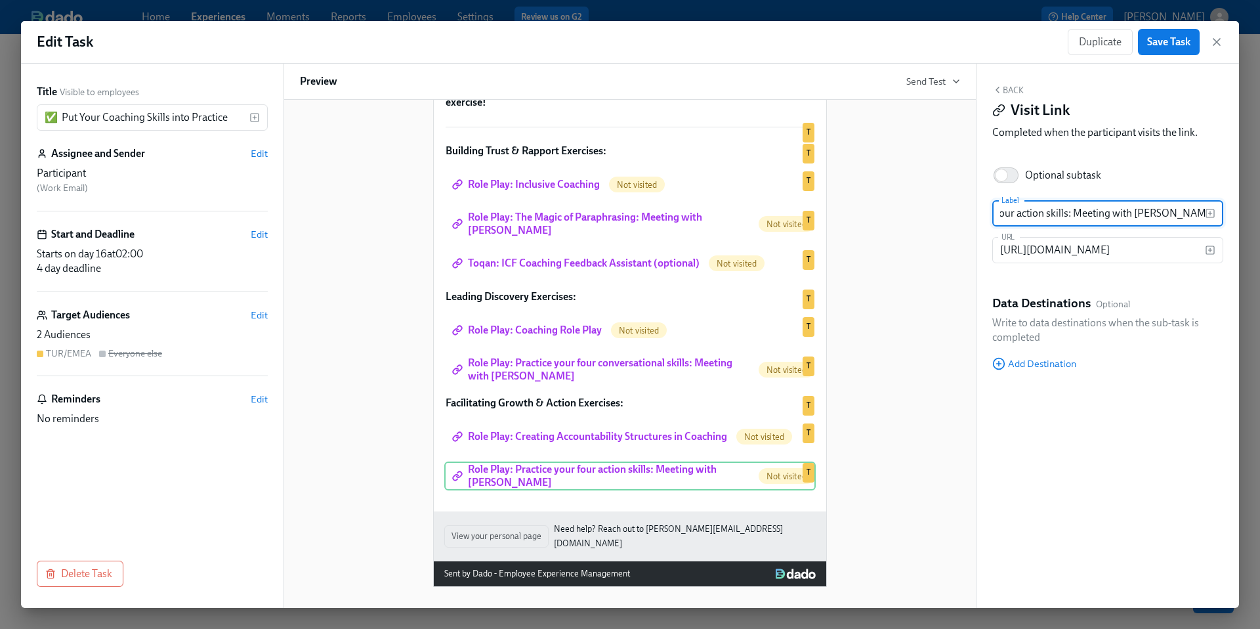
scroll to position [0, 0]
click at [883, 425] on div "Hi Participant : First Name ! You have a new task in Leading@Udemy 2025 . To Do…" at bounding box center [630, 234] width 660 height 705
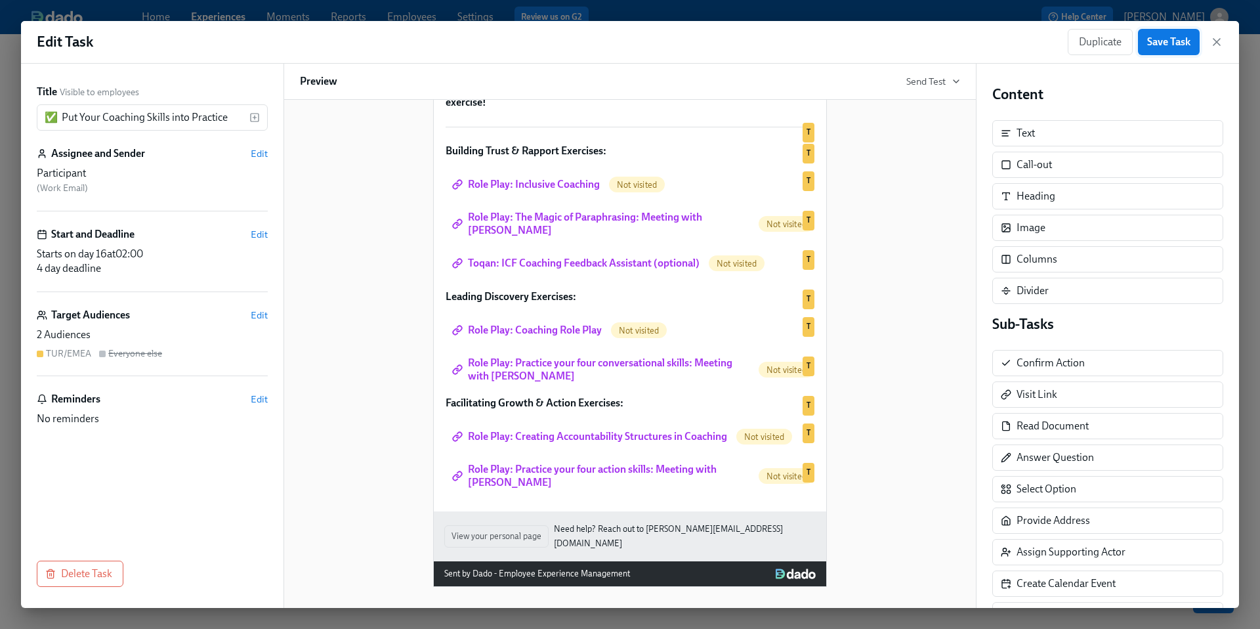
click at [1163, 41] on span "Save Task" at bounding box center [1169, 41] width 43 height 13
click at [1217, 45] on icon "button" at bounding box center [1217, 41] width 13 height 13
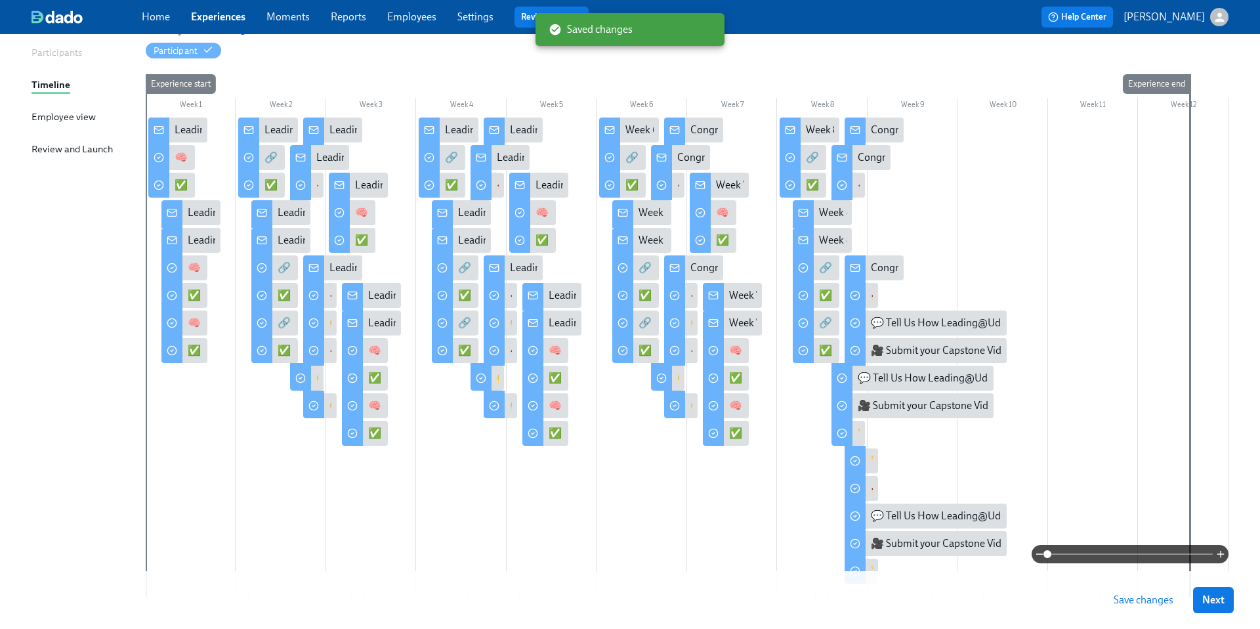
click at [1124, 597] on span "Save changes" at bounding box center [1144, 599] width 60 height 13
